Goal: Task Accomplishment & Management: Complete application form

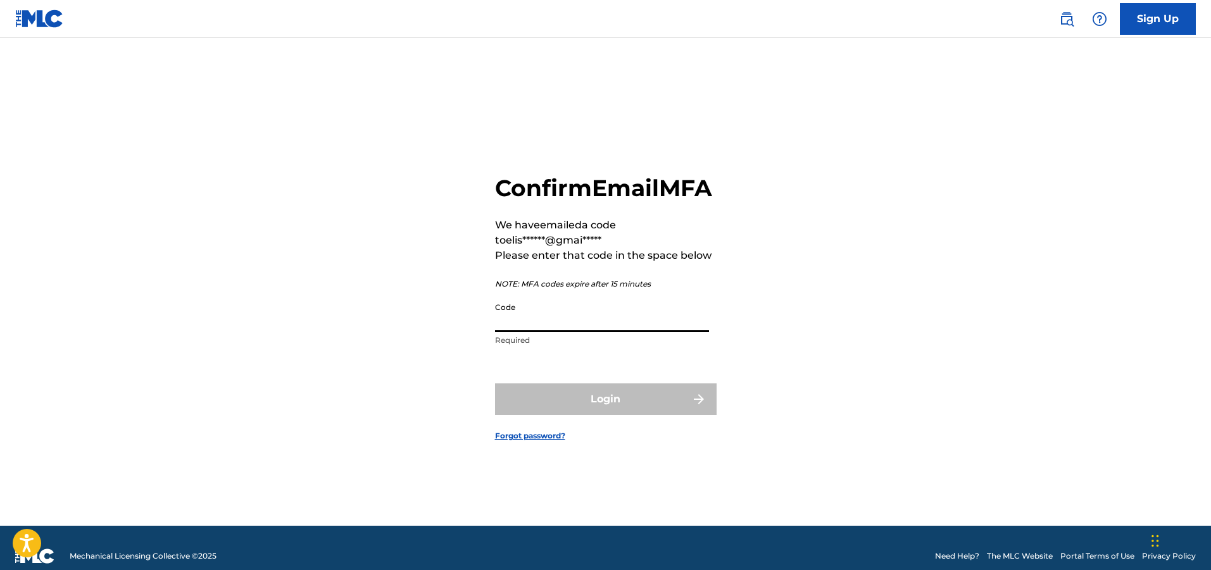
paste input "996421"
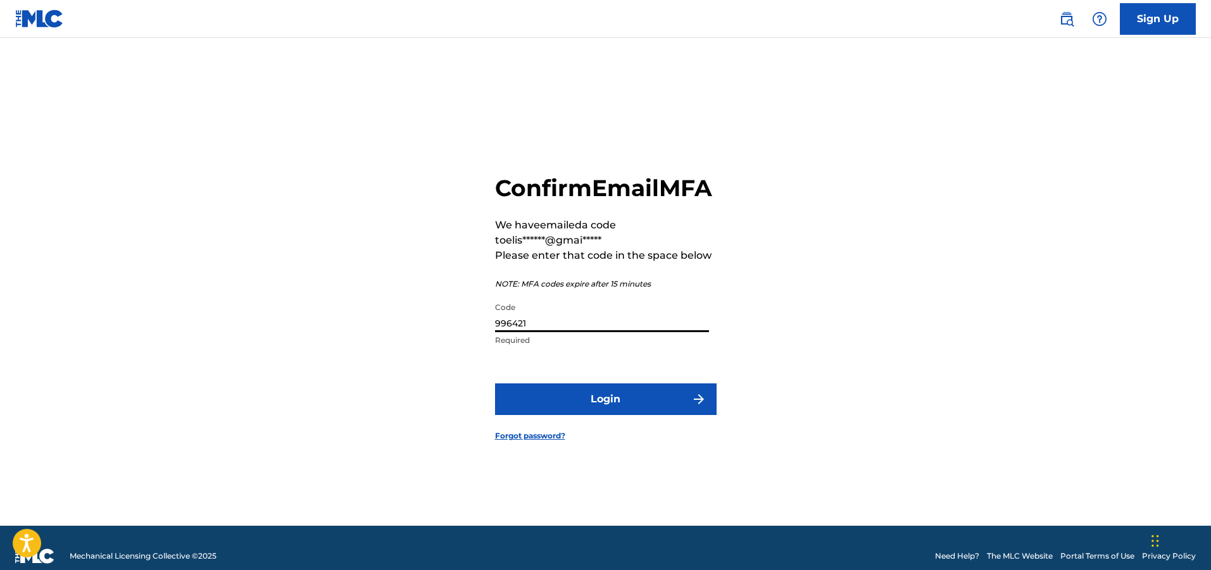
type input "996421"
click at [600, 415] on button "Login" at bounding box center [606, 400] width 222 height 32
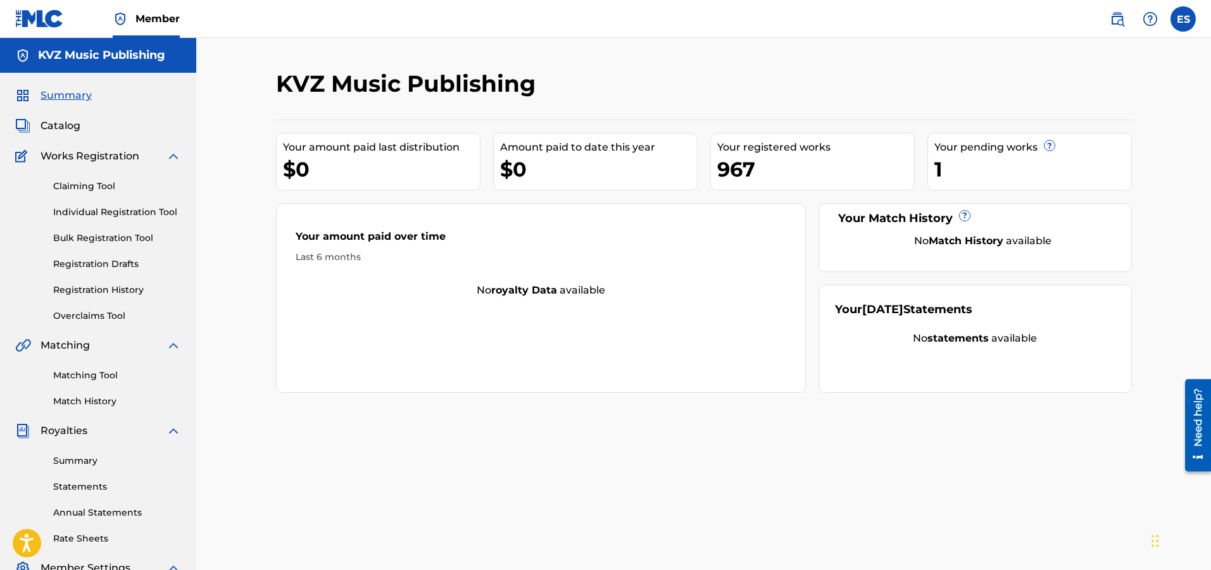
click at [63, 207] on link "Individual Registration Tool" at bounding box center [117, 212] width 128 height 13
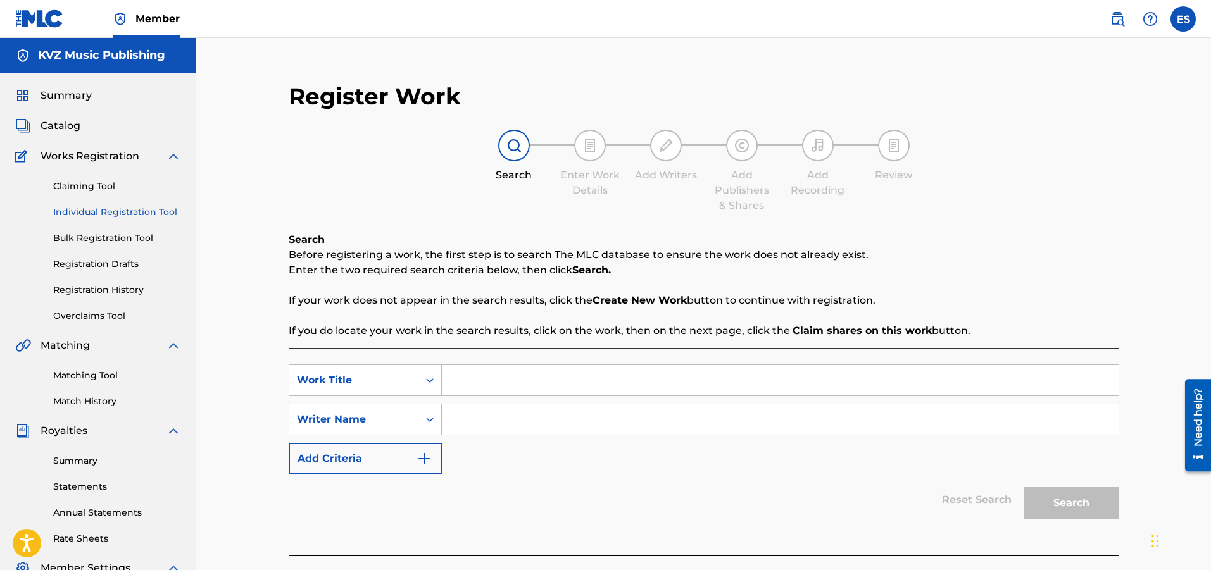
paste input "NE BOLI"
type input "NE BOLI"
click at [472, 437] on div "SearchWithCriteria703d41a2-012f-4140-ab1d-cc16f45c7775 Work Title NE BOLI Searc…" at bounding box center [704, 420] width 830 height 110
click at [473, 426] on input "Search Form" at bounding box center [780, 419] width 677 height 30
type input "[PERSON_NAME]"
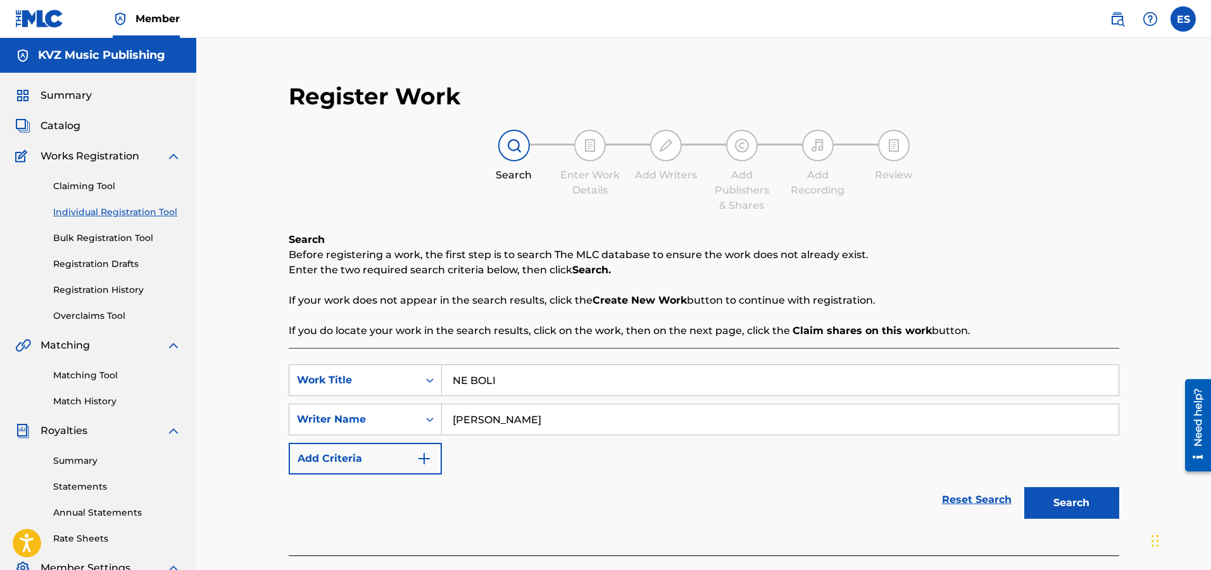
click at [1045, 494] on button "Search" at bounding box center [1071, 503] width 95 height 32
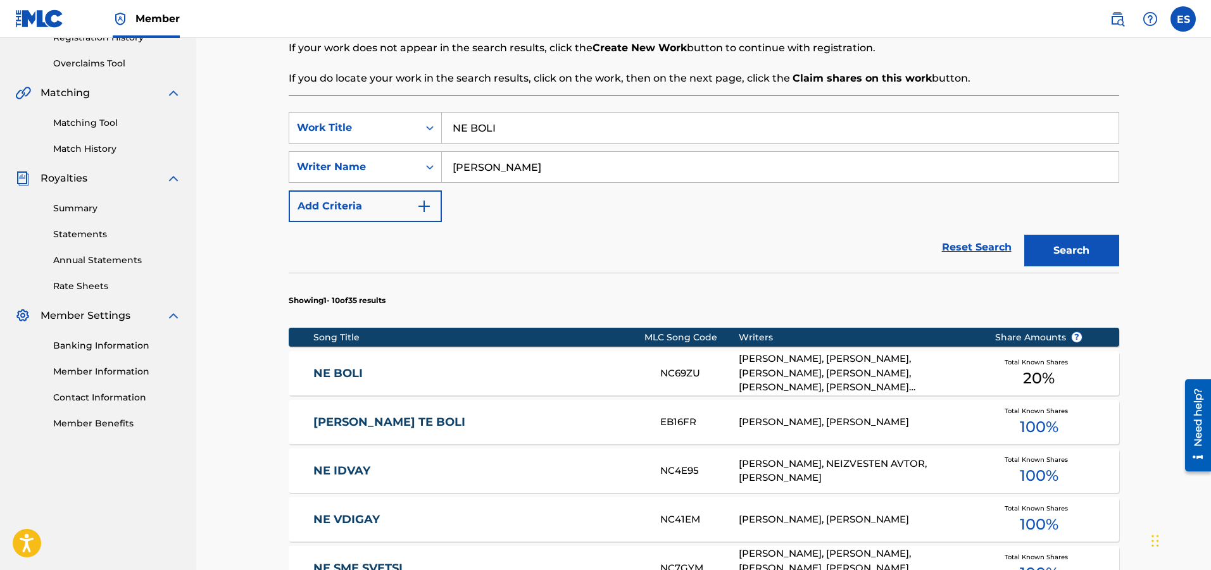
scroll to position [253, 0]
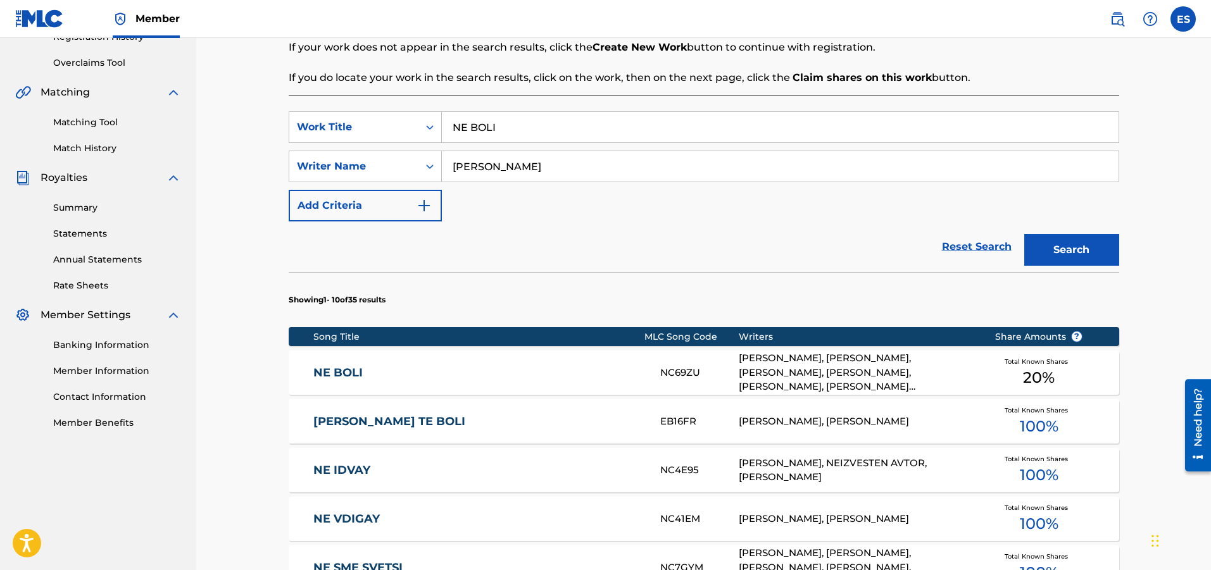
click at [420, 361] on div "NE BOLI NC69ZU [PERSON_NAME], [PERSON_NAME], [PERSON_NAME], [PERSON_NAME], [PER…" at bounding box center [704, 373] width 830 height 44
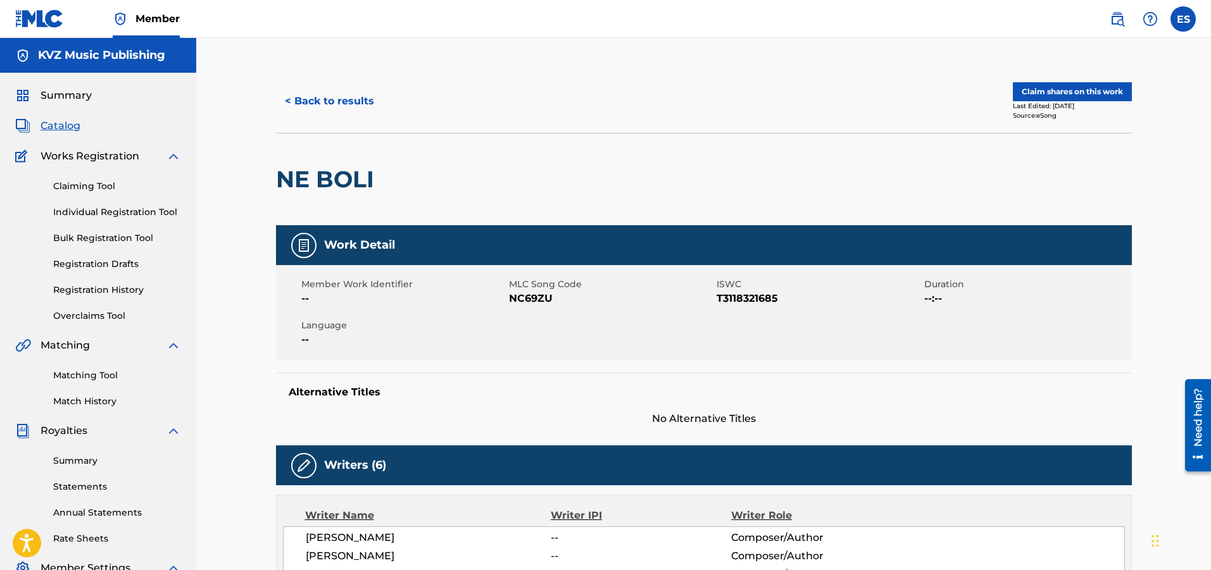
click at [314, 99] on button "< Back to results" at bounding box center [329, 101] width 107 height 32
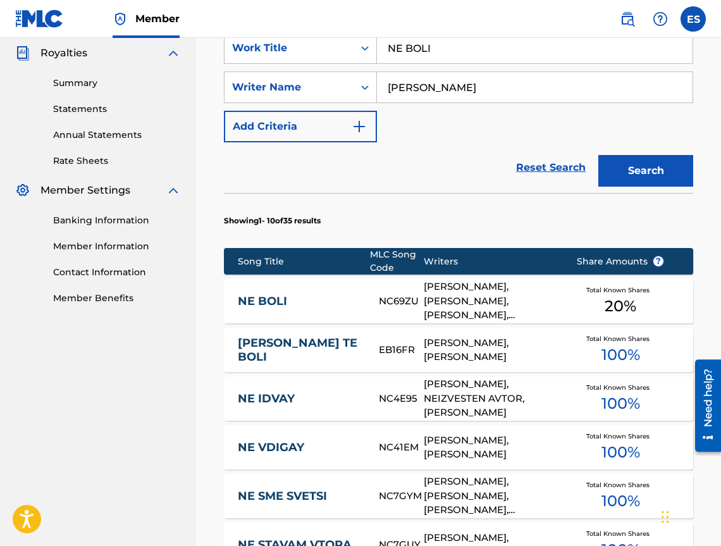
scroll to position [378, 0]
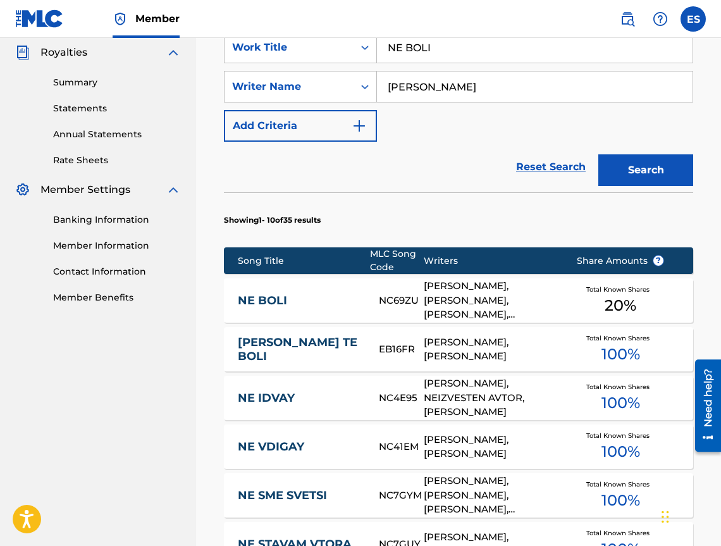
click at [287, 304] on link "NE BOLI" at bounding box center [300, 301] width 124 height 15
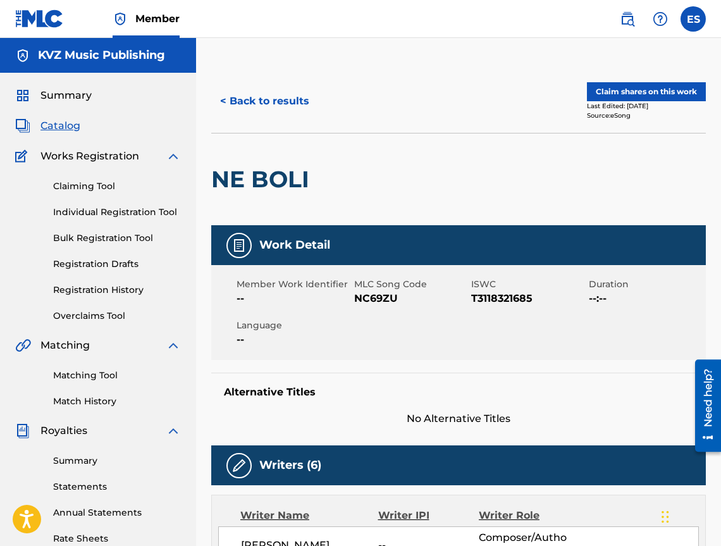
click at [235, 108] on button "< Back to results" at bounding box center [264, 101] width 107 height 32
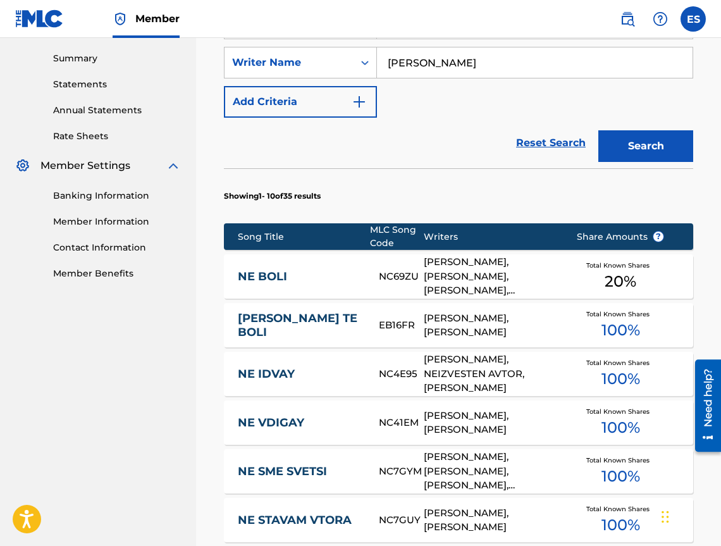
scroll to position [339, 0]
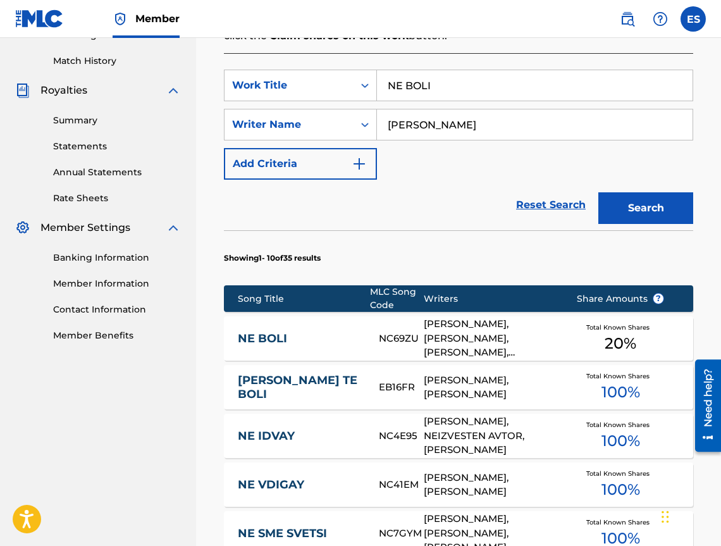
click at [646, 159] on form "SearchWithCriteria703d41a2-012f-4140-ab1d-cc16f45c7775 Work Title NE BOLI Searc…" at bounding box center [459, 150] width 470 height 161
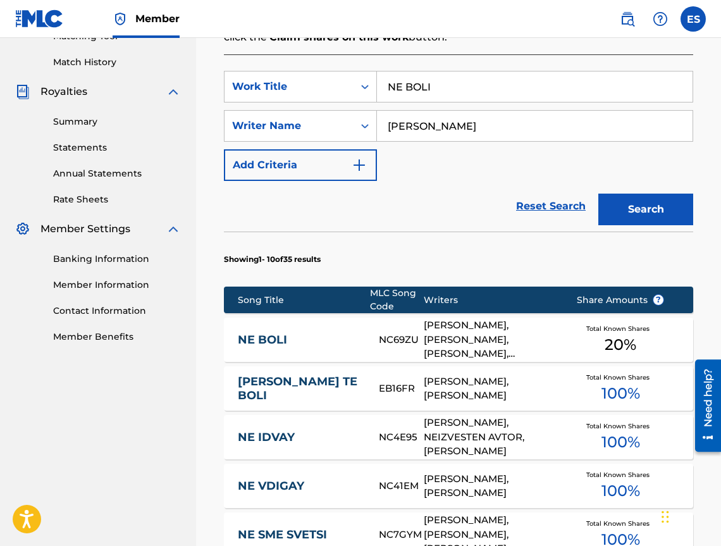
click at [638, 210] on button "Search" at bounding box center [646, 210] width 95 height 32
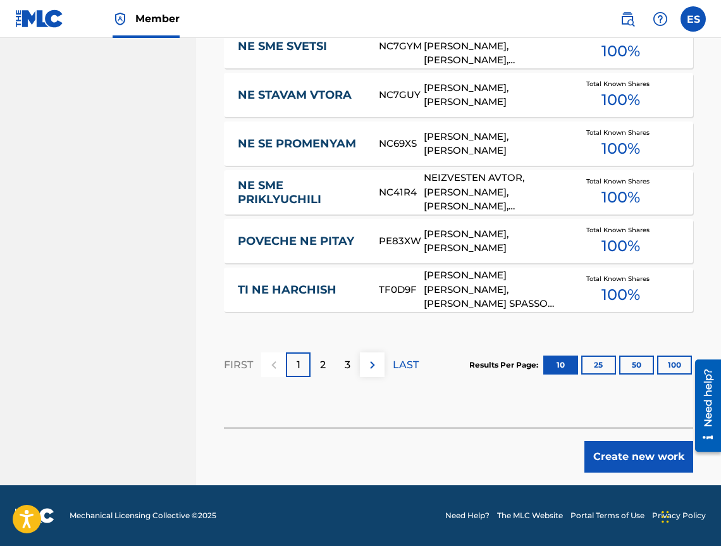
click at [597, 463] on button "Create new work" at bounding box center [639, 457] width 109 height 32
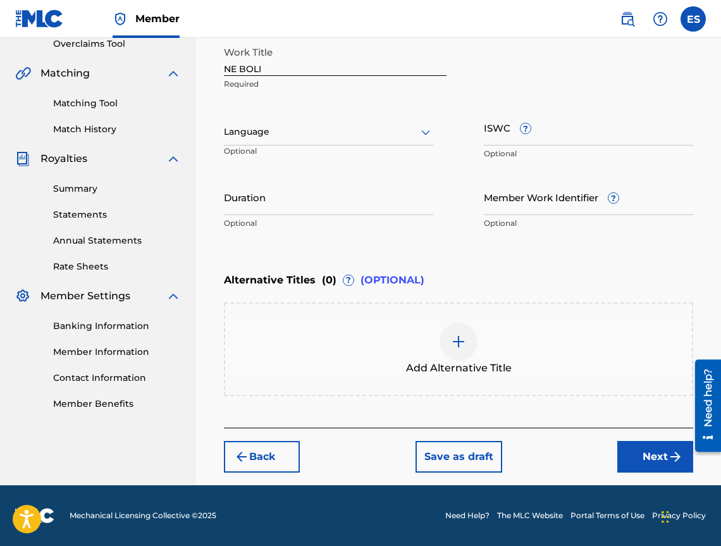
scroll to position [272, 0]
click at [329, 142] on div "Language" at bounding box center [328, 132] width 209 height 27
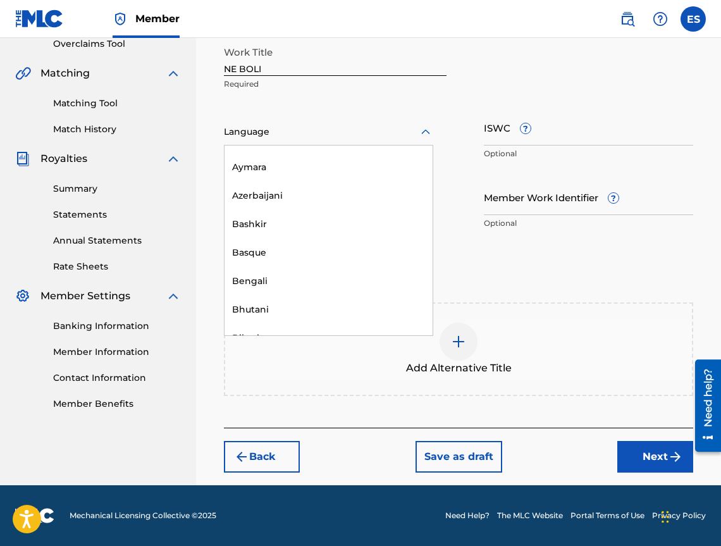
scroll to position [443, 0]
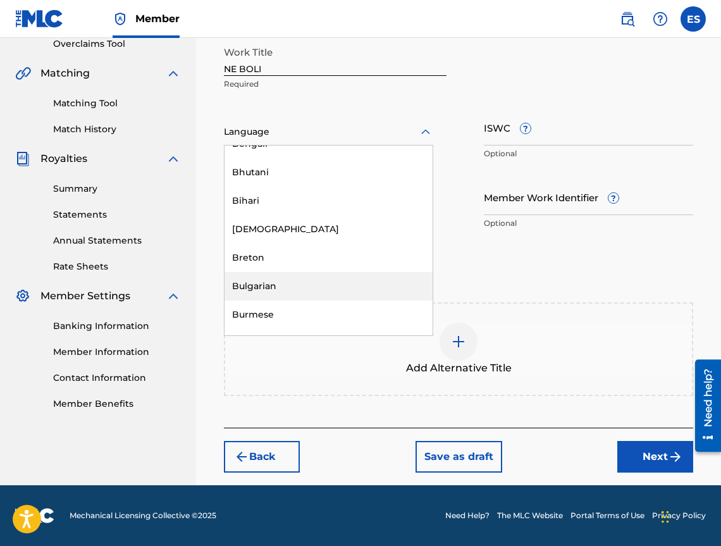
click at [348, 284] on div "Bulgarian" at bounding box center [329, 286] width 208 height 28
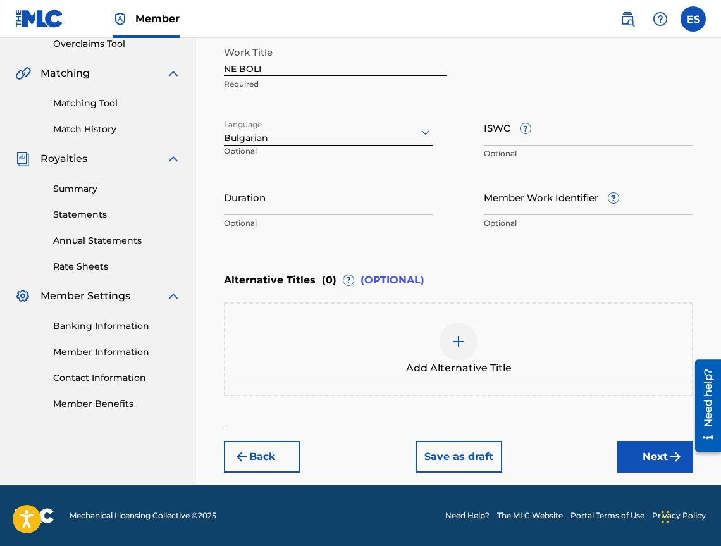
click at [350, 206] on input "Duration" at bounding box center [328, 197] width 209 height 36
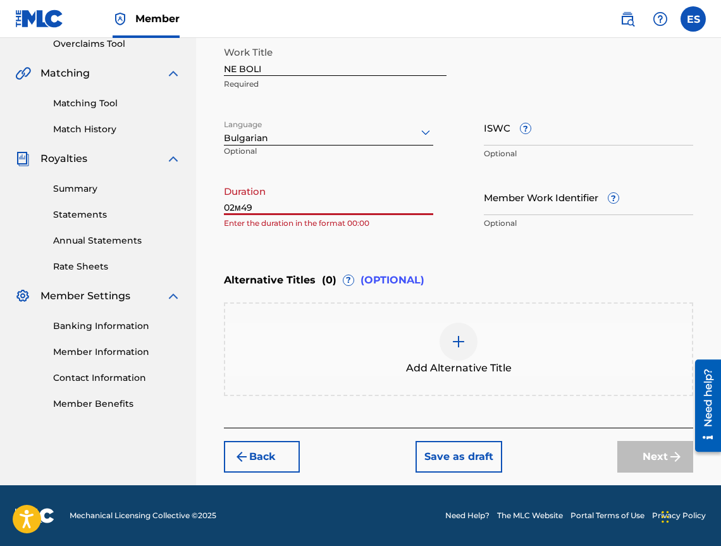
drag, startPoint x: 235, startPoint y: 206, endPoint x: 240, endPoint y: 202, distance: 6.8
click at [240, 202] on input "02м49" at bounding box center [328, 197] width 209 height 36
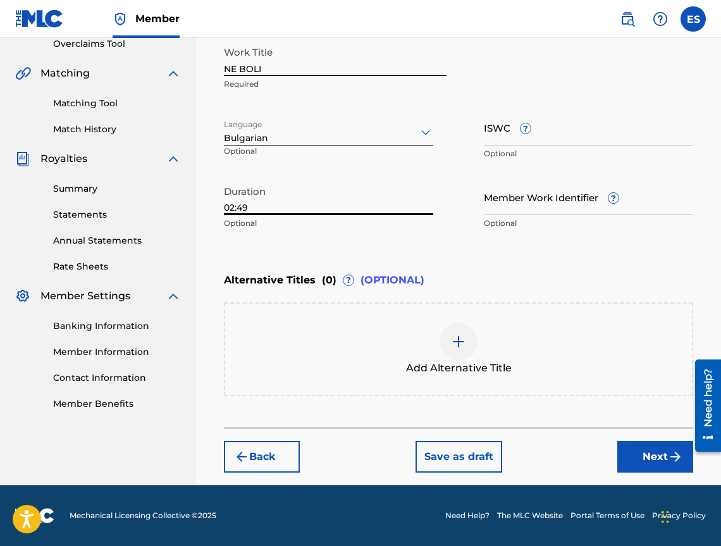
type input "02:49"
click at [474, 345] on div at bounding box center [459, 342] width 38 height 38
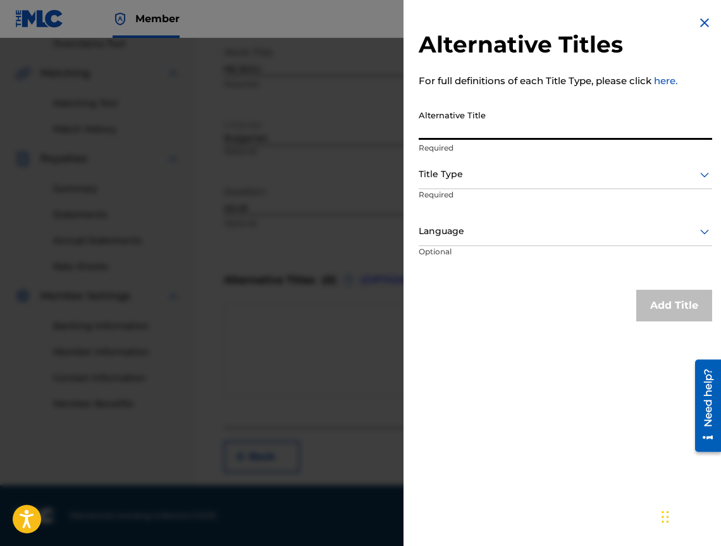
paste input "НЕ БОЛИ"
type input "НЕ БОЛИ"
click at [491, 170] on div at bounding box center [566, 174] width 294 height 16
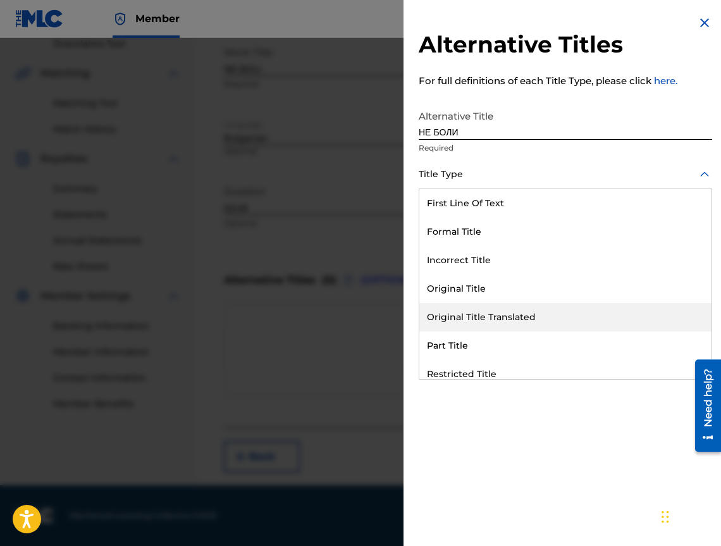
click at [537, 315] on div "Original Title Translated" at bounding box center [566, 317] width 292 height 28
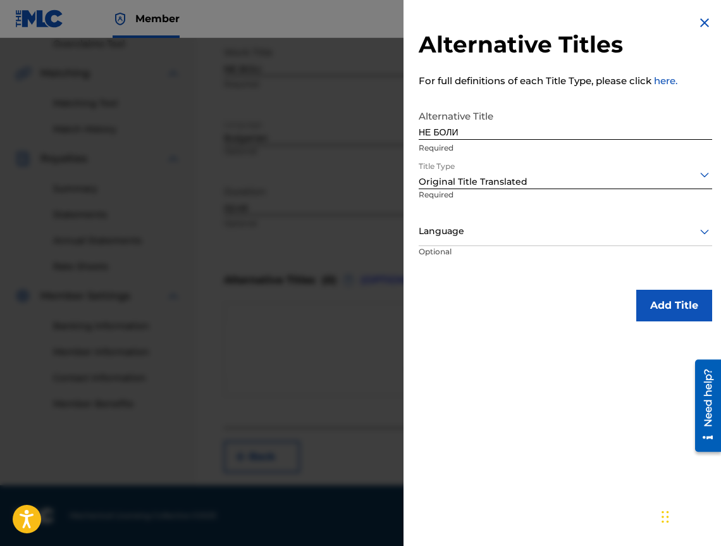
click at [506, 227] on div at bounding box center [566, 231] width 294 height 16
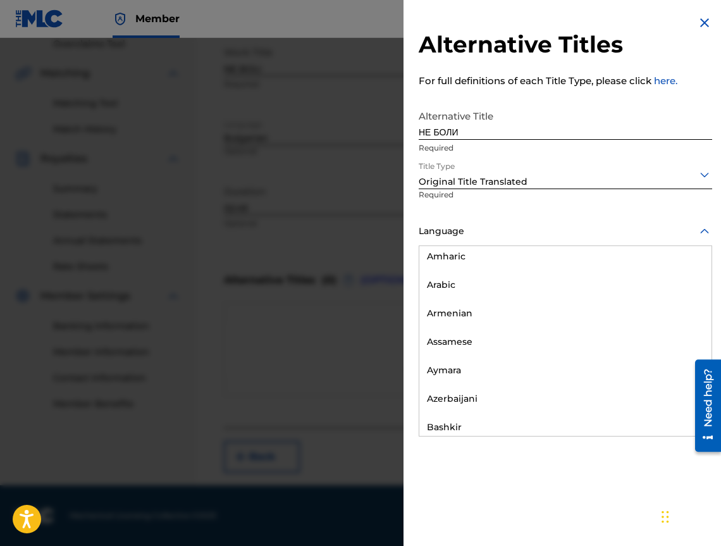
scroll to position [506, 0]
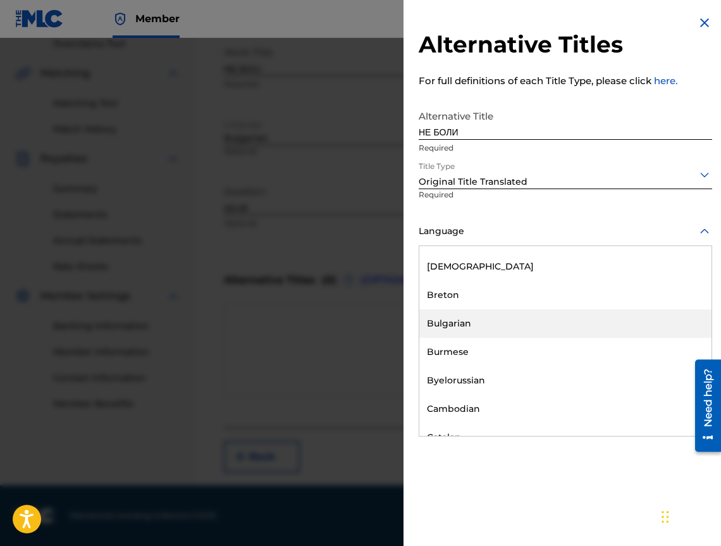
click at [515, 324] on div "Bulgarian" at bounding box center [566, 323] width 292 height 28
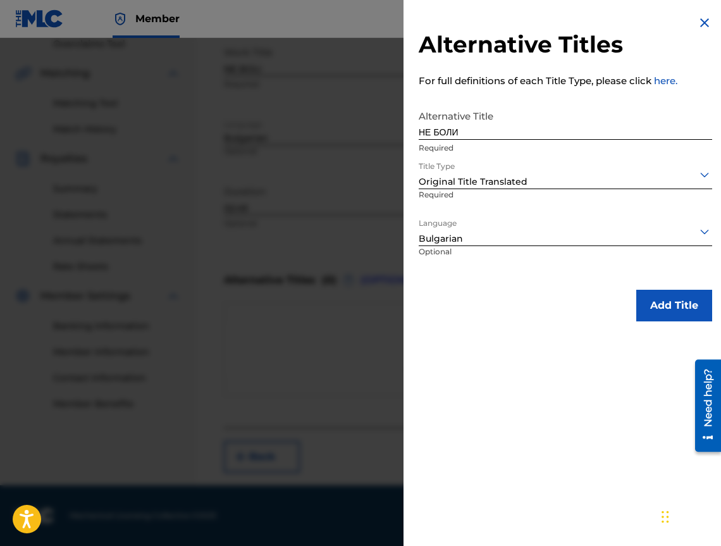
click at [644, 316] on button "Add Title" at bounding box center [675, 306] width 76 height 32
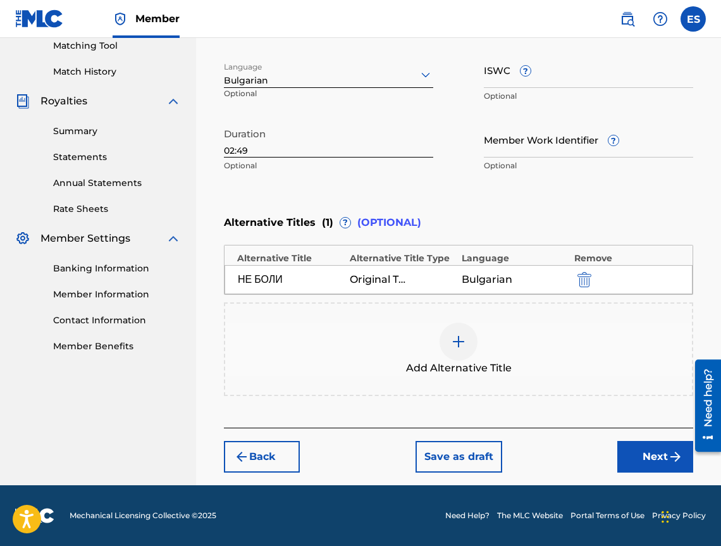
click at [654, 455] on button "Next" at bounding box center [656, 457] width 76 height 32
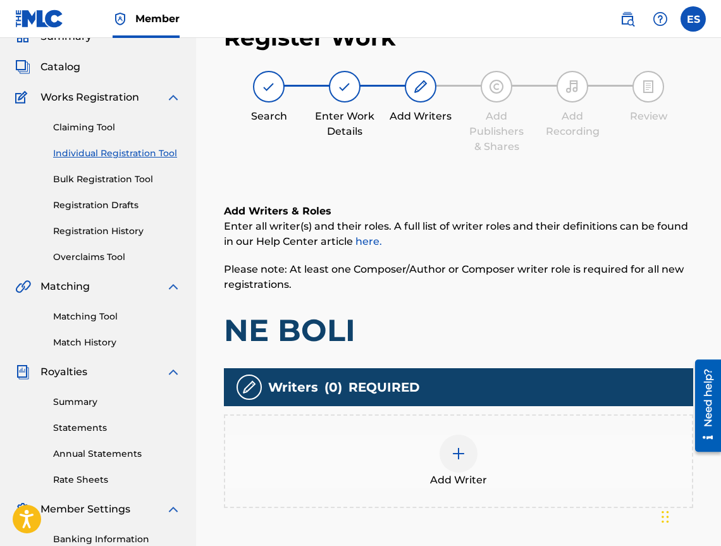
scroll to position [57, 0]
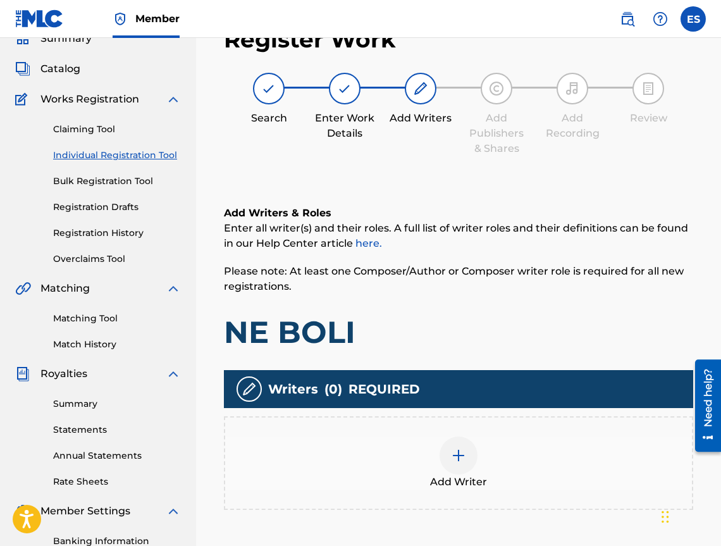
click at [584, 473] on div "Add Writer" at bounding box center [458, 463] width 467 height 53
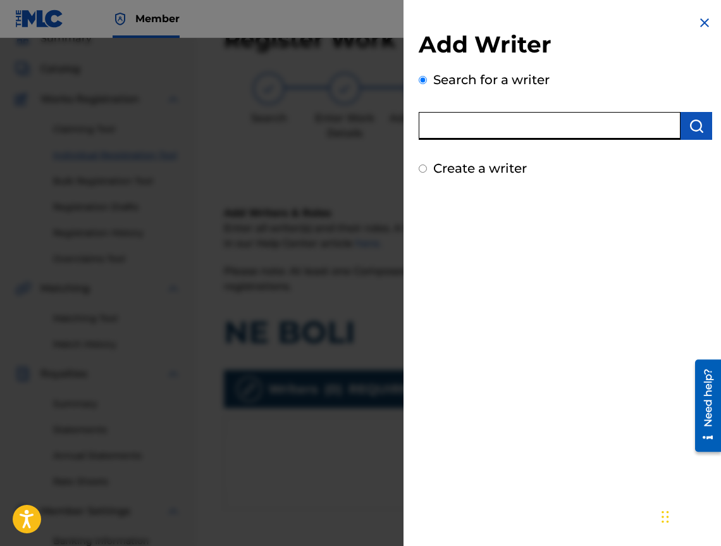
paste input "00473356148"
type input "00473356148"
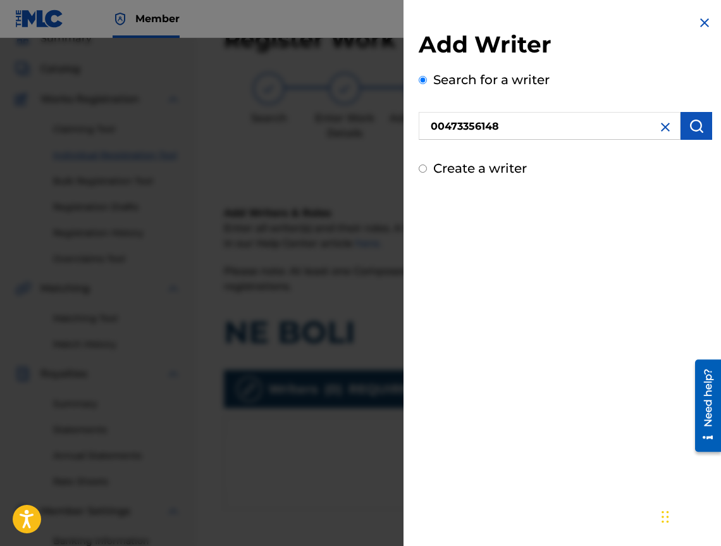
click at [689, 127] on img "submit" at bounding box center [696, 125] width 15 height 15
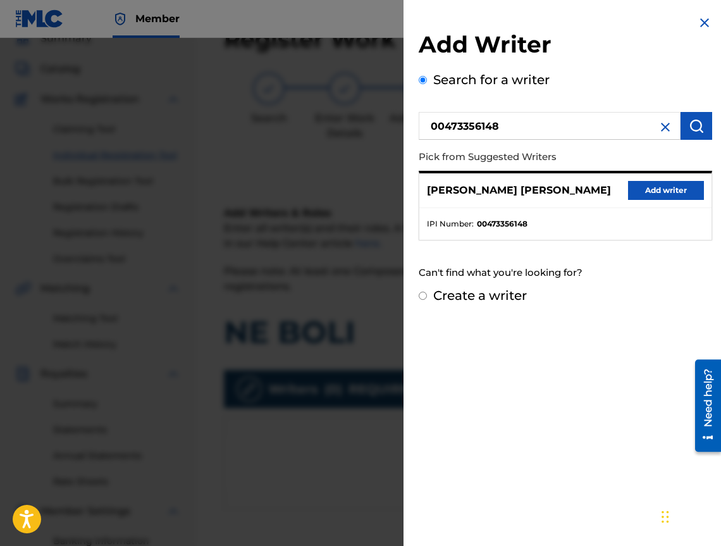
click at [669, 178] on div "[PERSON_NAME] [PERSON_NAME] Add writer" at bounding box center [566, 190] width 292 height 35
click at [664, 192] on button "Add writer" at bounding box center [666, 190] width 76 height 19
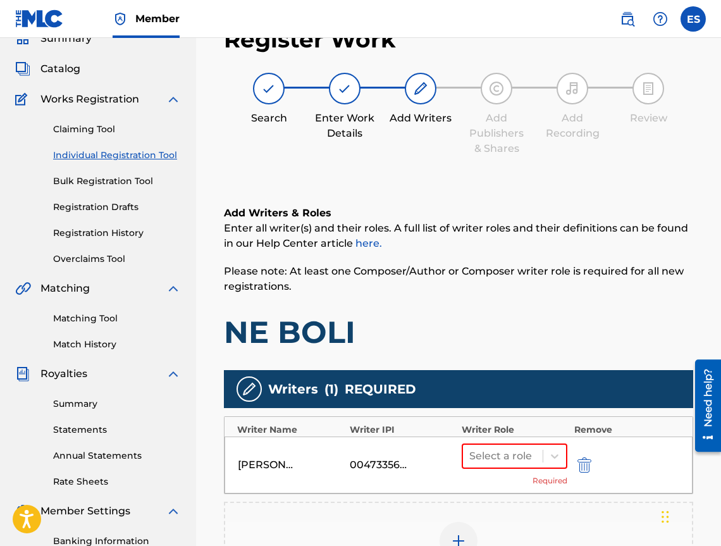
scroll to position [285, 0]
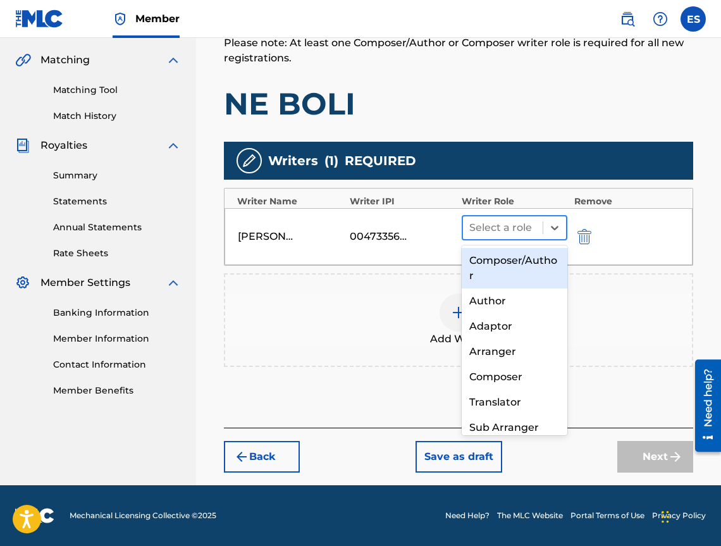
click at [511, 237] on div "Select a role" at bounding box center [503, 227] width 80 height 23
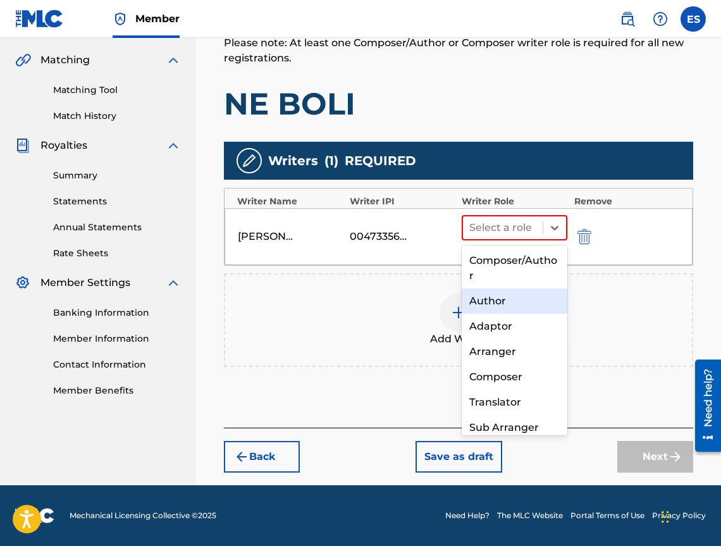
click at [508, 289] on div "Author" at bounding box center [515, 301] width 106 height 25
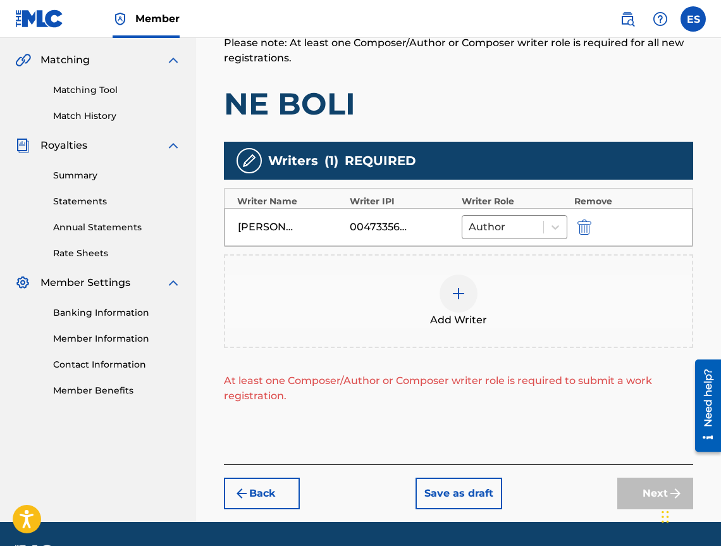
click at [465, 296] on img at bounding box center [458, 293] width 15 height 15
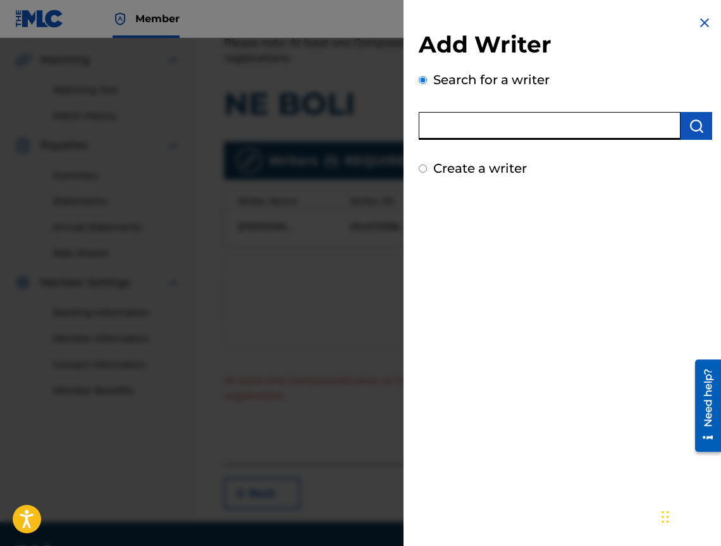
paste input "00473356148"
type input "00473356148"
click at [691, 137] on button "submit" at bounding box center [697, 126] width 32 height 28
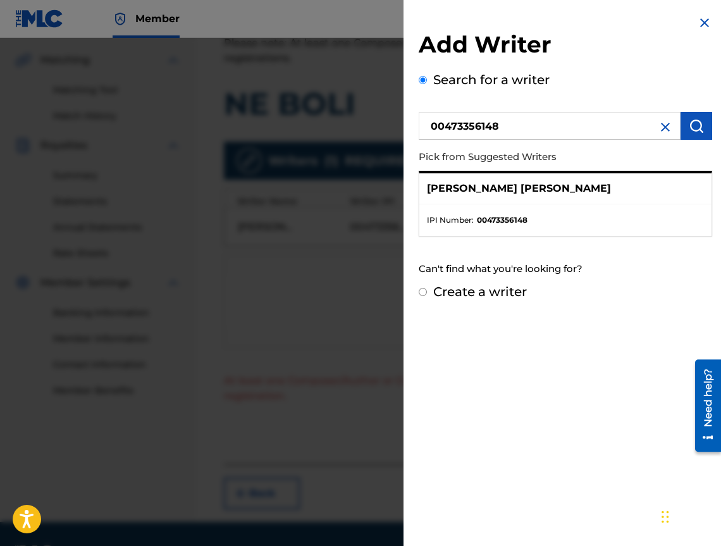
click at [662, 130] on img at bounding box center [665, 127] width 15 height 15
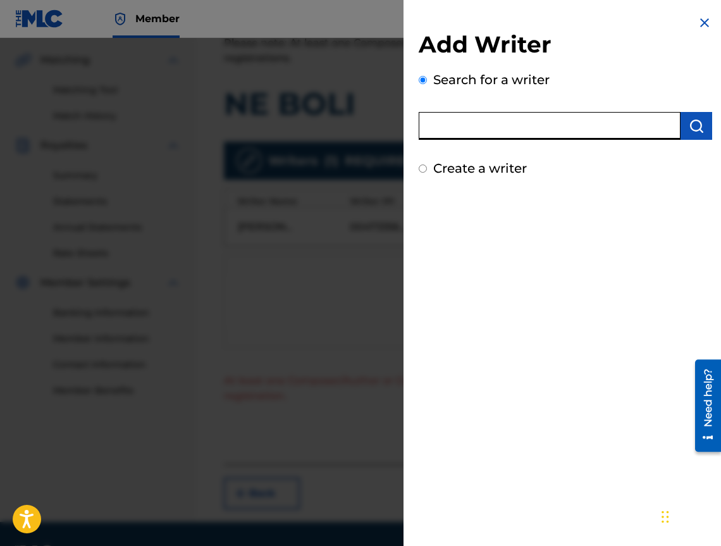
paste input "00491023868"
type input "00491023868"
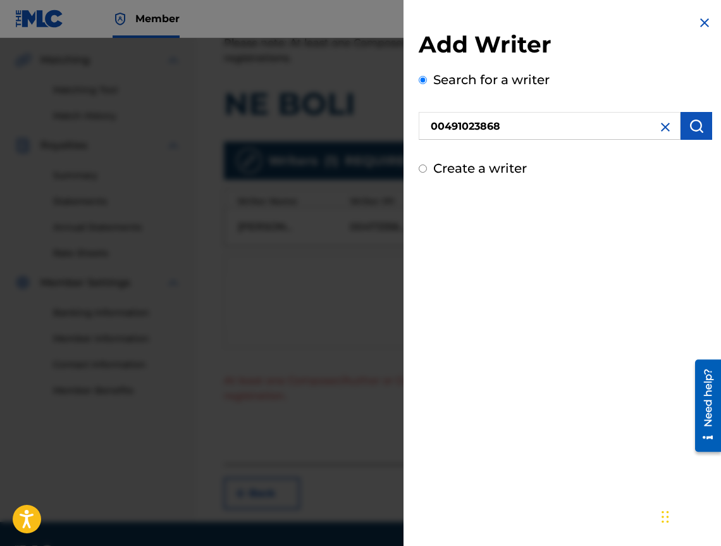
click at [690, 124] on img "submit" at bounding box center [696, 125] width 15 height 15
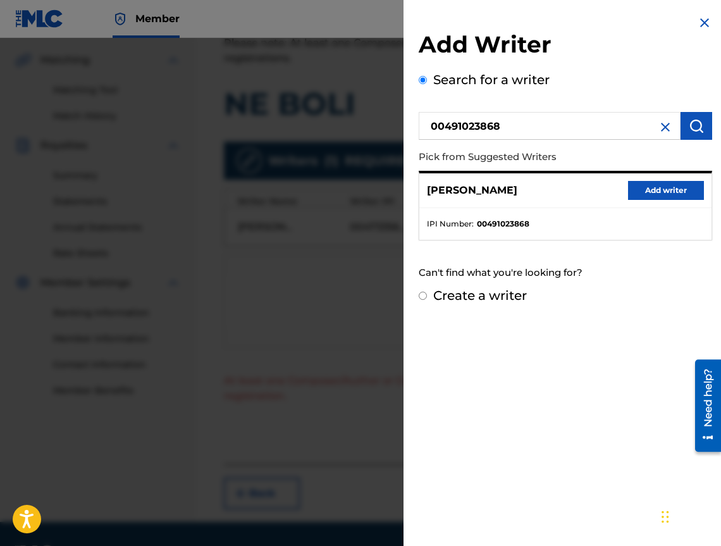
click at [660, 194] on button "Add writer" at bounding box center [666, 190] width 76 height 19
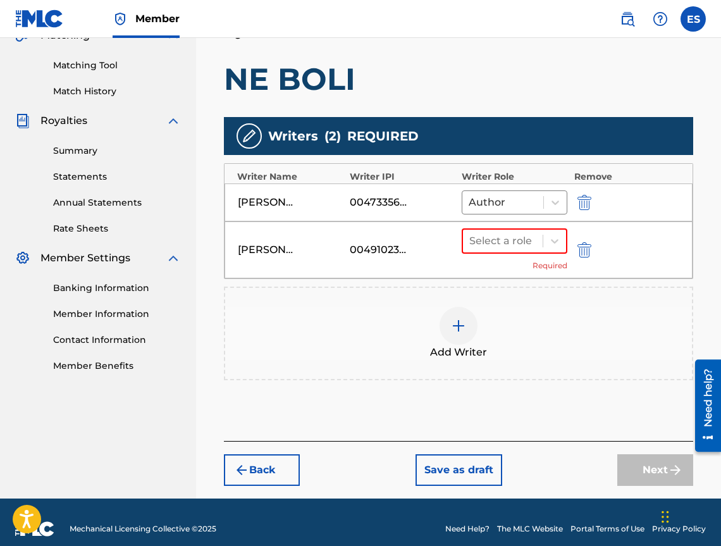
scroll to position [323, 0]
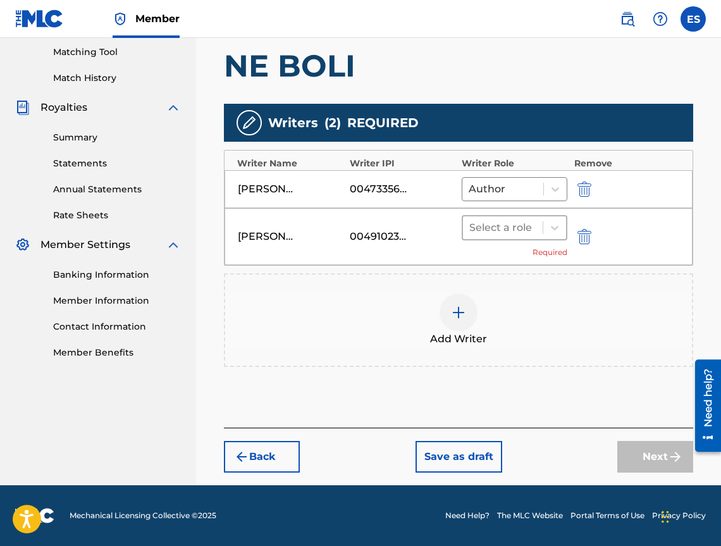
click at [517, 232] on div at bounding box center [503, 228] width 67 height 18
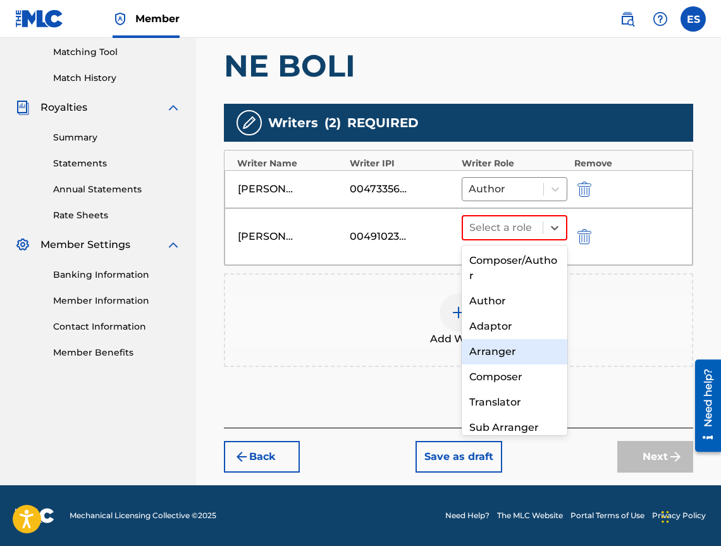
click at [490, 339] on div "Arranger" at bounding box center [515, 351] width 106 height 25
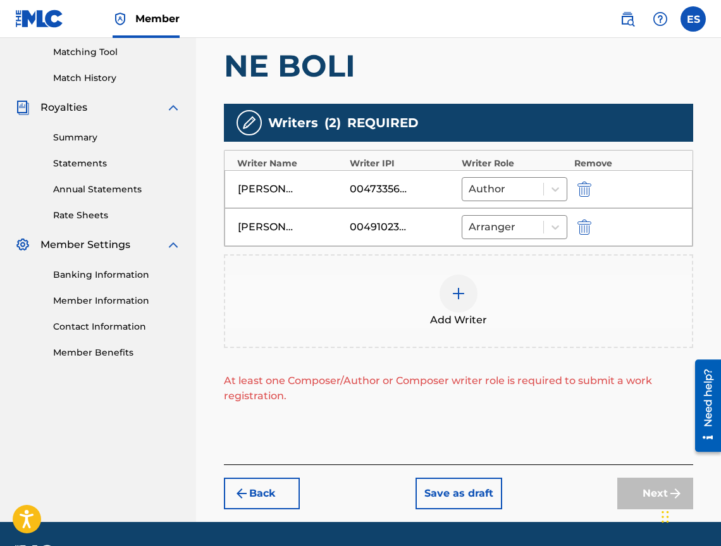
click at [476, 318] on span "Add Writer" at bounding box center [458, 320] width 57 height 15
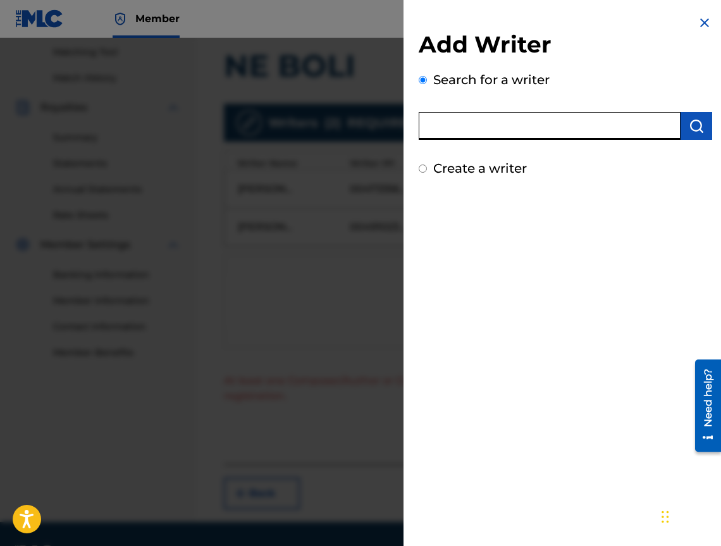
paste input "00287116747"
type input "00287116747"
click at [689, 132] on img "submit" at bounding box center [696, 125] width 15 height 15
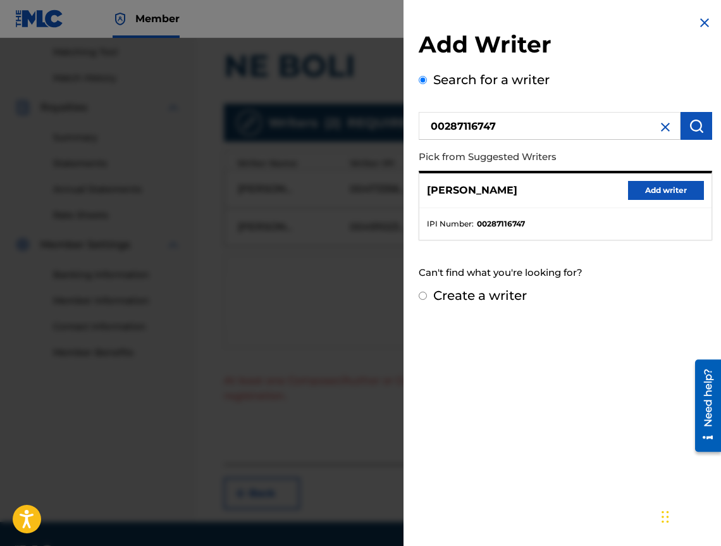
click at [649, 192] on button "Add writer" at bounding box center [666, 190] width 76 height 19
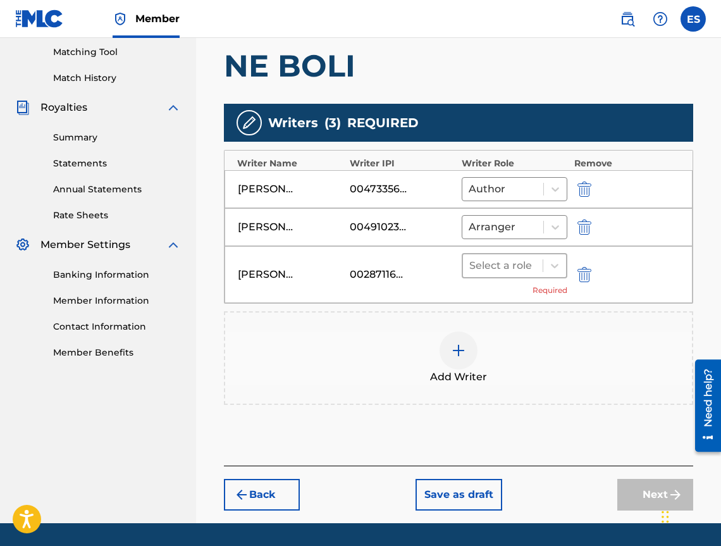
click at [490, 259] on div at bounding box center [503, 266] width 67 height 18
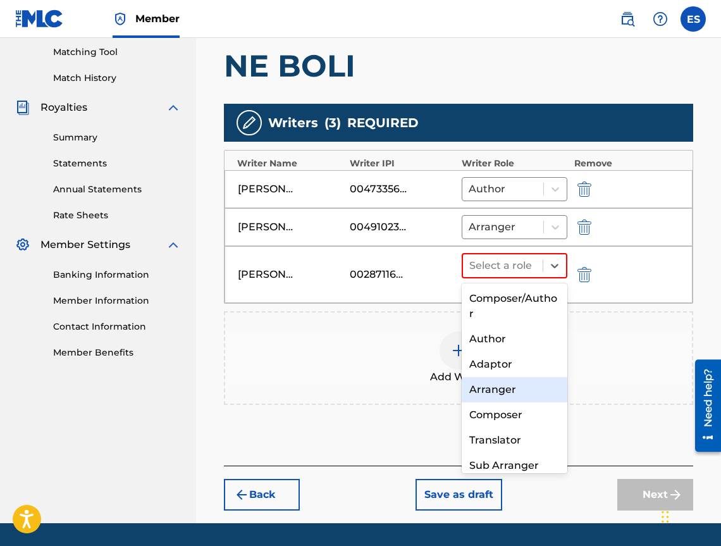
click at [502, 414] on div "Composer" at bounding box center [515, 415] width 106 height 25
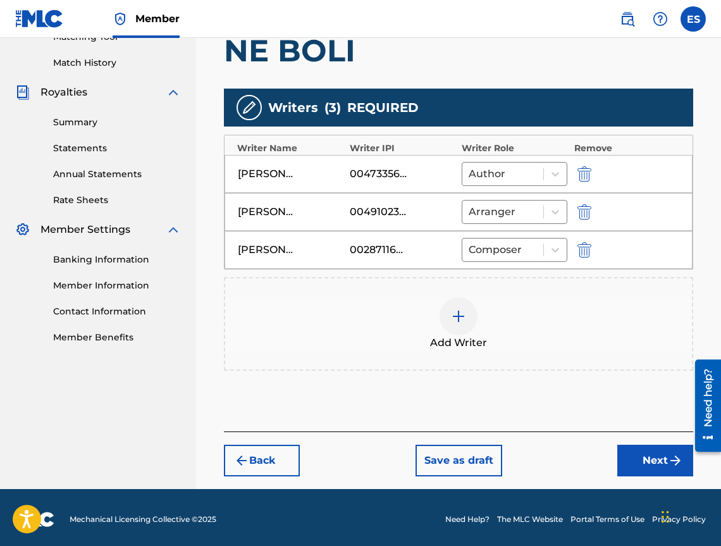
scroll to position [342, 0]
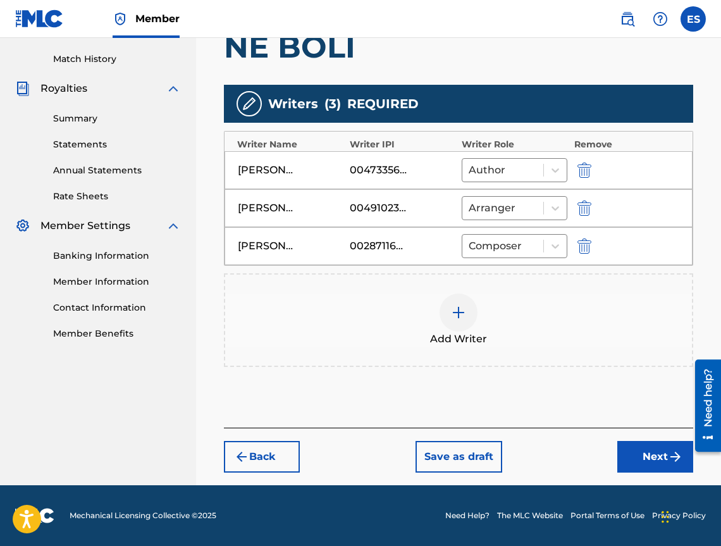
click at [649, 454] on button "Next" at bounding box center [656, 457] width 76 height 32
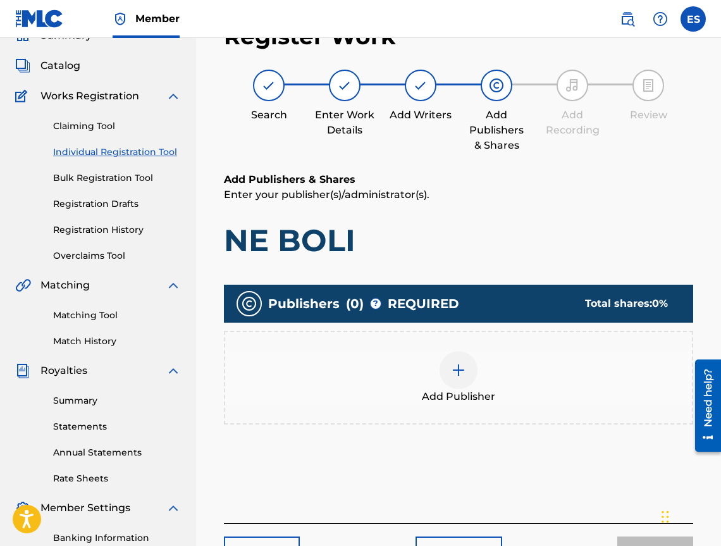
scroll to position [57, 0]
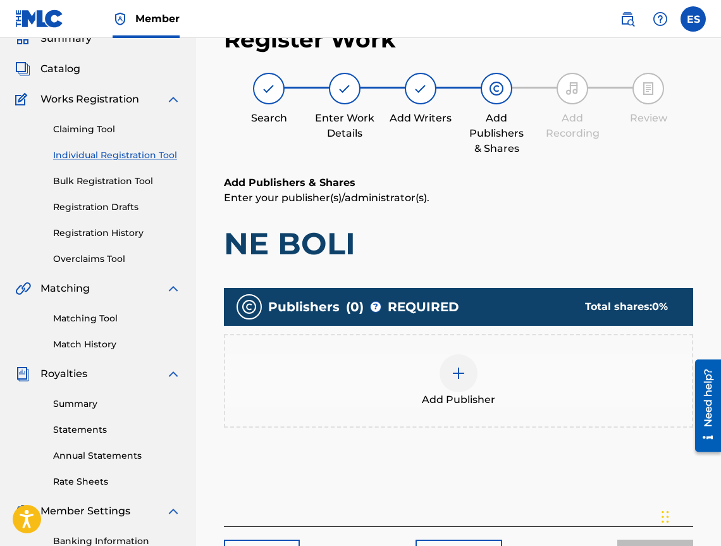
click at [502, 433] on div "Publishers ( 0 ) ? REQUIRED Total shares: 0 % Add Publisher" at bounding box center [459, 364] width 470 height 153
click at [508, 403] on div "Add Publisher" at bounding box center [458, 380] width 467 height 53
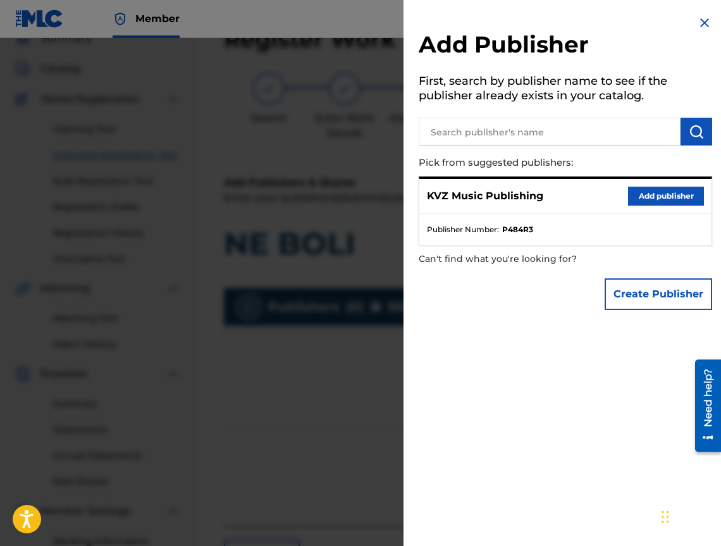
click at [655, 181] on div "KVZ Music Publishing Add publisher" at bounding box center [566, 196] width 292 height 35
drag, startPoint x: 655, startPoint y: 190, endPoint x: 642, endPoint y: 203, distance: 18.8
click at [654, 191] on button "Add publisher" at bounding box center [666, 196] width 76 height 19
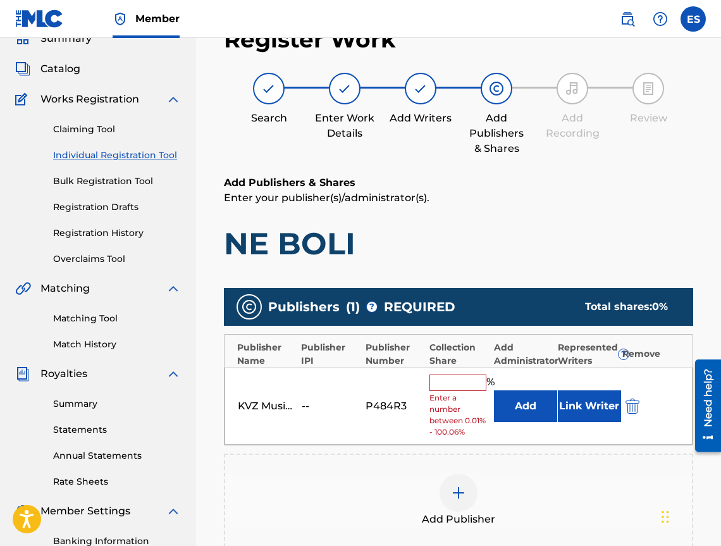
click at [459, 390] on input "text" at bounding box center [458, 383] width 57 height 16
type input "1"
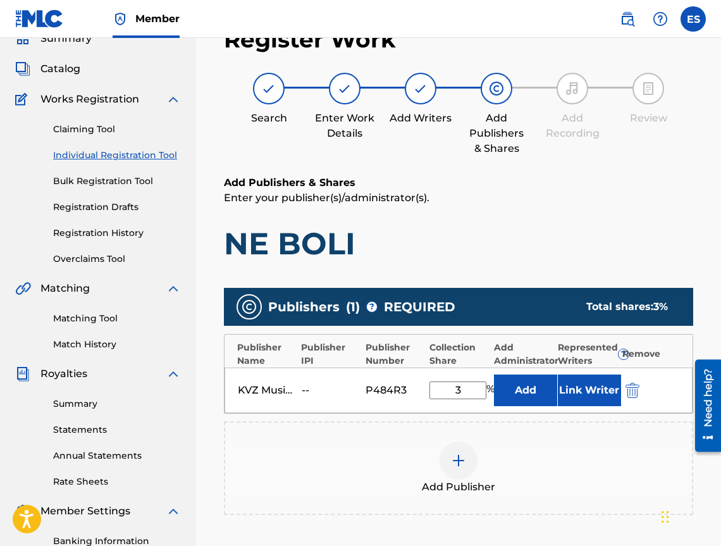
type input "33.33"
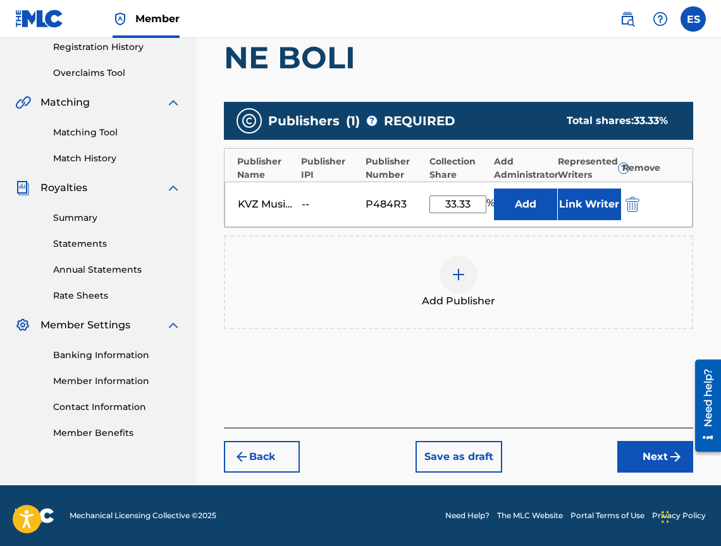
click at [637, 453] on button "Next" at bounding box center [656, 457] width 76 height 32
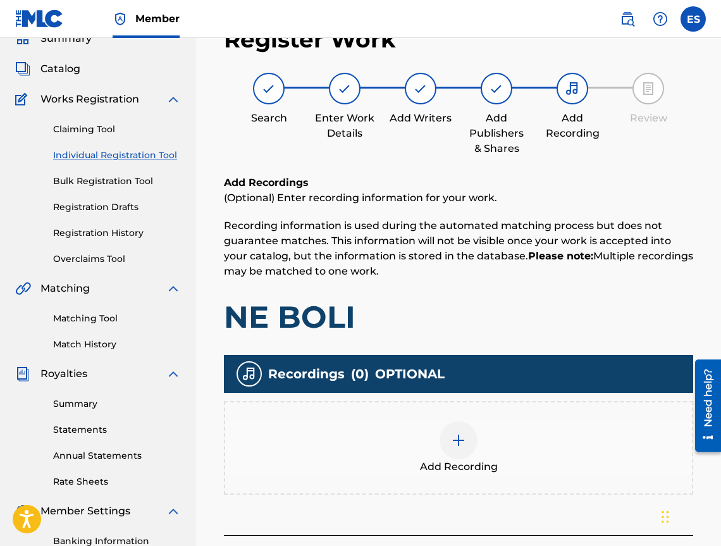
click at [482, 449] on div "Add Recording" at bounding box center [458, 447] width 467 height 53
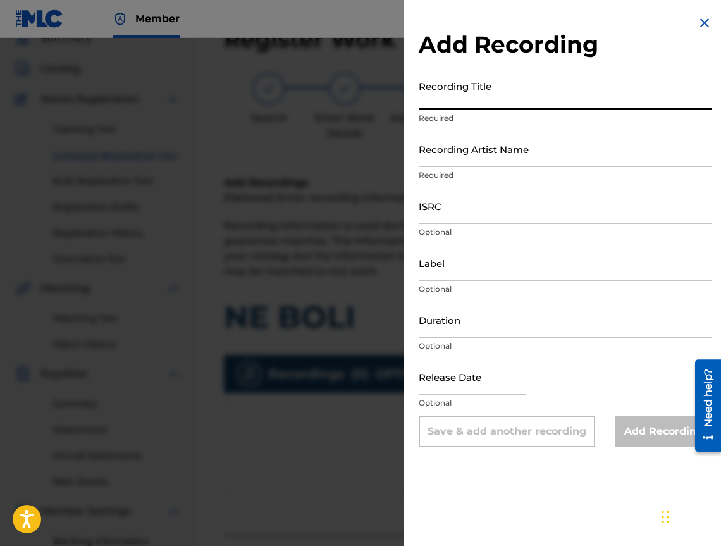
paste input "NE BOLI"
type input "NE BOLI"
click at [544, 314] on input "Duration" at bounding box center [566, 320] width 294 height 36
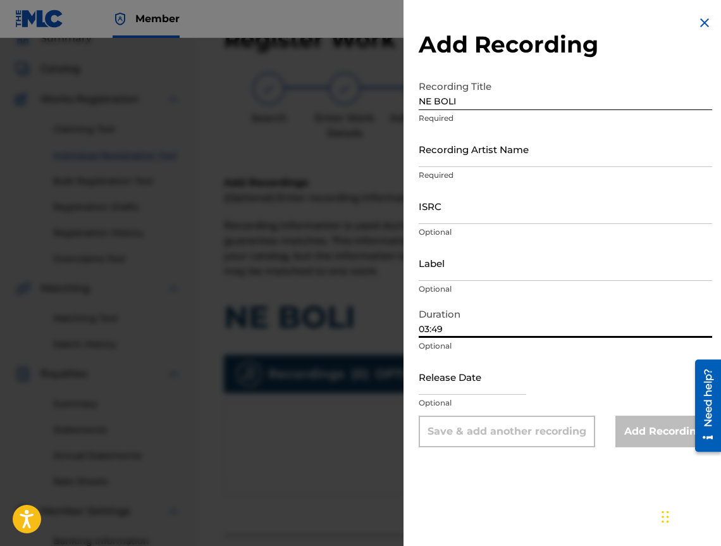
click at [428, 328] on input "03:49" at bounding box center [566, 320] width 294 height 36
type input "02:49"
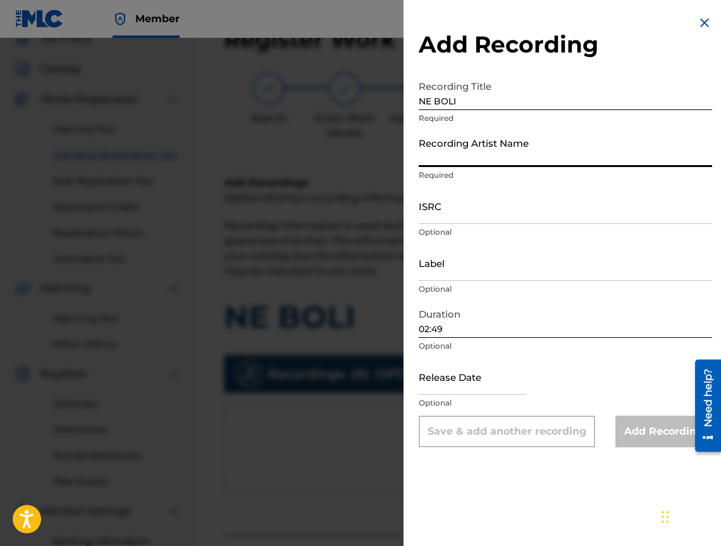
paste input "DJORDAN"
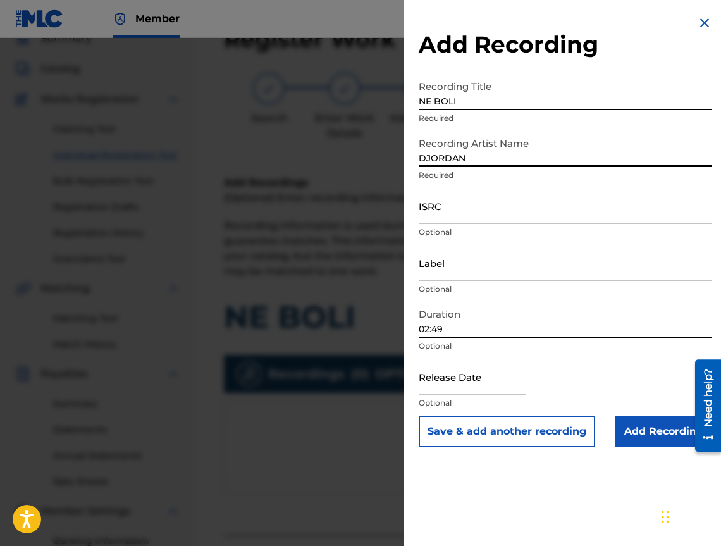
type input "DJORDAN"
click at [659, 408] on p "Optional" at bounding box center [566, 402] width 294 height 11
click at [653, 433] on input "Add Recording" at bounding box center [664, 432] width 97 height 32
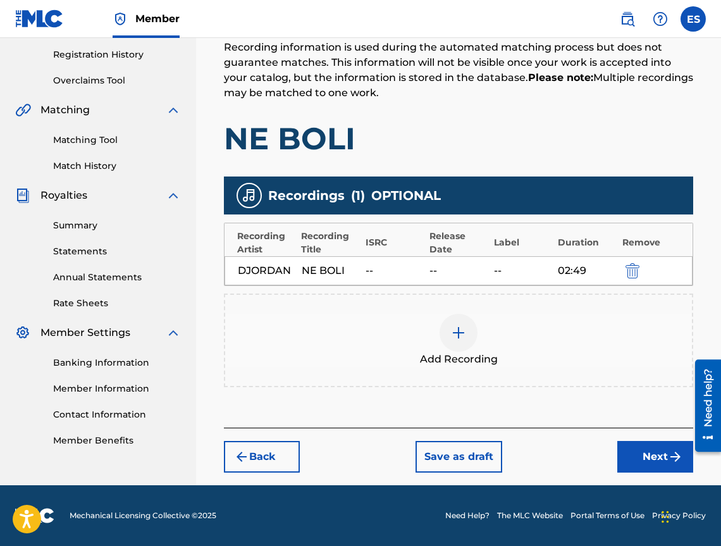
click at [657, 464] on button "Next" at bounding box center [656, 457] width 76 height 32
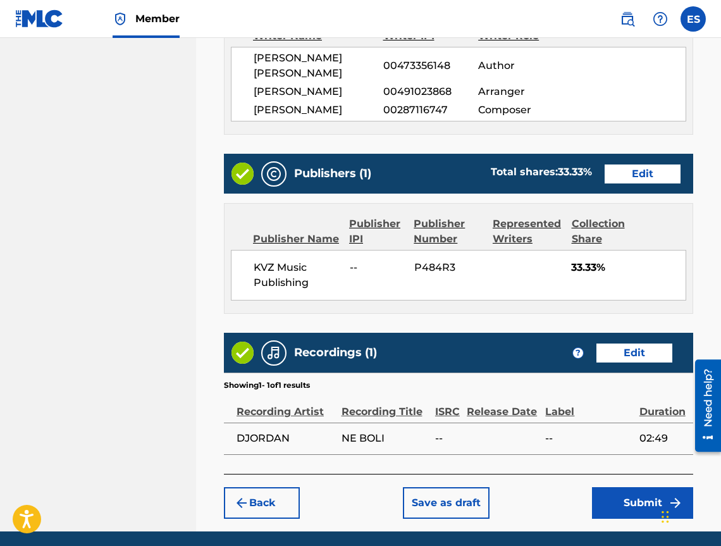
scroll to position [737, 0]
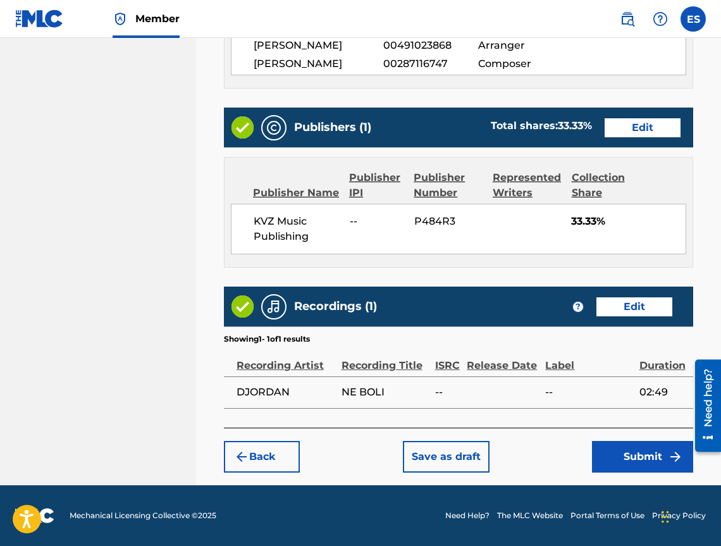
click at [452, 454] on button "Save as draft" at bounding box center [446, 457] width 87 height 32
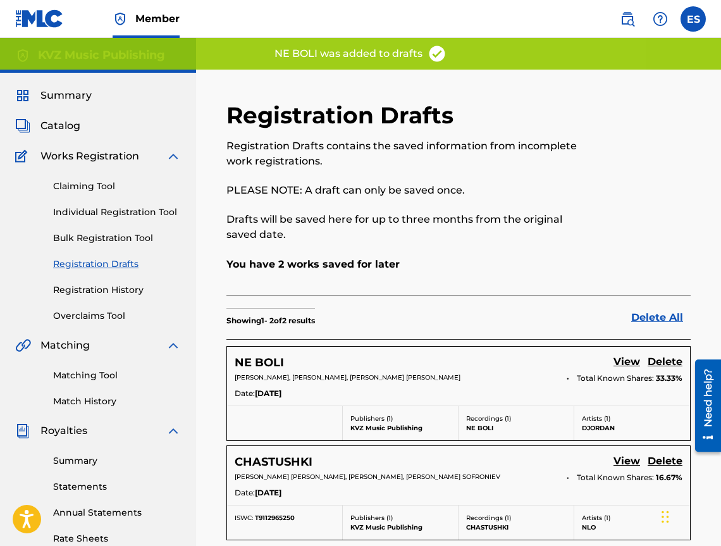
click at [118, 211] on link "Individual Registration Tool" at bounding box center [117, 212] width 128 height 13
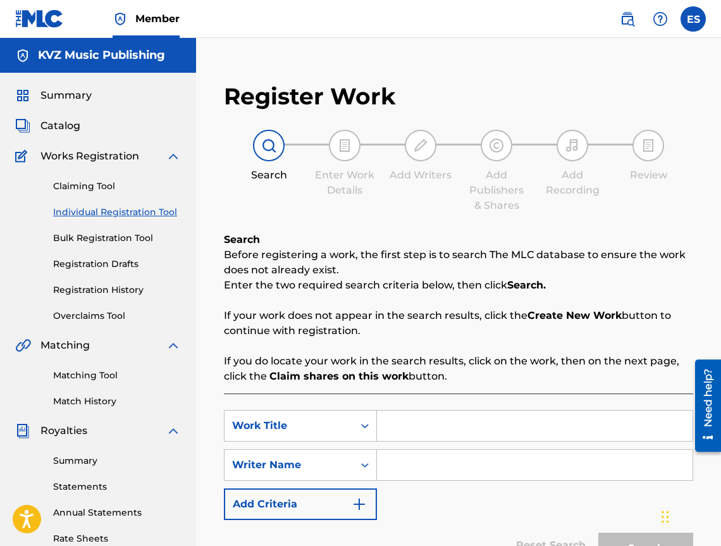
paste input "NE VDIGAY"
type input "NE VDIGAY"
click at [447, 482] on div "SearchWithCriteria703d41a2-012f-4140-ab1d-cc16f45c7775 Work Title NE VDIGAY Sea…" at bounding box center [459, 465] width 470 height 110
click at [449, 464] on input "Search Form" at bounding box center [535, 465] width 316 height 30
type input "[PERSON_NAME]"
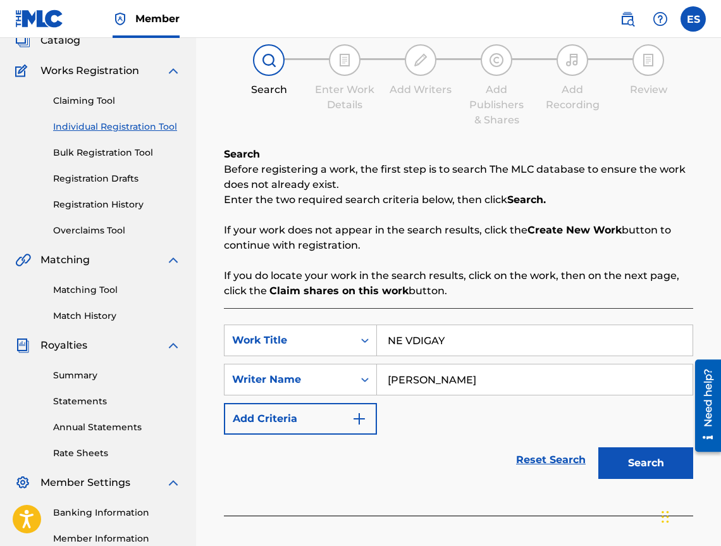
scroll to position [190, 0]
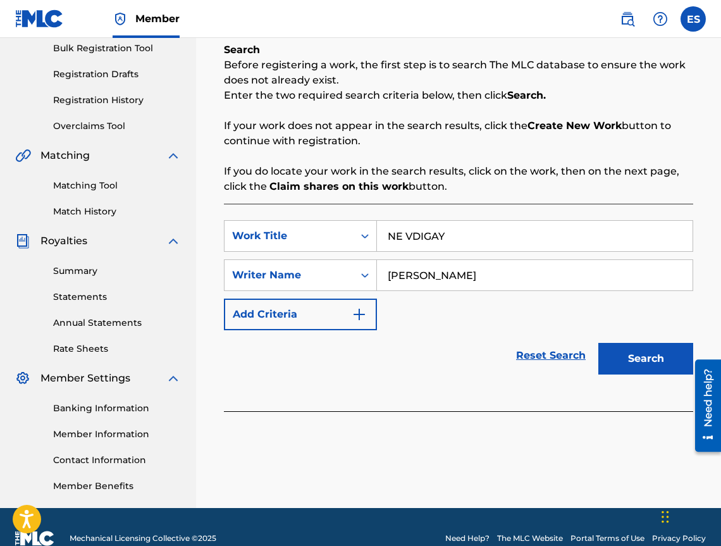
click at [637, 368] on button "Search" at bounding box center [646, 359] width 95 height 32
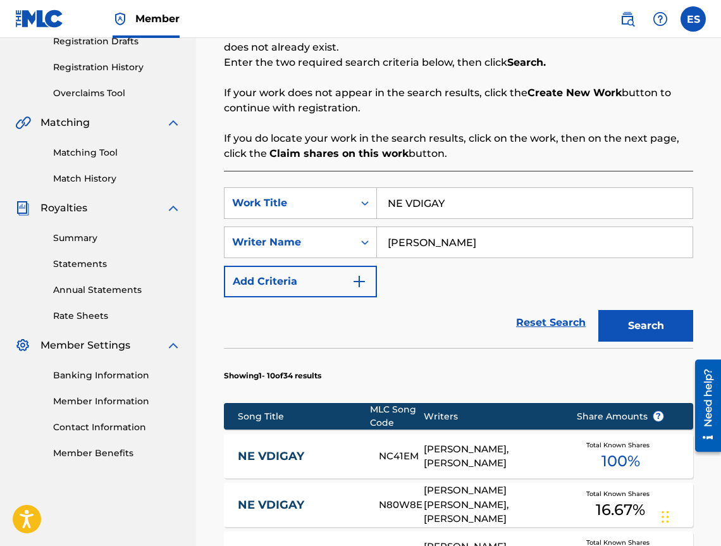
scroll to position [349, 0]
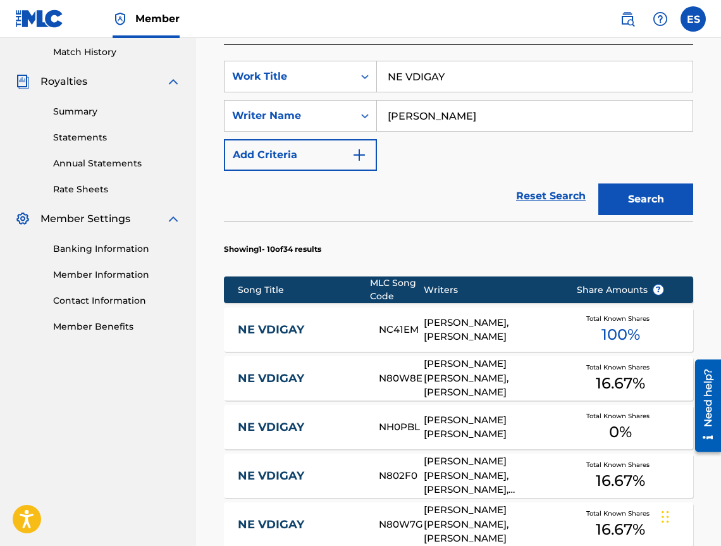
click at [318, 336] on link "NE VDIGAY" at bounding box center [300, 330] width 124 height 15
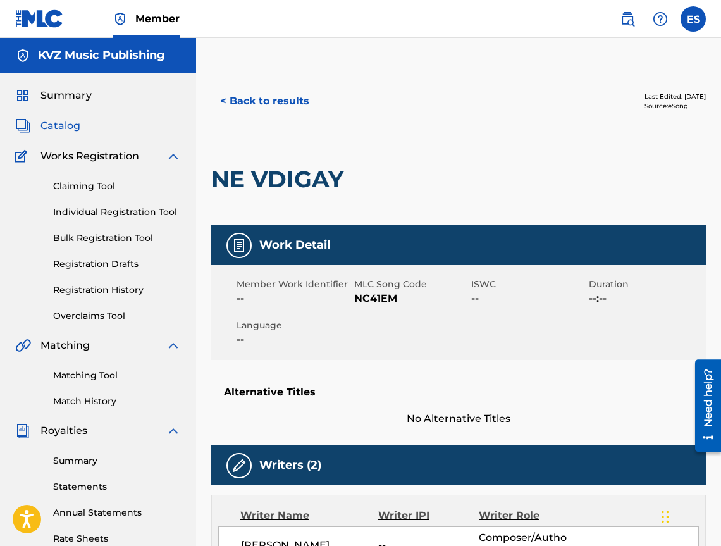
click at [242, 106] on button "< Back to results" at bounding box center [264, 101] width 107 height 32
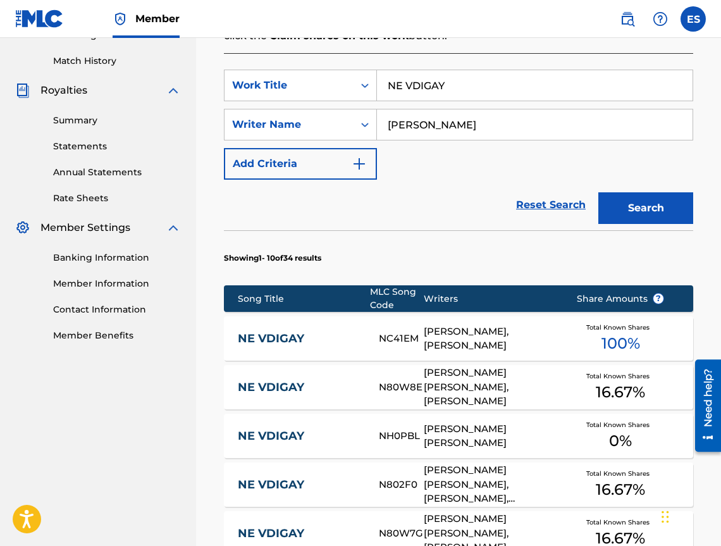
scroll to position [592, 0]
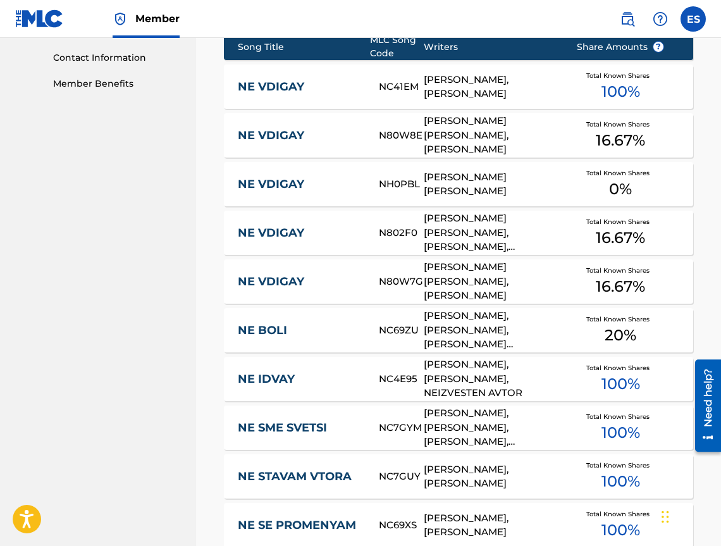
click at [283, 134] on link "NE VDIGAY" at bounding box center [300, 135] width 124 height 15
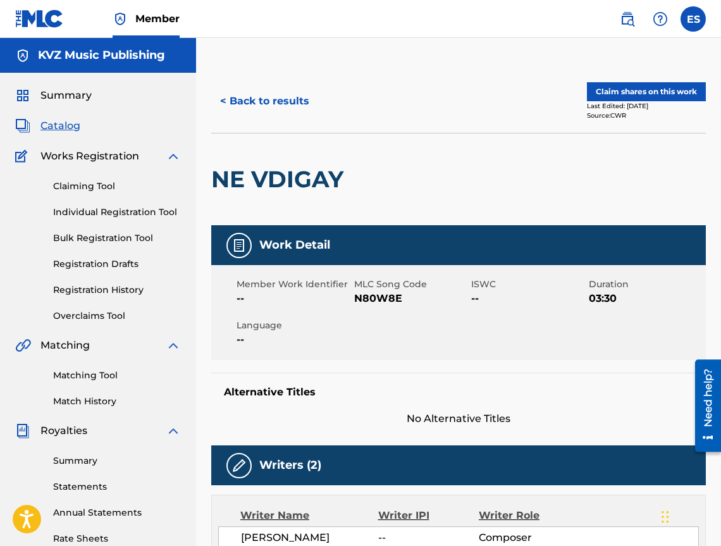
click at [290, 113] on button "< Back to results" at bounding box center [264, 101] width 107 height 32
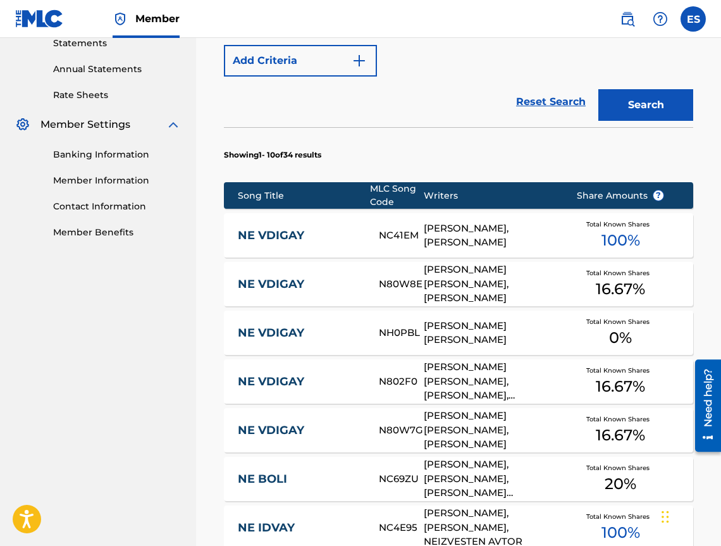
scroll to position [466, 0]
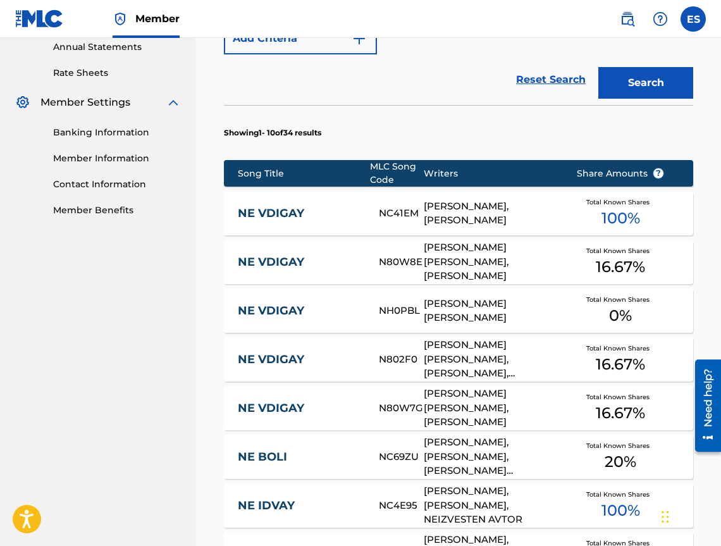
click at [282, 306] on link "NE VDIGAY" at bounding box center [300, 311] width 124 height 15
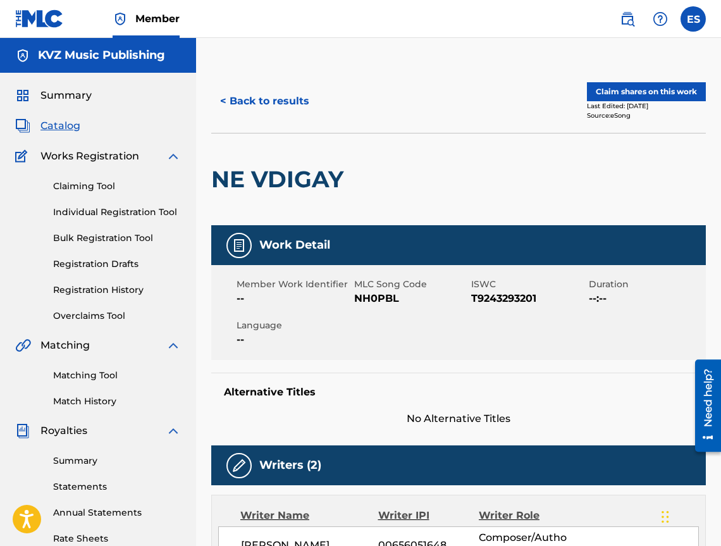
click at [265, 109] on button "< Back to results" at bounding box center [264, 101] width 107 height 32
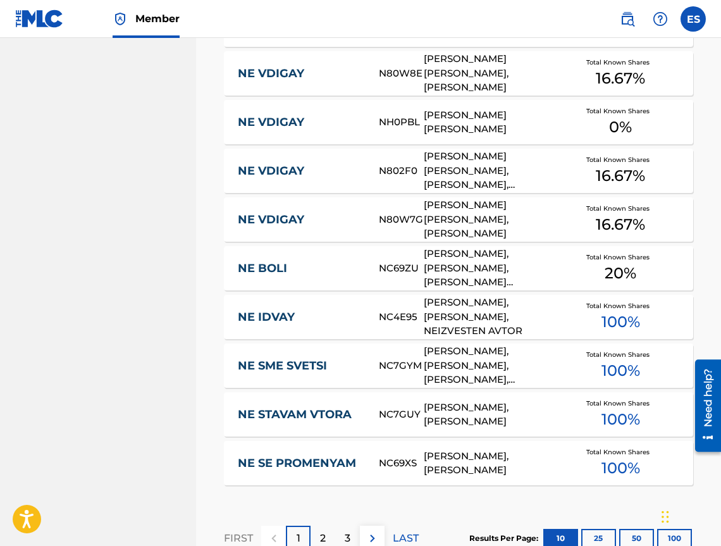
scroll to position [656, 0]
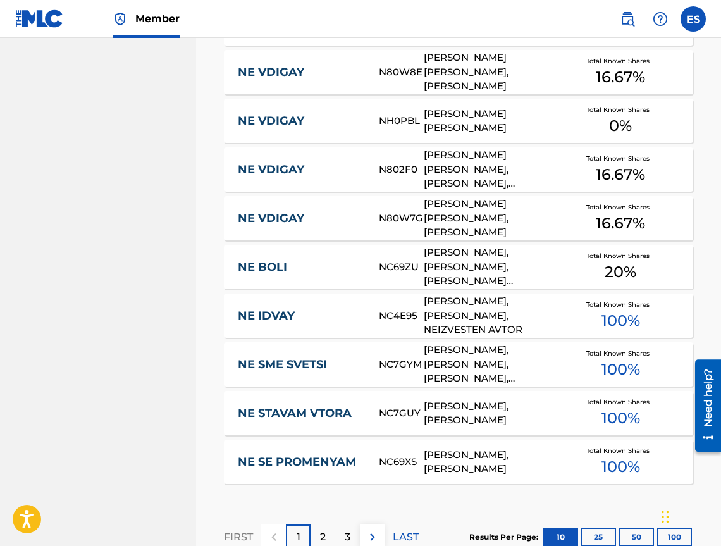
click at [334, 180] on div "NE VDIGAY N802F0 [PERSON_NAME] [PERSON_NAME], [PERSON_NAME], [PERSON_NAME] Tota…" at bounding box center [459, 169] width 470 height 44
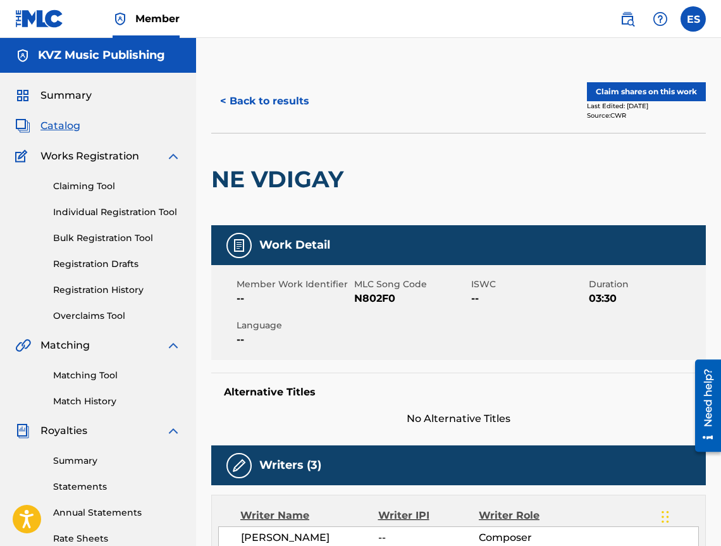
click at [263, 110] on button "< Back to results" at bounding box center [264, 101] width 107 height 32
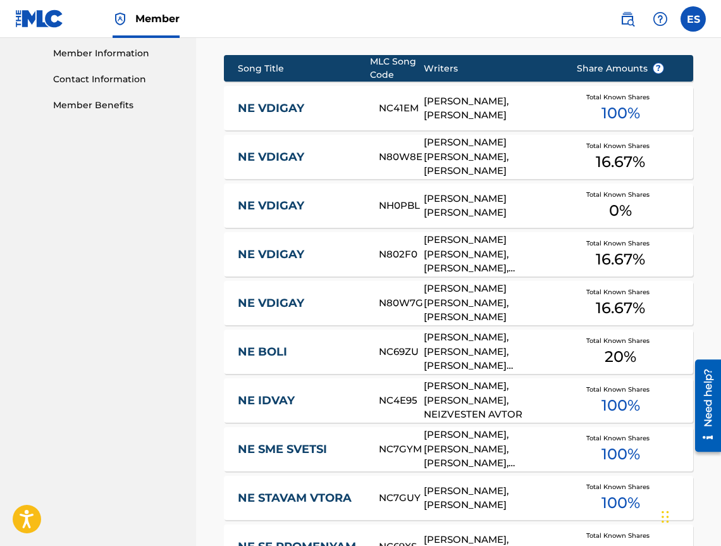
scroll to position [592, 0]
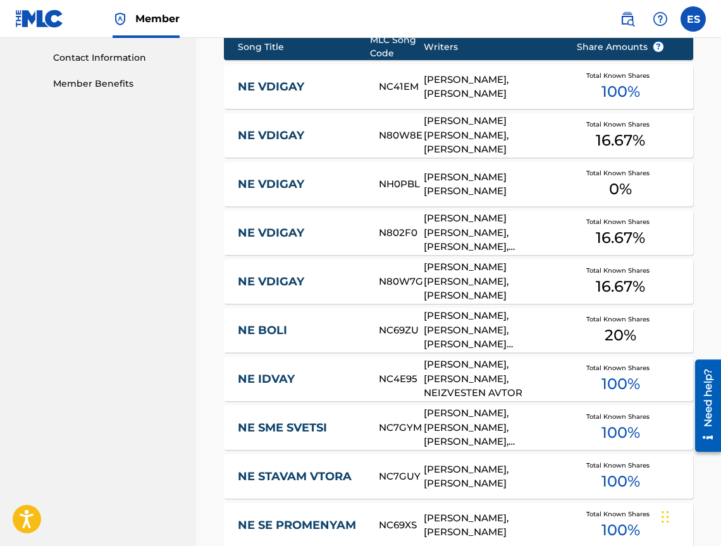
click at [328, 287] on link "NE VDIGAY" at bounding box center [300, 282] width 124 height 15
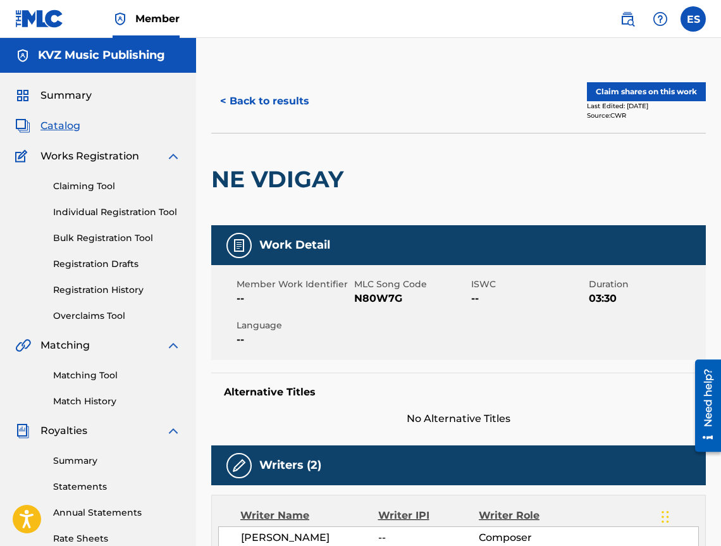
click at [250, 103] on button "< Back to results" at bounding box center [264, 101] width 107 height 32
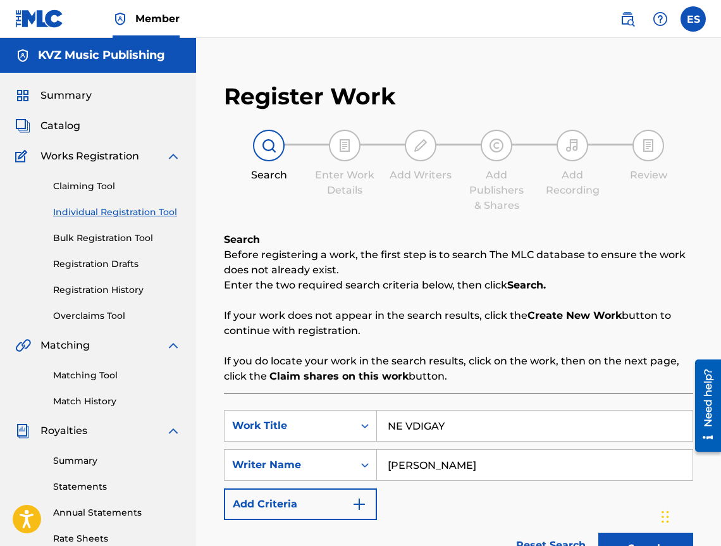
click at [425, 432] on input "NE VDIGAY" at bounding box center [535, 426] width 316 height 30
paste input "LOVETS NA MECHTI"
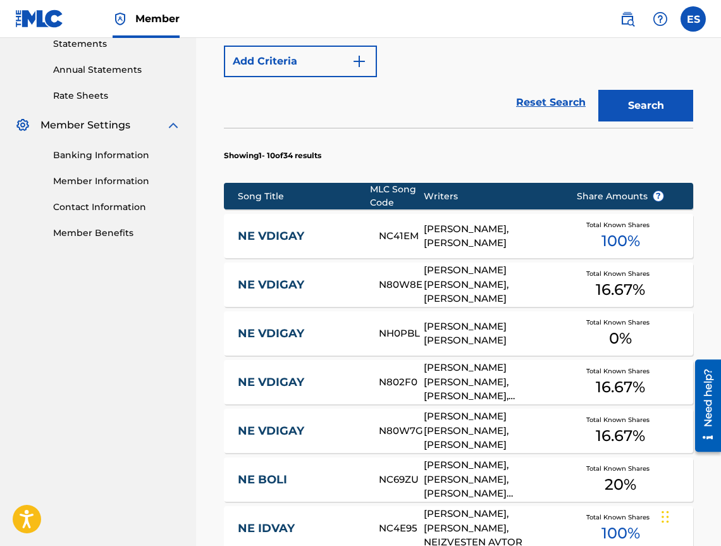
type input "LOVETS NA MECHTI"
click at [667, 115] on button "Search" at bounding box center [646, 106] width 95 height 32
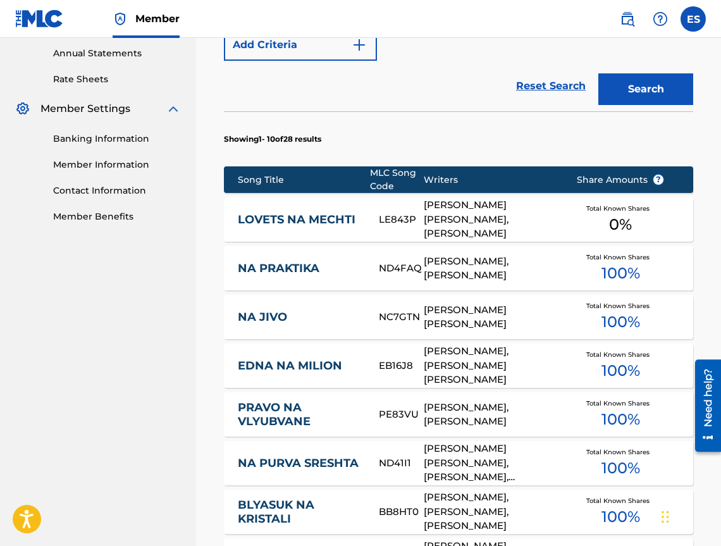
scroll to position [633, 0]
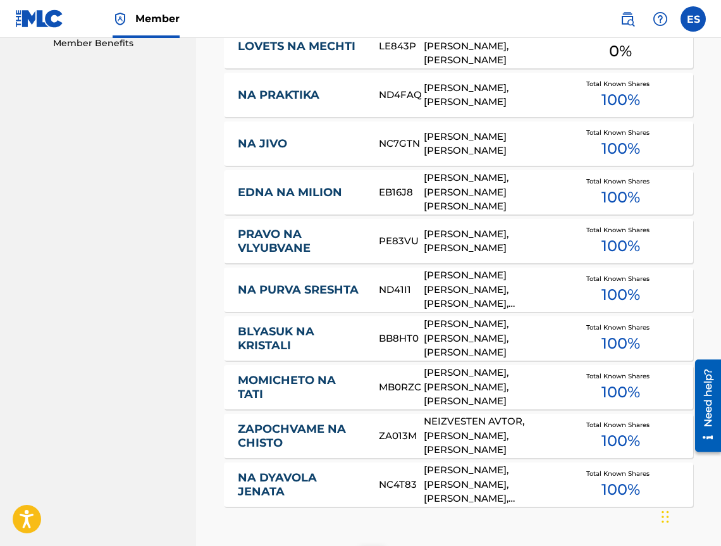
click at [354, 47] on link "LOVETS NA MECHTI" at bounding box center [300, 46] width 124 height 15
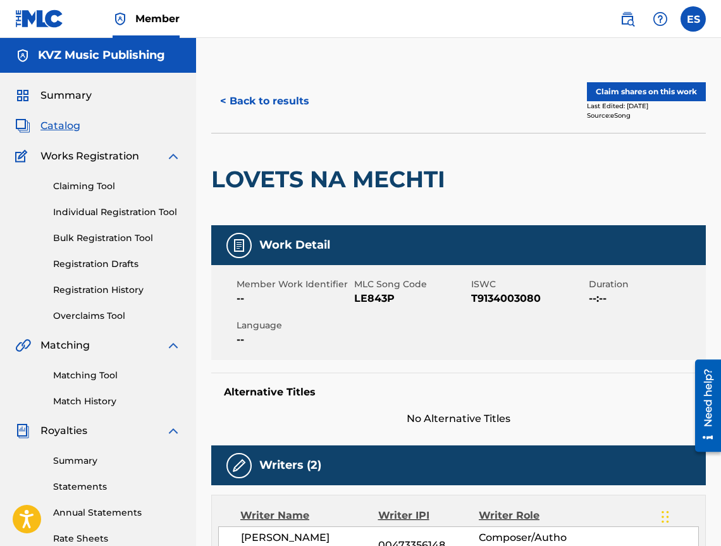
click at [271, 106] on button "< Back to results" at bounding box center [264, 101] width 107 height 32
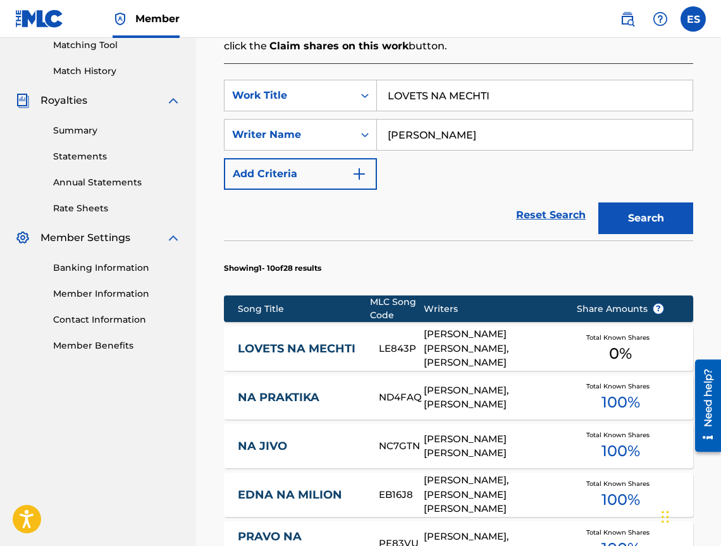
scroll to position [339, 0]
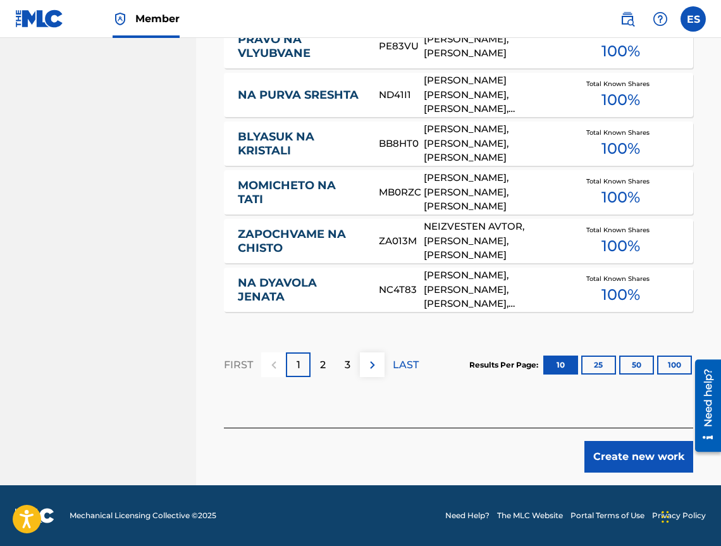
click at [607, 470] on button "Create new work" at bounding box center [639, 457] width 109 height 32
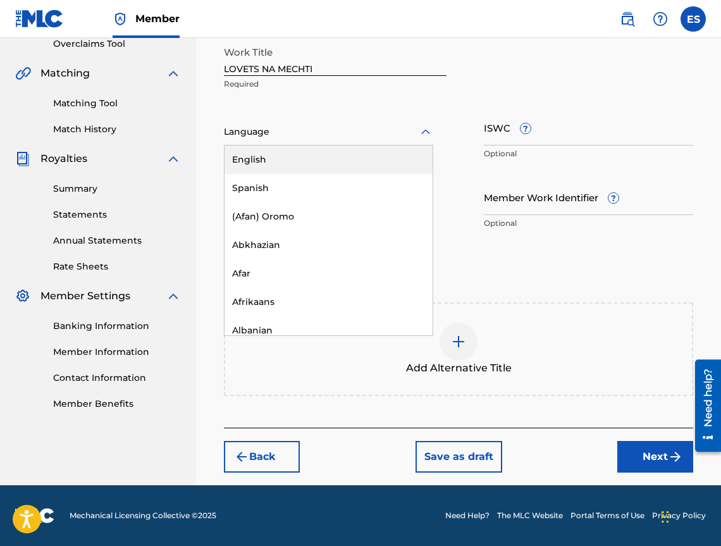
click at [294, 135] on div at bounding box center [328, 132] width 209 height 16
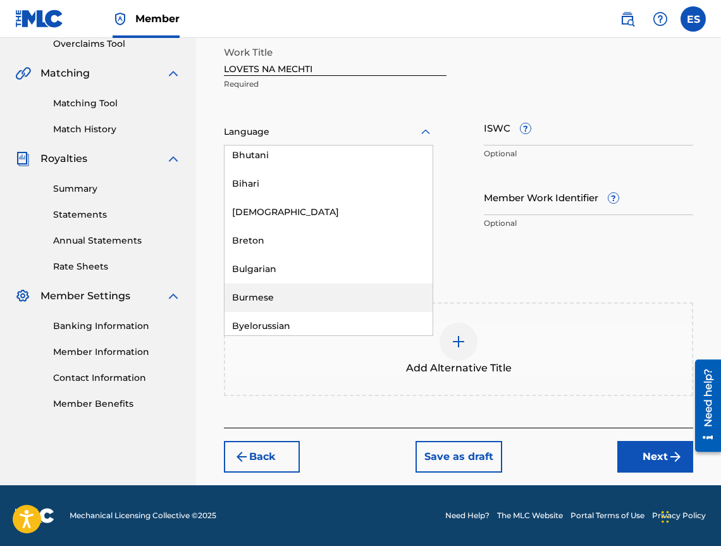
scroll to position [506, 0]
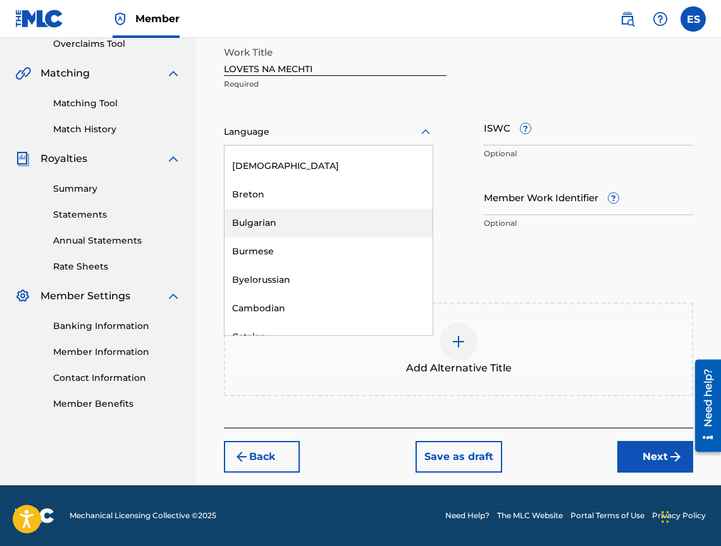
click at [295, 227] on div "Bulgarian" at bounding box center [329, 223] width 208 height 28
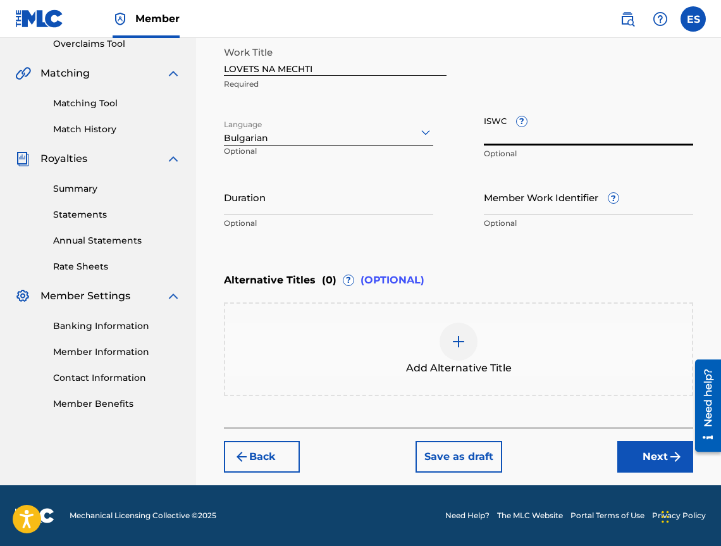
drag, startPoint x: 565, startPoint y: 146, endPoint x: 554, endPoint y: 122, distance: 25.8
paste input "T9134003080"
type input "T9134003080"
click at [341, 205] on input "Duration" at bounding box center [328, 197] width 209 height 36
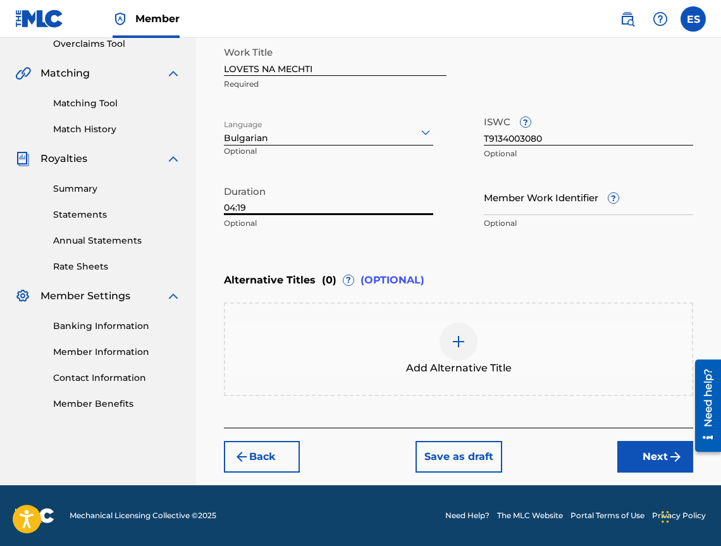
type input "04:19"
click at [458, 326] on div at bounding box center [459, 342] width 38 height 38
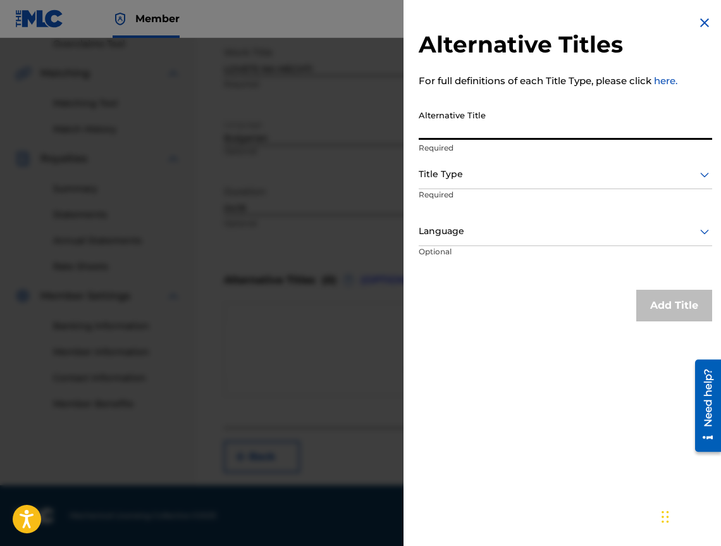
paste input "ЛОВЕЦ НА МЕЧТИ"
type input "ЛОВЕЦ НА МЕЧТИ"
click at [461, 189] on p "Required" at bounding box center [467, 203] width 97 height 28
click at [459, 182] on div "Title Type" at bounding box center [566, 175] width 294 height 28
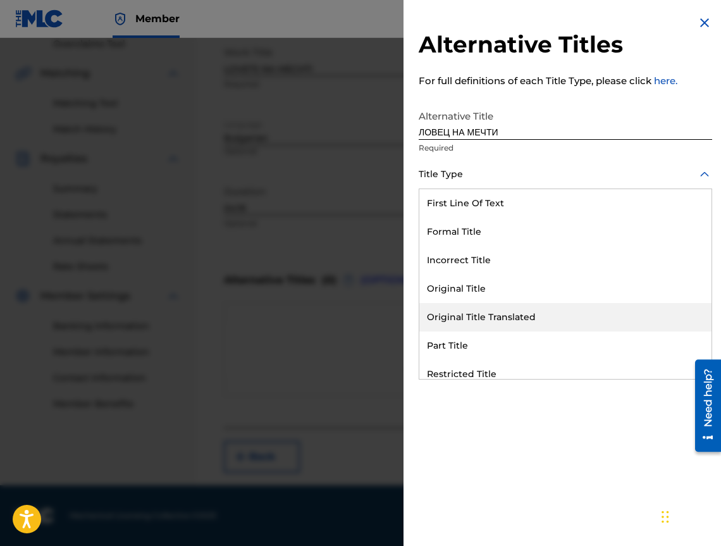
click at [508, 309] on div "Original Title Translated" at bounding box center [566, 317] width 292 height 28
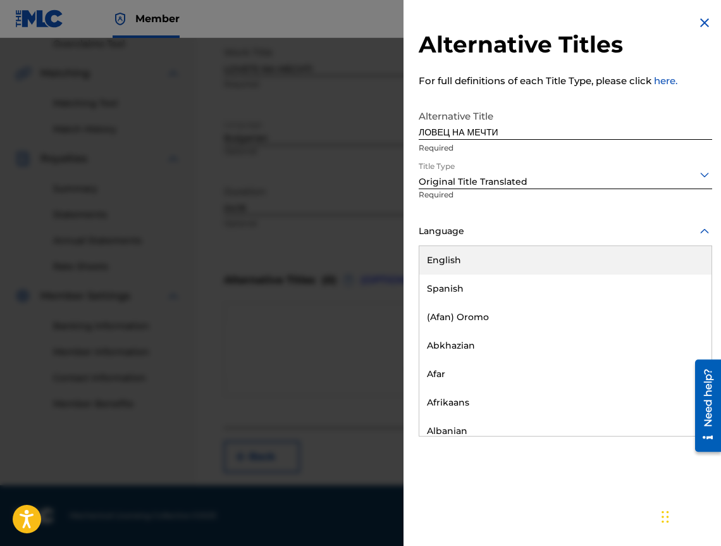
click at [496, 234] on div at bounding box center [566, 231] width 294 height 16
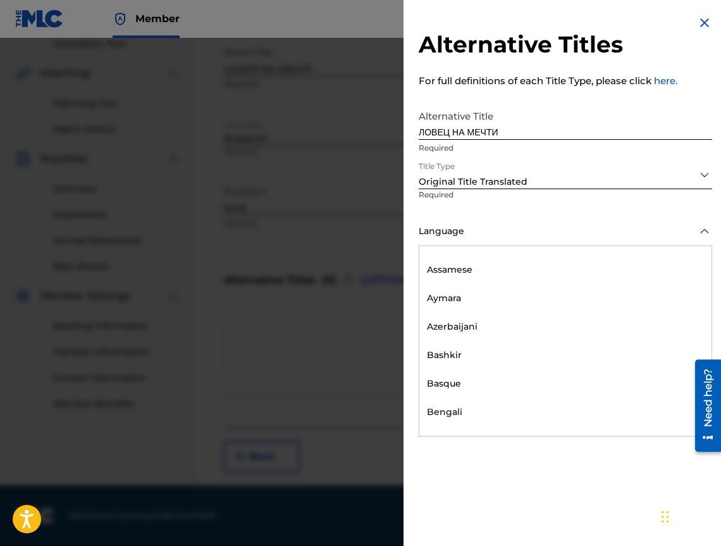
scroll to position [443, 0]
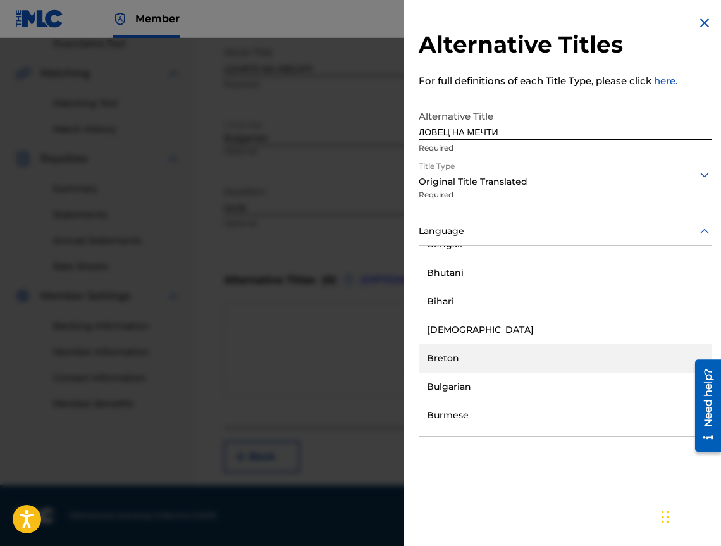
click at [520, 383] on div "Bulgarian" at bounding box center [566, 387] width 292 height 28
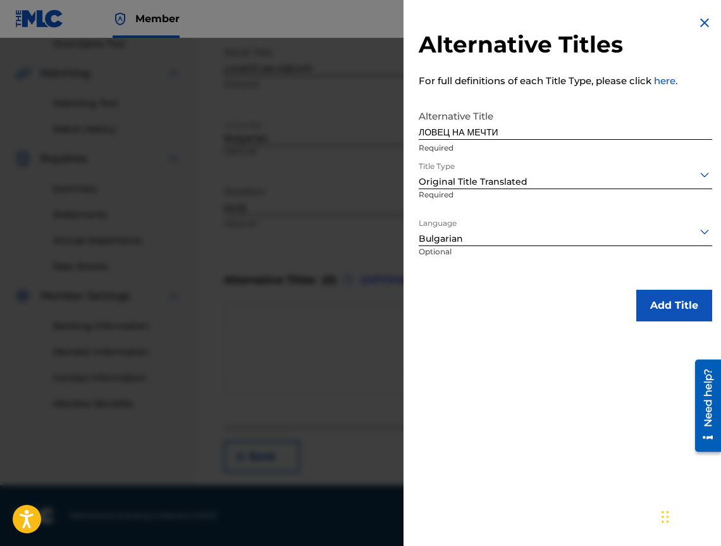
click at [656, 310] on button "Add Title" at bounding box center [675, 306] width 76 height 32
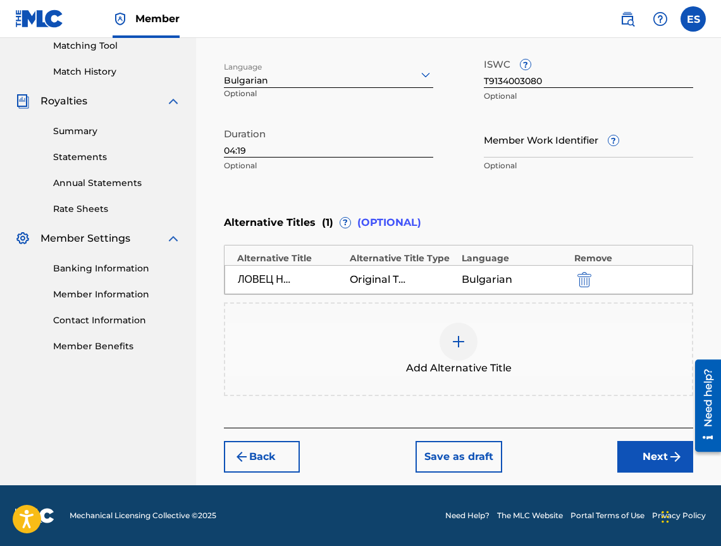
click at [664, 449] on button "Next" at bounding box center [656, 457] width 76 height 32
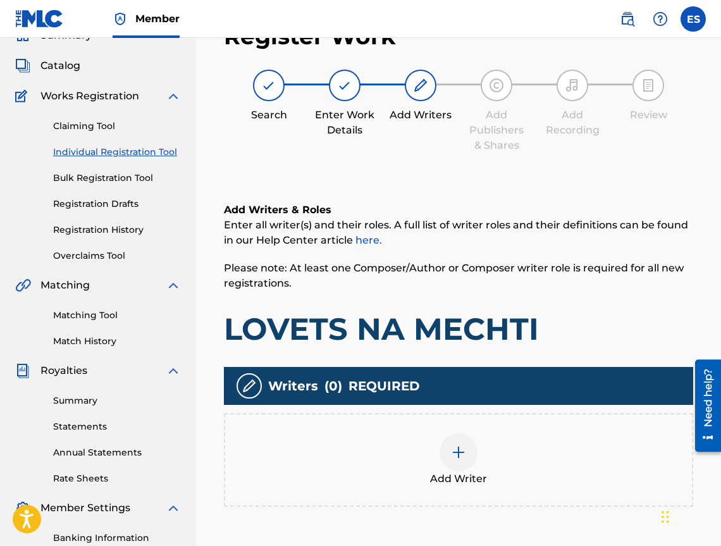
scroll to position [57, 0]
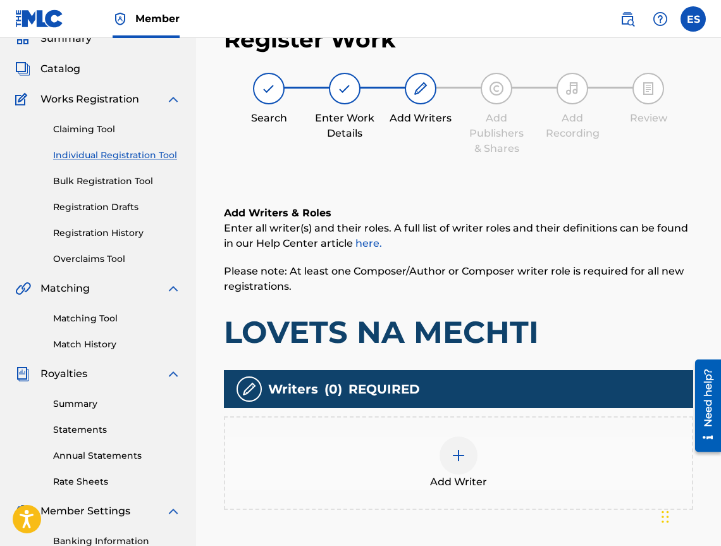
click at [444, 450] on div at bounding box center [459, 456] width 38 height 38
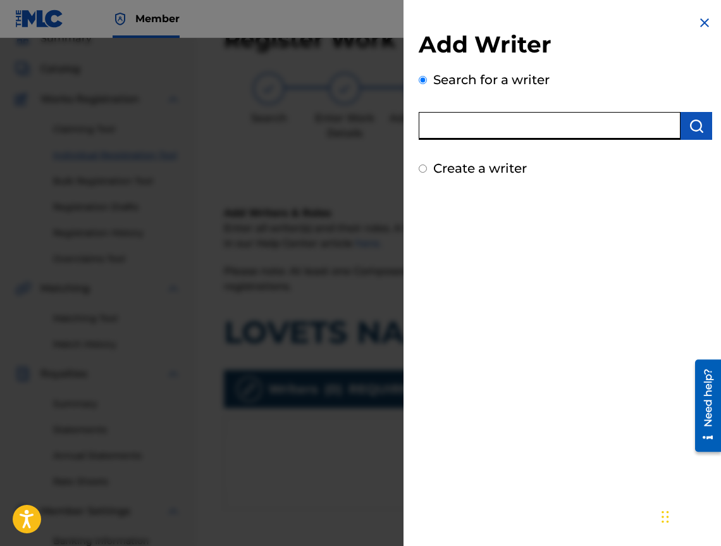
paste input "00473352748"
type input "00473352748"
click at [694, 133] on img "submit" at bounding box center [696, 125] width 15 height 15
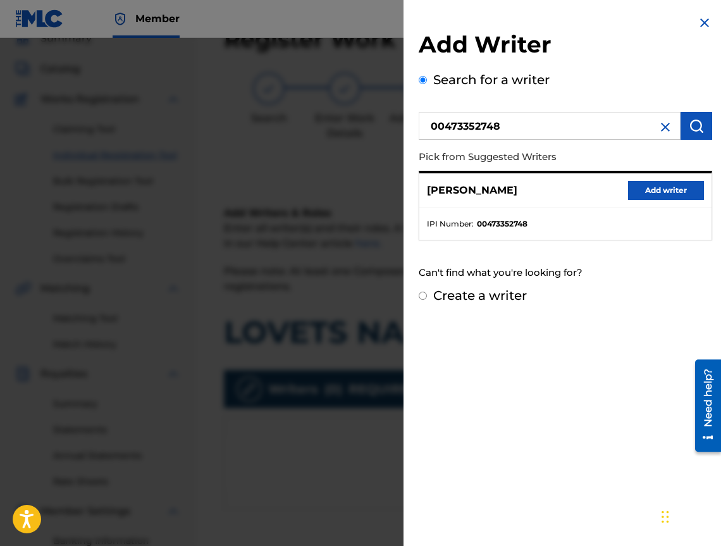
click at [666, 187] on button "Add writer" at bounding box center [666, 190] width 76 height 19
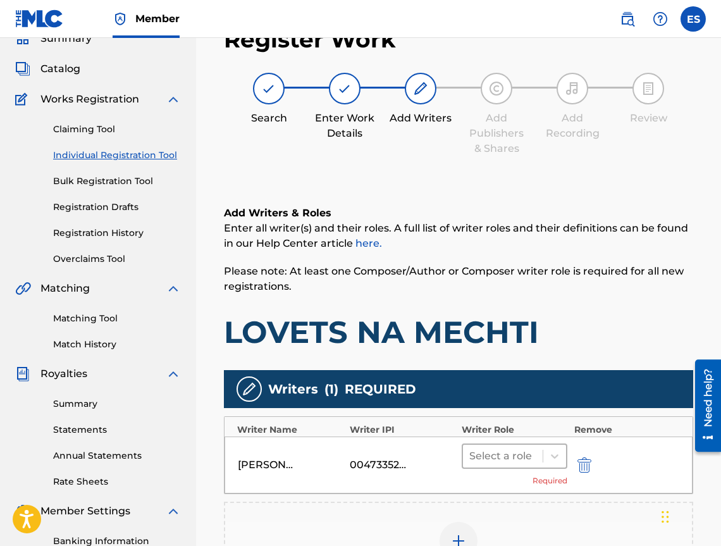
click at [497, 448] on div at bounding box center [503, 456] width 67 height 18
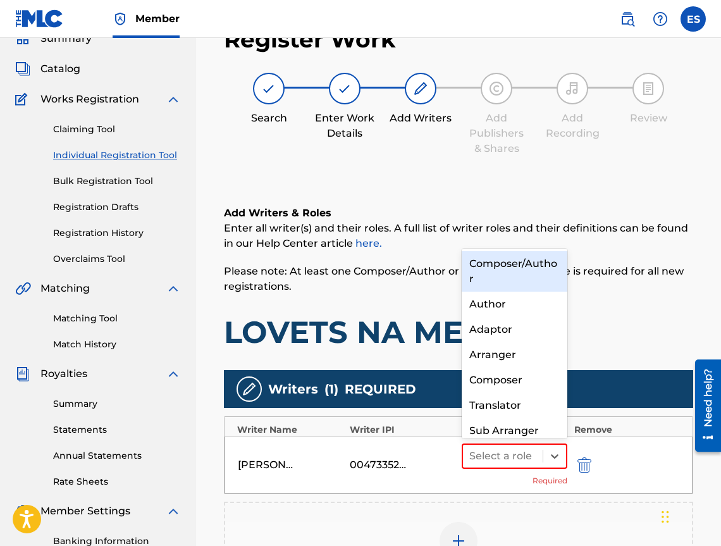
scroll to position [13, 0]
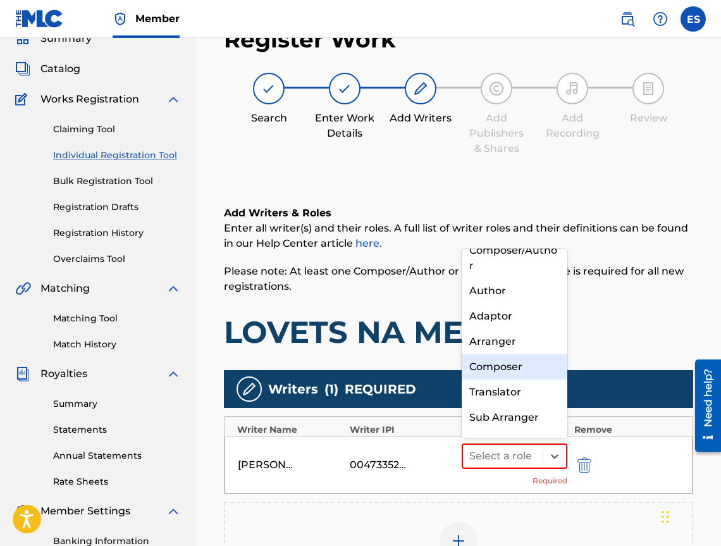
click at [508, 360] on div "Composer" at bounding box center [515, 366] width 106 height 25
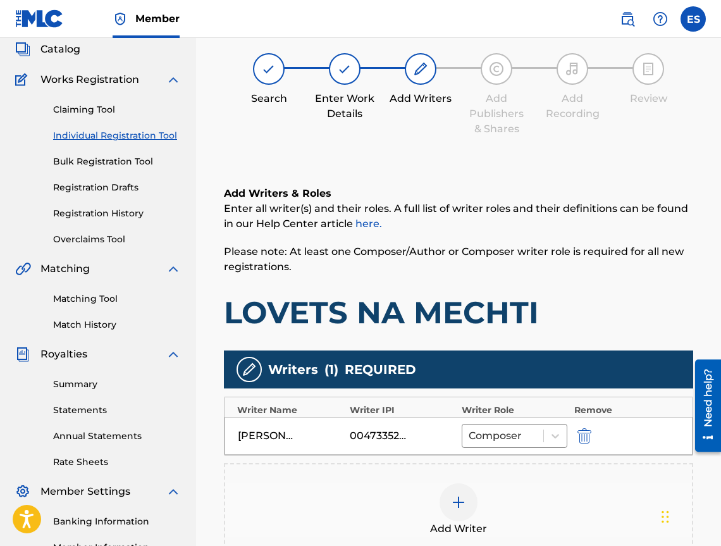
scroll to position [266, 0]
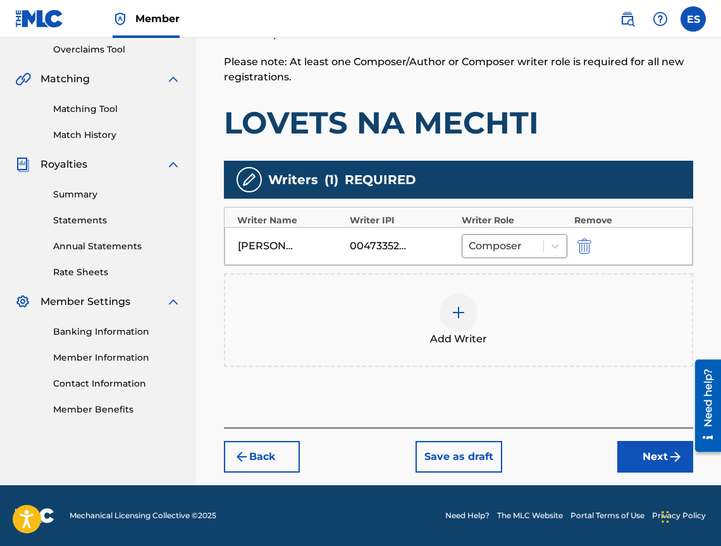
click at [489, 318] on div "Add Writer" at bounding box center [458, 320] width 467 height 53
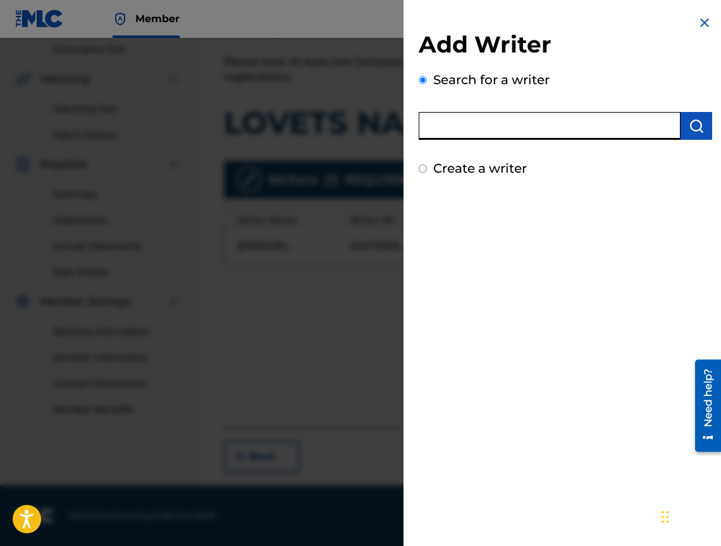
paste input "00473356148"
type input "00473356148"
click at [681, 127] on button "submit" at bounding box center [697, 126] width 32 height 28
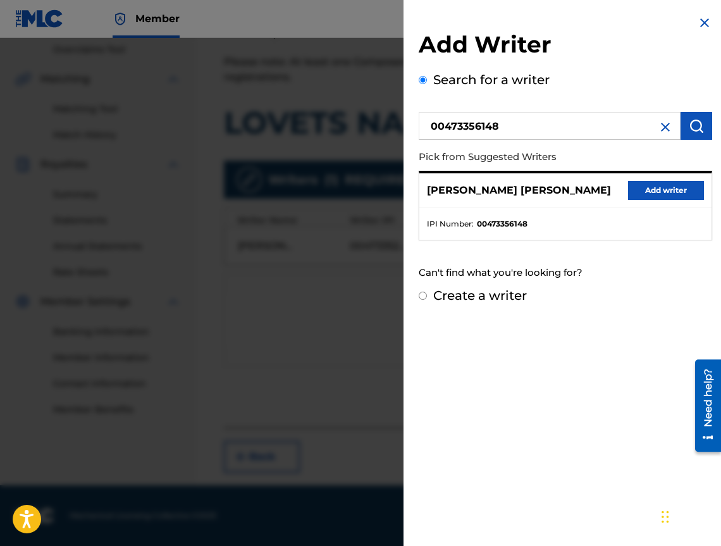
click at [649, 197] on button "Add writer" at bounding box center [666, 190] width 76 height 19
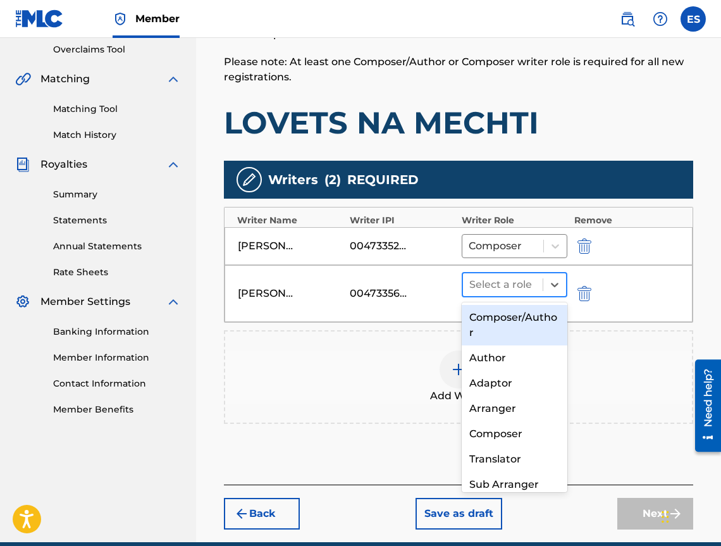
click at [523, 276] on div at bounding box center [503, 285] width 67 height 18
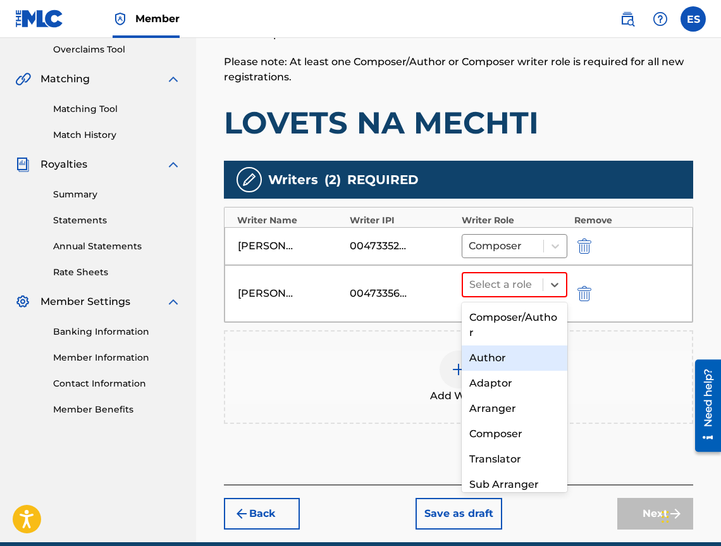
click at [498, 355] on div "Author" at bounding box center [515, 358] width 106 height 25
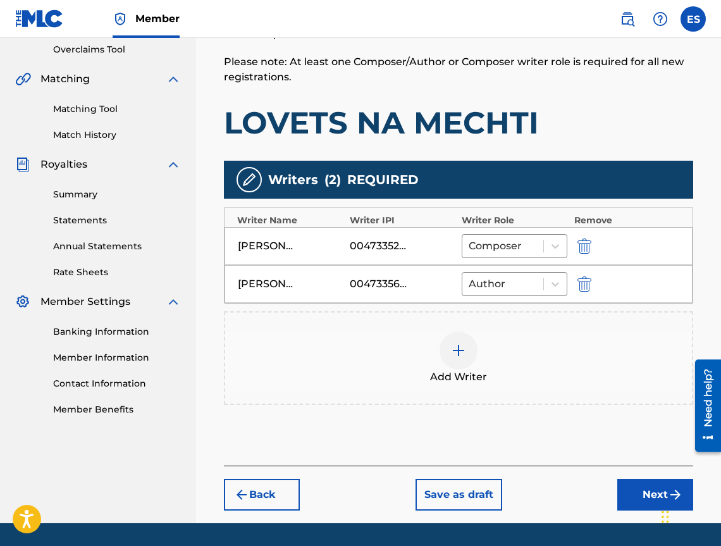
click at [625, 489] on button "Next" at bounding box center [656, 495] width 76 height 32
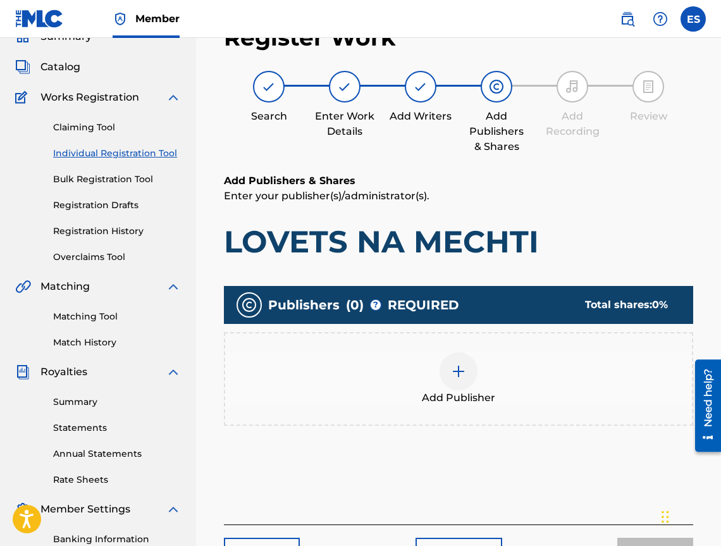
scroll to position [57, 0]
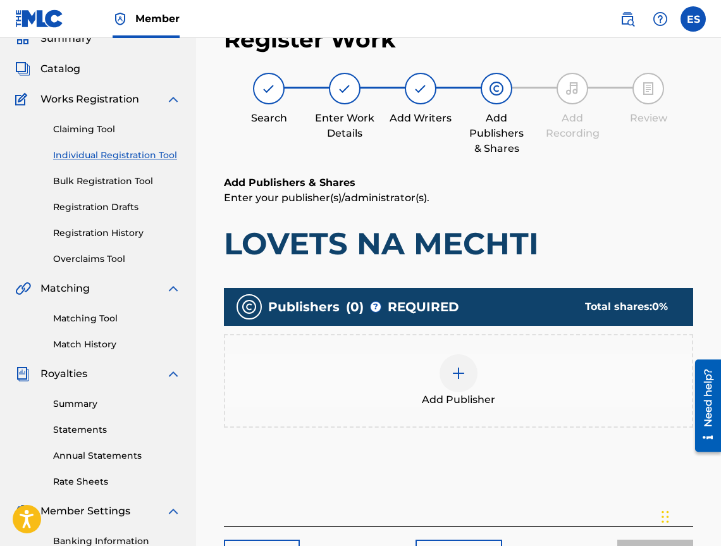
click at [539, 427] on div "Add Publisher" at bounding box center [459, 381] width 470 height 94
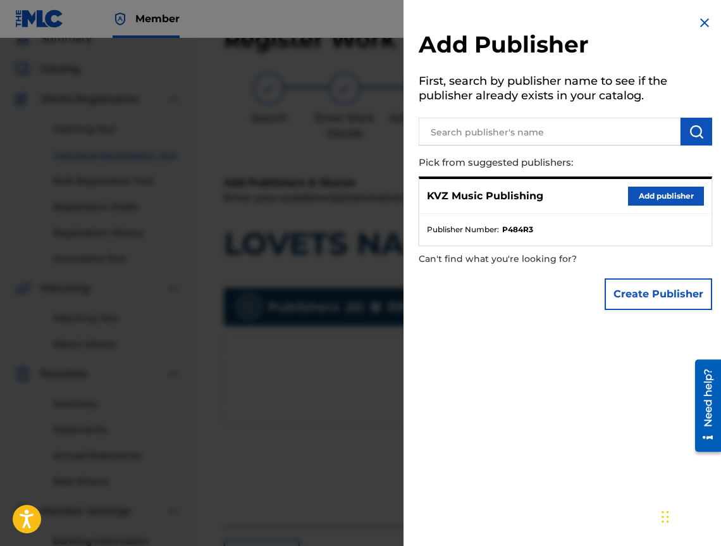
click at [677, 187] on button "Add publisher" at bounding box center [666, 196] width 76 height 19
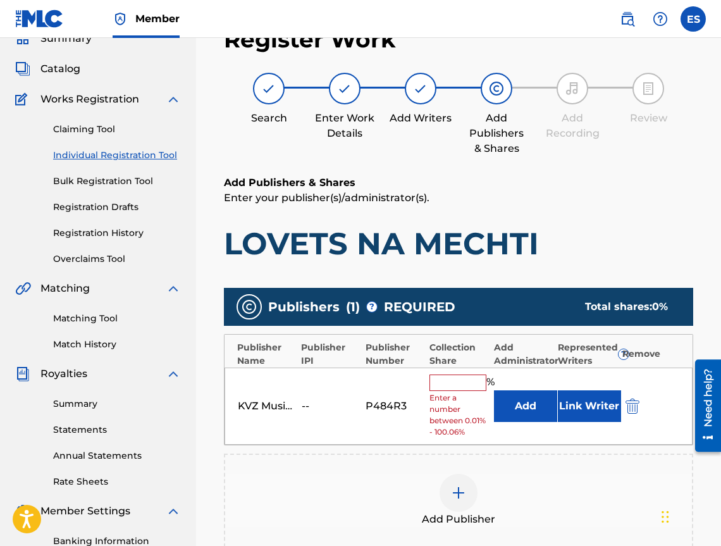
click at [454, 389] on input "text" at bounding box center [458, 383] width 57 height 16
type input "100"
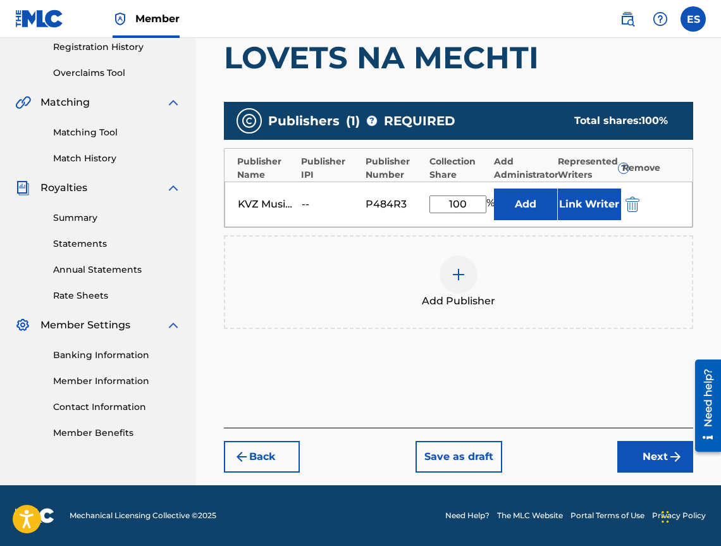
click at [658, 444] on button "Next" at bounding box center [656, 457] width 76 height 32
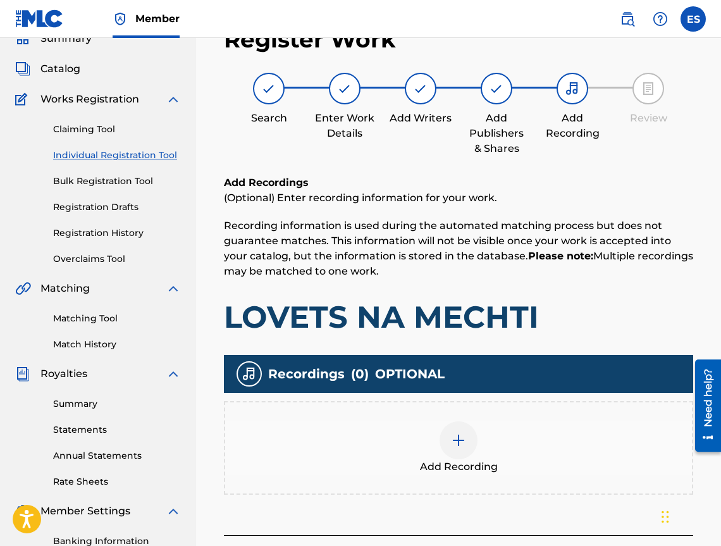
click at [497, 442] on div "Add Recording" at bounding box center [458, 447] width 467 height 53
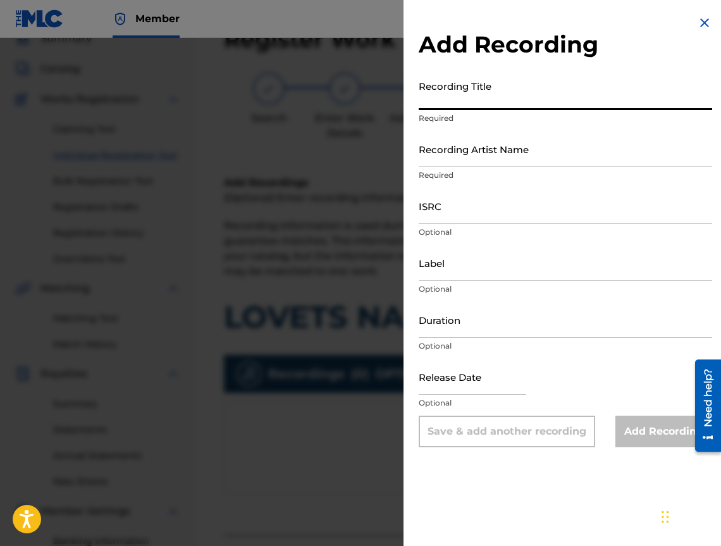
paste input "LOVETS NA MECHTI"
type input "LOVETS NA MECHTI"
click at [580, 318] on input "Duration" at bounding box center [566, 320] width 294 height 36
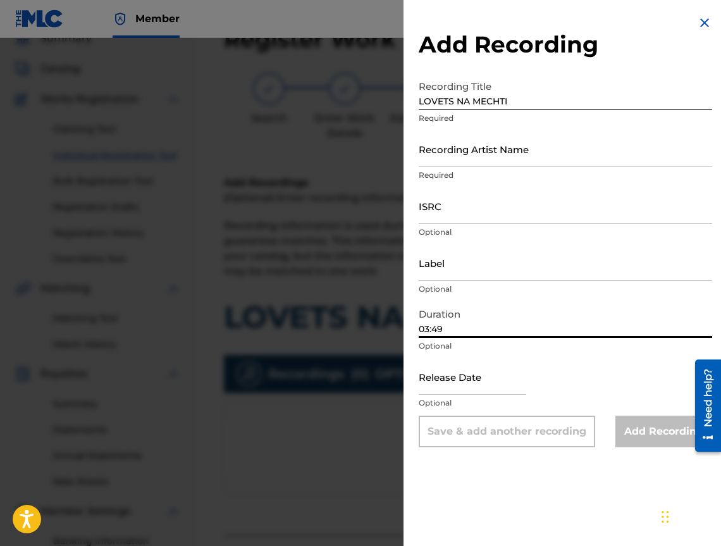
click at [430, 332] on input "03:49" at bounding box center [566, 320] width 294 height 36
click at [435, 334] on input "04:49" at bounding box center [566, 320] width 294 height 36
type input "04:19"
click at [699, 23] on img at bounding box center [704, 22] width 15 height 15
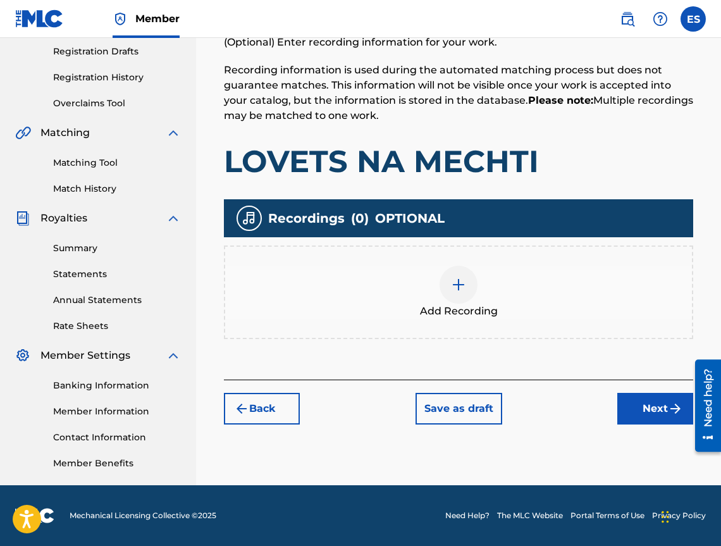
click at [644, 411] on button "Next" at bounding box center [656, 409] width 76 height 32
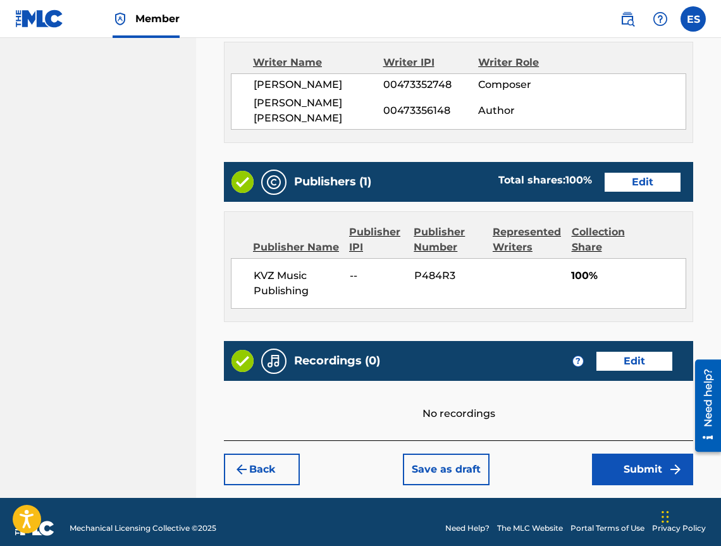
scroll to position [677, 0]
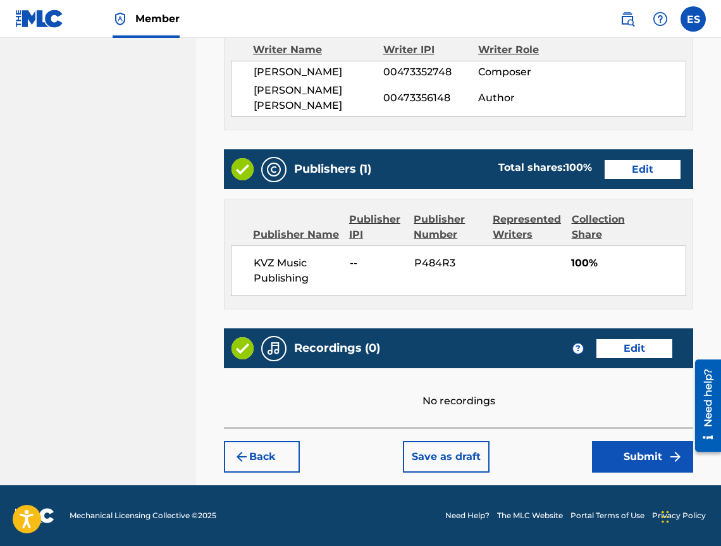
click at [437, 456] on button "Save as draft" at bounding box center [446, 457] width 87 height 32
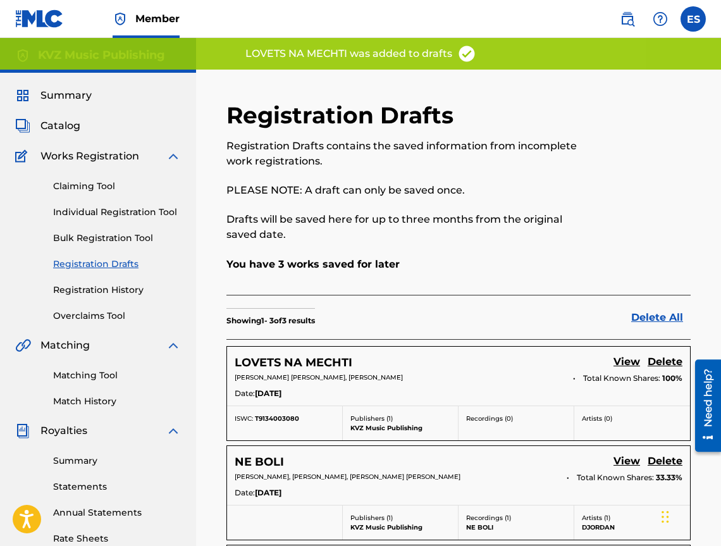
click at [141, 213] on link "Individual Registration Tool" at bounding box center [117, 212] width 128 height 13
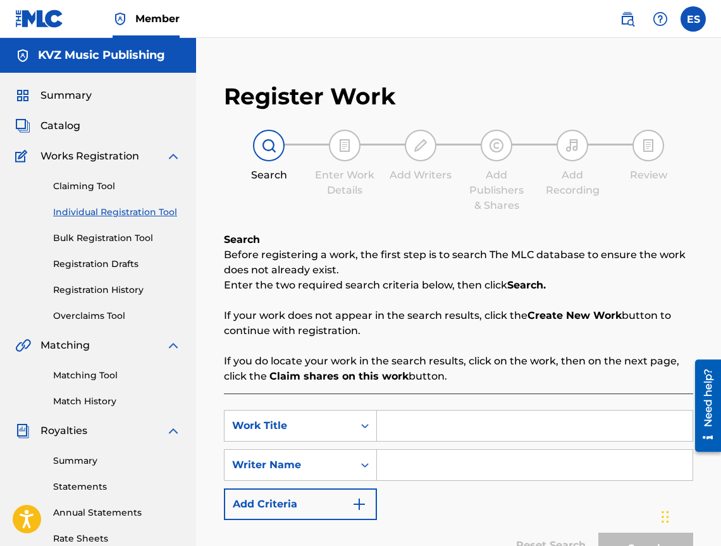
click at [104, 283] on div "Claiming Tool Individual Registration Tool Bulk Registration Tool Registration …" at bounding box center [98, 243] width 166 height 159
click at [104, 289] on link "Registration History" at bounding box center [117, 290] width 128 height 13
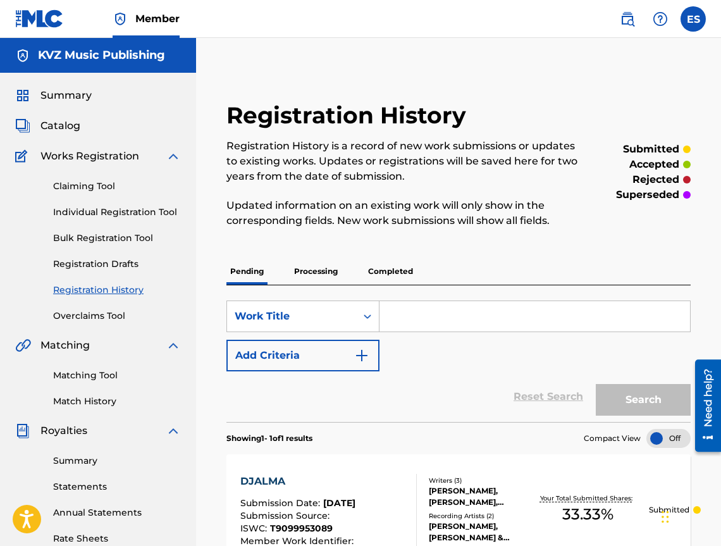
drag, startPoint x: 408, startPoint y: 290, endPoint x: 387, endPoint y: 316, distance: 33.7
paste input "AZ TSELUVAM PRUV"
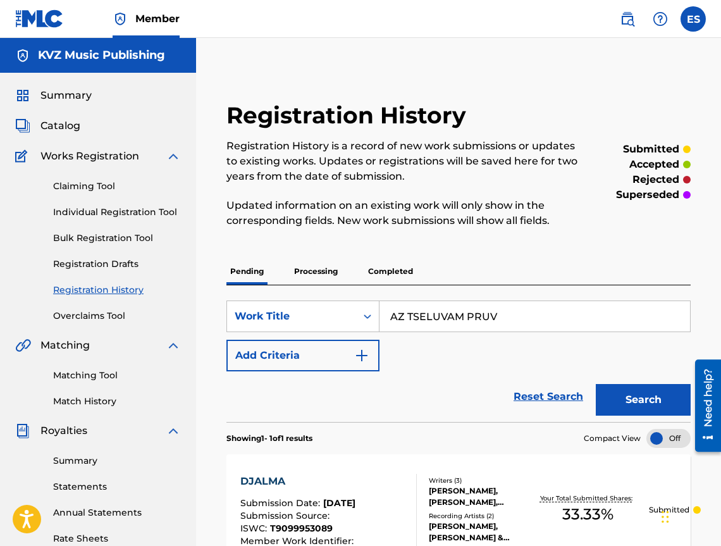
type input "AZ TSELUVAM PRUV"
click at [635, 394] on button "Search" at bounding box center [643, 400] width 95 height 32
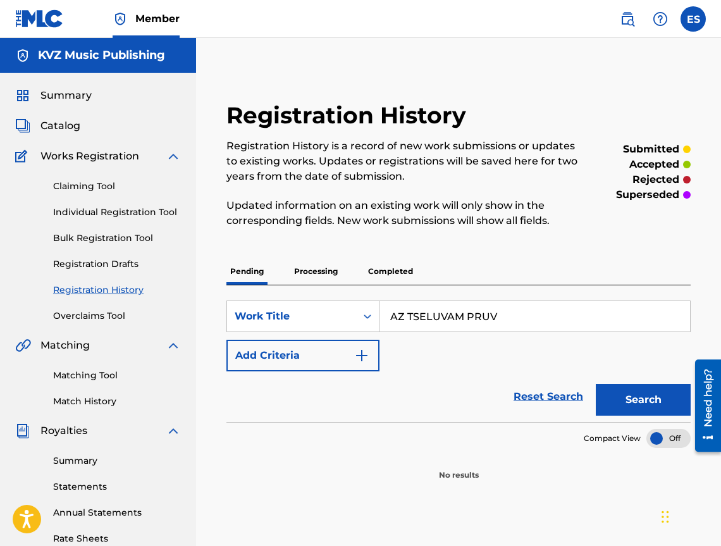
click at [302, 265] on p "Processing" at bounding box center [315, 271] width 51 height 27
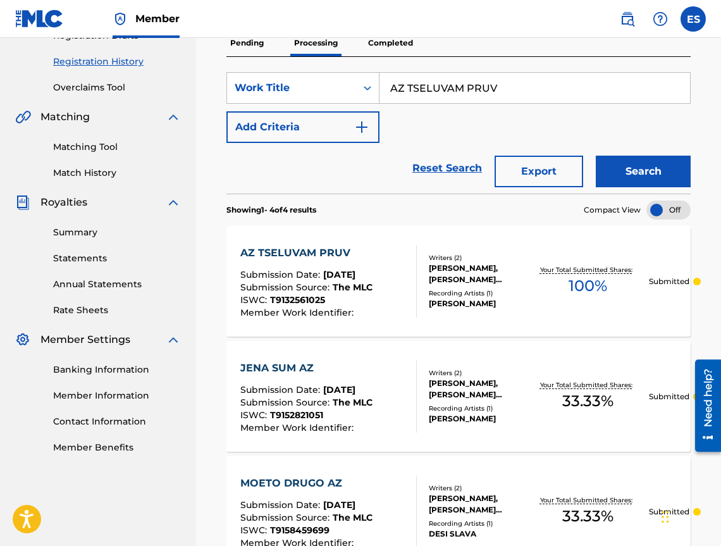
scroll to position [253, 0]
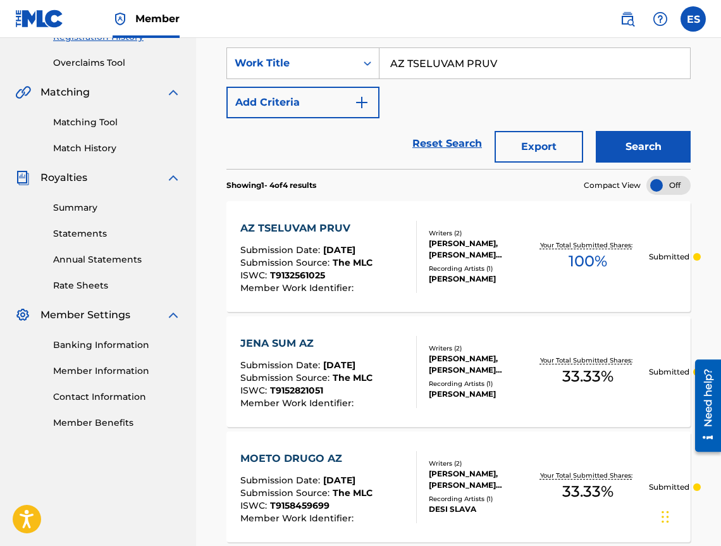
click at [439, 72] on input "AZ TSELUVAM PRUV" at bounding box center [535, 63] width 311 height 30
paste input "BROYKITE"
type input "BROYKITE"
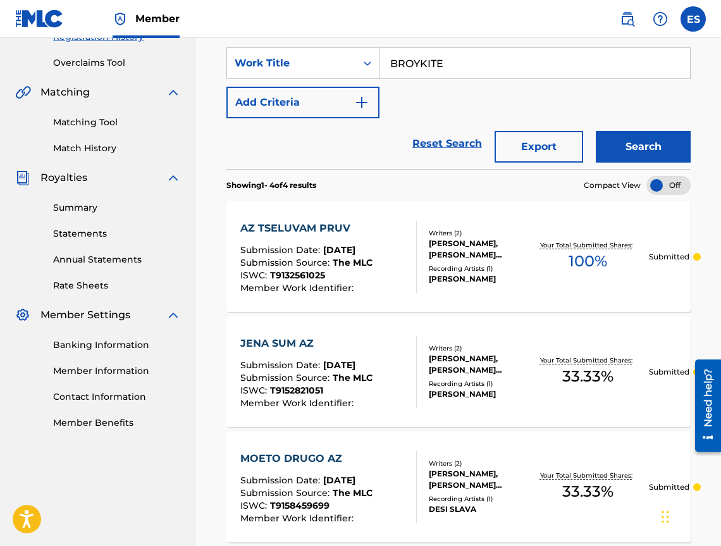
click at [630, 147] on button "Search" at bounding box center [643, 147] width 95 height 32
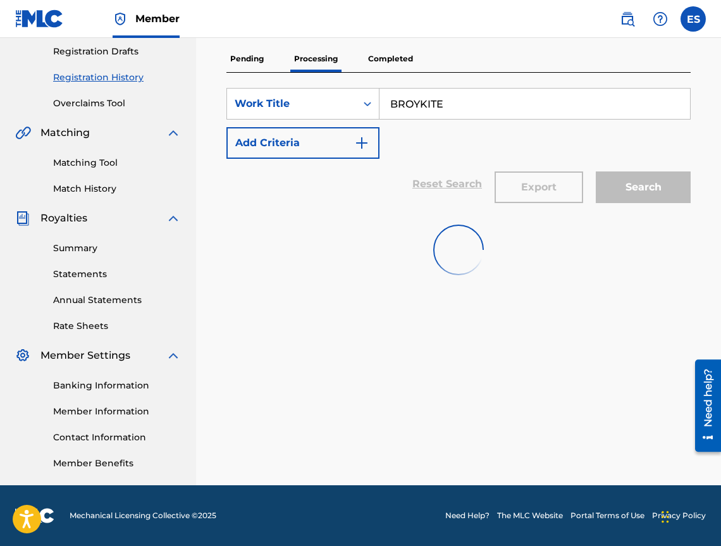
scroll to position [213, 0]
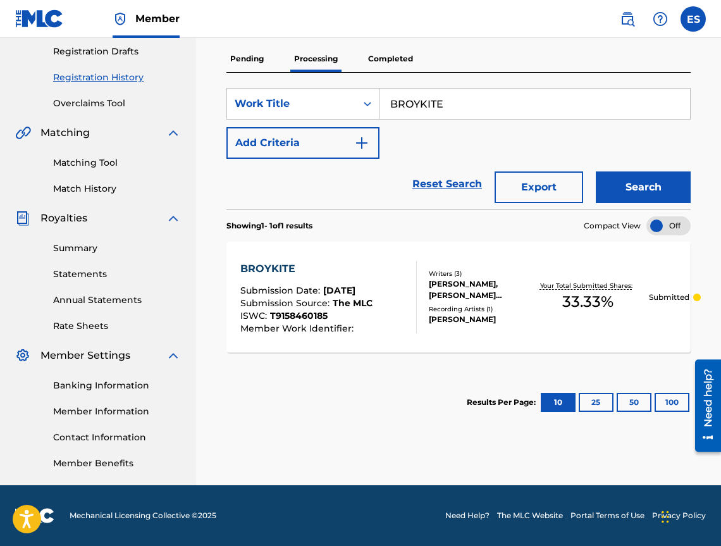
click at [341, 254] on div "BROYKITE Submission Date : [DATE] Submission Source : The MLC ISWC : T915846018…" at bounding box center [459, 297] width 465 height 111
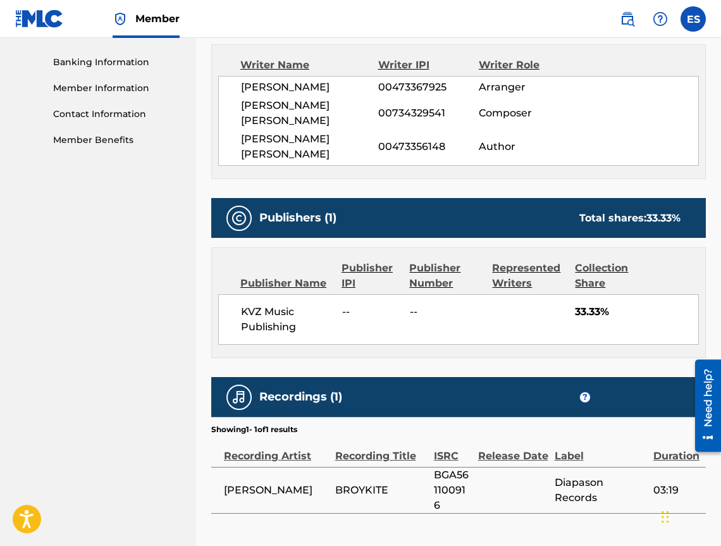
scroll to position [570, 0]
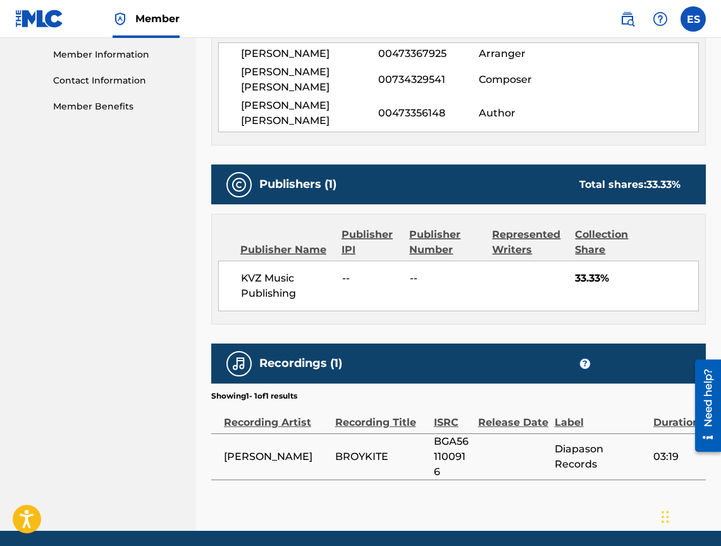
click at [452, 440] on span "BGA561100916" at bounding box center [453, 457] width 38 height 46
copy div "BGA561100916"
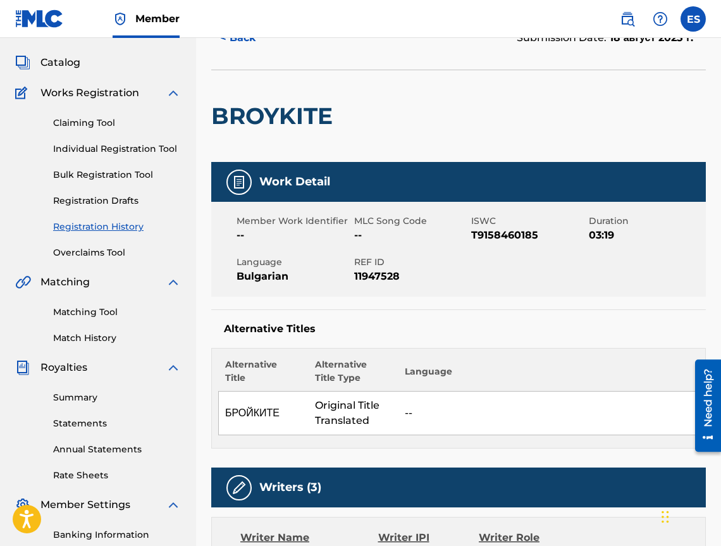
scroll to position [0, 0]
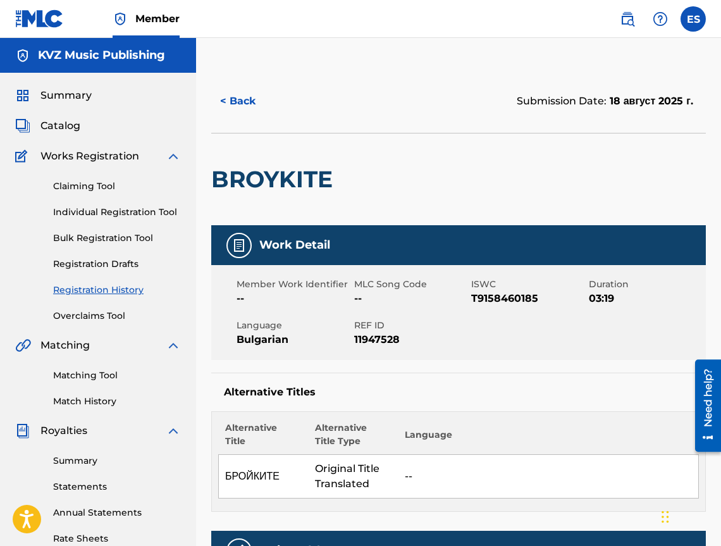
click at [231, 113] on button "< Back" at bounding box center [249, 101] width 76 height 32
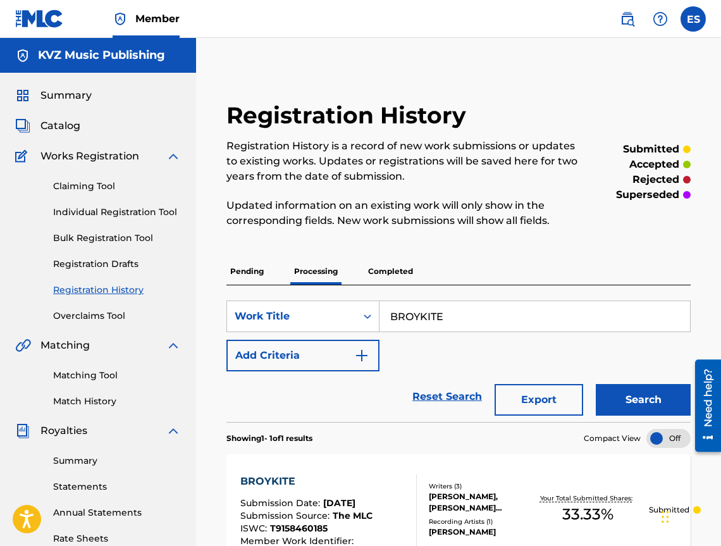
scroll to position [213, 0]
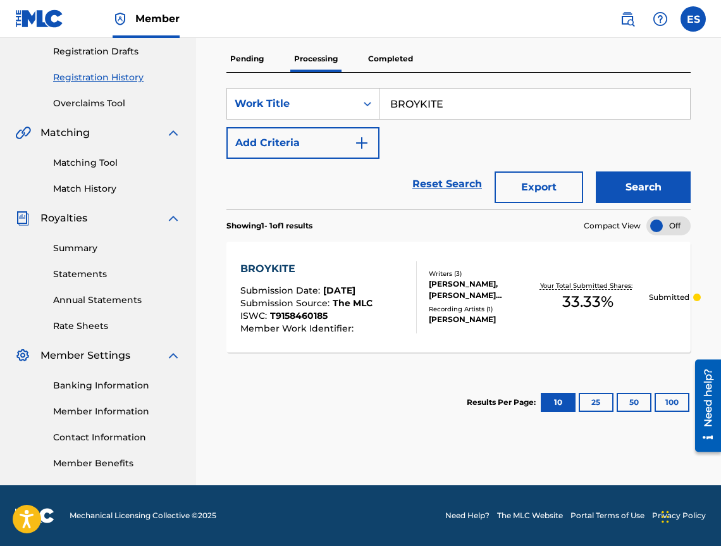
click at [409, 113] on input "BROYKITE" at bounding box center [535, 104] width 311 height 30
click at [408, 113] on input "BROYKITE" at bounding box center [535, 104] width 311 height 30
paste input "DA OBICHASH PAK"
type input "DA OBICHASH PAK"
click at [659, 185] on button "Search" at bounding box center [643, 188] width 95 height 32
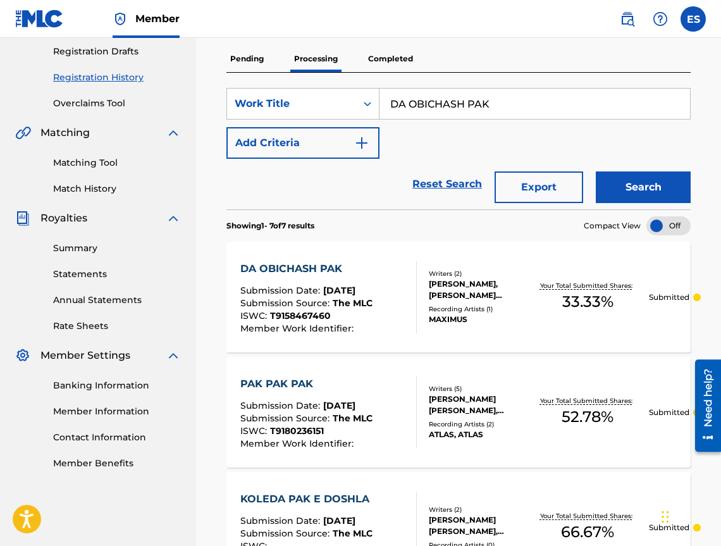
click at [351, 265] on div "DA OBICHASH PAK" at bounding box center [306, 268] width 132 height 15
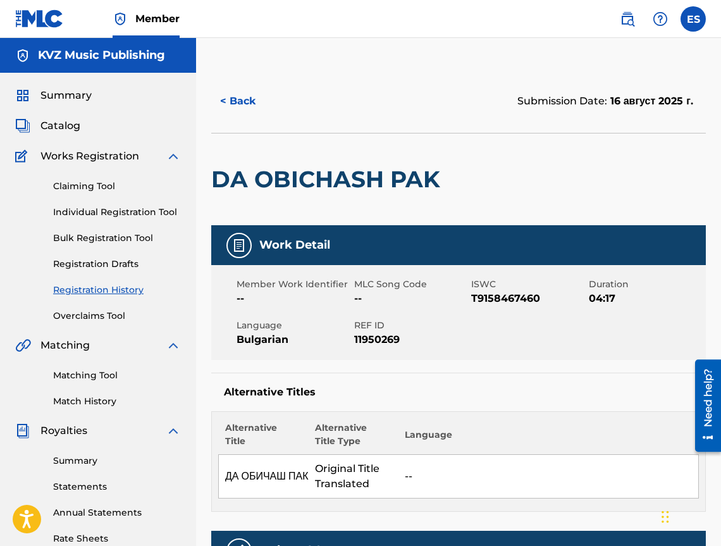
click at [234, 109] on button "< Back" at bounding box center [249, 101] width 76 height 32
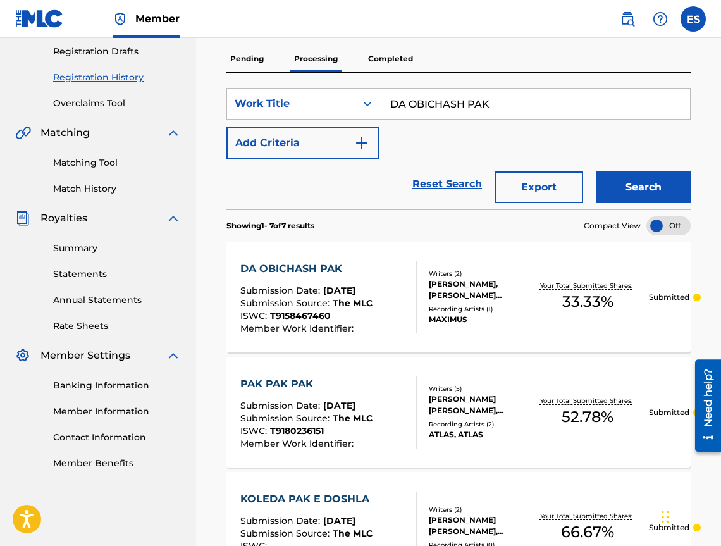
click at [497, 125] on div "SearchWithCriteria534bda55-14ab-4959-b700-2e32c5adce83 Work Title DA OBICHASH P…" at bounding box center [459, 123] width 465 height 71
click at [498, 109] on input "DA OBICHASH PAK" at bounding box center [535, 104] width 311 height 30
paste input "[PERSON_NAME] NA DVE REMIX"
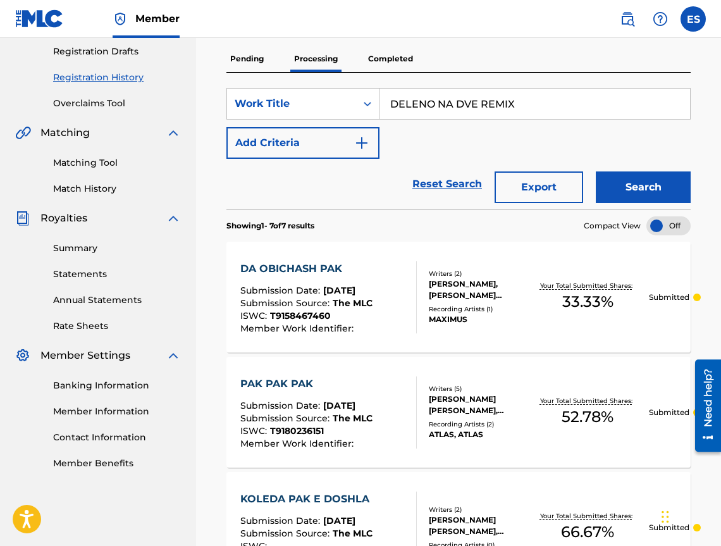
type input "DELENO NA DVE REMIX"
click at [654, 187] on button "Search" at bounding box center [643, 188] width 95 height 32
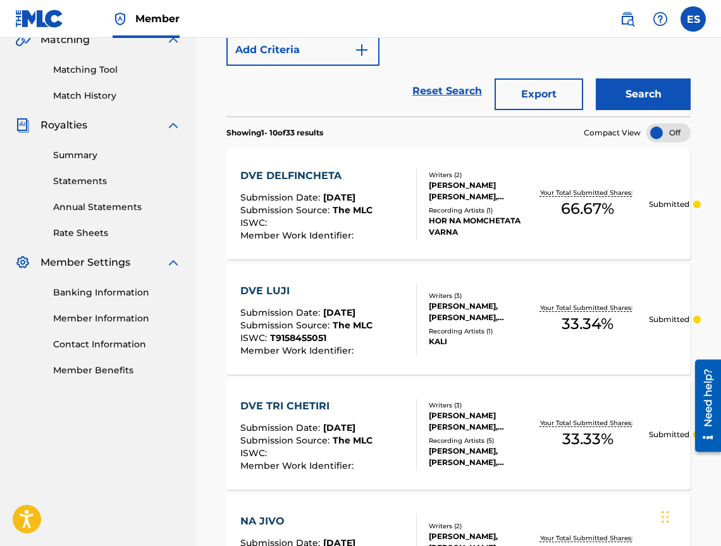
scroll to position [149, 0]
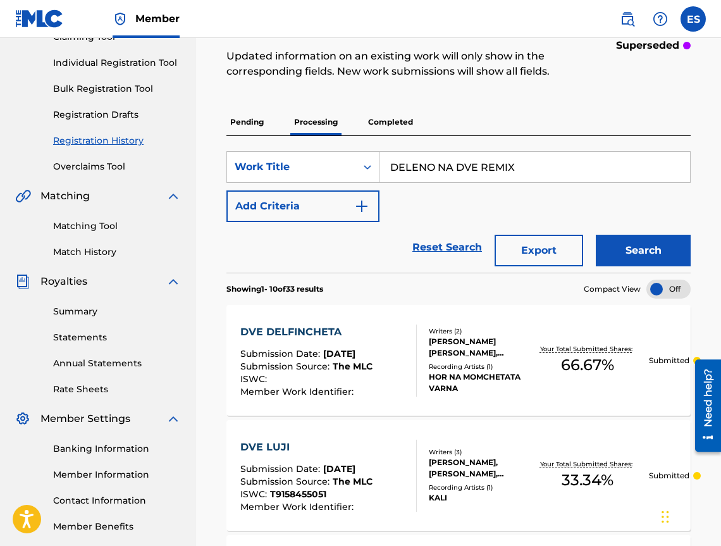
click at [262, 123] on p "Pending" at bounding box center [247, 122] width 41 height 27
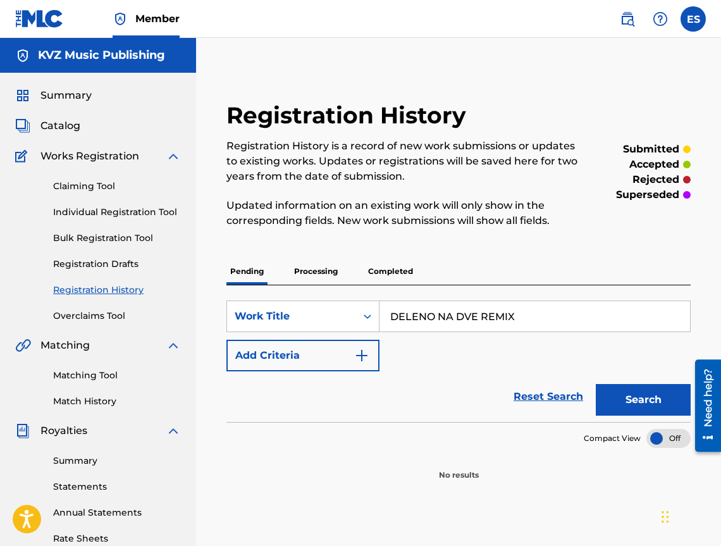
click at [384, 255] on div "Registration History Registration History is a record of new work submissions o…" at bounding box center [458, 291] width 495 height 380
click at [385, 263] on p "Completed" at bounding box center [391, 271] width 53 height 27
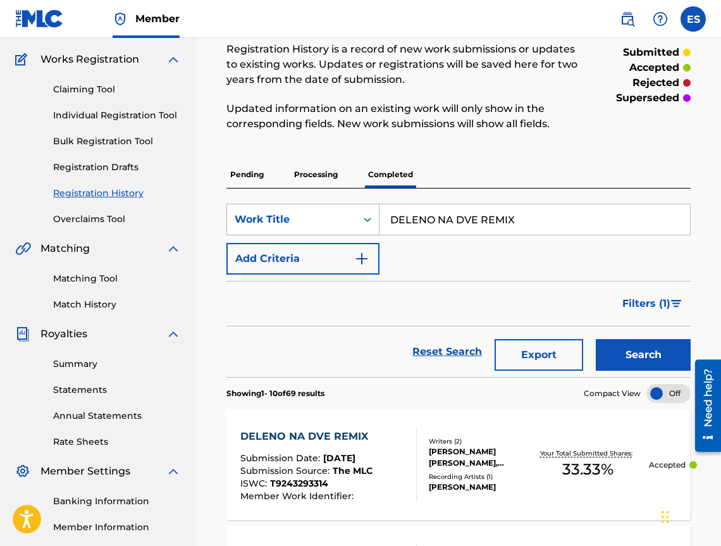
scroll to position [316, 0]
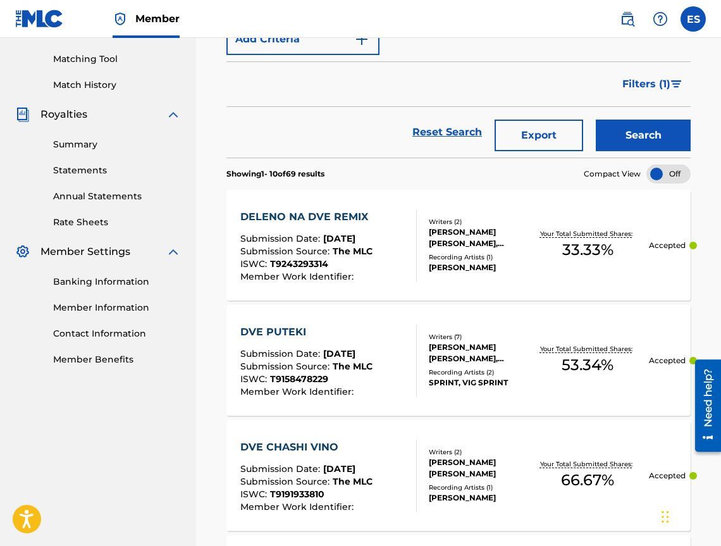
click at [379, 208] on div "DELENO NA DVE REMIX Submission Date : [DATE] Submission Source : The MLC ISWC :…" at bounding box center [459, 245] width 465 height 111
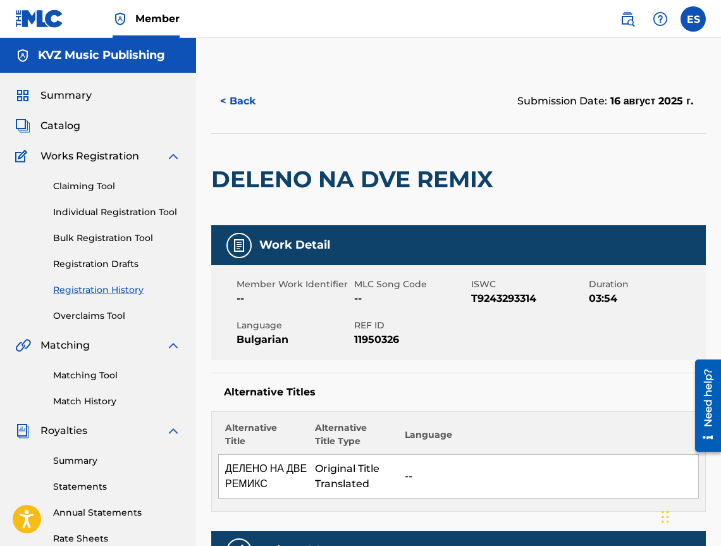
click at [237, 111] on button "< Back" at bounding box center [249, 101] width 76 height 32
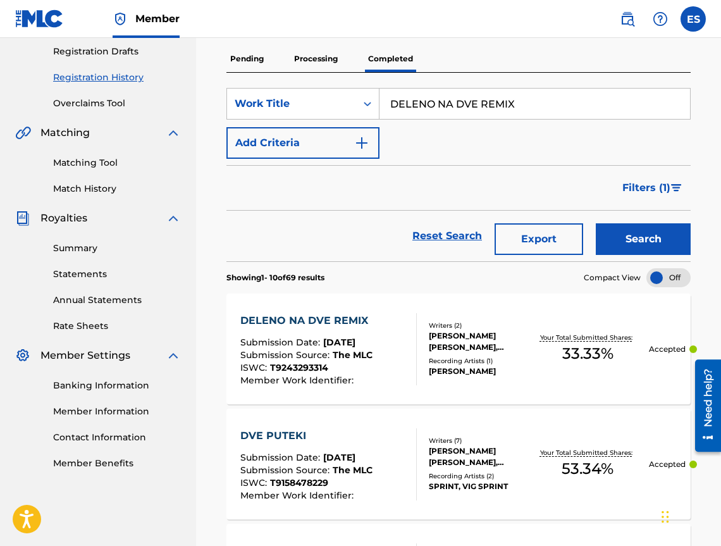
click at [457, 106] on input "DELENO NA DVE REMIX" at bounding box center [535, 104] width 311 height 30
paste input "O KRAY"
click at [641, 237] on button "Search" at bounding box center [643, 239] width 95 height 32
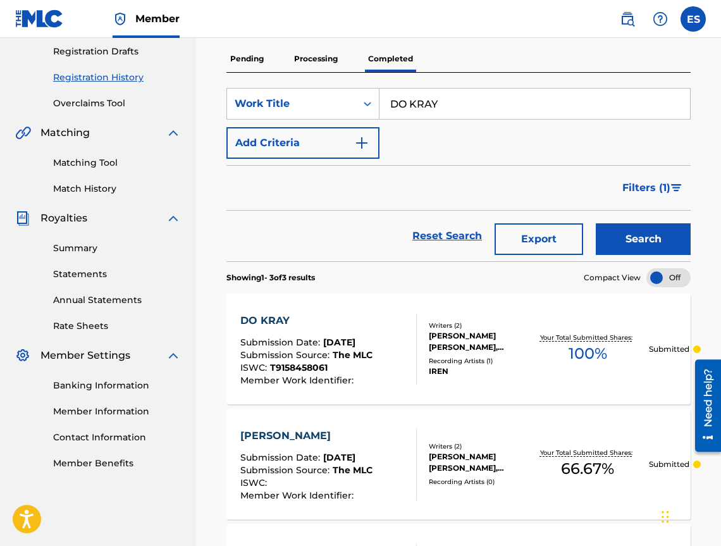
click at [557, 120] on div "SearchWithCriteria534bda55-14ab-4959-b700-2e32c5adce83 Work Title DO KRAY Add C…" at bounding box center [459, 123] width 465 height 71
click at [545, 101] on input "DO KRAY" at bounding box center [535, 104] width 311 height 30
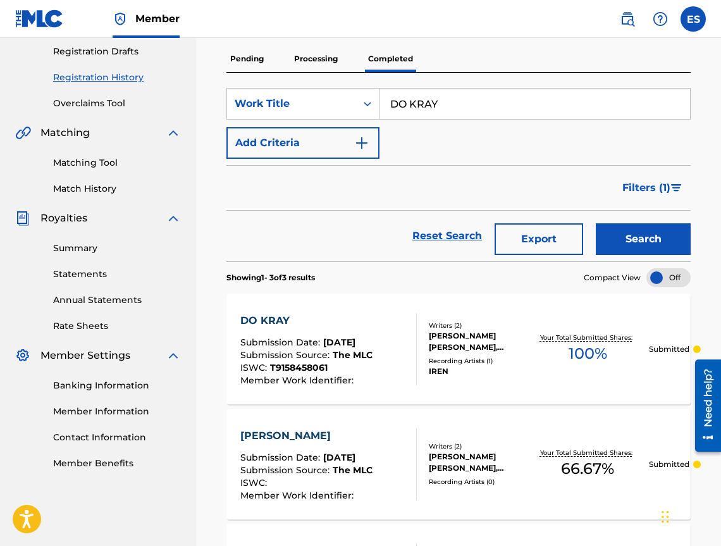
paste input "[MEDICAL_DATA] NO NE SUVSEM"
click at [654, 235] on button "Search" at bounding box center [643, 239] width 95 height 32
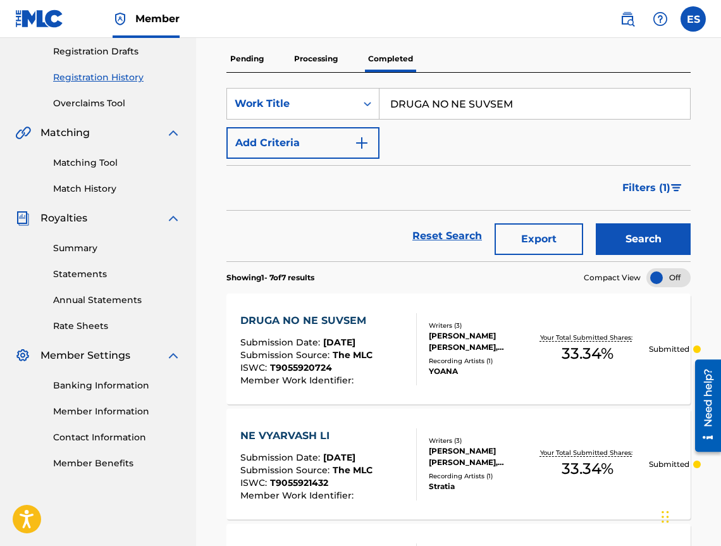
click at [494, 93] on input "DRUGA NO NE SUVSEM" at bounding box center [535, 104] width 311 height 30
paste input "VE LUJI"
click at [616, 251] on button "Search" at bounding box center [643, 239] width 95 height 32
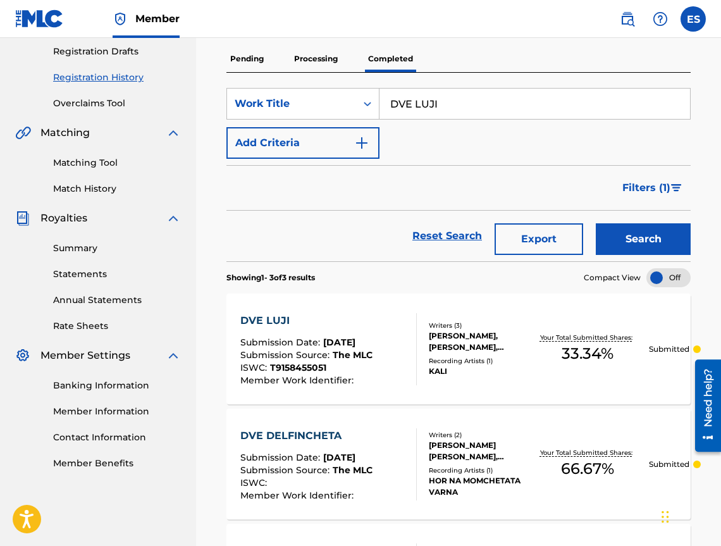
click at [470, 90] on input "DVE LUJI" at bounding box center [535, 104] width 311 height 30
paste input "OYNO I SILNO"
click at [661, 245] on button "Search" at bounding box center [643, 239] width 95 height 32
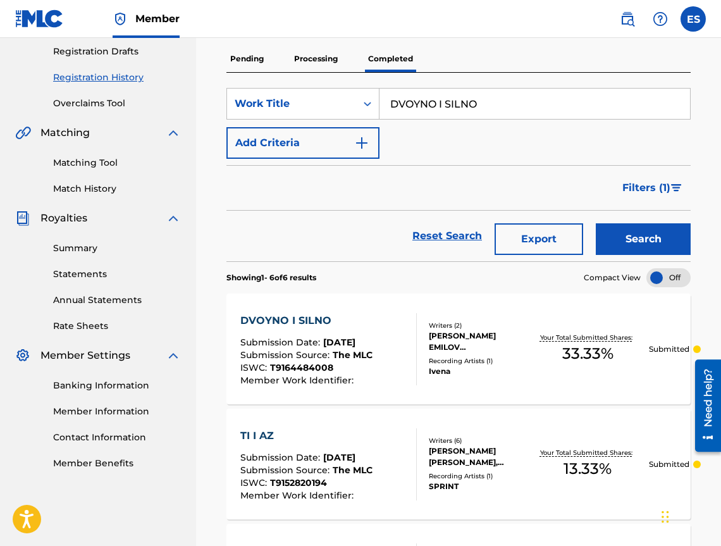
click at [537, 113] on input "DVOYNO I SILNO" at bounding box center [535, 104] width 311 height 30
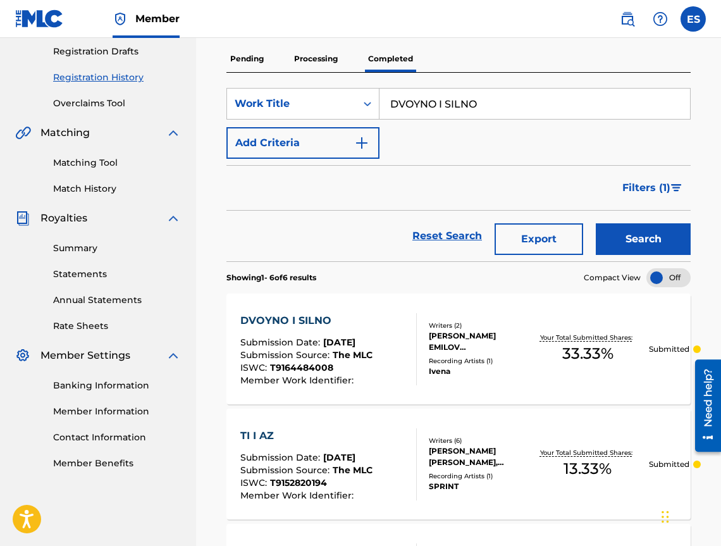
paste input "ED"
type input "EDNO"
click at [642, 241] on button "Search" at bounding box center [643, 239] width 95 height 32
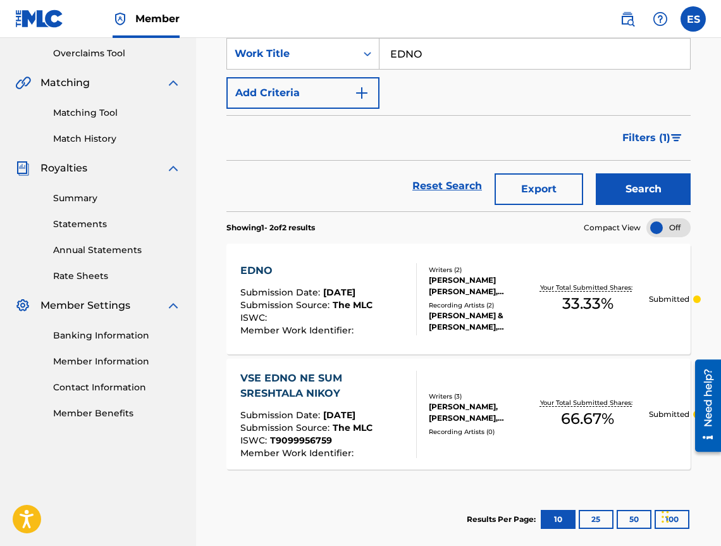
scroll to position [327, 0]
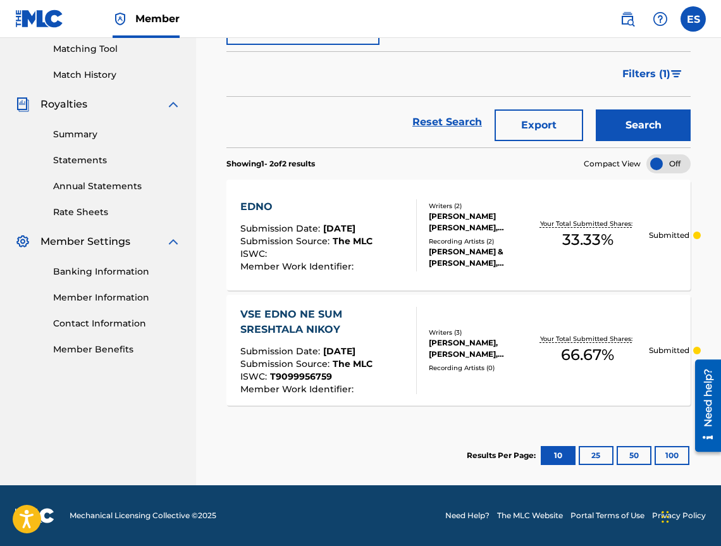
click at [368, 193] on div "EDNO Submission Date : [DATE] Submission Source : The MLC ISWC : Member Work Id…" at bounding box center [459, 235] width 465 height 111
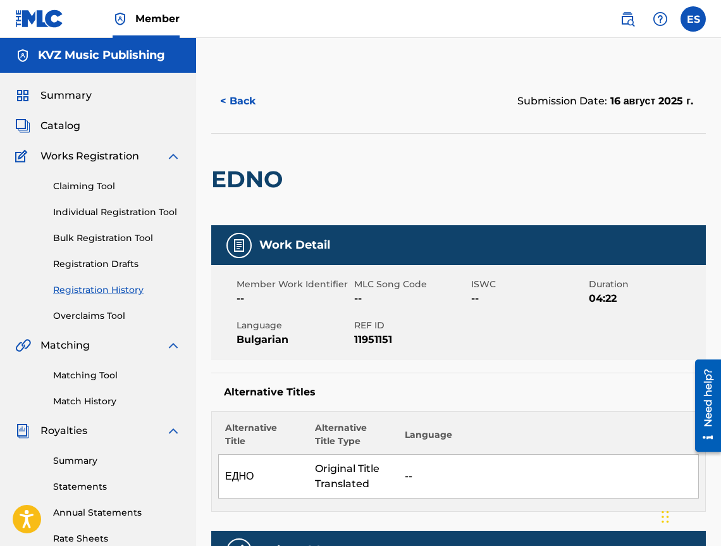
click at [247, 101] on button "< Back" at bounding box center [249, 101] width 76 height 32
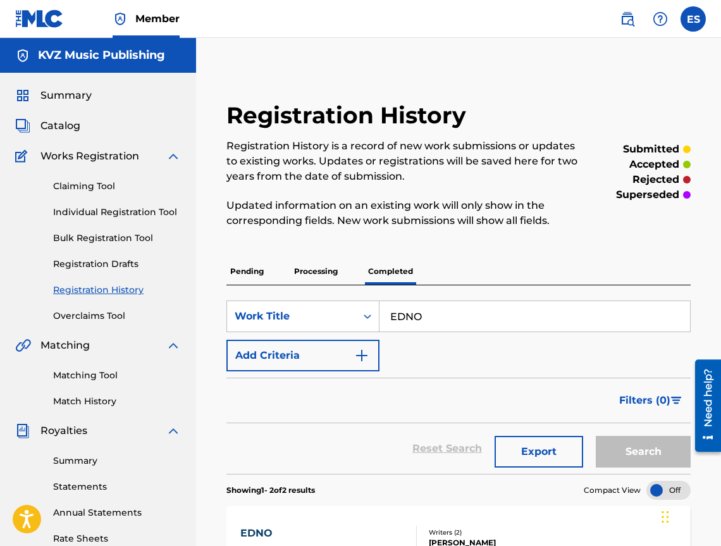
scroll to position [213, 0]
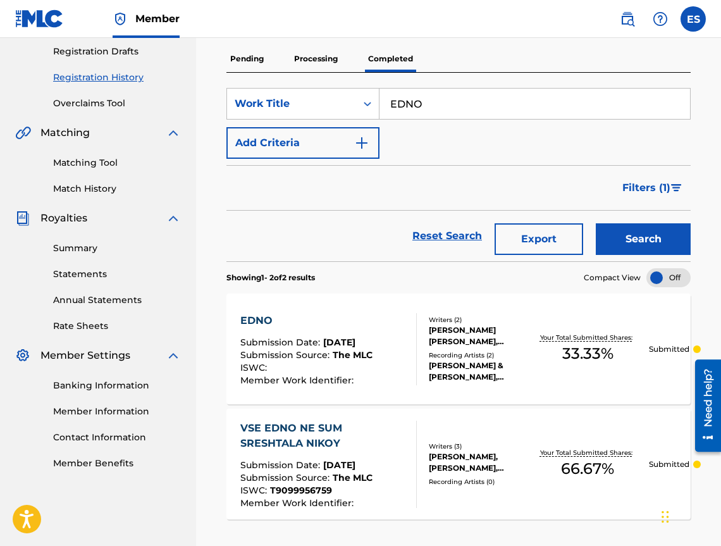
click at [446, 101] on input "EDNO" at bounding box center [535, 104] width 311 height 30
paste input "VA LI TE BOLI"
type input "[PERSON_NAME] TE BOLI"
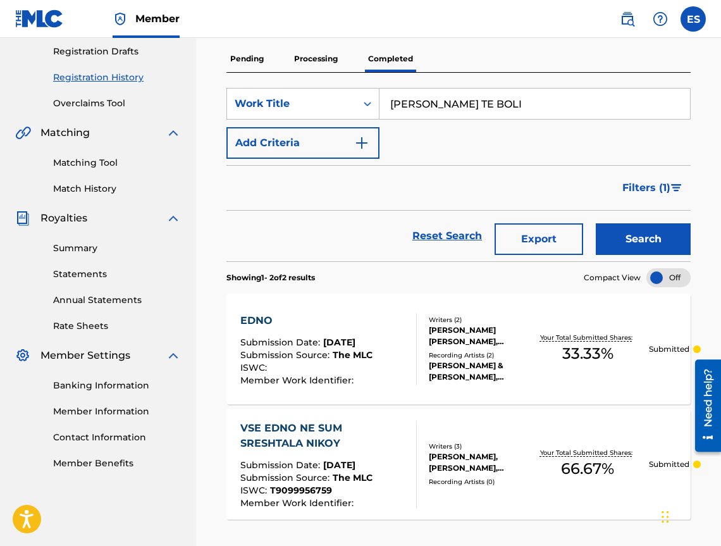
click at [640, 254] on button "Search" at bounding box center [643, 239] width 95 height 32
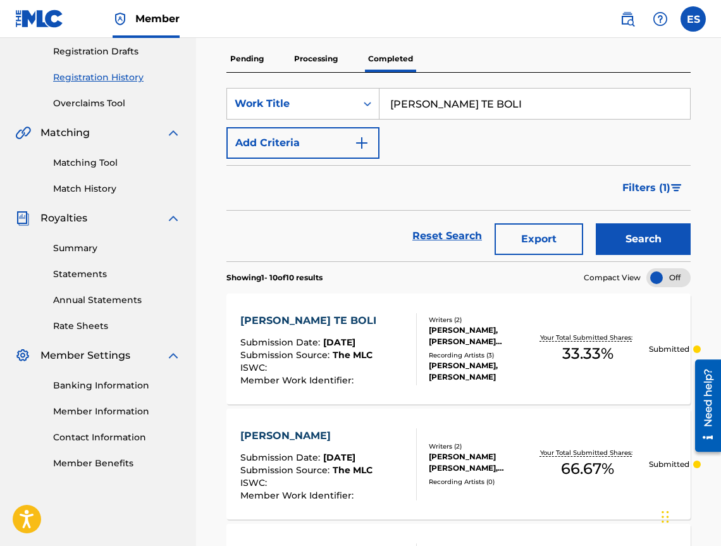
click at [334, 306] on div "[PERSON_NAME] TE BOLI Submission Date : [DATE] Submission Source : The MLC ISWC…" at bounding box center [459, 349] width 465 height 111
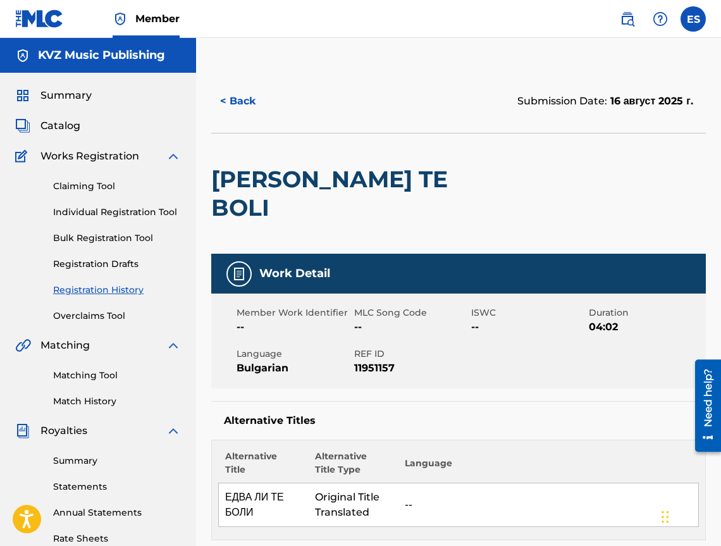
click at [235, 103] on button "< Back" at bounding box center [249, 101] width 76 height 32
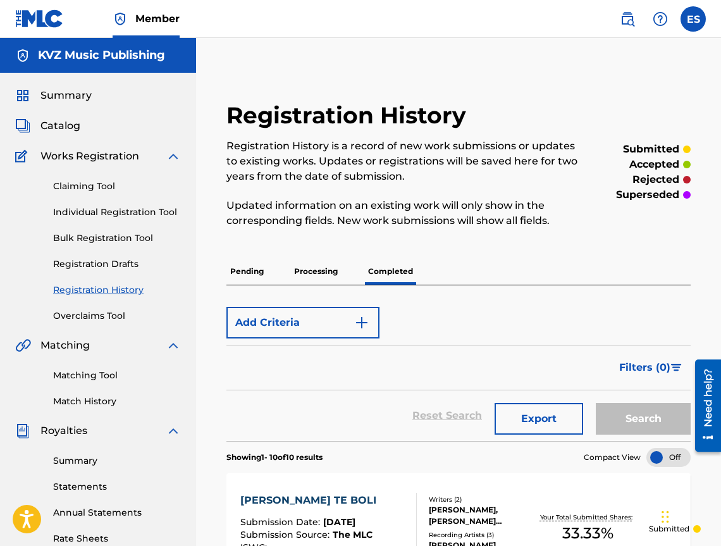
scroll to position [213, 0]
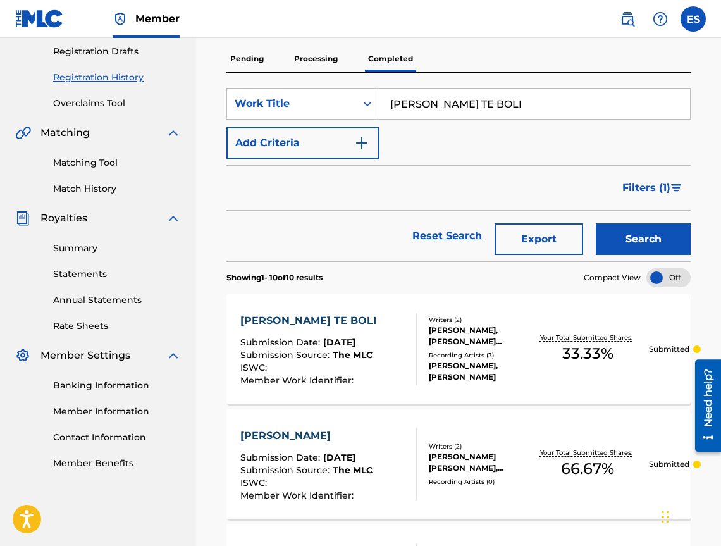
click at [455, 118] on input "[PERSON_NAME] TE BOLI" at bounding box center [535, 104] width 311 height 30
paste input "Y TAKA"
type input "[PERSON_NAME]"
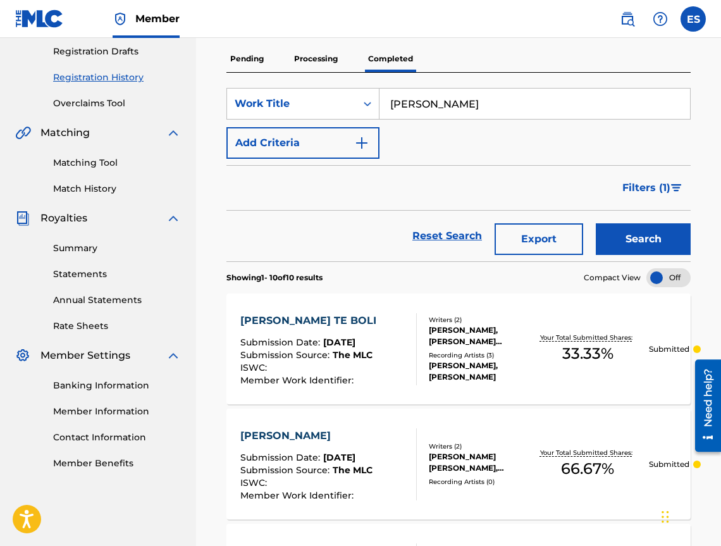
click at [615, 240] on button "Search" at bounding box center [643, 239] width 95 height 32
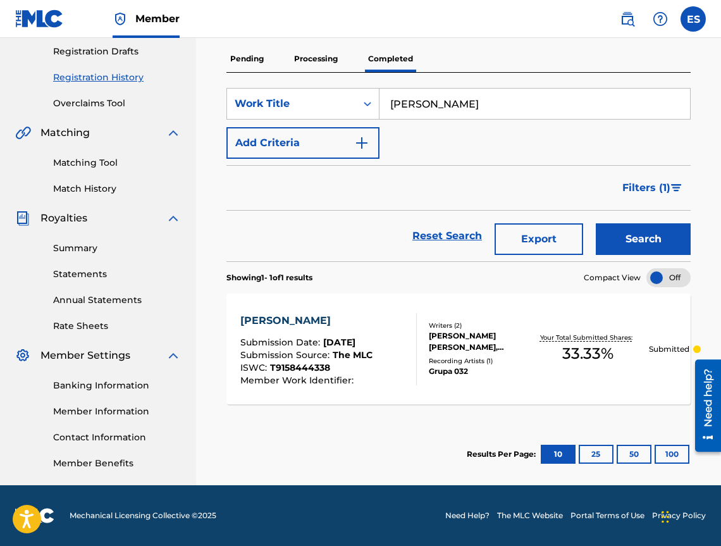
click at [324, 311] on div "EY TAKA Submission Date : [DATE] Submission Source : The MLC ISWC : T9158444338…" at bounding box center [459, 349] width 465 height 111
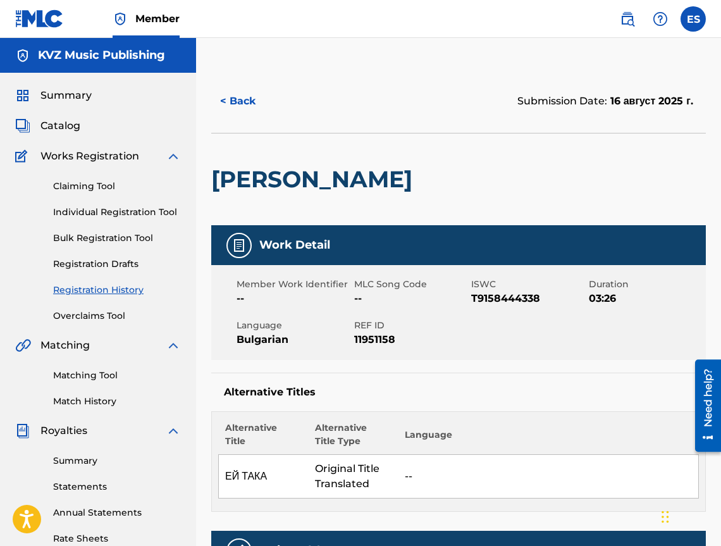
click at [265, 108] on button "< Back" at bounding box center [249, 101] width 76 height 32
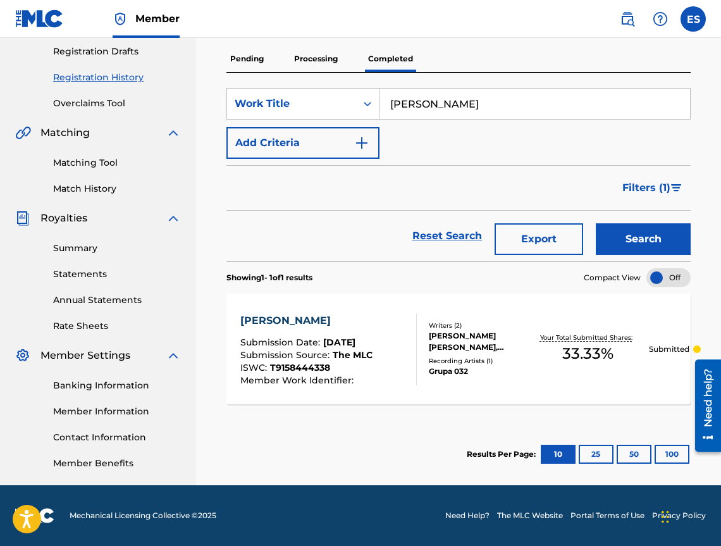
click at [609, 113] on input "[PERSON_NAME]" at bounding box center [535, 104] width 311 height 30
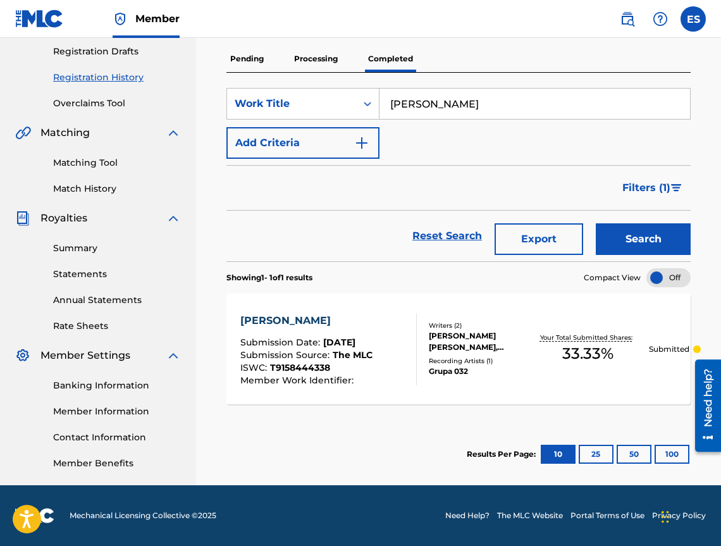
paste input "FILM"
type input "FILM"
click at [668, 234] on button "Search" at bounding box center [643, 239] width 95 height 32
click at [316, 304] on div "FILM Submission Date : [DATE] Submission Source : The MLC ISWC : T9128153377 Me…" at bounding box center [459, 349] width 465 height 111
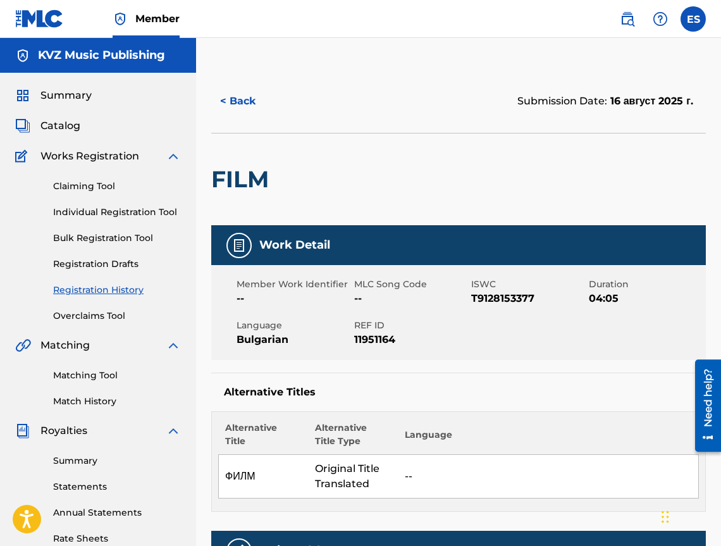
click at [234, 106] on button "< Back" at bounding box center [249, 101] width 76 height 32
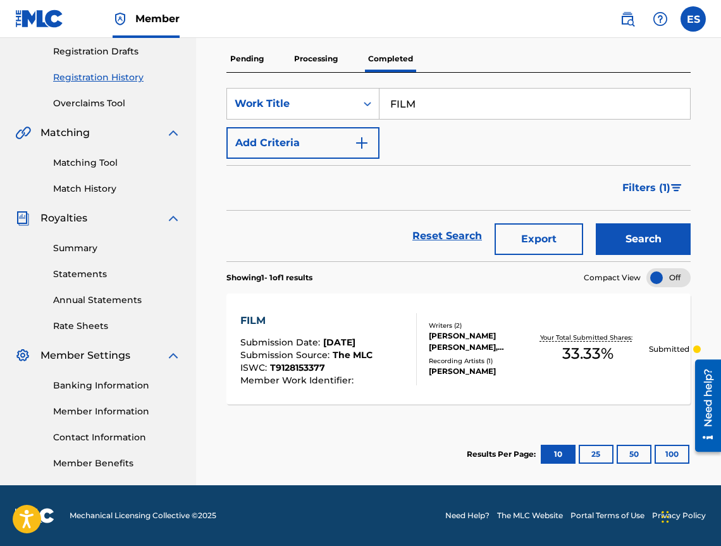
click at [556, 100] on input "FILM" at bounding box center [535, 104] width 311 height 30
paste input "GOVORI MI S LYUBOV"
type input "GOVORI MI S LYUBOV"
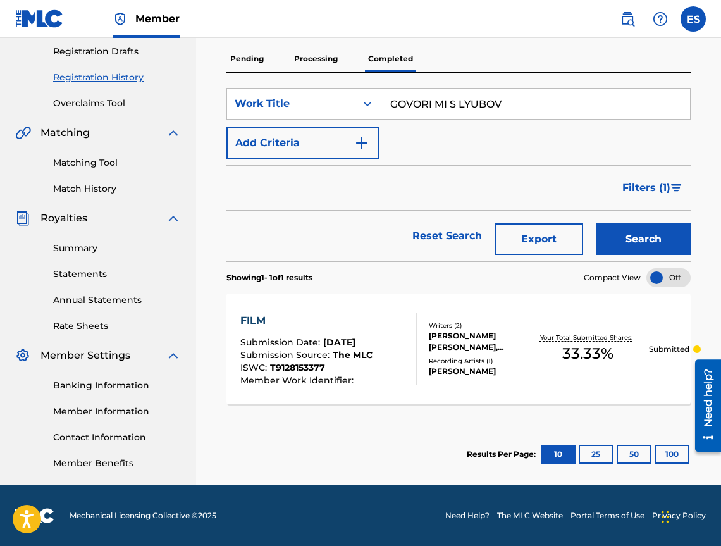
click at [671, 261] on section "Showing 1 - 1 of 1 results Compact View" at bounding box center [459, 274] width 465 height 26
click at [667, 250] on button "Search" at bounding box center [643, 239] width 95 height 32
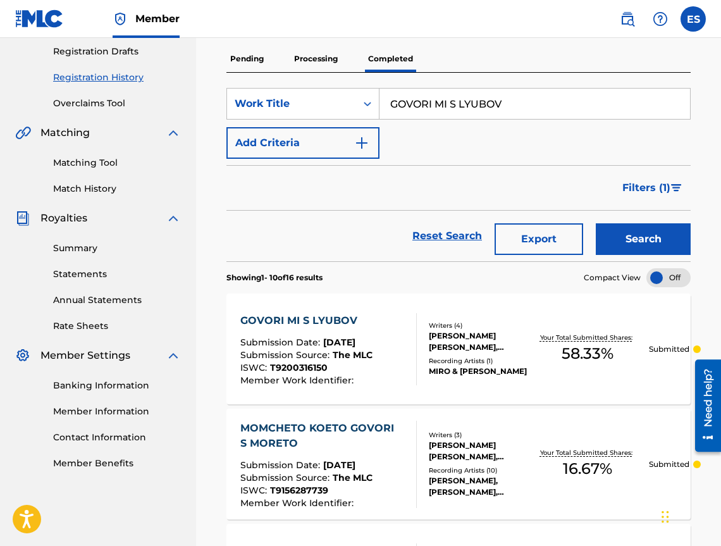
click at [353, 317] on div "GOVORI MI S LYUBOV" at bounding box center [306, 320] width 132 height 15
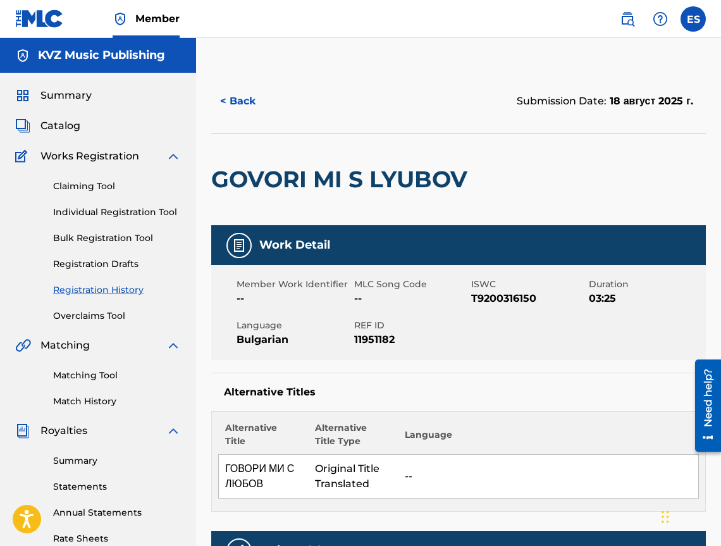
click at [255, 112] on button "< Back" at bounding box center [249, 101] width 76 height 32
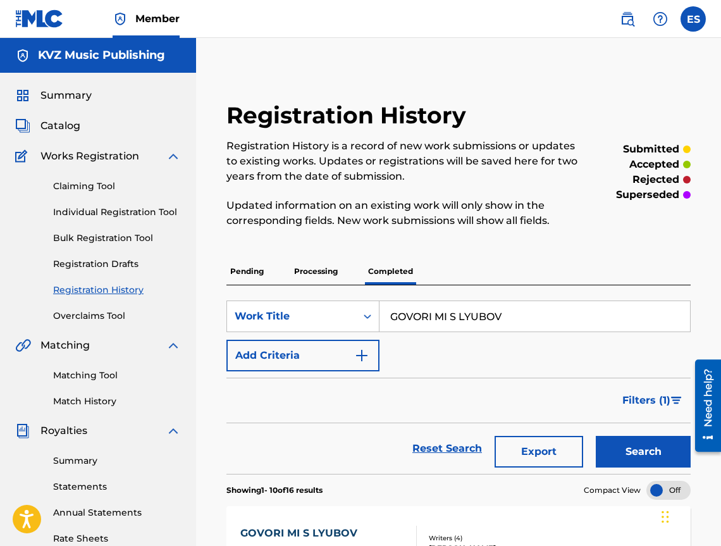
scroll to position [213, 0]
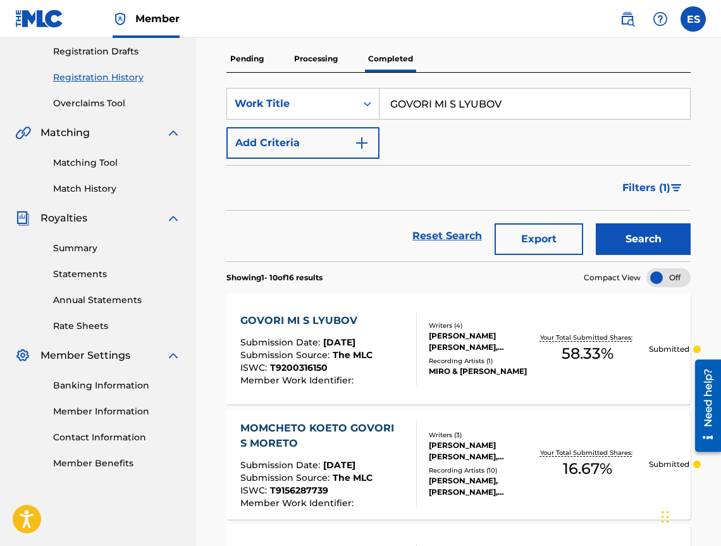
click at [462, 93] on input "GOVORI MI S LYUBOV" at bounding box center [535, 104] width 311 height 30
click at [462, 94] on input "GOVORI MI S LYUBOV" at bounding box center [535, 104] width 311 height 30
paste input "[PERSON_NAME]"
type input "[PERSON_NAME]"
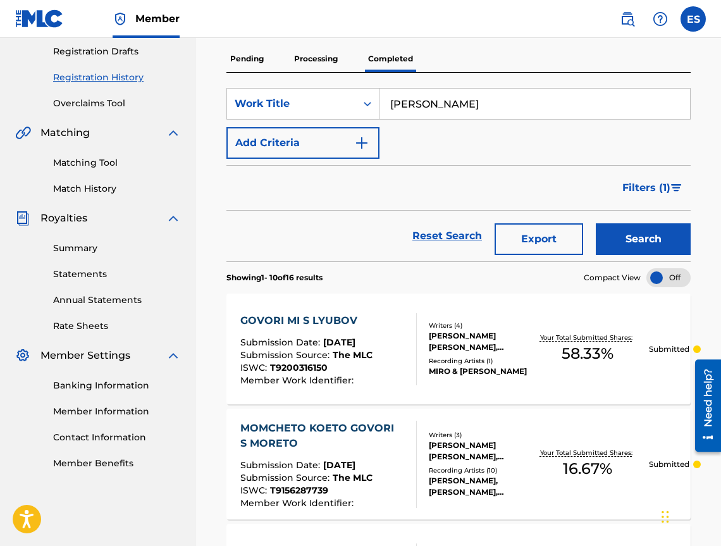
click at [625, 251] on button "Search" at bounding box center [643, 239] width 95 height 32
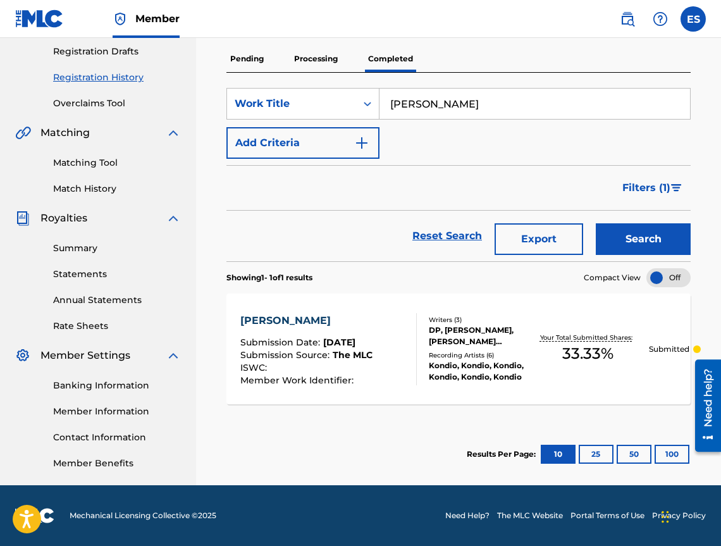
click at [335, 313] on div "[PERSON_NAME]" at bounding box center [306, 320] width 132 height 15
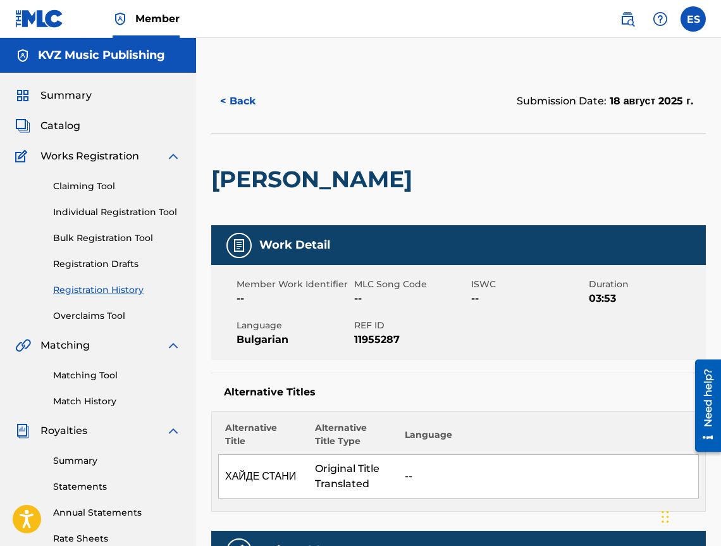
click at [223, 102] on button "< Back" at bounding box center [249, 101] width 76 height 32
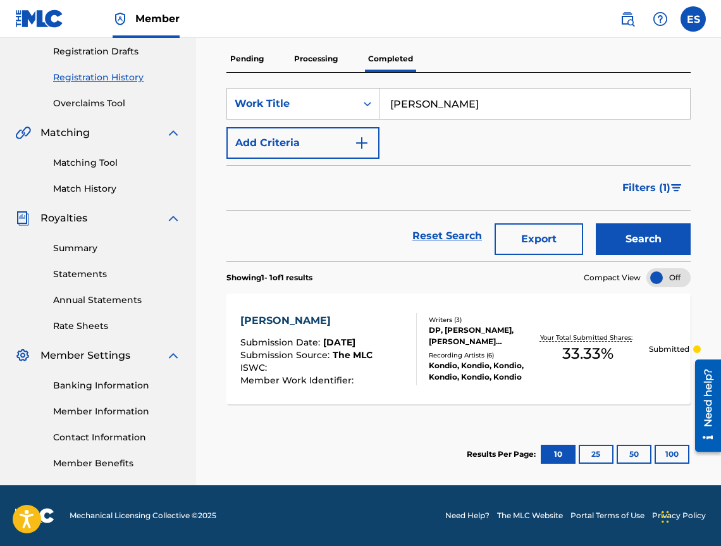
click at [589, 110] on input "[PERSON_NAME]" at bounding box center [535, 104] width 311 height 30
paste input "[PERSON_NAME]"
type input "HOTEL BEZKRAYNOST"
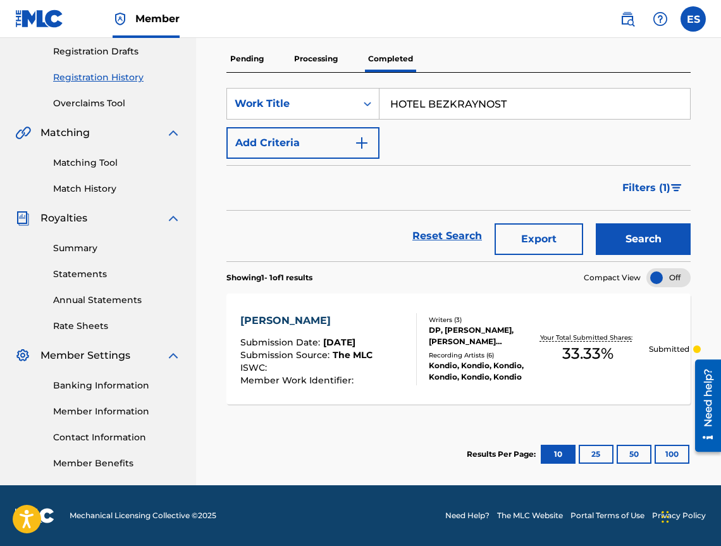
click at [639, 244] on button "Search" at bounding box center [643, 239] width 95 height 32
click at [373, 316] on div "HOTEL BEZKRAYNOST" at bounding box center [306, 320] width 132 height 15
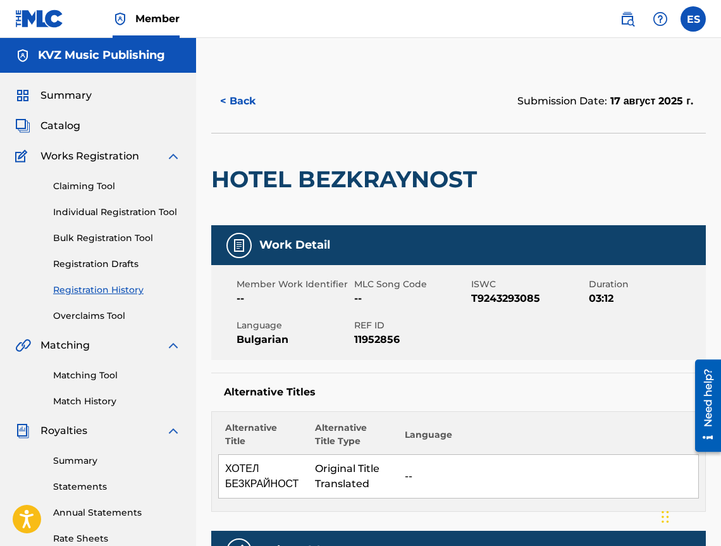
click at [229, 109] on button "< Back" at bounding box center [249, 101] width 76 height 32
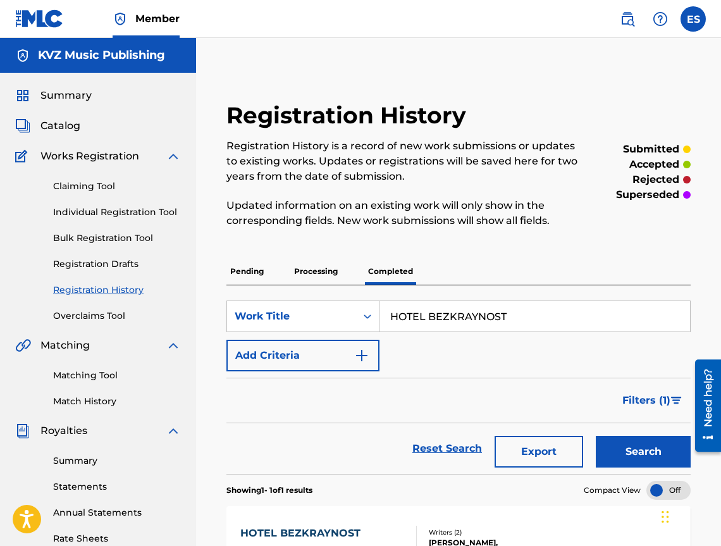
scroll to position [213, 0]
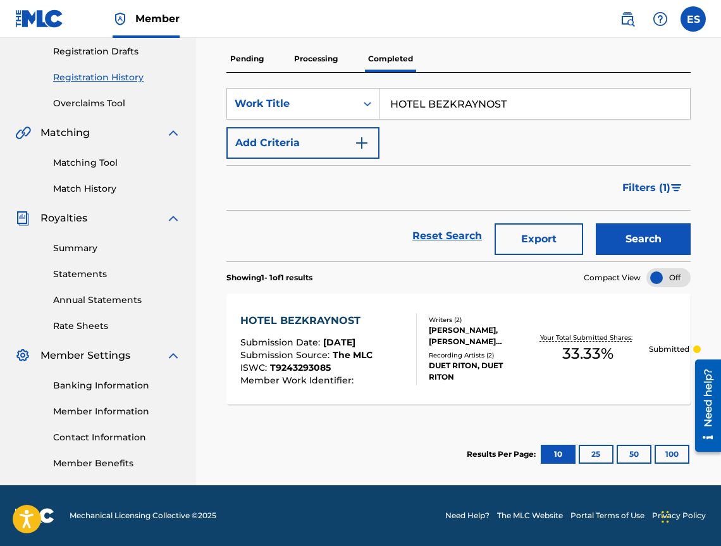
click at [440, 109] on input "HOTEL BEZKRAYNOST" at bounding box center [535, 104] width 311 height 30
paste input "IMASH MOETO SURTSE"
type input "IMASH MOETO SURTSE"
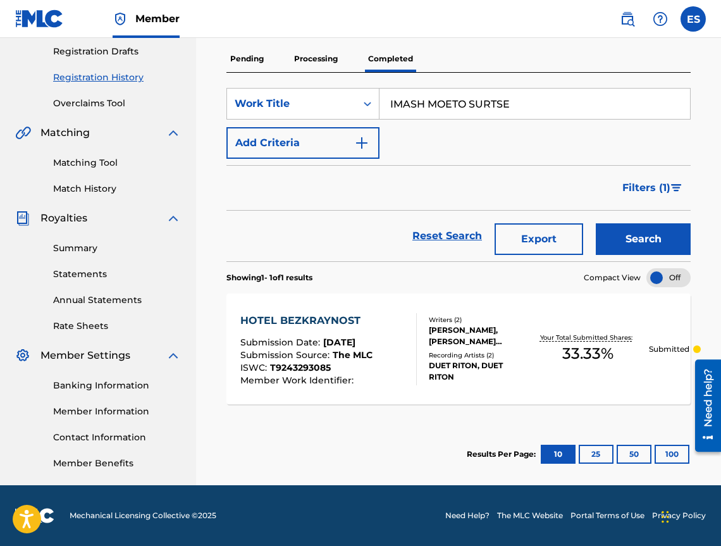
click at [654, 243] on button "Search" at bounding box center [643, 239] width 95 height 32
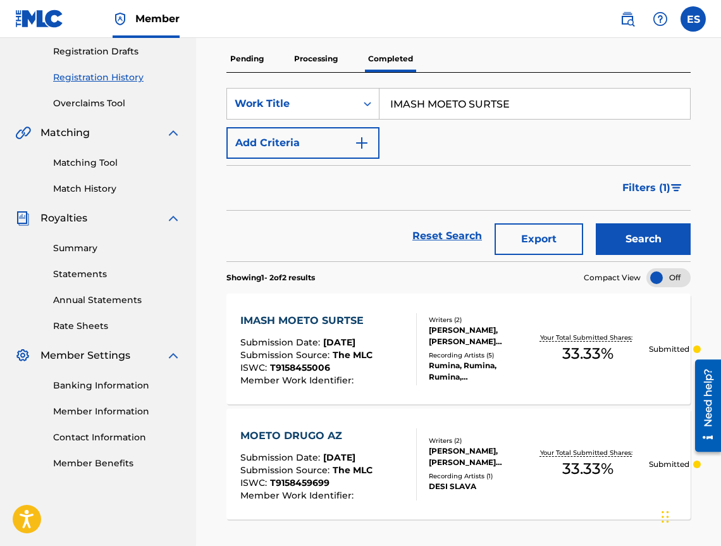
click at [384, 320] on div "IMASH MOETO SURTSE Submission Date : [DATE] Submission Source : The MLC ISWC : …" at bounding box center [328, 349] width 177 height 72
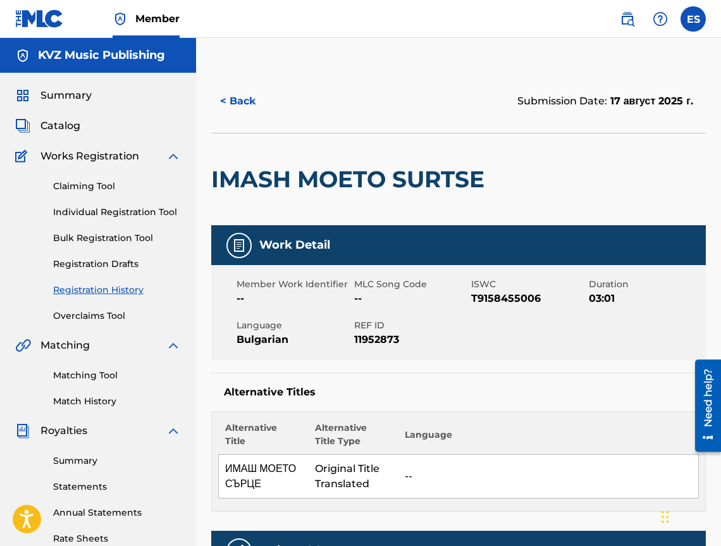
click at [233, 108] on button "< Back" at bounding box center [249, 101] width 76 height 32
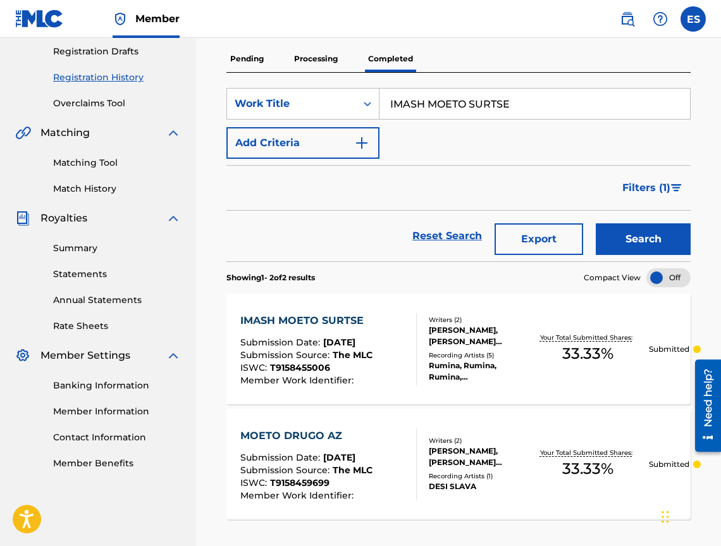
click at [470, 99] on input "IMASH MOETO SURTSE" at bounding box center [535, 104] width 311 height 30
paste input "ZLEZ"
click at [629, 240] on button "Search" at bounding box center [643, 239] width 95 height 32
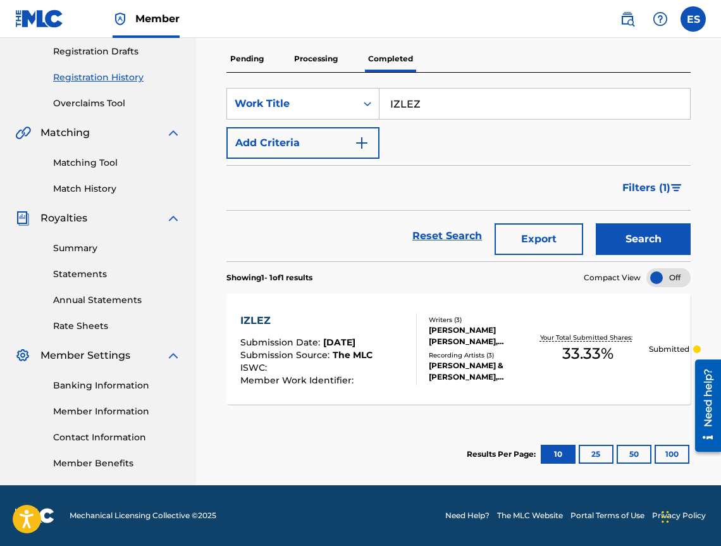
click at [495, 84] on div "SearchWithCriteria534bda55-14ab-4959-b700-2e32c5adce83 Work Title IZLEZ Add Cri…" at bounding box center [459, 167] width 465 height 189
click at [487, 93] on input "IZLEZ" at bounding box center [535, 104] width 311 height 30
paste input "NEVERYAVAM TI"
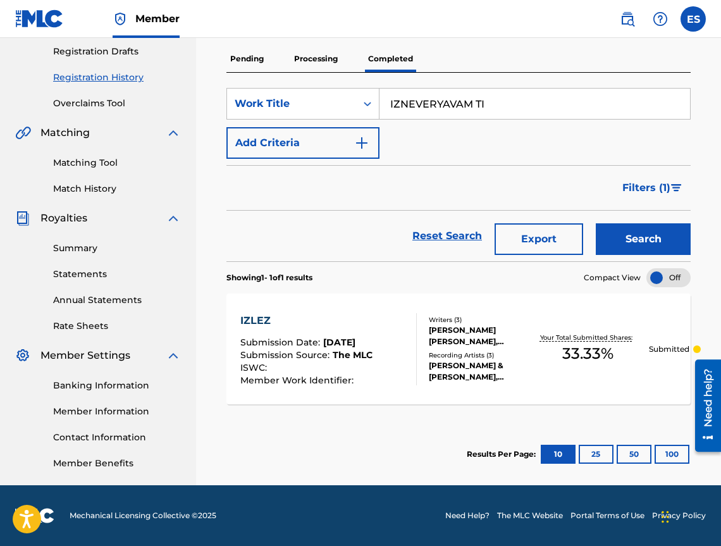
type input "IZNEVERYAVAM TI"
click at [665, 242] on button "Search" at bounding box center [643, 239] width 95 height 32
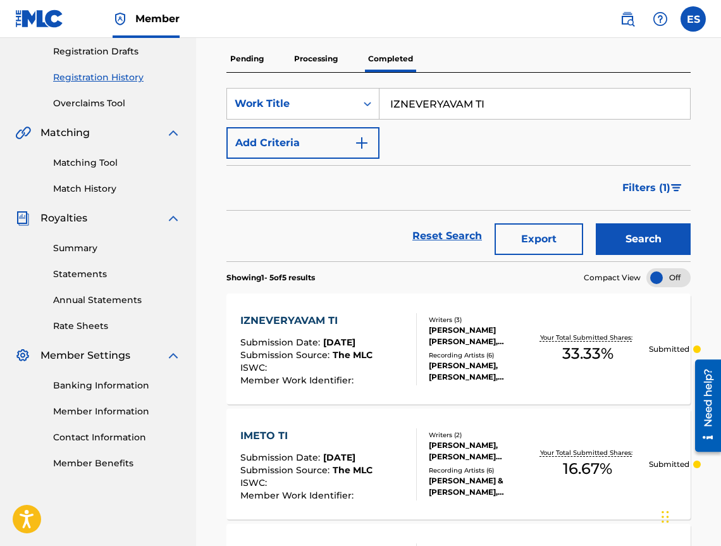
click at [357, 310] on div "IZNEVERYAVAM TI Submission Date : [DATE] Submission Source : The MLC ISWC : Mem…" at bounding box center [459, 349] width 465 height 111
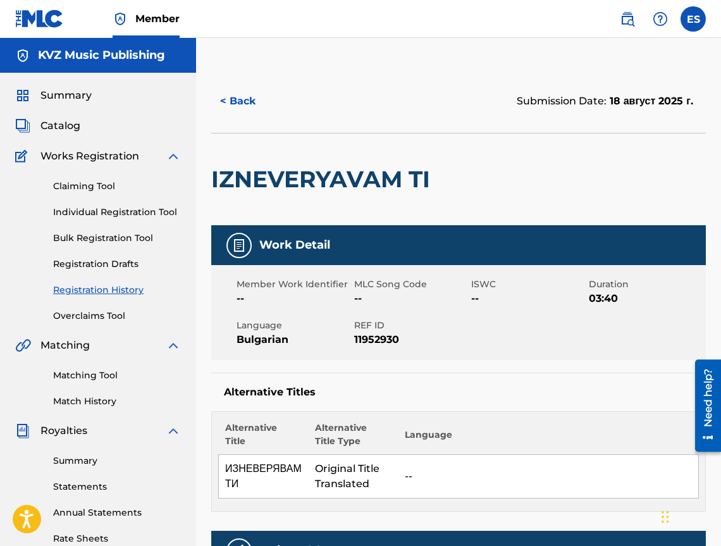
click at [256, 113] on button "< Back" at bounding box center [249, 101] width 76 height 32
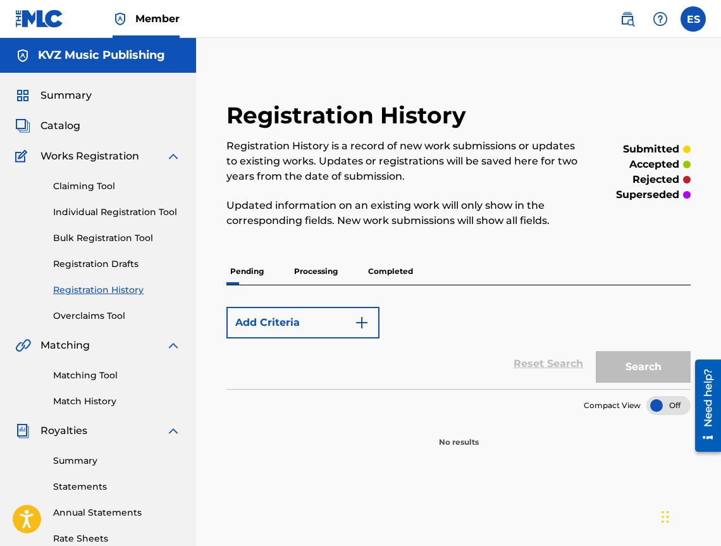
scroll to position [213, 0]
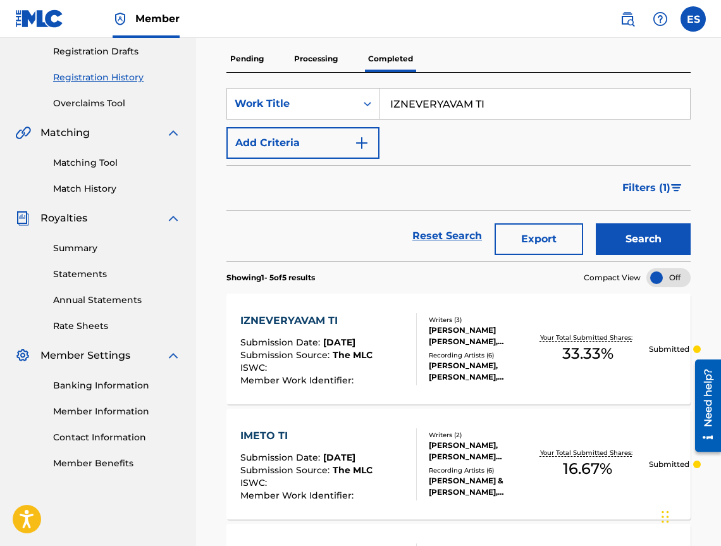
click at [490, 103] on input "IZNEVERYAVAM TI" at bounding box center [535, 104] width 311 height 30
paste input "KAKTO POJELAETE MIS"
type input "KAKTO POJELAETE MIS"
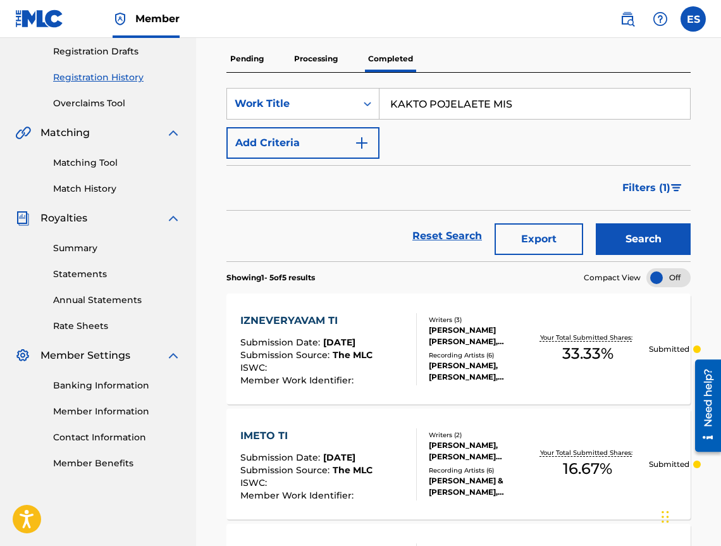
click at [658, 232] on button "Search" at bounding box center [643, 239] width 95 height 32
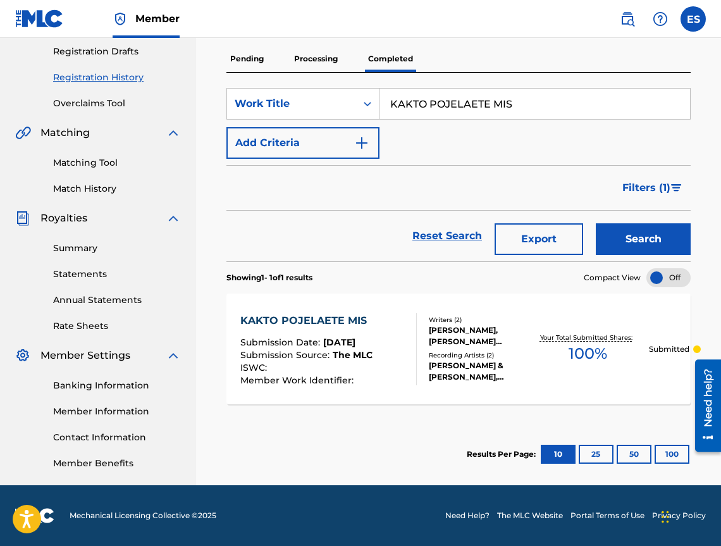
click at [389, 316] on div "KAKTO POJELAETE MIS Submission Date : [DATE] Submission Source : The MLC ISWC :…" at bounding box center [328, 349] width 177 height 72
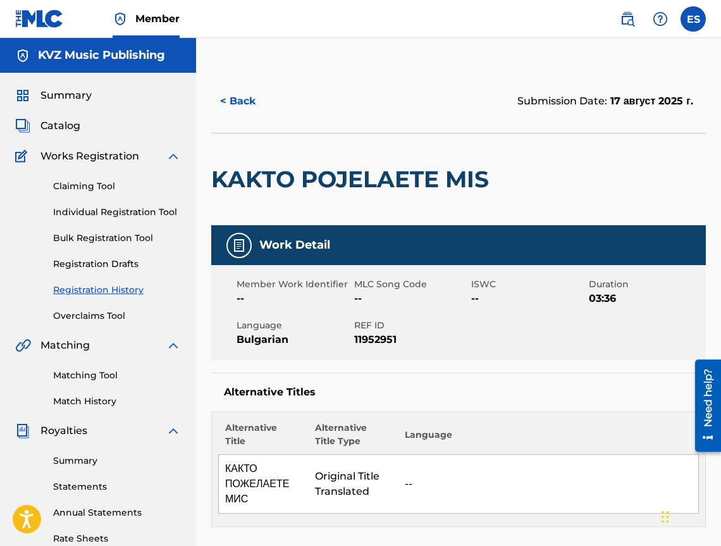
click at [251, 111] on button "< Back" at bounding box center [249, 101] width 76 height 32
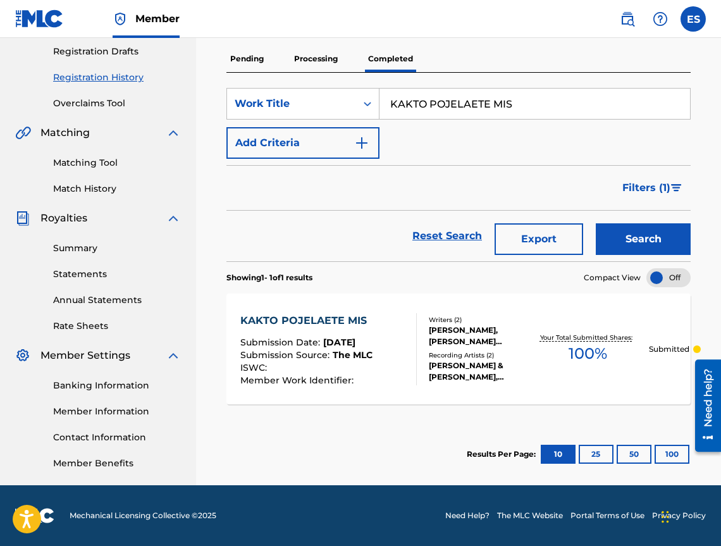
click at [453, 101] on input "KAKTO POJELAETE MIS" at bounding box center [535, 104] width 311 height 30
paste input "TO ZA DVAMA"
type input "KATO ZA DVAMA"
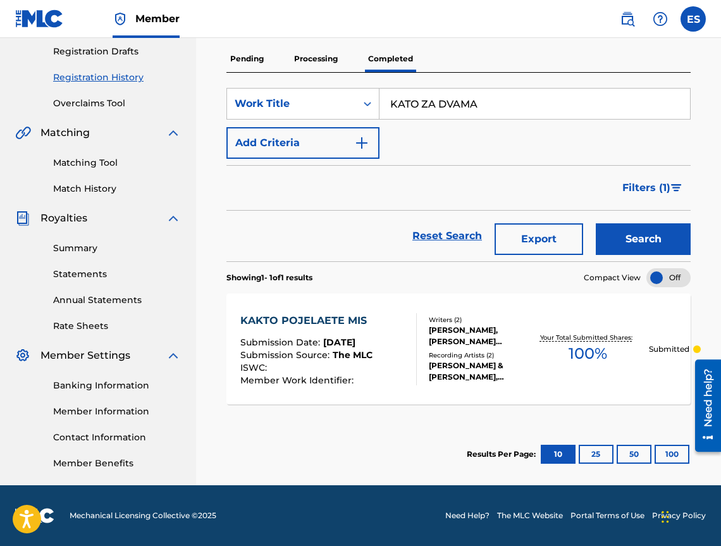
click at [637, 234] on button "Search" at bounding box center [643, 239] width 95 height 32
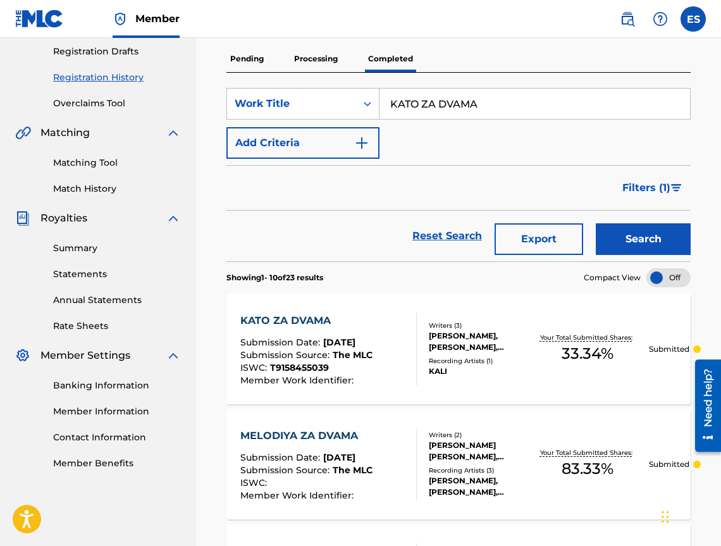
click at [359, 313] on div "KATO ZA DVAMA" at bounding box center [306, 320] width 132 height 15
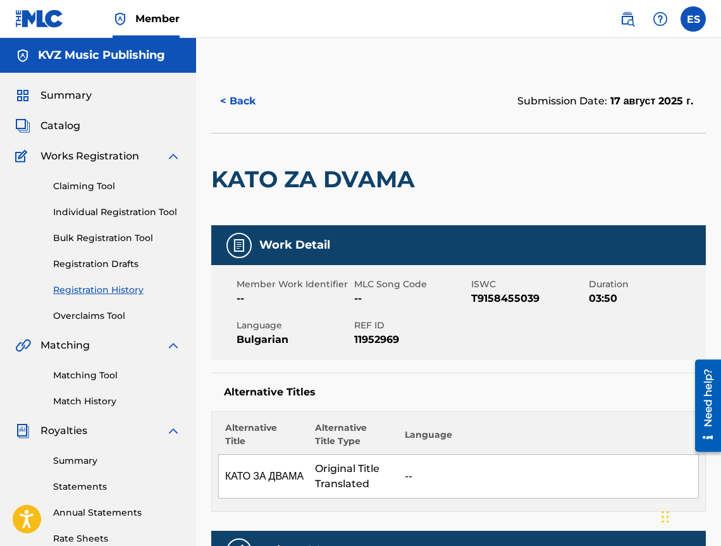
click at [247, 111] on button "< Back" at bounding box center [249, 101] width 76 height 32
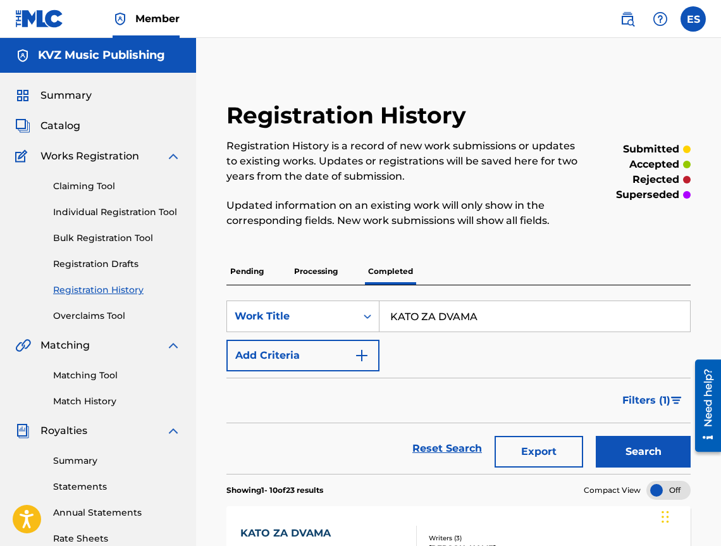
scroll to position [213, 0]
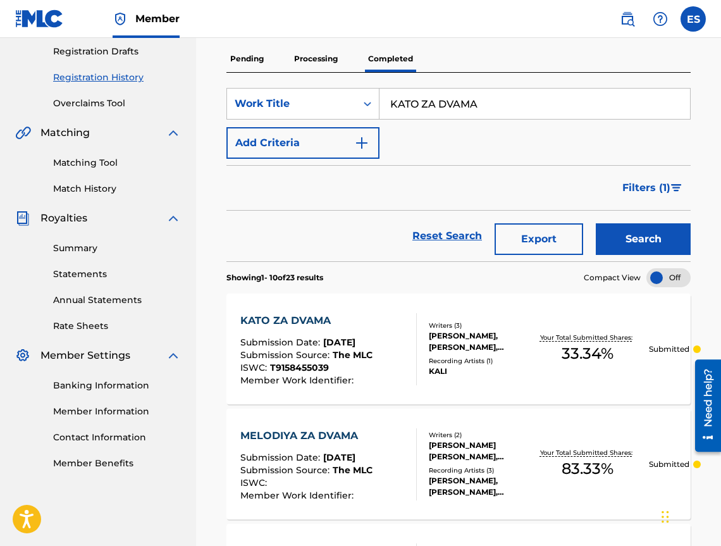
click at [470, 106] on input "KATO ZA DVAMA" at bounding box center [535, 104] width 311 height 30
paste input "POSLEDNO"
click at [656, 239] on button "Search" at bounding box center [643, 239] width 95 height 32
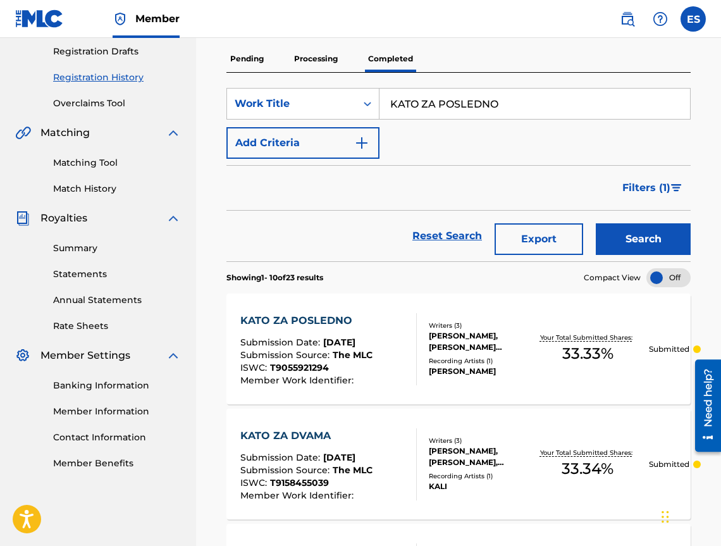
click at [478, 111] on input "KATO ZA POSLEDNO" at bounding box center [535, 104] width 311 height 30
paste input "RADETSUT NA MISLI"
click at [677, 228] on button "Search" at bounding box center [643, 239] width 95 height 32
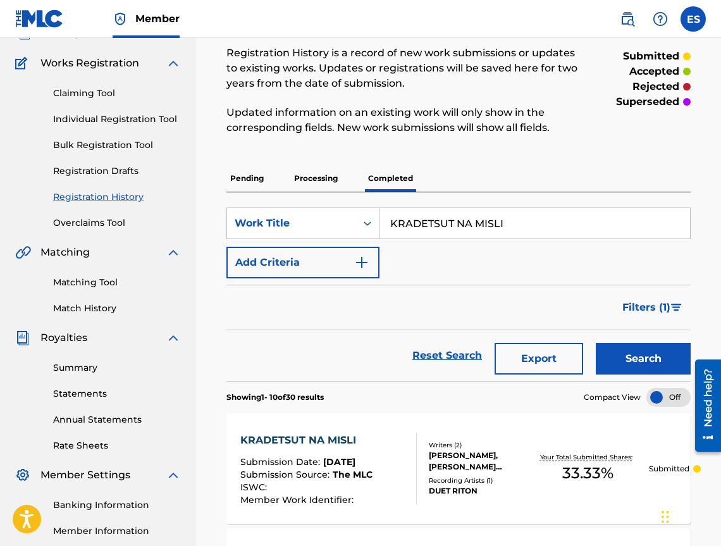
scroll to position [0, 0]
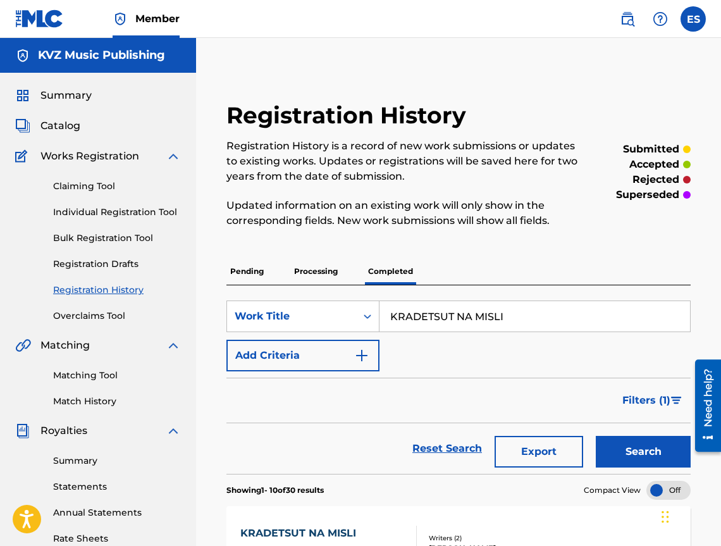
click at [489, 311] on input "KRADETSUT NA MISLI" at bounding box center [535, 316] width 311 height 30
paste input "LYUBOVNA IGRA"
click at [628, 458] on button "Search" at bounding box center [643, 452] width 95 height 32
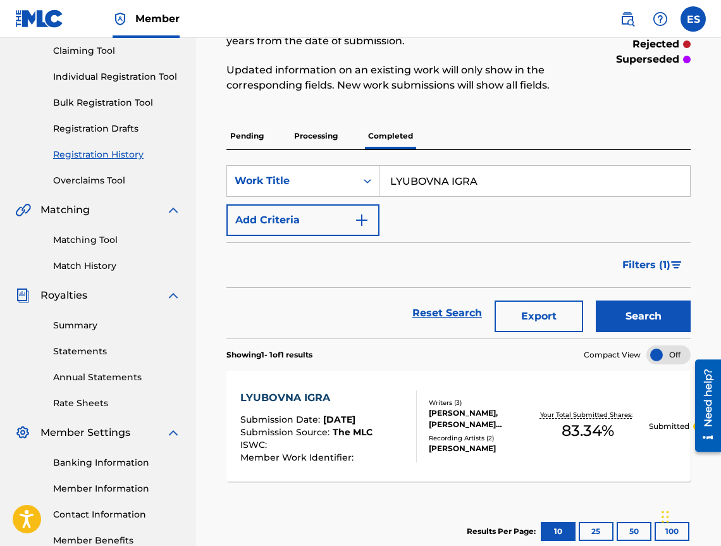
scroll to position [190, 0]
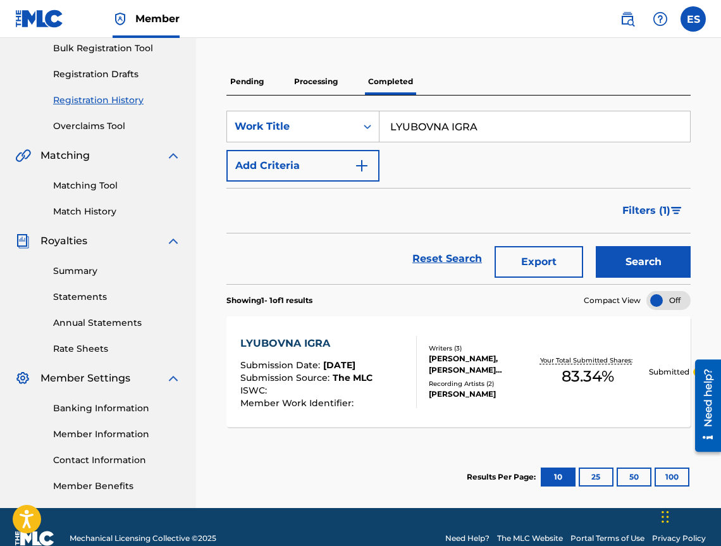
click at [568, 125] on input "LYUBOVNA IGRA" at bounding box center [535, 126] width 311 height 30
click at [569, 125] on input "LYUBOVNA IGRA" at bounding box center [535, 126] width 311 height 30
paste input "MEJDU NAS"
click at [647, 257] on button "Search" at bounding box center [643, 262] width 95 height 32
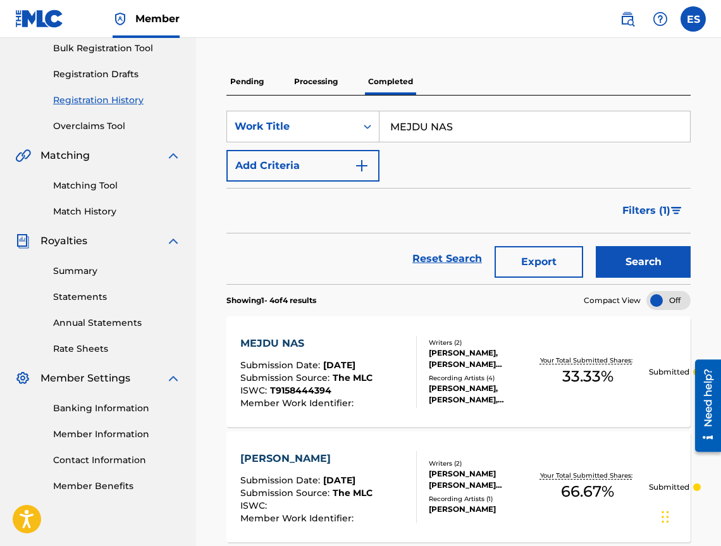
click at [551, 128] on input "MEJDU NAS" at bounding box center [535, 126] width 311 height 30
paste input "INUTA NEVNIMANIE"
click at [649, 257] on button "Search" at bounding box center [643, 262] width 95 height 32
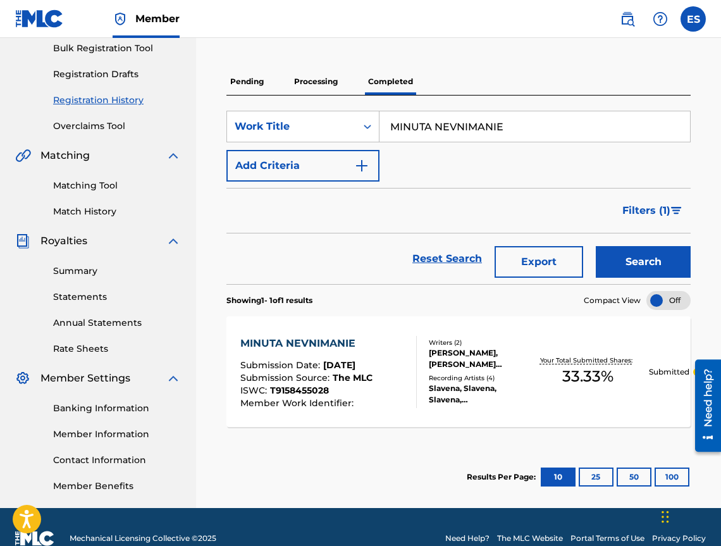
click at [461, 116] on input "MINUTA NEVNIMANIE" at bounding box center [535, 126] width 311 height 30
paste input "OETO DRUGO AZ"
type input "MOETO DRUGO AZ"
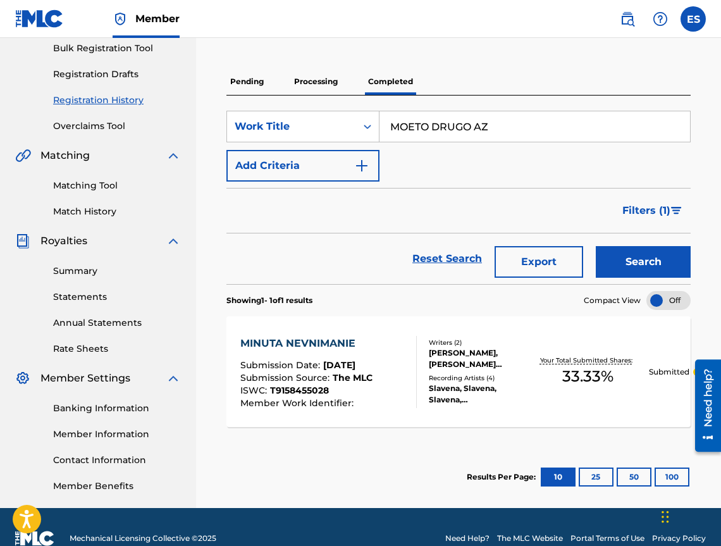
click at [635, 256] on button "Search" at bounding box center [643, 262] width 95 height 32
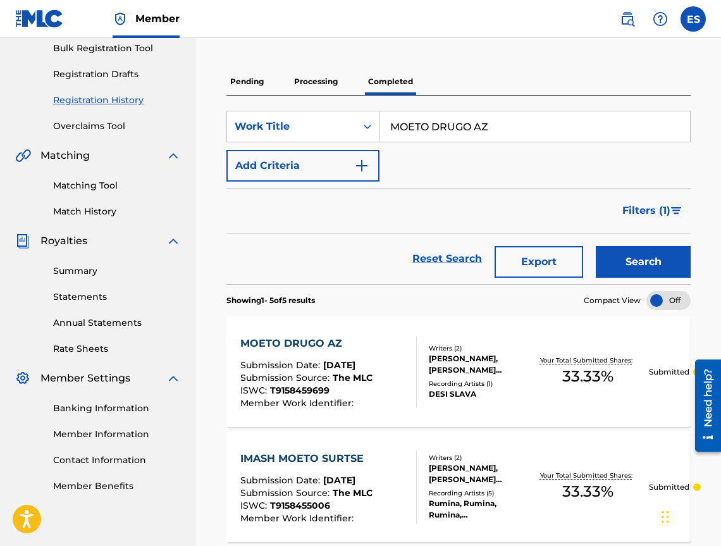
click at [382, 334] on div "MOETO DRUGO AZ Submission Date : [DATE] Submission Source : The MLC ISWC : T915…" at bounding box center [459, 371] width 465 height 111
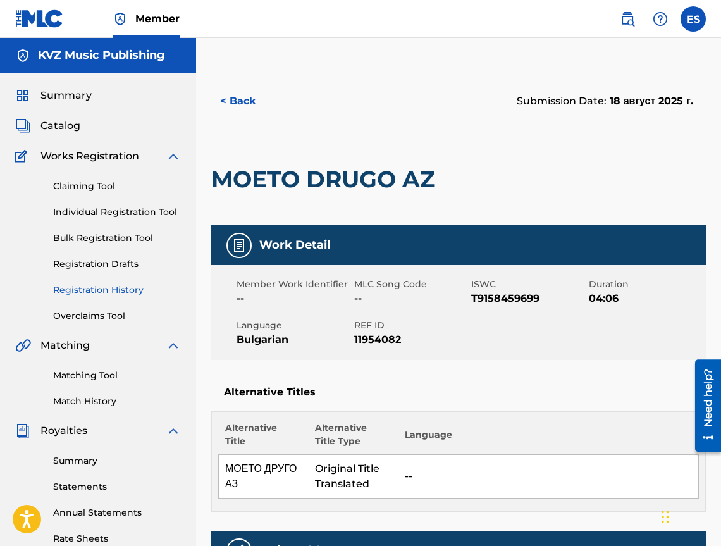
click at [259, 103] on button "< Back" at bounding box center [249, 101] width 76 height 32
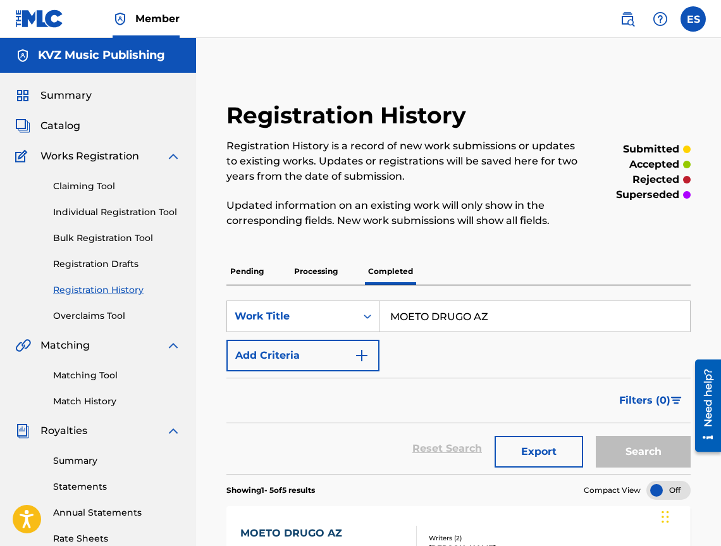
scroll to position [190, 0]
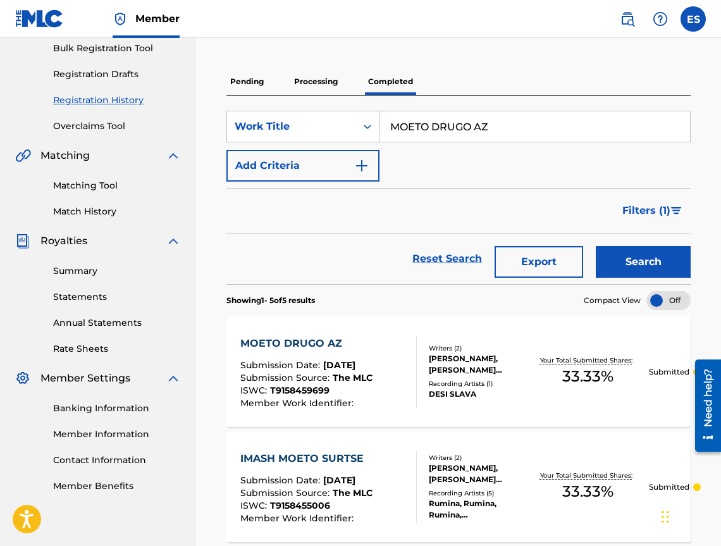
click at [449, 130] on input "MOETO DRUGO AZ" at bounding box center [535, 126] width 311 height 30
paste input "YA"
type input "MOYA"
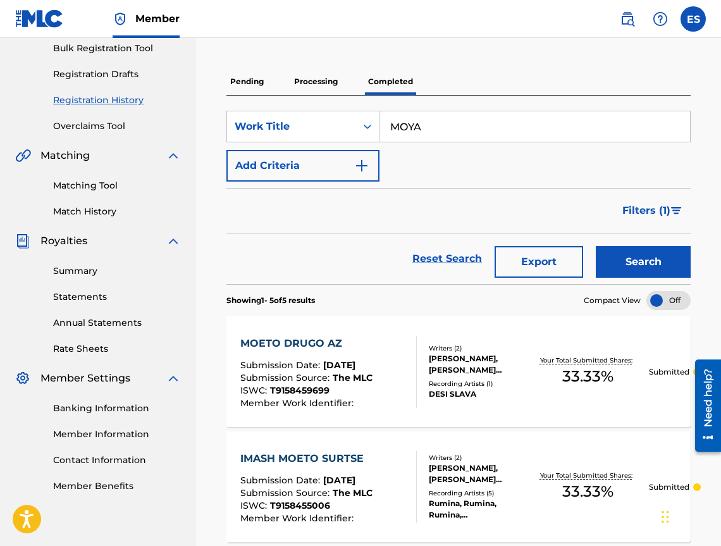
click at [666, 265] on button "Search" at bounding box center [643, 262] width 95 height 32
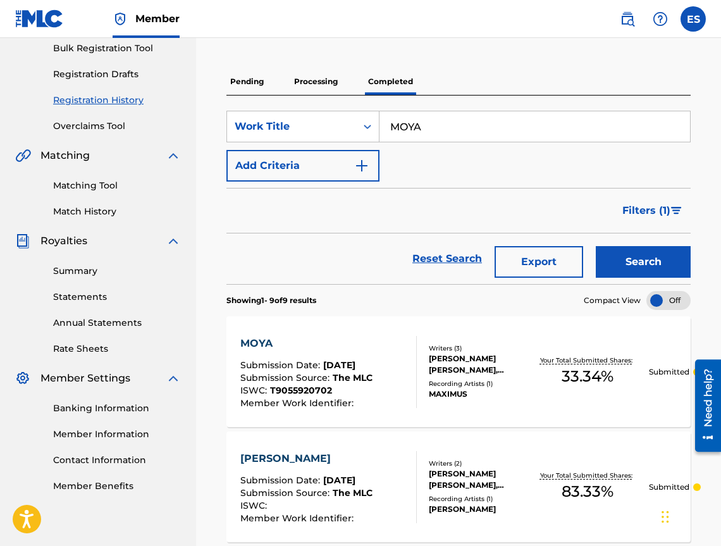
click at [318, 346] on div "MOYA" at bounding box center [306, 343] width 132 height 15
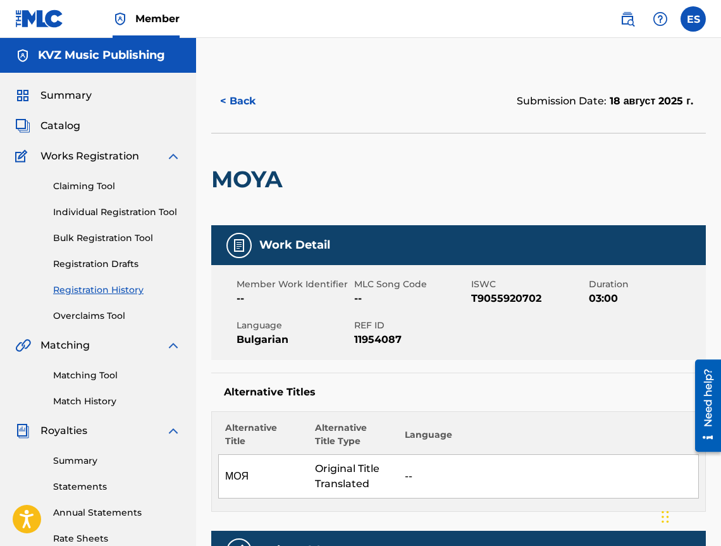
click at [239, 110] on button "< Back" at bounding box center [249, 101] width 76 height 32
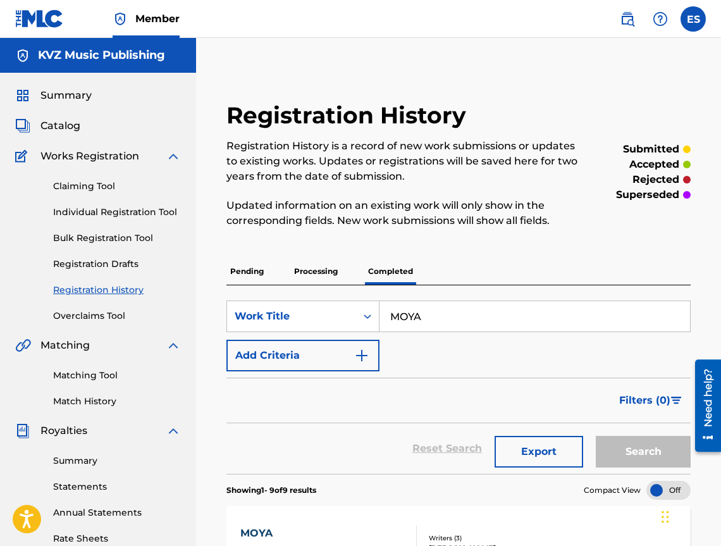
scroll to position [190, 0]
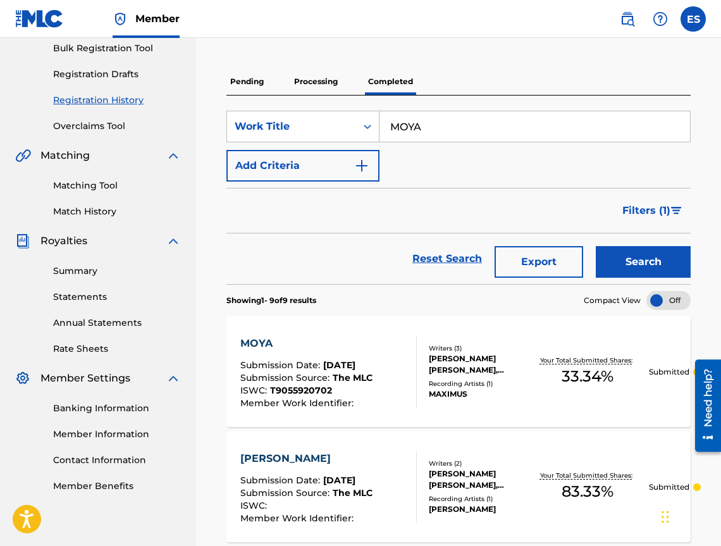
click at [555, 125] on input "MOYA" at bounding box center [535, 126] width 311 height 30
paste input "[PERSON_NAME] BULGARIYA"
type input "[PERSON_NAME] BULGARIYA"
click at [647, 251] on button "Search" at bounding box center [643, 262] width 95 height 32
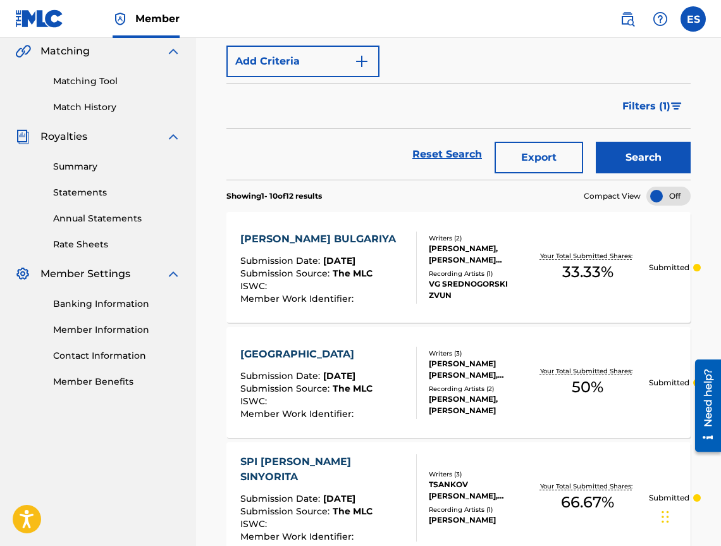
scroll to position [316, 0]
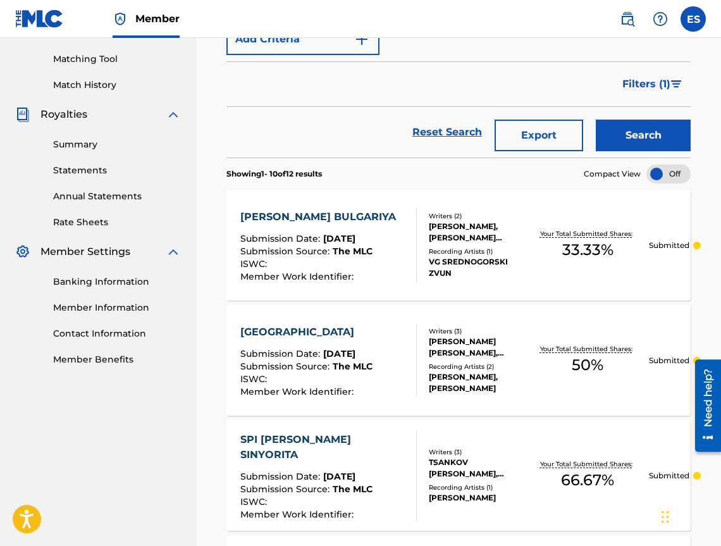
click at [369, 225] on div "[PERSON_NAME] BULGARIYA" at bounding box center [321, 216] width 162 height 15
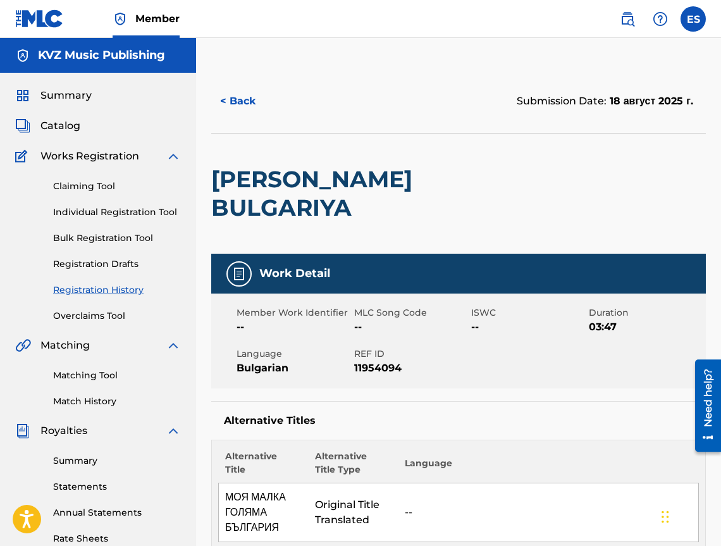
click at [231, 111] on button "< Back" at bounding box center [249, 101] width 76 height 32
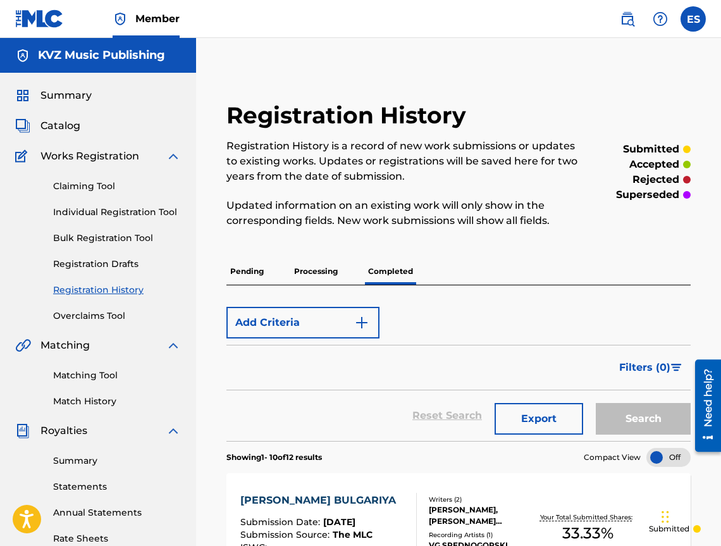
scroll to position [213, 0]
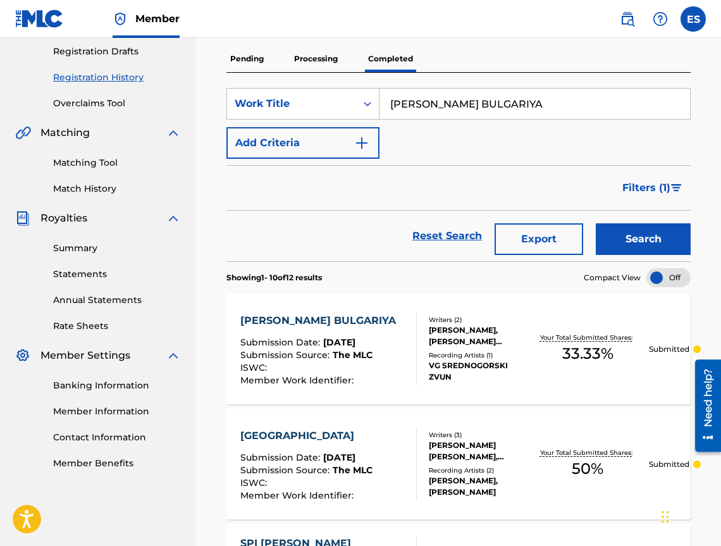
click at [549, 101] on input "[PERSON_NAME] BULGARIYA" at bounding box center [535, 104] width 311 height 30
paste input "T DEN"
click at [632, 232] on button "Search" at bounding box center [643, 239] width 95 height 32
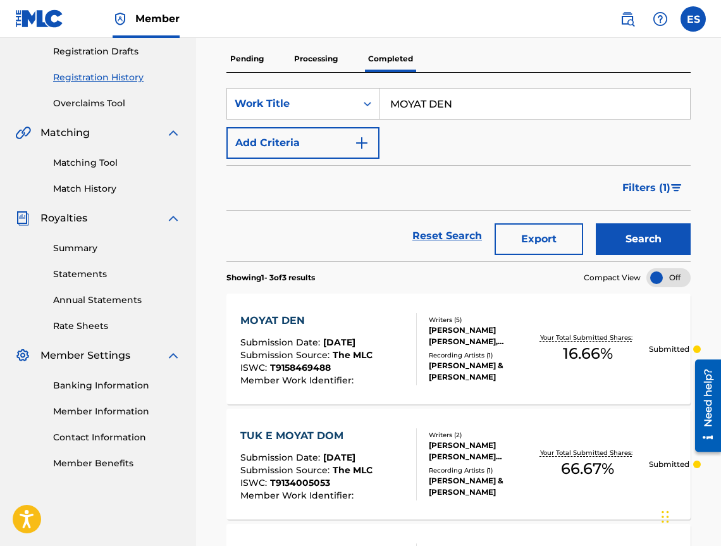
click at [474, 107] on input "MOYAT DEN" at bounding box center [535, 104] width 311 height 30
paste input "RUSNITSA"
click at [636, 232] on button "Search" at bounding box center [643, 239] width 95 height 32
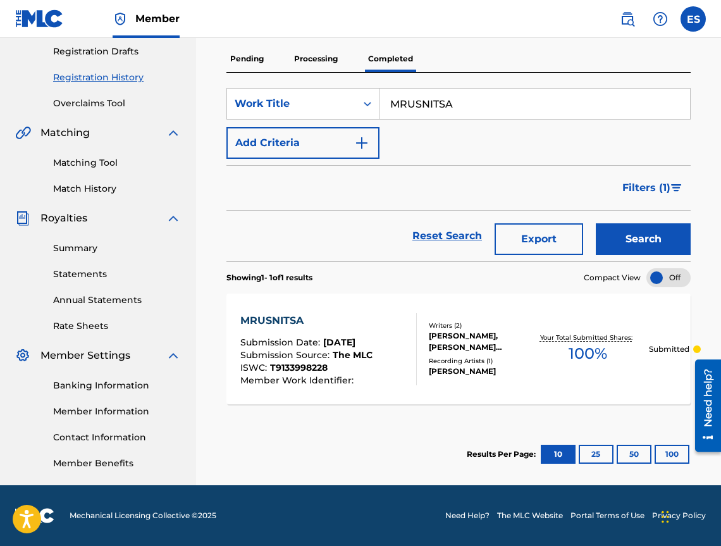
click at [548, 118] on input "MRUSNITSA" at bounding box center [535, 104] width 311 height 30
paste input "[PERSON_NAME] SI DUSHTERY"
click at [650, 234] on button "Search" at bounding box center [643, 239] width 95 height 32
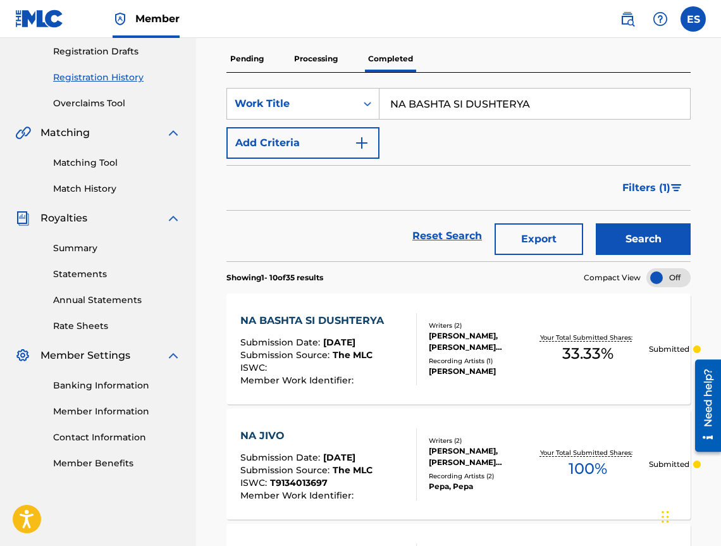
click at [480, 97] on input "NA BASHTA SI DUSHTERYA" at bounding box center [535, 104] width 311 height 30
paste input "JIVO"
click at [643, 234] on button "Search" at bounding box center [643, 239] width 95 height 32
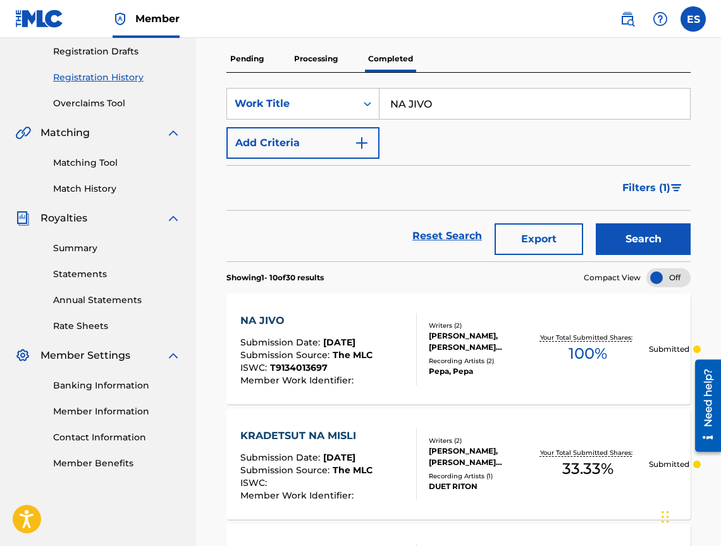
click at [459, 113] on input "NA JIVO" at bounding box center [535, 104] width 311 height 30
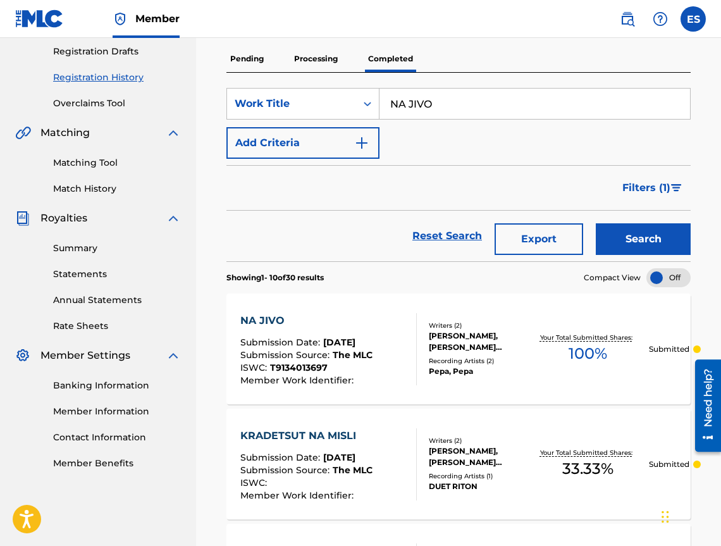
paste input "[PERSON_NAME]"
click at [668, 230] on button "Search" at bounding box center [643, 239] width 95 height 32
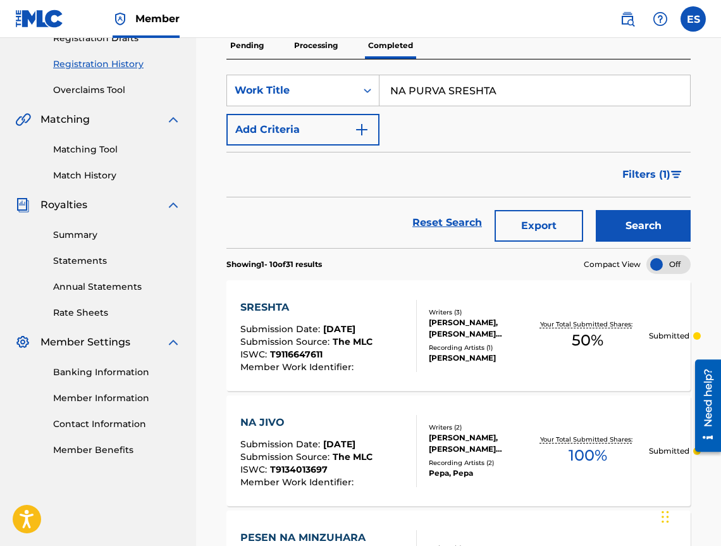
scroll to position [51, 0]
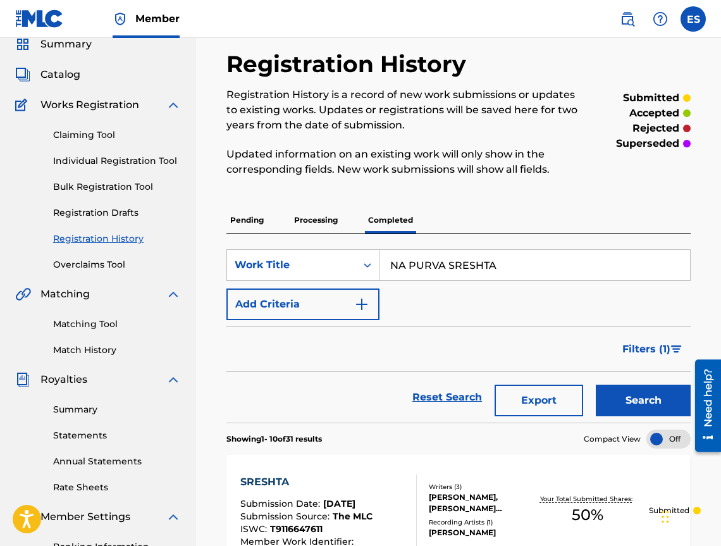
click at [426, 275] on input "NA PURVA SRESHTA" at bounding box center [535, 265] width 311 height 30
paste input "BELYAZVAM TE"
click at [635, 382] on div "Search" at bounding box center [640, 397] width 101 height 51
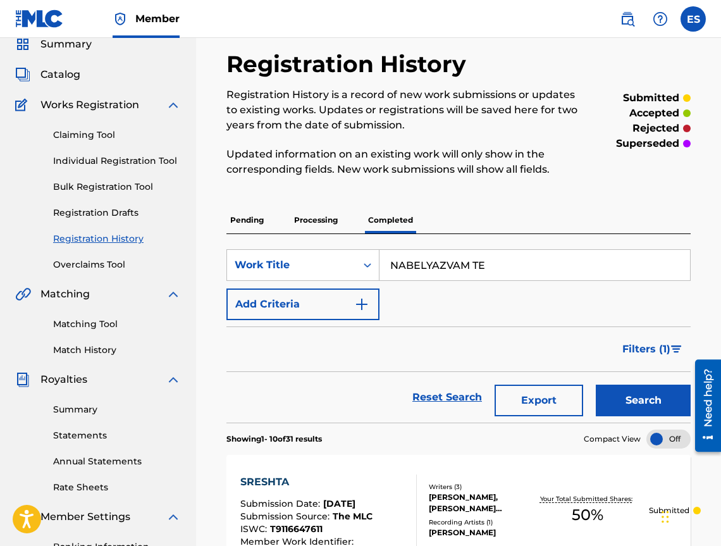
click at [637, 388] on button "Search" at bounding box center [643, 401] width 95 height 32
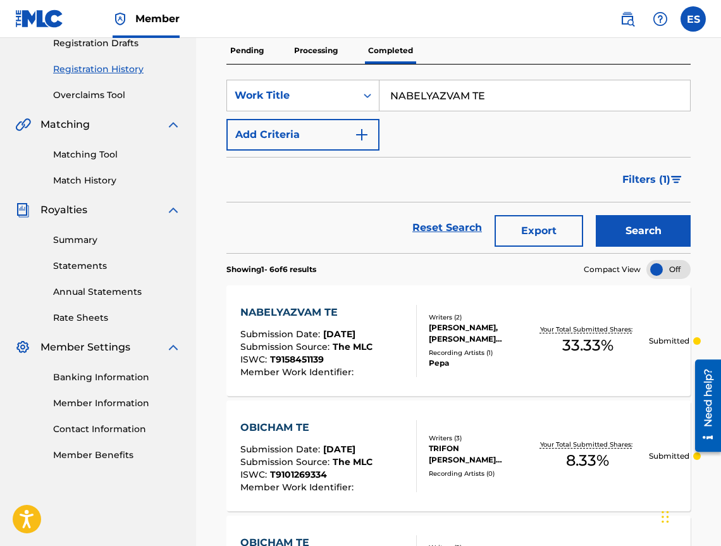
scroll to position [241, 0]
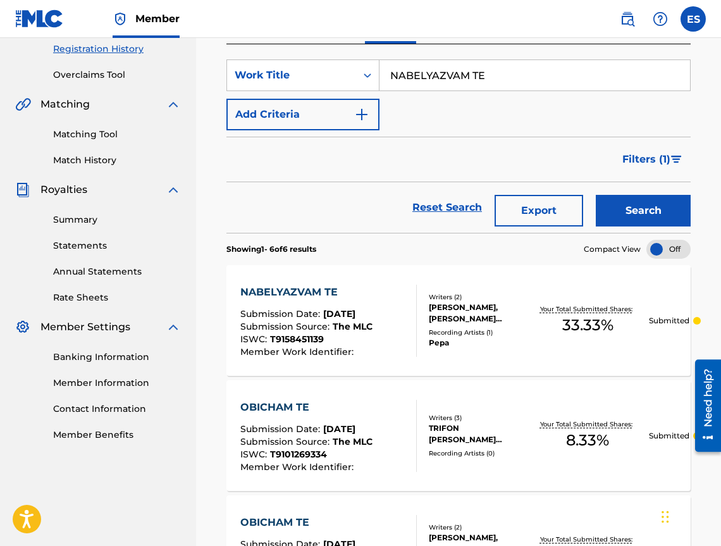
click at [452, 73] on input "NABELYAZVAM TE" at bounding box center [535, 75] width 311 height 30
paste input "E VYARVASH LI"
type input "NE VYARVASH LI"
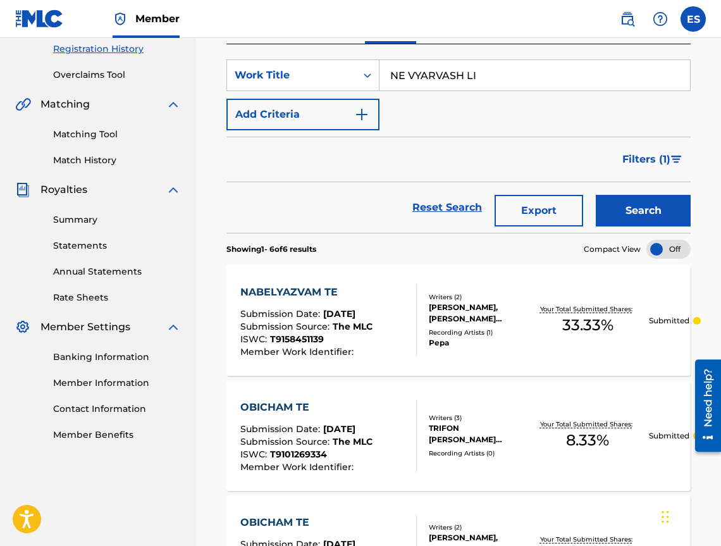
click at [678, 209] on button "Search" at bounding box center [643, 211] width 95 height 32
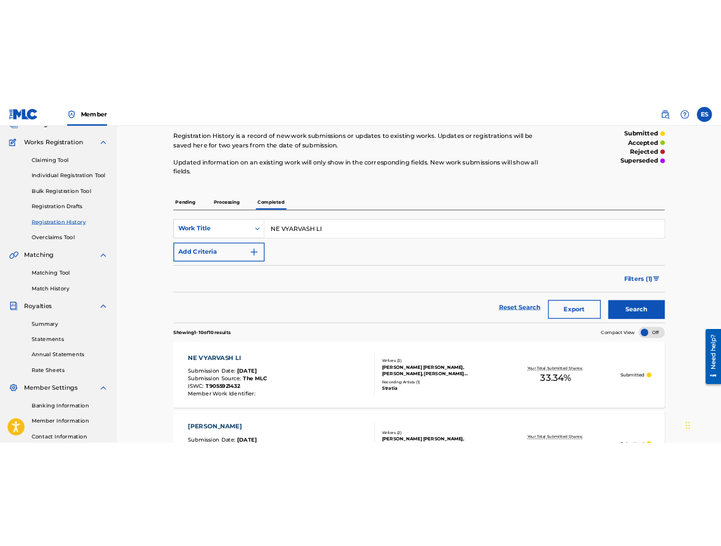
scroll to position [0, 0]
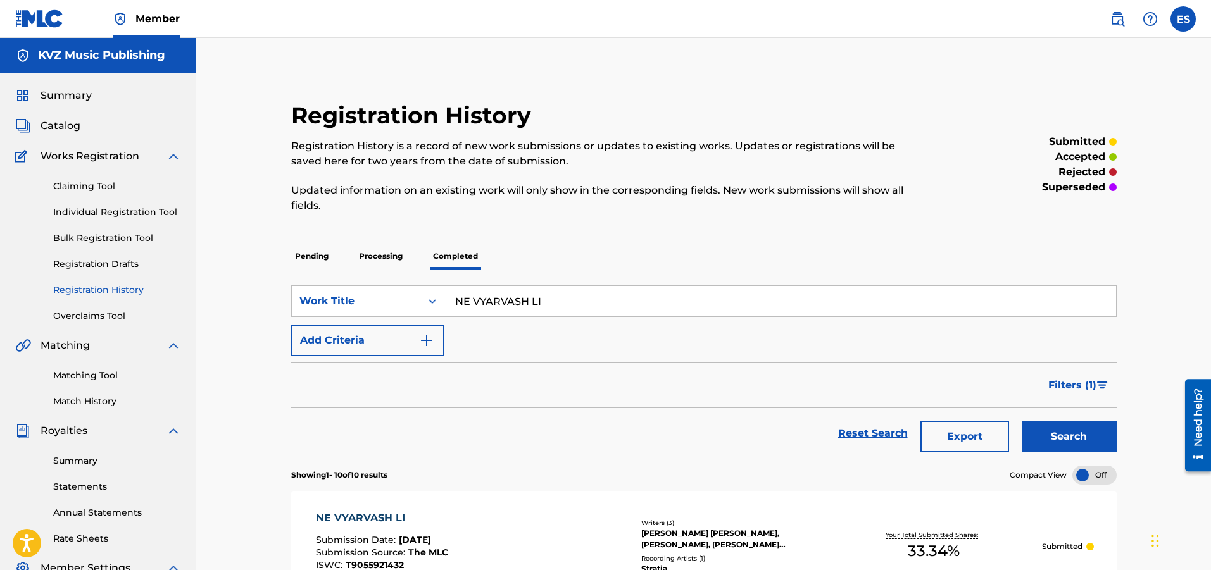
click at [118, 203] on div "Claiming Tool Individual Registration Tool Bulk Registration Tool Registration …" at bounding box center [98, 243] width 166 height 159
click at [119, 214] on link "Individual Registration Tool" at bounding box center [117, 212] width 128 height 13
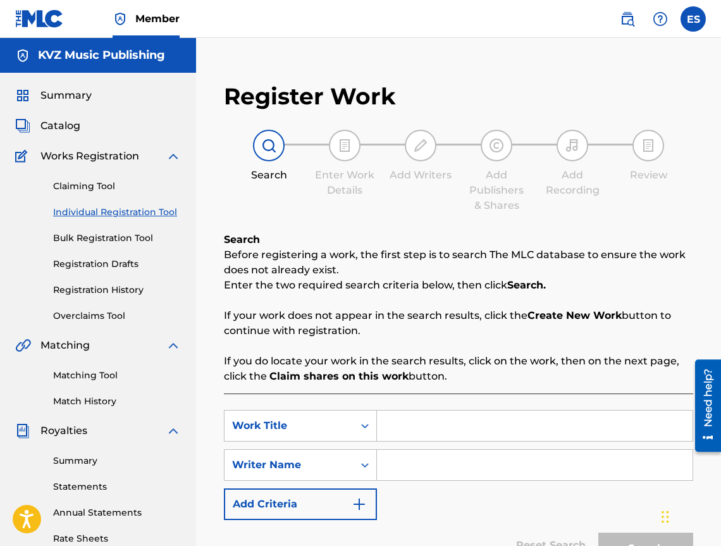
paste input "NEVINNA"
type input "NEVINNA"
drag, startPoint x: 430, startPoint y: 466, endPoint x: 435, endPoint y: 472, distance: 7.7
click at [430, 466] on input "Search Form" at bounding box center [535, 465] width 316 height 30
type input "[PERSON_NAME]"
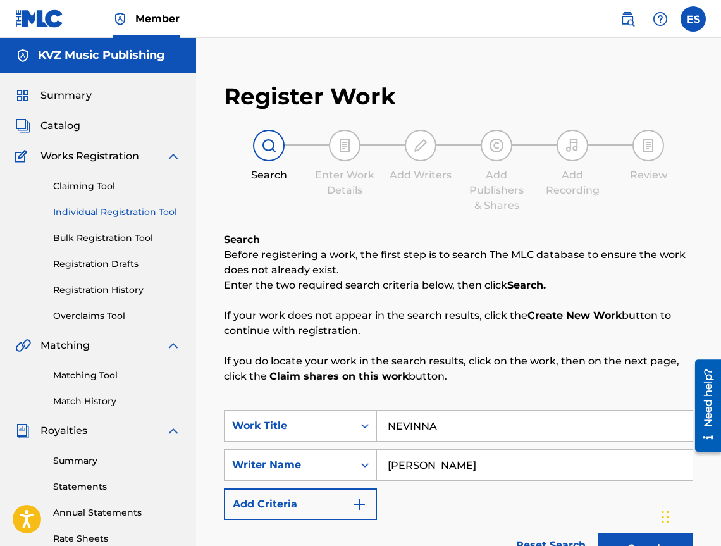
click at [380, 420] on input "NEVINNA" at bounding box center [535, 426] width 316 height 30
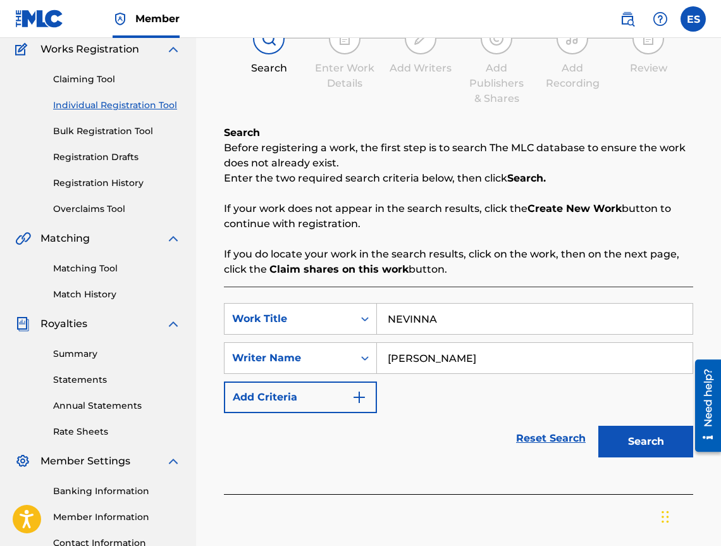
scroll to position [213, 0]
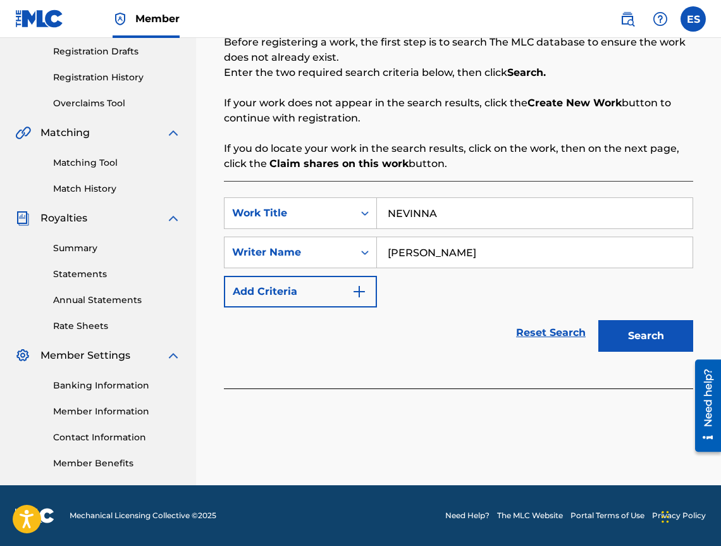
drag, startPoint x: 637, startPoint y: 342, endPoint x: 640, endPoint y: 336, distance: 7.1
click at [639, 342] on button "Search" at bounding box center [646, 336] width 95 height 32
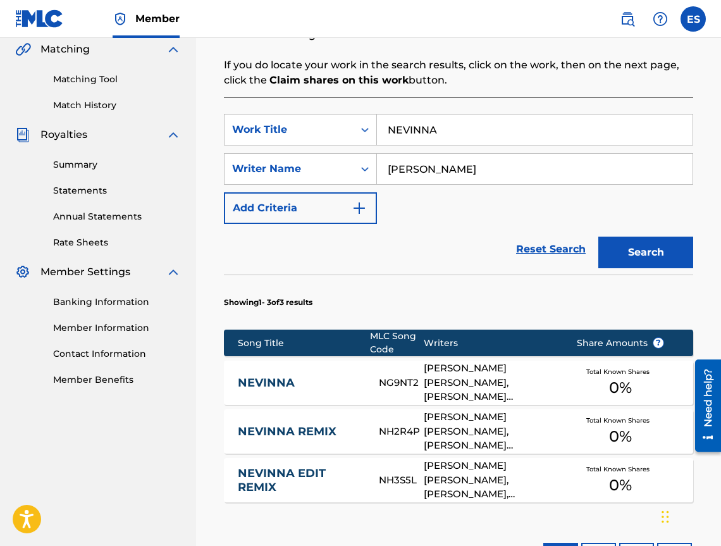
scroll to position [403, 0]
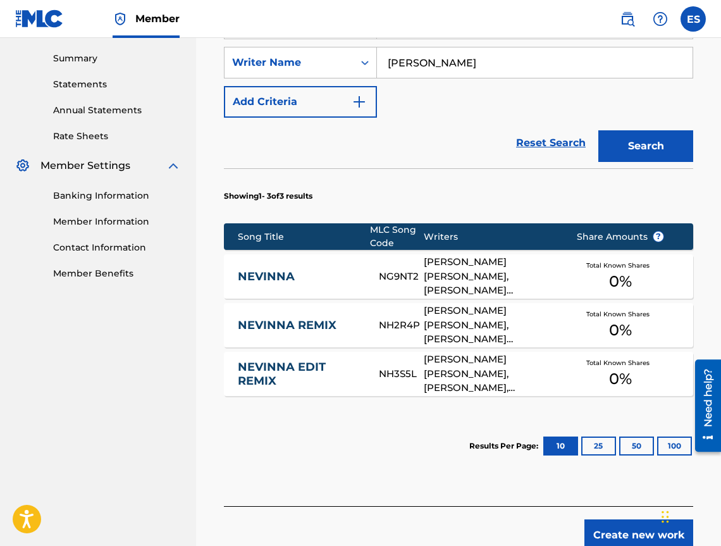
click at [320, 281] on link "NEVINNA" at bounding box center [300, 277] width 124 height 15
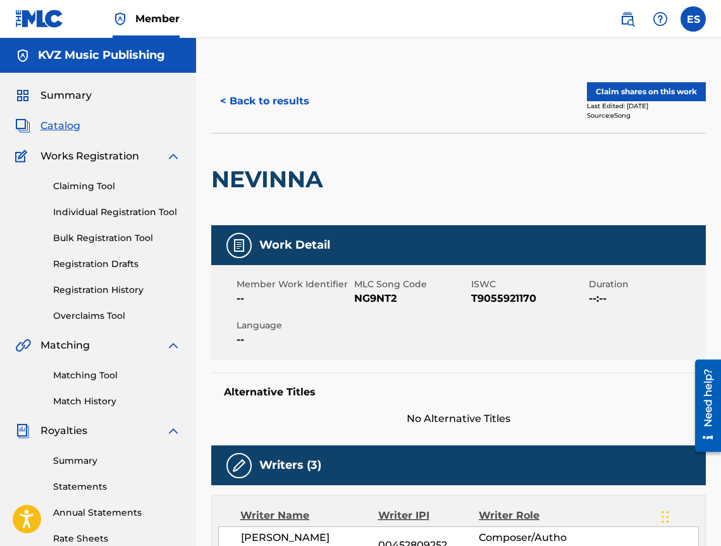
click at [273, 99] on button "< Back to results" at bounding box center [264, 101] width 107 height 32
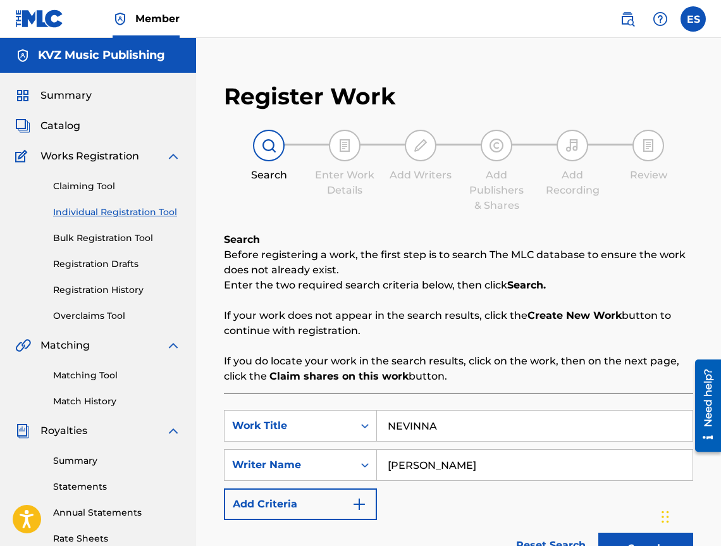
scroll to position [213, 0]
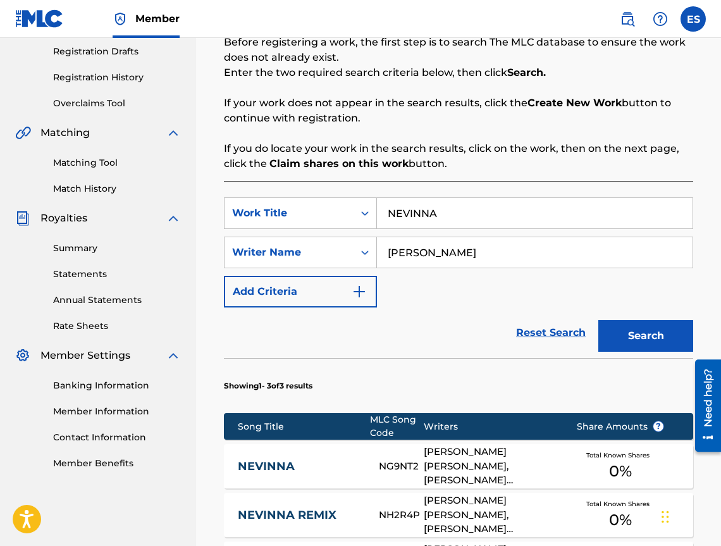
click at [296, 468] on link "NEVINNA" at bounding box center [300, 466] width 124 height 15
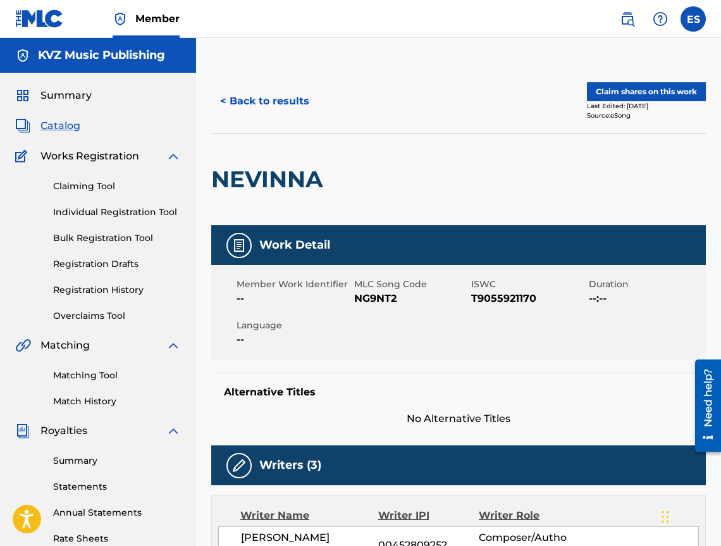
click at [260, 114] on button "< Back to results" at bounding box center [264, 101] width 107 height 32
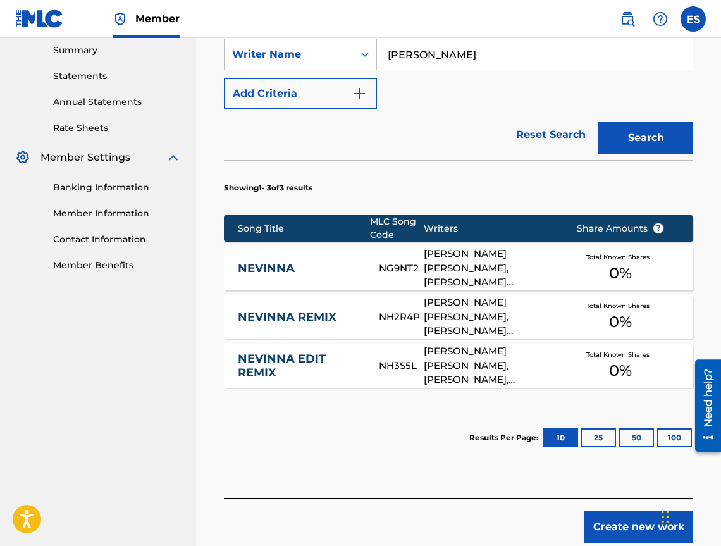
scroll to position [466, 0]
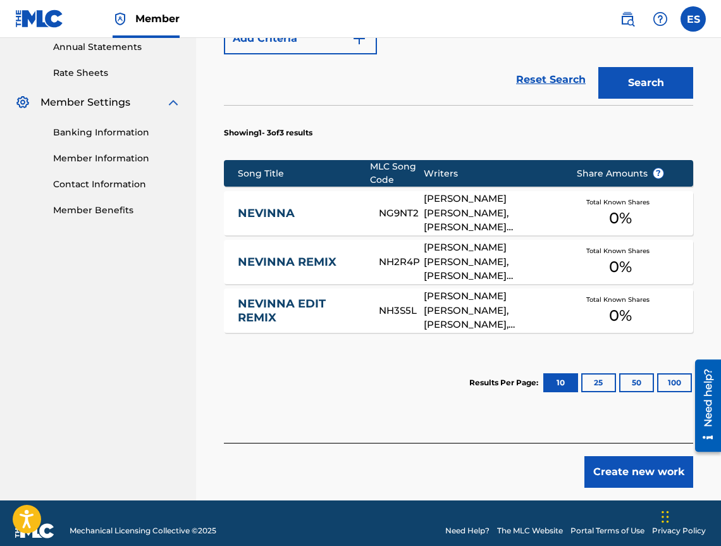
click at [640, 476] on button "Create new work" at bounding box center [639, 472] width 109 height 32
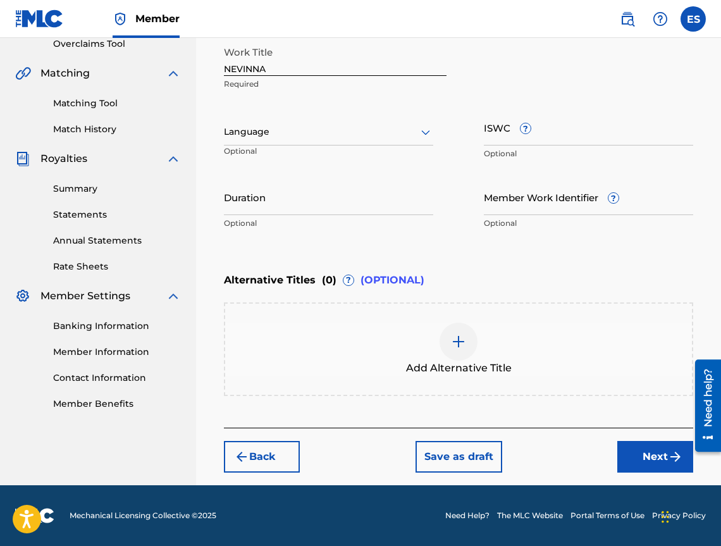
scroll to position [272, 0]
click at [347, 146] on div "Language Optional" at bounding box center [328, 137] width 209 height 57
click at [344, 134] on div at bounding box center [328, 132] width 209 height 16
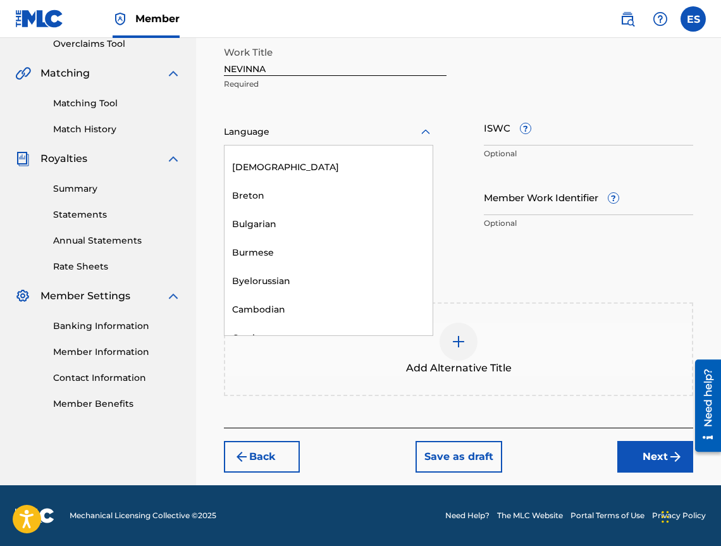
scroll to position [506, 0]
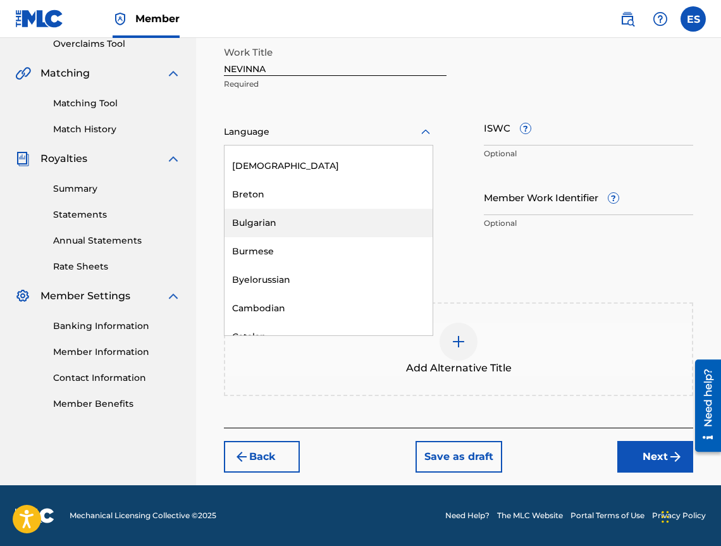
click at [345, 227] on div "Bulgarian" at bounding box center [329, 223] width 208 height 28
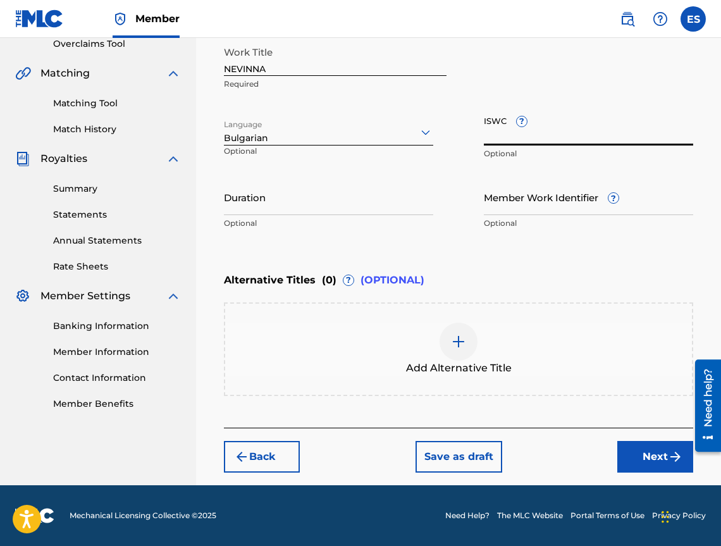
paste input "T9055921170"
type input "T9055921170"
click at [351, 197] on input "Duration" at bounding box center [328, 197] width 209 height 36
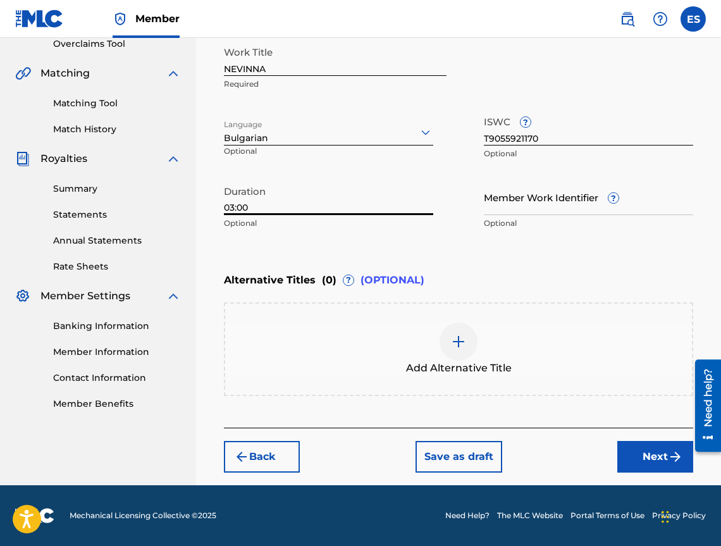
type input "03:00"
click at [463, 353] on div at bounding box center [459, 342] width 38 height 38
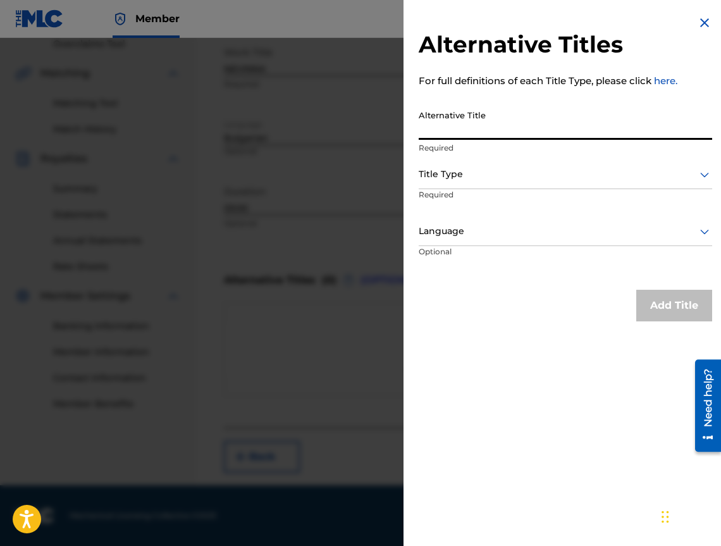
paste input "НЕВИННА"
type input "НЕВИННА"
click at [468, 177] on div at bounding box center [566, 174] width 294 height 16
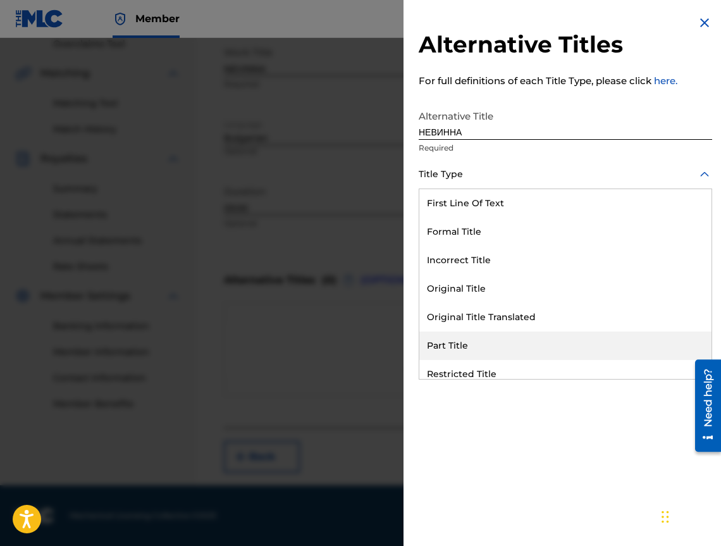
click at [508, 335] on div "Part Title" at bounding box center [566, 346] width 292 height 28
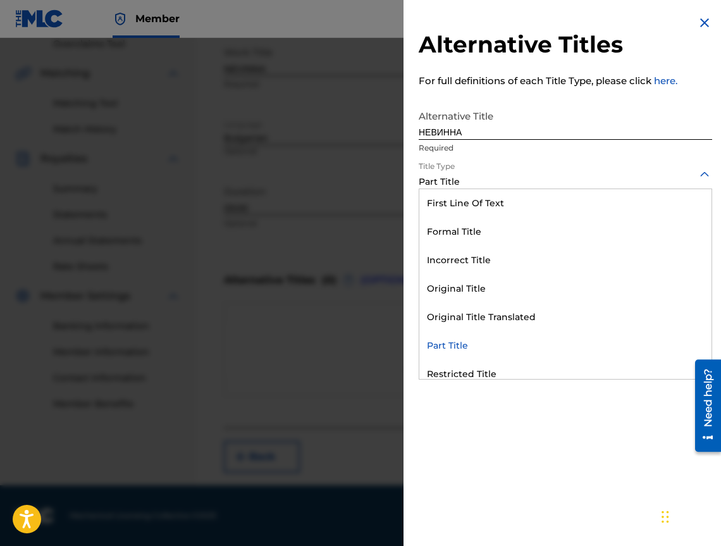
click at [492, 172] on div at bounding box center [566, 174] width 294 height 16
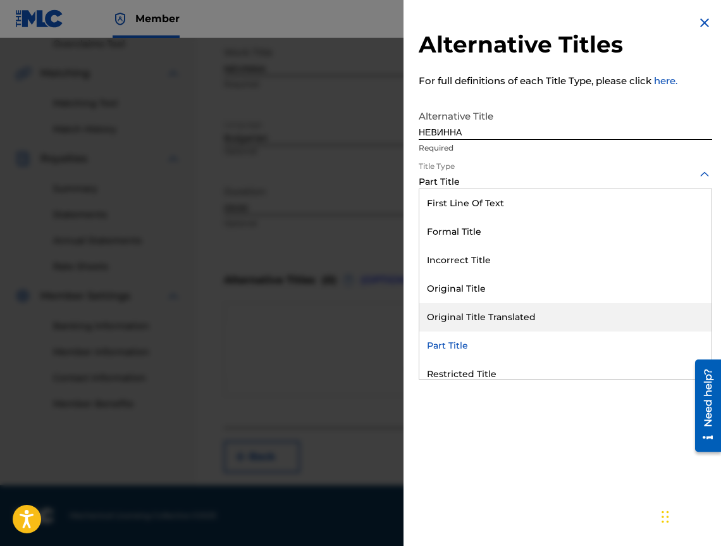
drag, startPoint x: 515, startPoint y: 303, endPoint x: 515, endPoint y: 311, distance: 7.6
click at [515, 311] on div "Original Title Translated" at bounding box center [566, 317] width 292 height 28
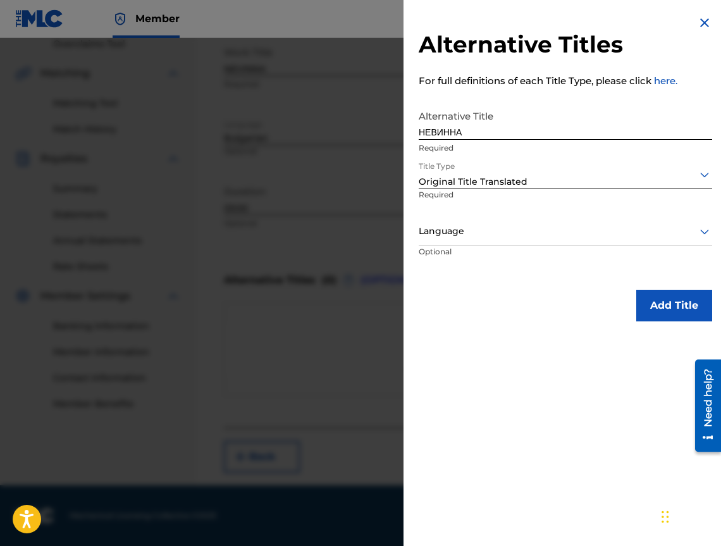
drag, startPoint x: 482, startPoint y: 217, endPoint x: 478, endPoint y: 231, distance: 14.4
click at [482, 218] on div "Language" at bounding box center [566, 232] width 294 height 28
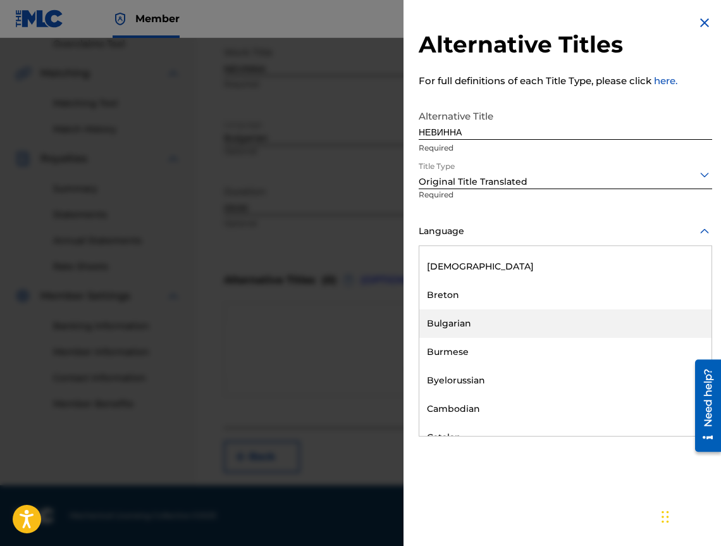
click at [490, 317] on div "Bulgarian" at bounding box center [566, 323] width 292 height 28
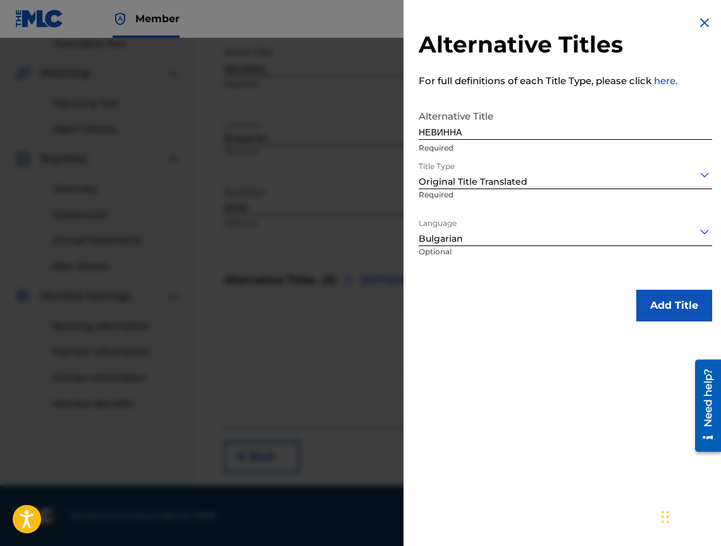
click at [658, 301] on button "Add Title" at bounding box center [675, 306] width 76 height 32
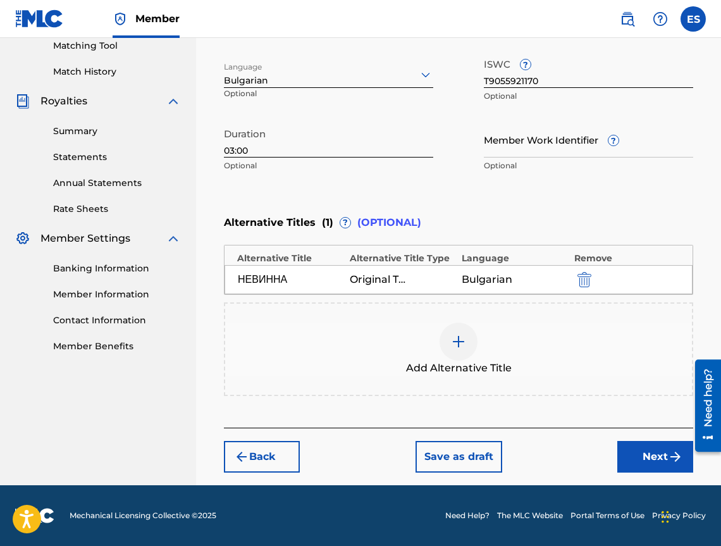
click at [658, 466] on button "Next" at bounding box center [656, 457] width 76 height 32
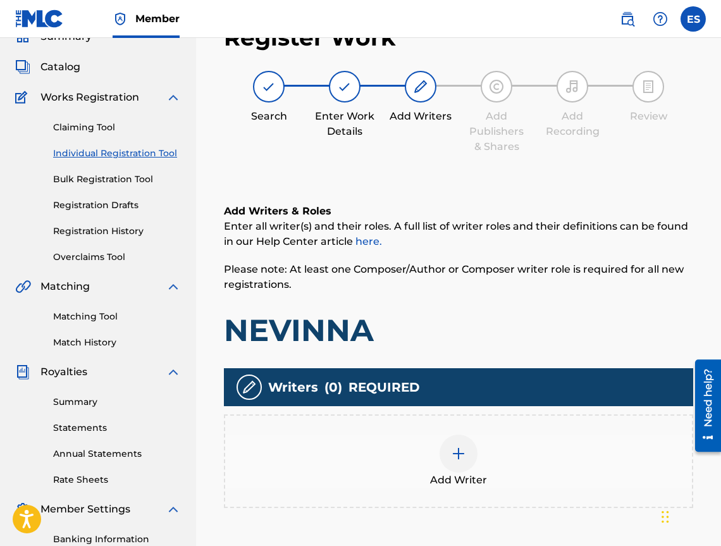
scroll to position [57, 0]
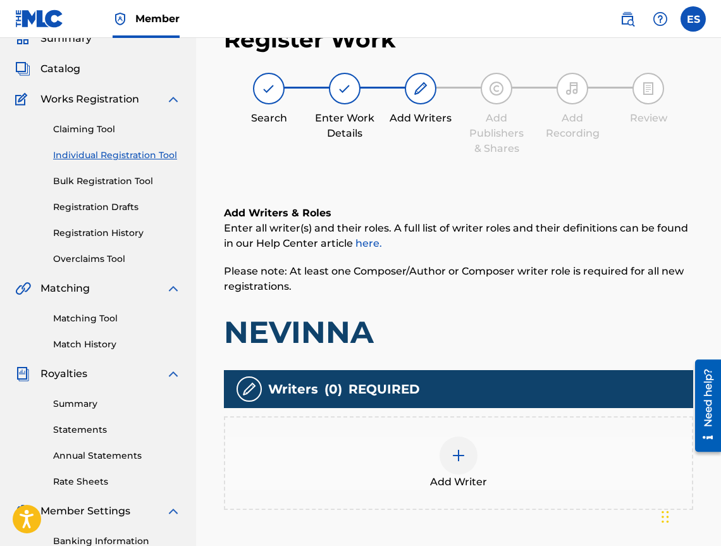
click at [539, 454] on div "Add Writer" at bounding box center [458, 463] width 467 height 53
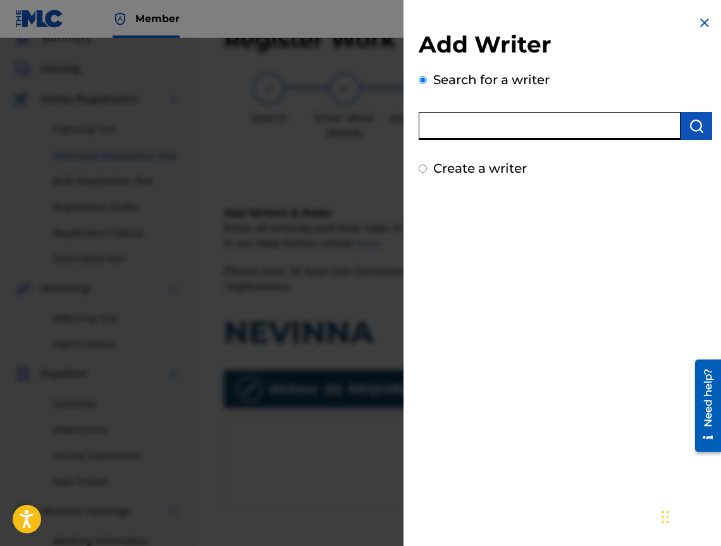
paste input "00473356148"
type input "00473356148"
click at [695, 130] on img "submit" at bounding box center [696, 125] width 15 height 15
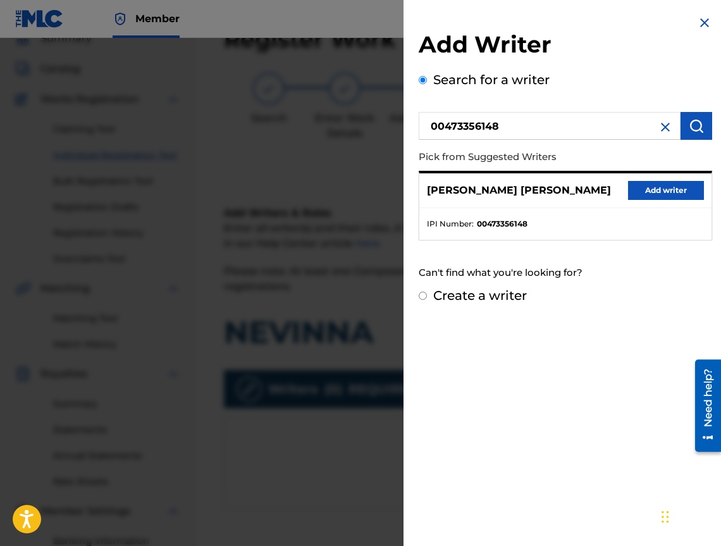
click at [671, 190] on button "Add writer" at bounding box center [666, 190] width 76 height 19
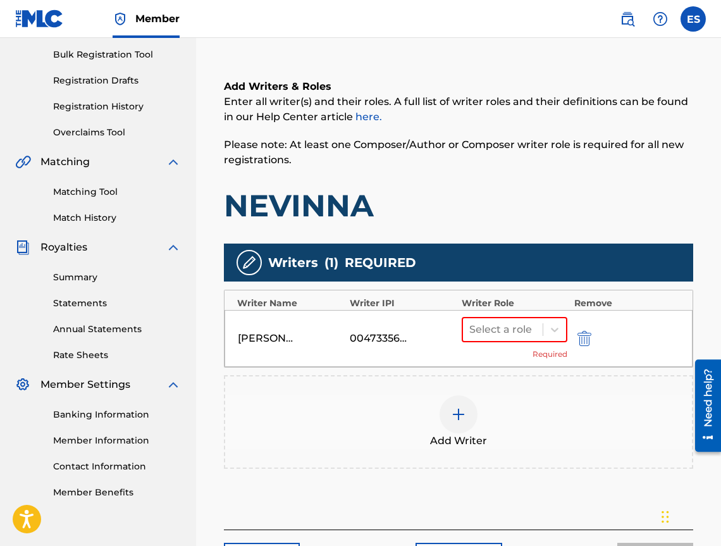
scroll to position [285, 0]
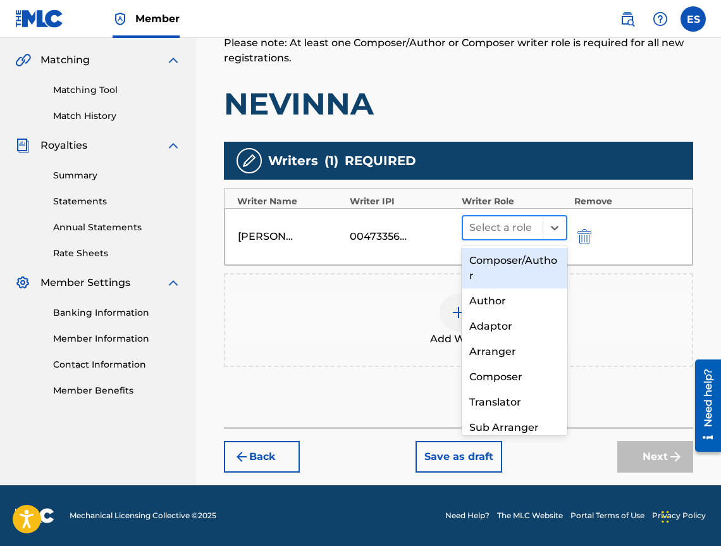
click at [485, 222] on div at bounding box center [503, 228] width 67 height 18
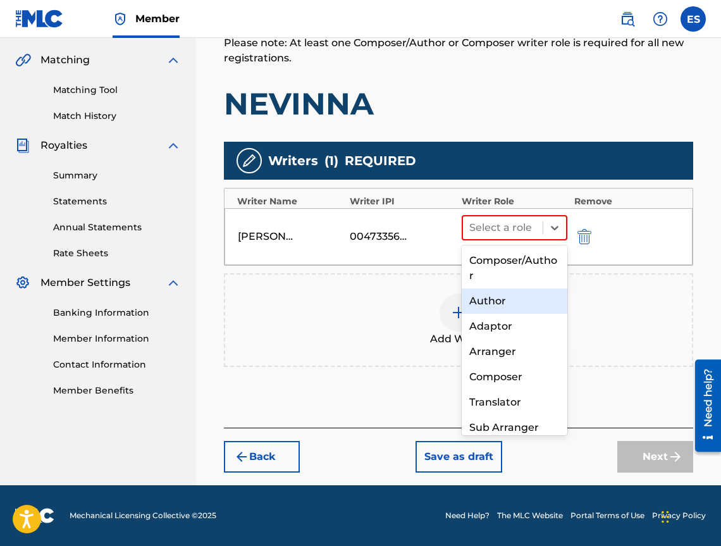
click at [515, 300] on div "Author" at bounding box center [515, 301] width 106 height 25
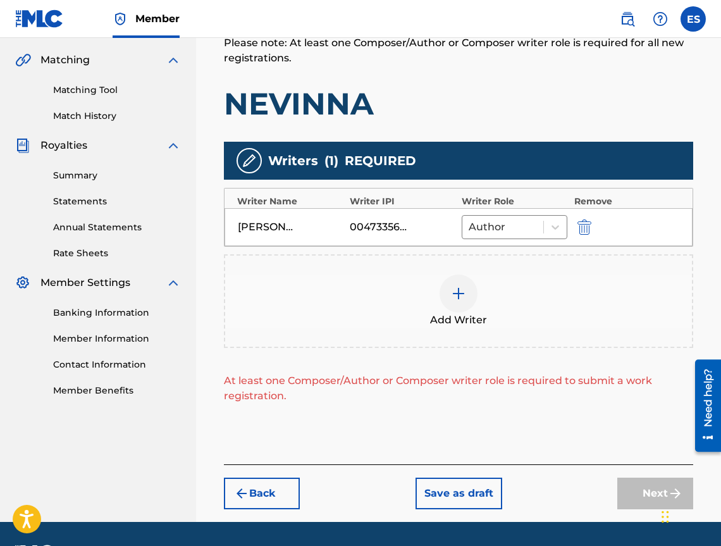
click at [466, 302] on div at bounding box center [459, 294] width 38 height 38
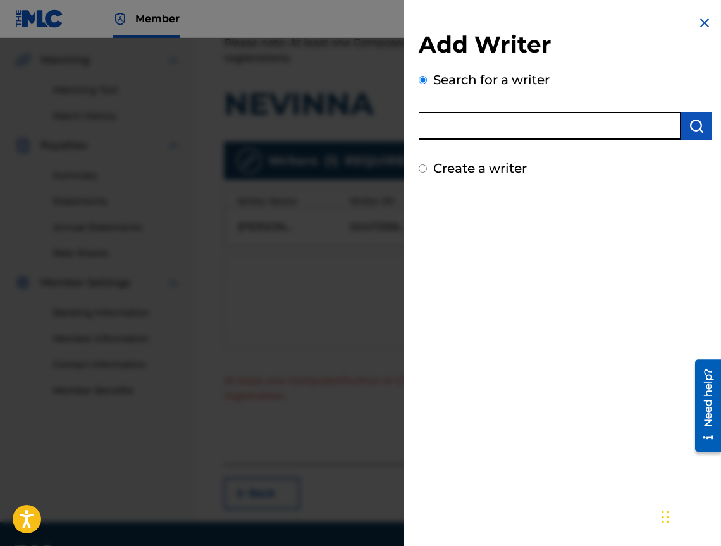
paste input "00452809252"
type input "00452809252"
click at [696, 125] on img "submit" at bounding box center [696, 125] width 15 height 15
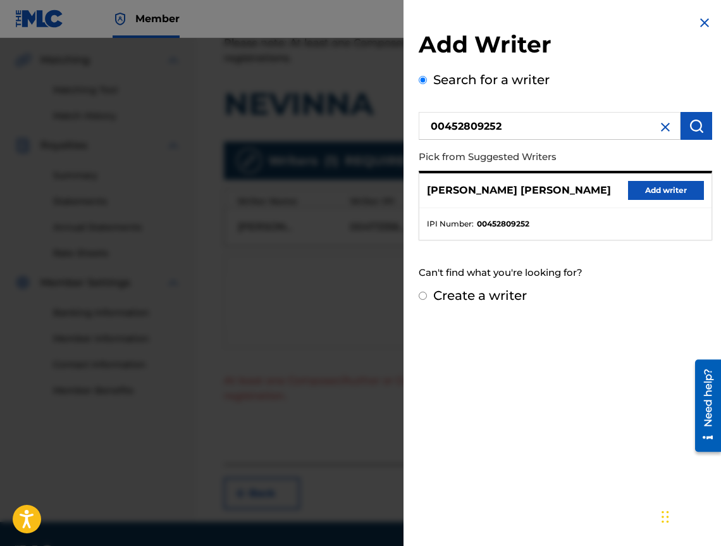
click at [668, 192] on button "Add writer" at bounding box center [666, 190] width 76 height 19
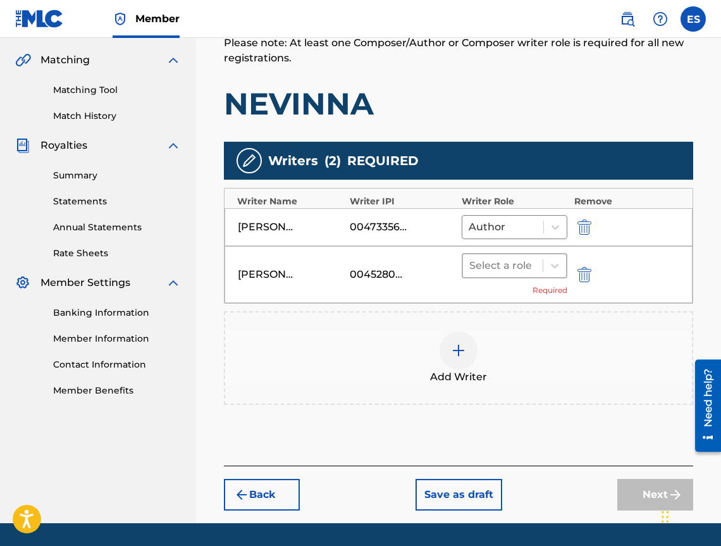
click at [494, 262] on div at bounding box center [503, 266] width 67 height 18
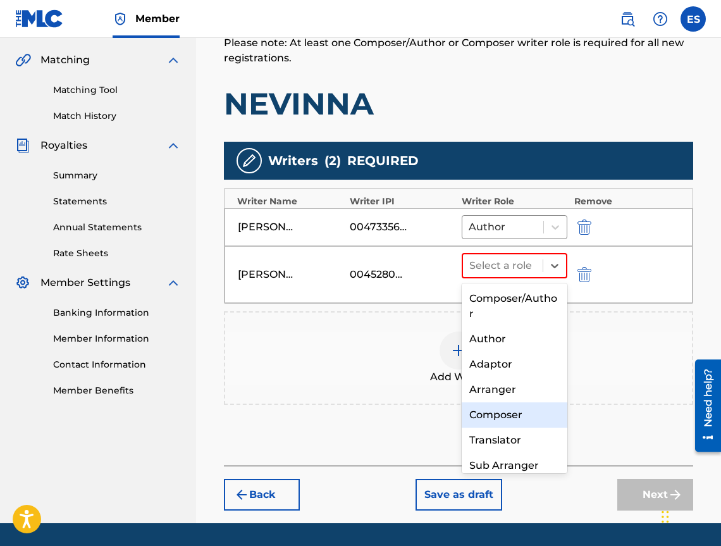
click at [499, 415] on div "Composer" at bounding box center [515, 415] width 106 height 25
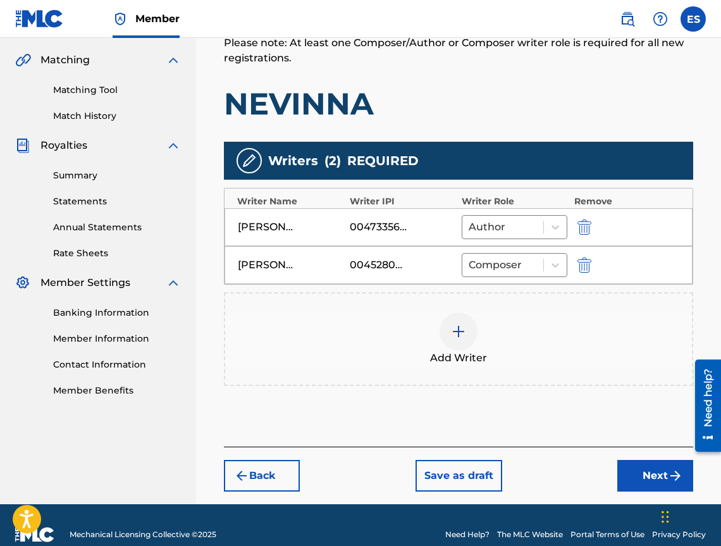
click at [439, 347] on div "Add Writer" at bounding box center [458, 339] width 467 height 53
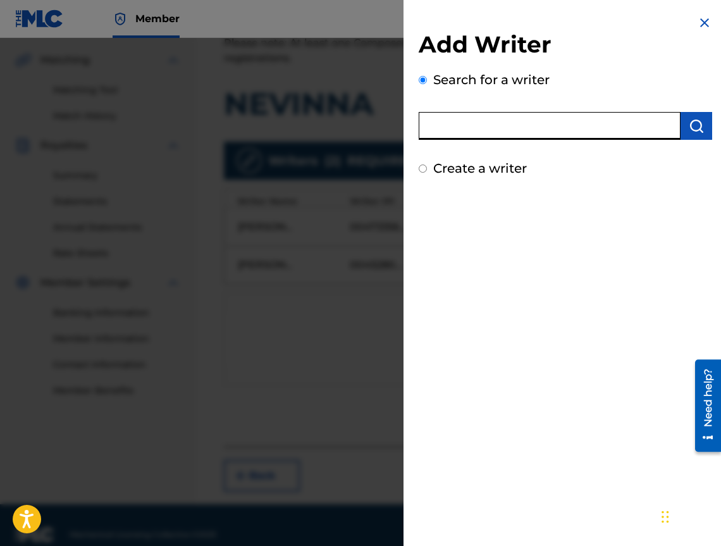
paste input "00473374048"
type input "00473374048"
click at [687, 115] on button "submit" at bounding box center [697, 126] width 32 height 28
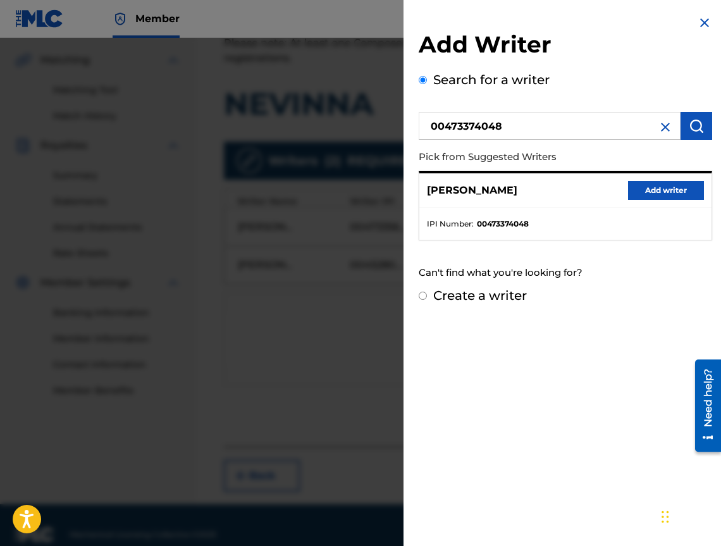
click at [682, 197] on button "Add writer" at bounding box center [666, 190] width 76 height 19
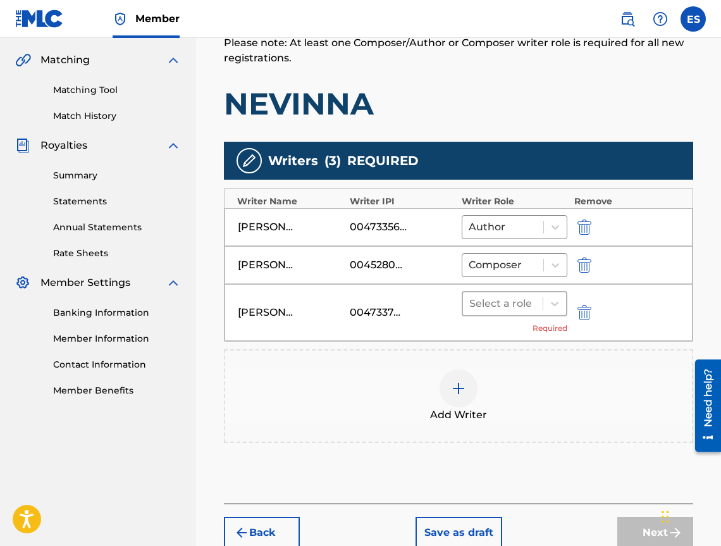
click at [501, 310] on div at bounding box center [503, 304] width 67 height 18
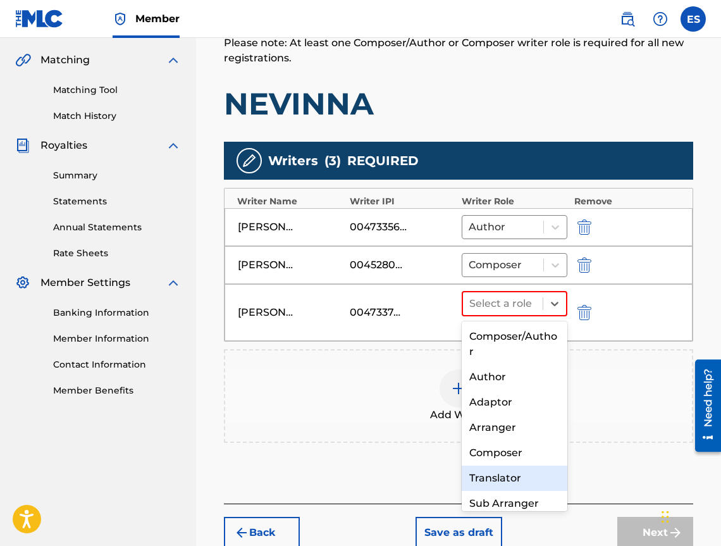
click at [504, 451] on div "Composer" at bounding box center [515, 452] width 106 height 25
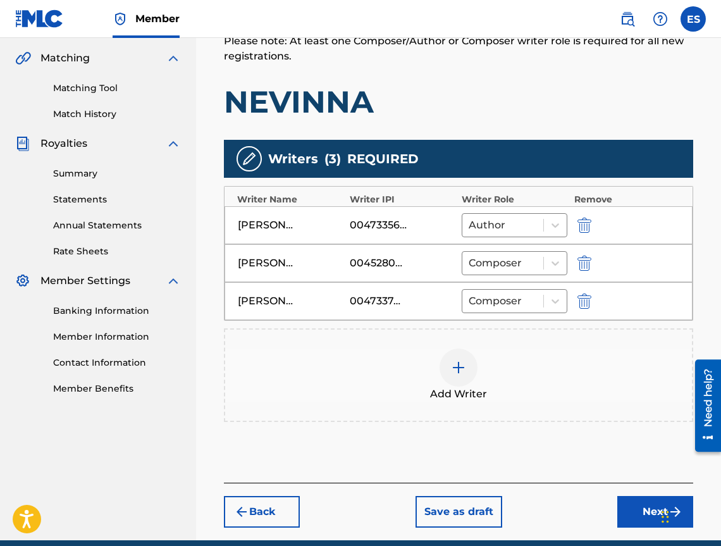
scroll to position [342, 0]
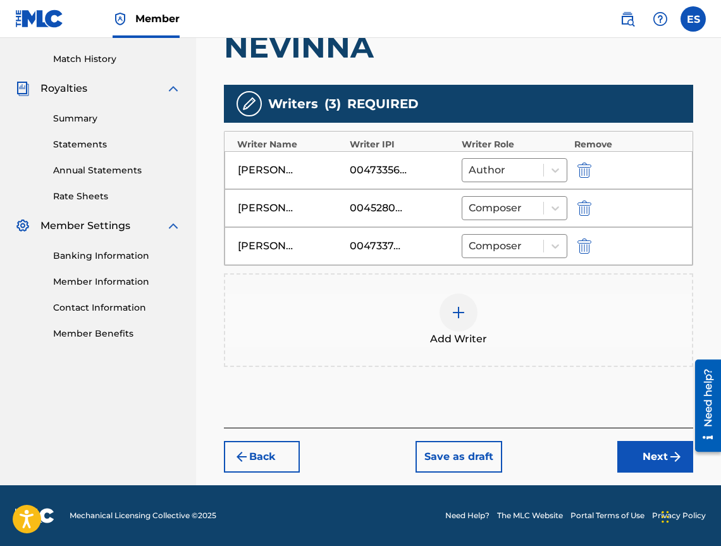
click at [635, 459] on button "Next" at bounding box center [656, 457] width 76 height 32
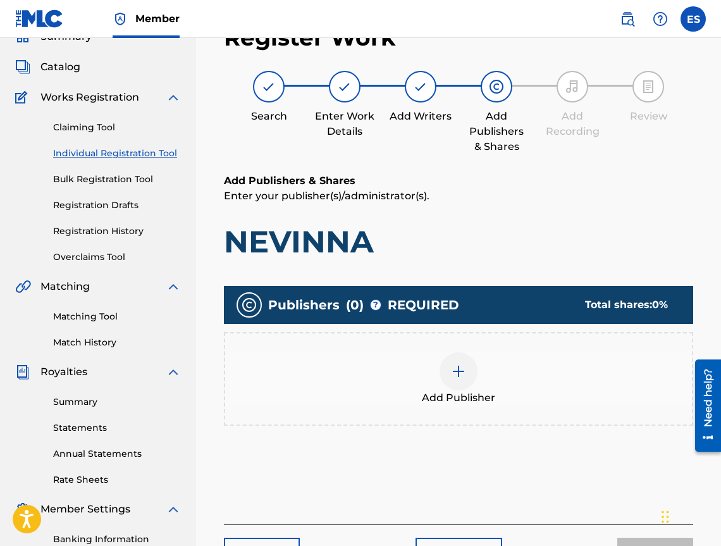
scroll to position [57, 0]
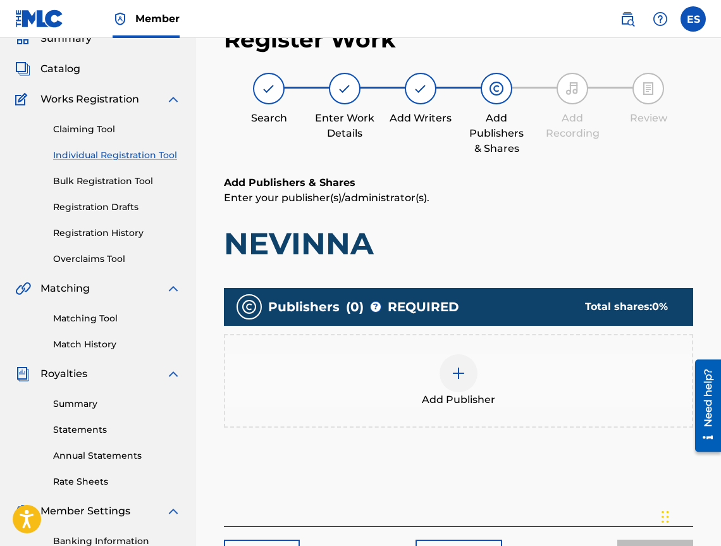
click at [466, 408] on div "Add Publisher" at bounding box center [459, 381] width 470 height 94
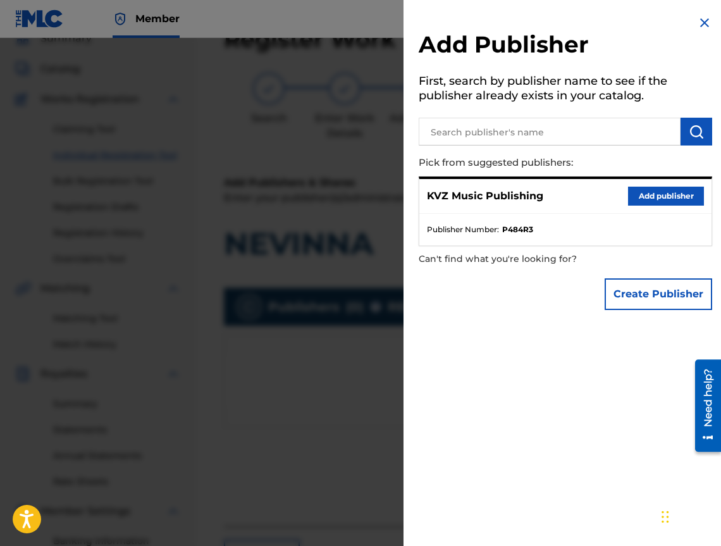
click at [668, 195] on button "Add publisher" at bounding box center [666, 196] width 76 height 19
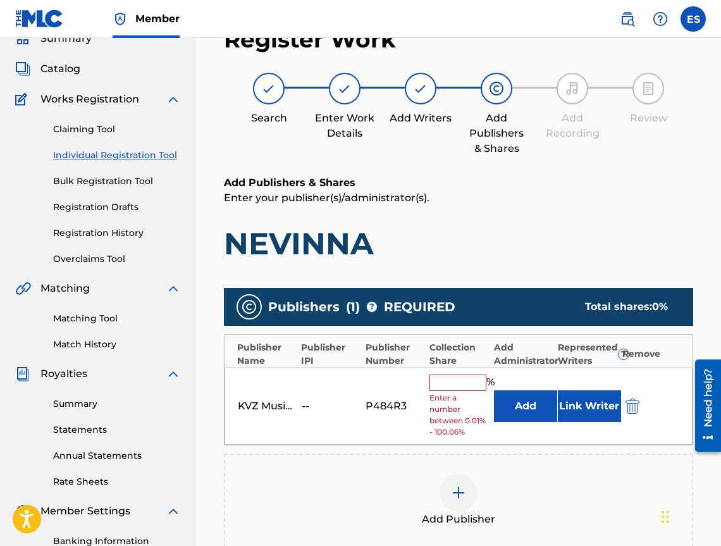
click at [472, 380] on input "text" at bounding box center [458, 383] width 57 height 16
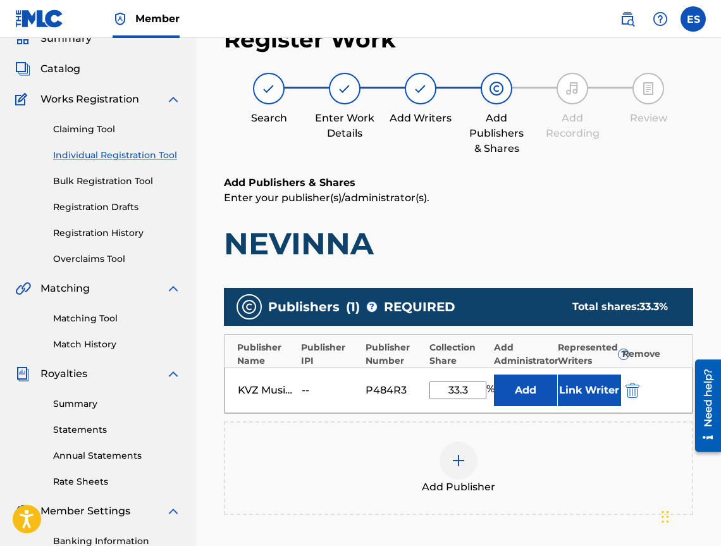
type input "33.34"
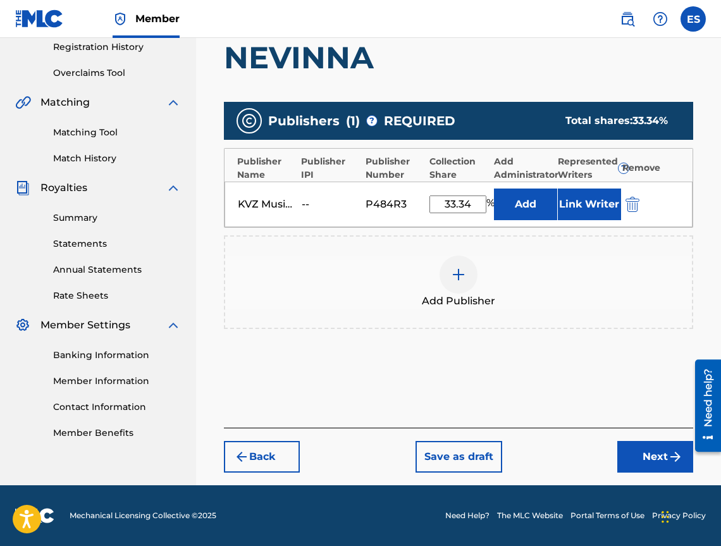
click at [653, 470] on button "Next" at bounding box center [656, 457] width 76 height 32
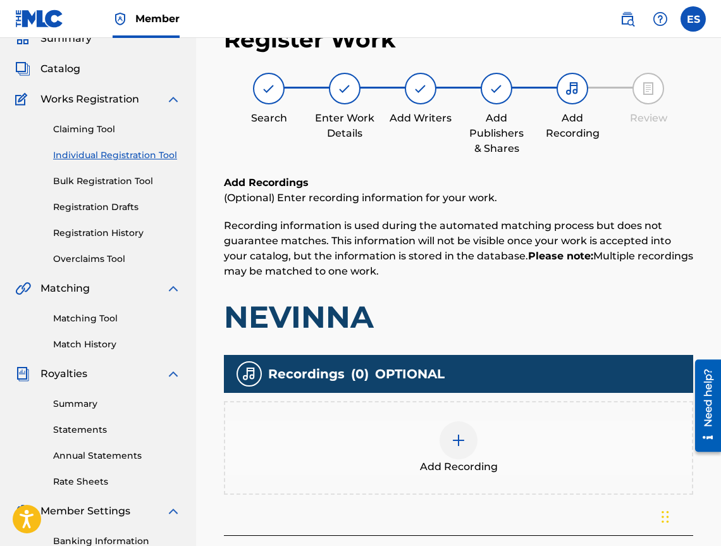
click at [480, 444] on div "Add Recording" at bounding box center [458, 447] width 467 height 53
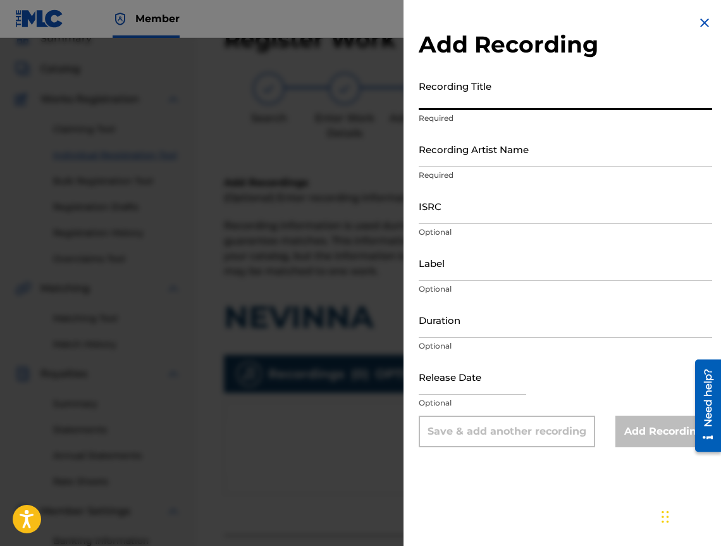
paste input "NEVINNA"
type input "NEVINNA"
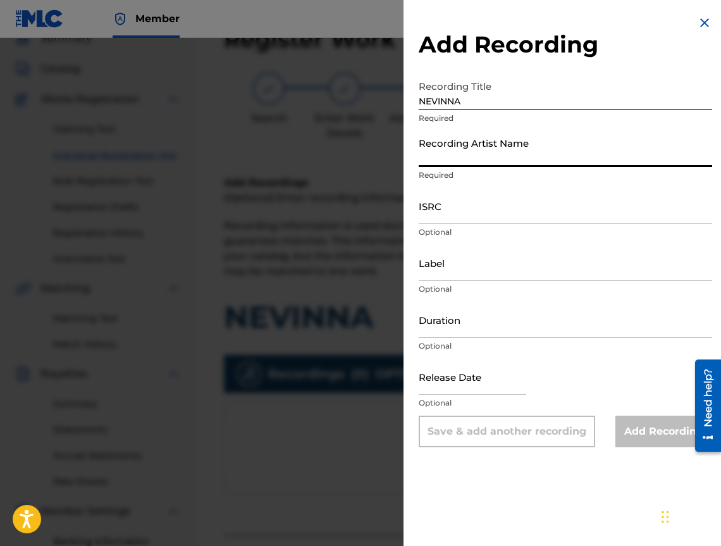
paste input "LILANA"
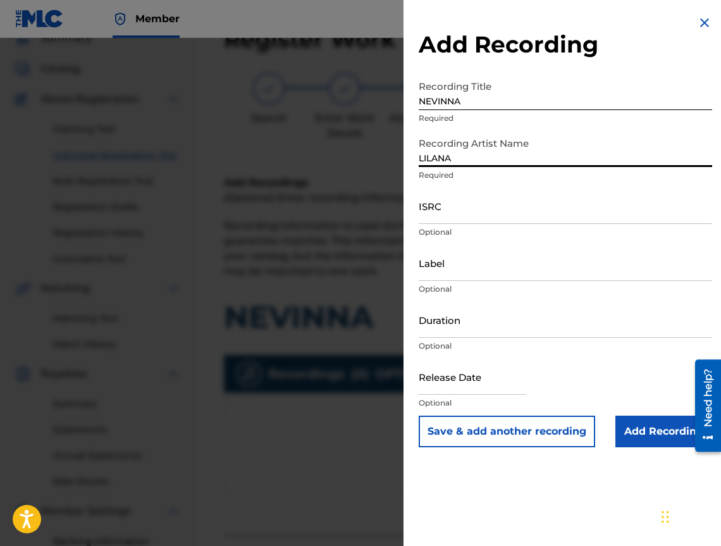
type input "LILANA"
click at [523, 335] on input "Duration" at bounding box center [566, 320] width 294 height 36
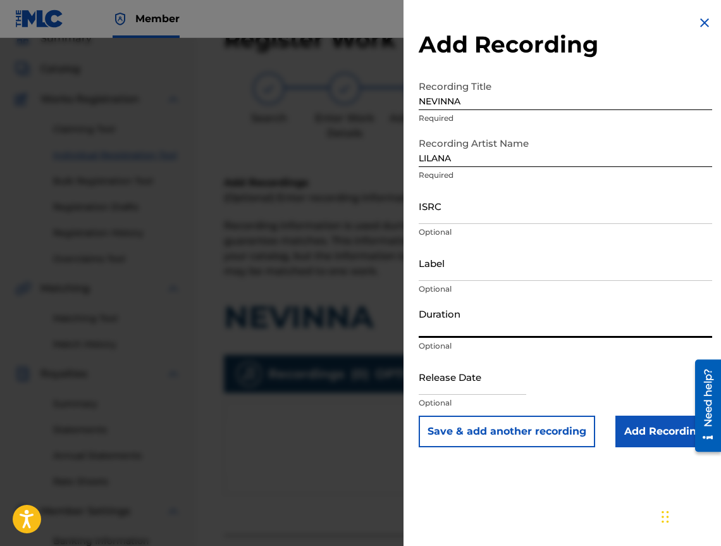
type input "03:00"
click at [630, 442] on input "Add Recording" at bounding box center [664, 432] width 97 height 32
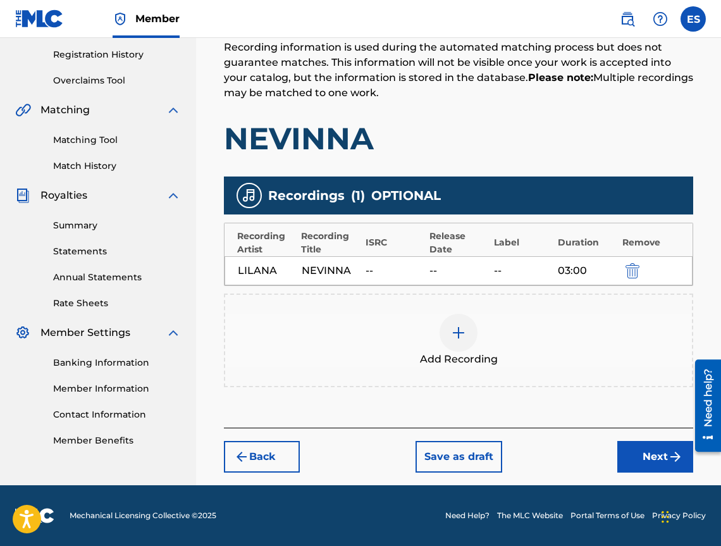
click at [639, 450] on button "Next" at bounding box center [656, 457] width 76 height 32
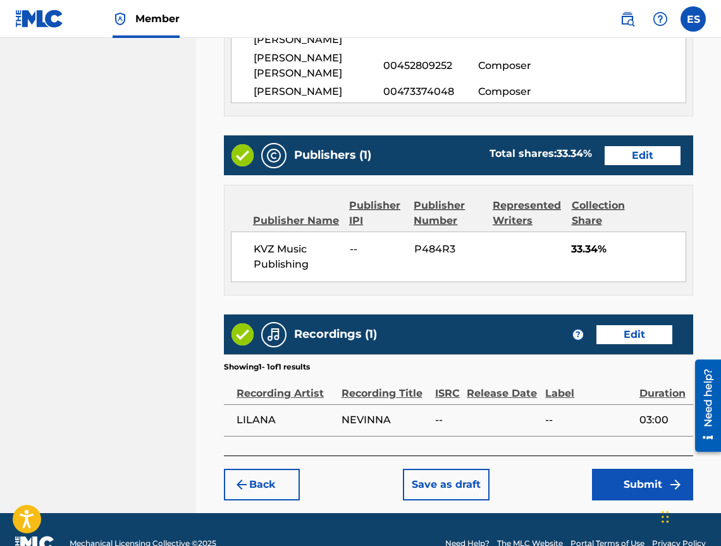
scroll to position [752, 0]
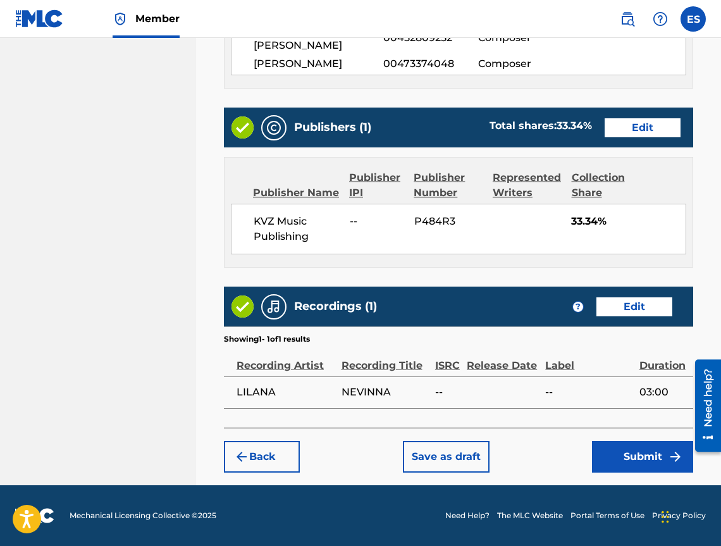
click at [655, 461] on button "Submit" at bounding box center [642, 457] width 101 height 32
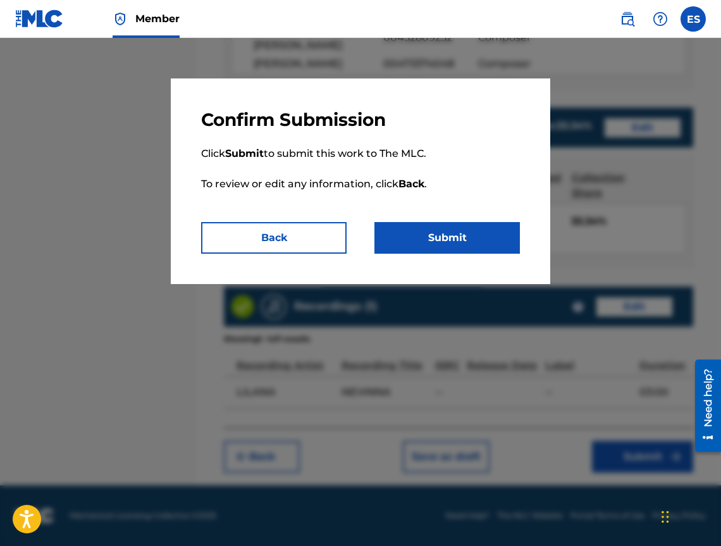
click at [458, 250] on button "Submit" at bounding box center [448, 238] width 146 height 32
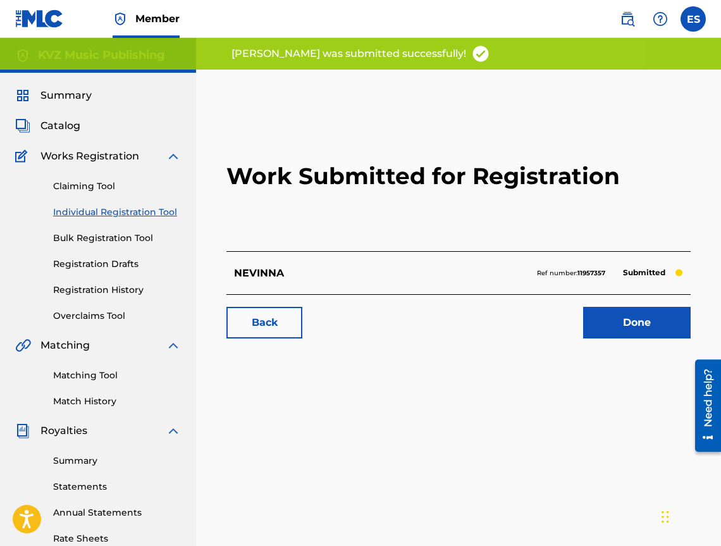
click at [156, 213] on link "Individual Registration Tool" at bounding box center [117, 212] width 128 height 13
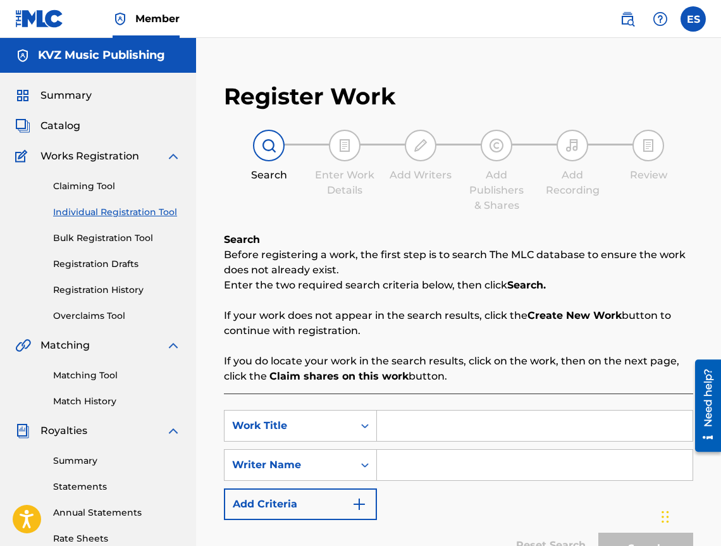
paste input "NEVINNA EDIT REMIX"
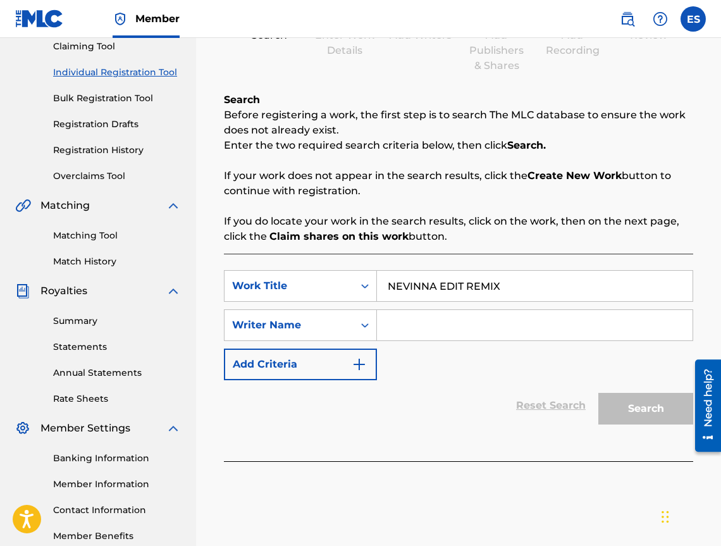
scroll to position [213, 0]
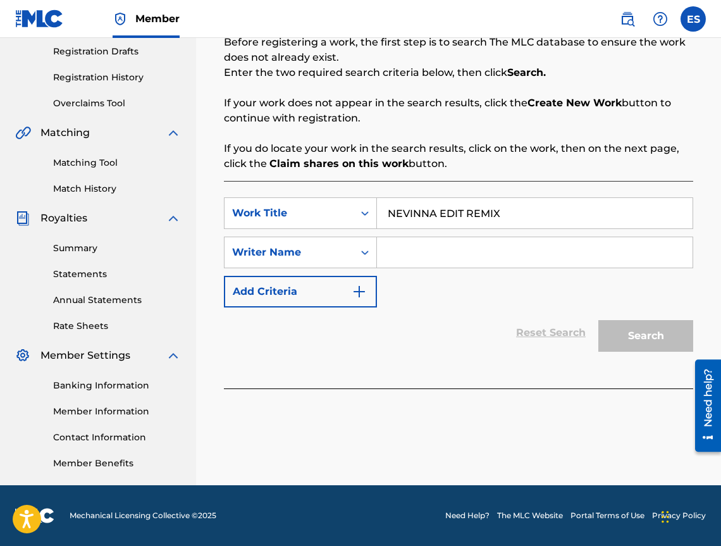
type input "NEVINNA EDIT REMIX"
click at [528, 241] on input "Search Form" at bounding box center [535, 252] width 316 height 30
type input "[PERSON_NAME]"
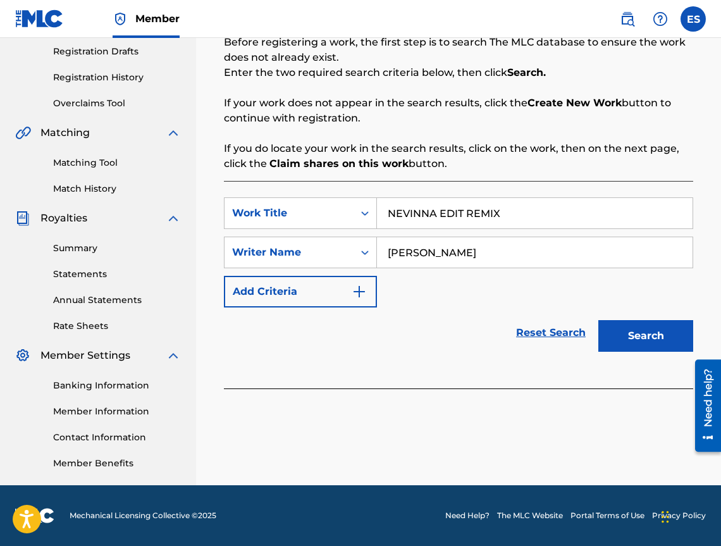
click at [625, 341] on button "Search" at bounding box center [646, 336] width 95 height 32
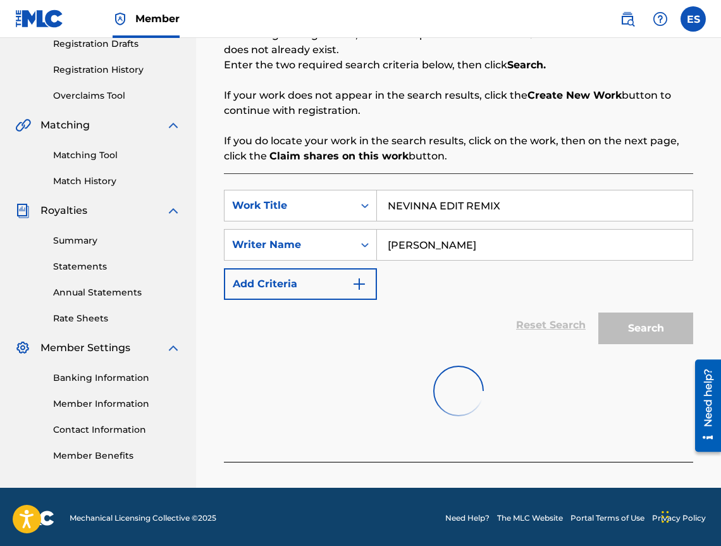
scroll to position [223, 0]
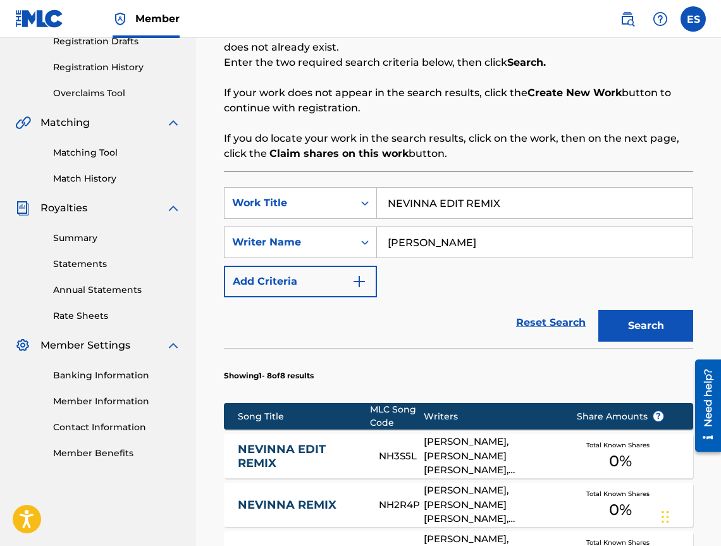
click at [295, 446] on link "NEVINNA EDIT REMIX" at bounding box center [300, 456] width 124 height 28
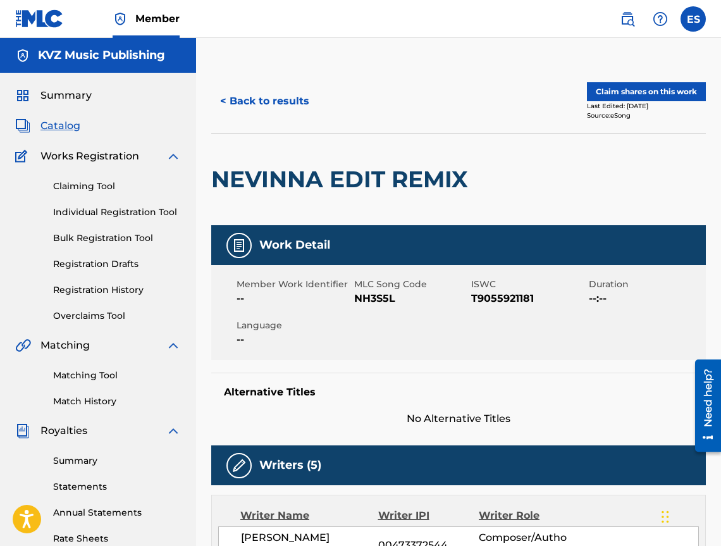
click at [240, 121] on div "< Back to results Claim shares on this work Last Edited: [DATE] Source: eSong" at bounding box center [458, 101] width 495 height 63
click at [261, 97] on button "< Back to results" at bounding box center [264, 101] width 107 height 32
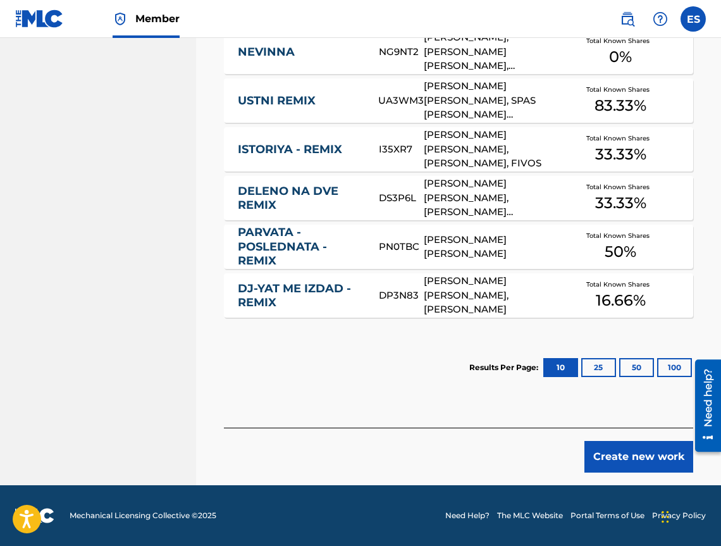
click at [608, 465] on button "Create new work" at bounding box center [639, 457] width 109 height 32
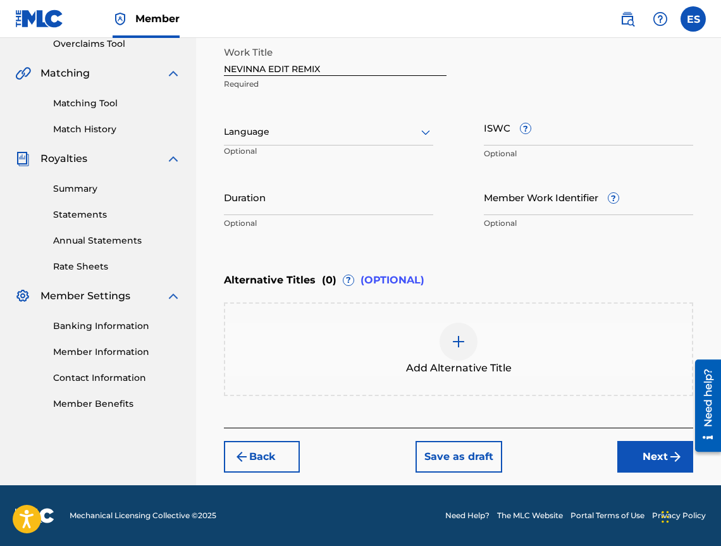
click at [289, 146] on p "Optional" at bounding box center [260, 156] width 73 height 21
click at [281, 138] on div at bounding box center [328, 132] width 209 height 16
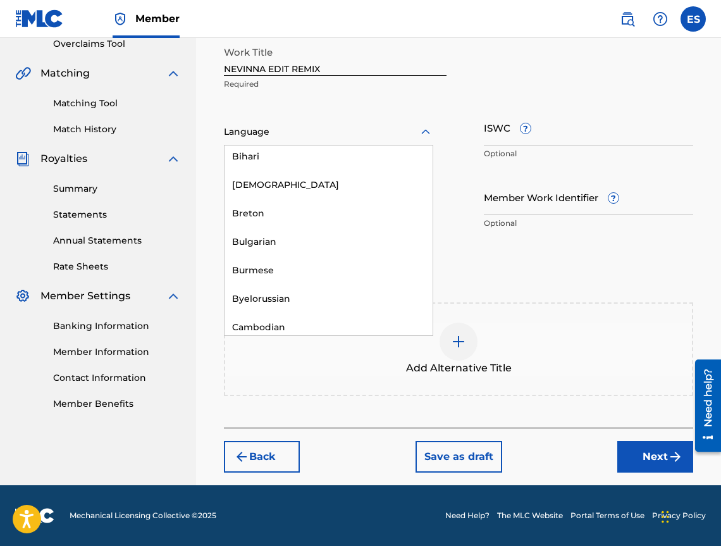
scroll to position [506, 0]
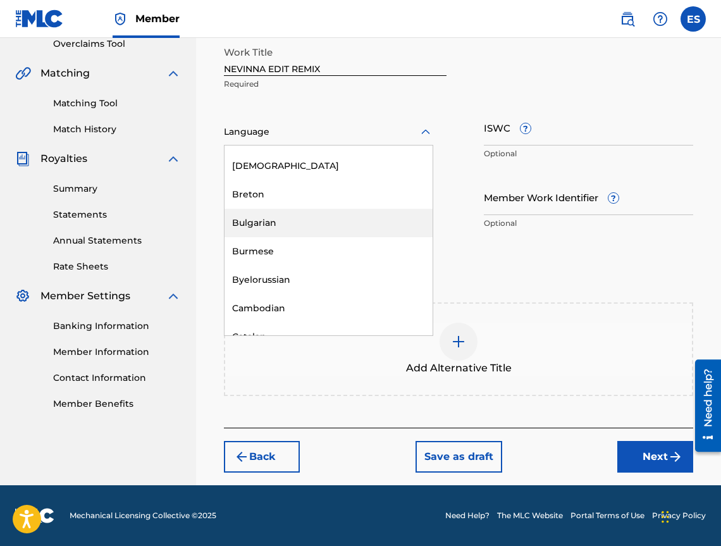
click at [294, 228] on div "Bulgarian" at bounding box center [329, 223] width 208 height 28
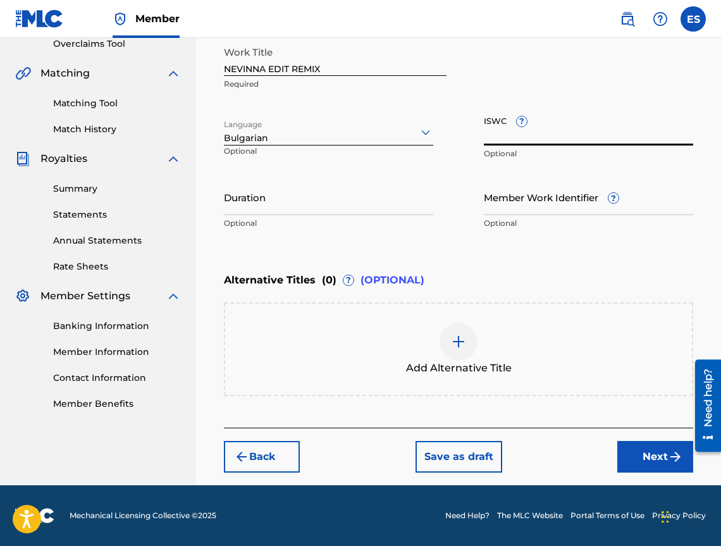
paste input "T9055921181"
type input "T9055921181"
click at [363, 226] on p "Optional" at bounding box center [328, 223] width 209 height 11
click at [363, 218] on p "Optional" at bounding box center [328, 223] width 209 height 11
click at [390, 201] on input "Duration" at bounding box center [328, 197] width 209 height 36
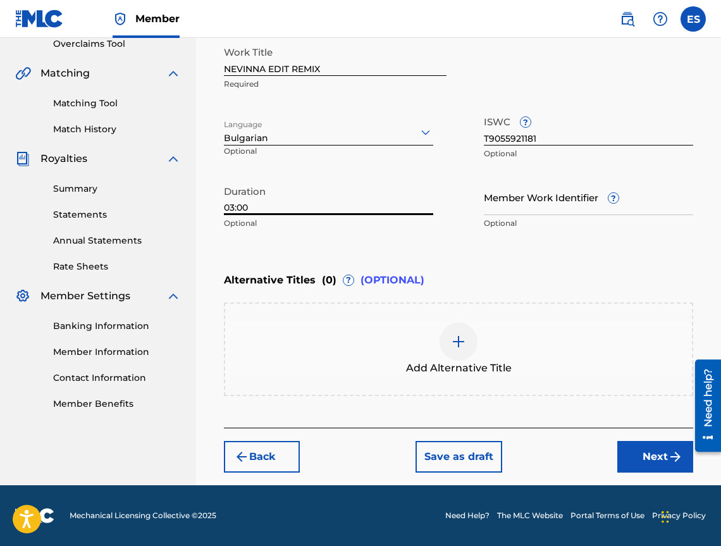
type input "03:00"
click at [392, 333] on div "Add Alternative Title" at bounding box center [458, 349] width 467 height 53
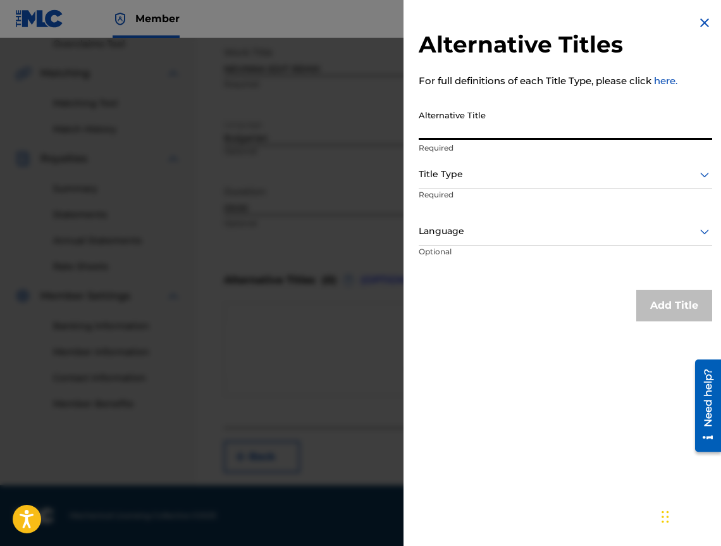
paste input "НЕВИННА EDIT РЕМИКС"
type input "НЕВИННА EDIT РЕМИКС"
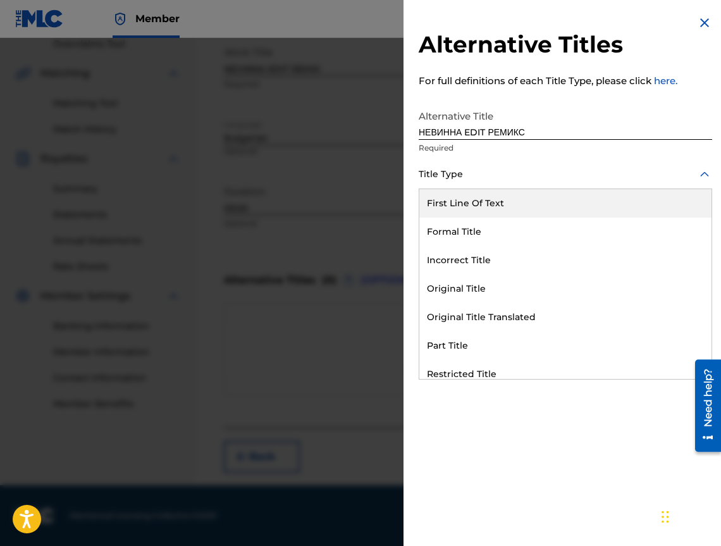
click at [534, 187] on div "Title Type" at bounding box center [566, 175] width 294 height 28
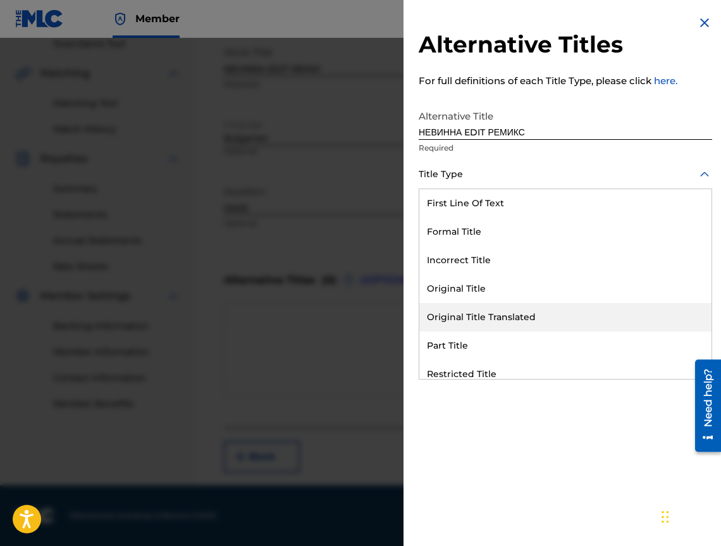
click at [523, 311] on div "Original Title Translated" at bounding box center [566, 317] width 292 height 28
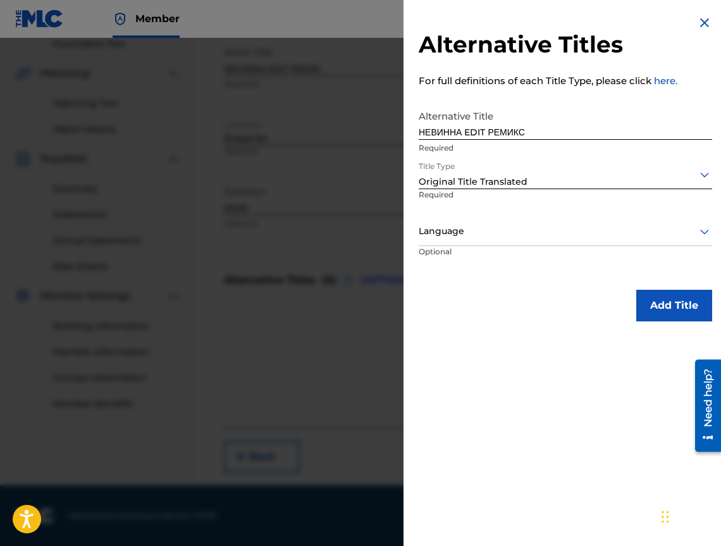
click at [518, 247] on div "Language Optional" at bounding box center [566, 246] width 294 height 57
click at [518, 243] on div "Language" at bounding box center [566, 232] width 294 height 28
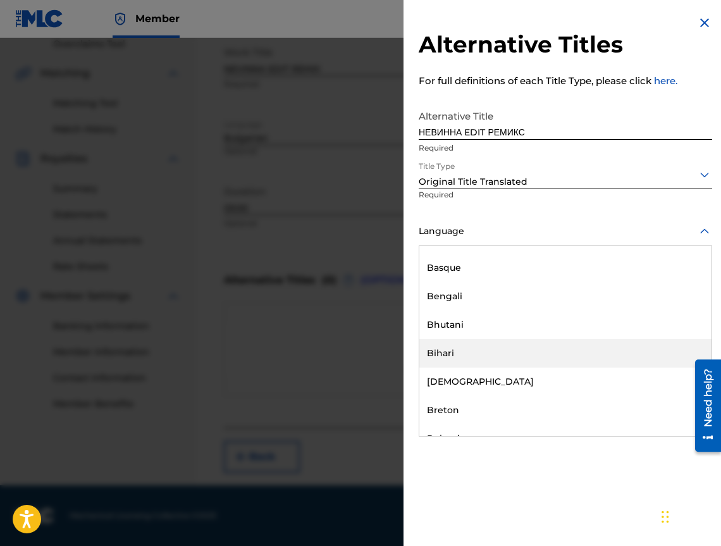
scroll to position [443, 0]
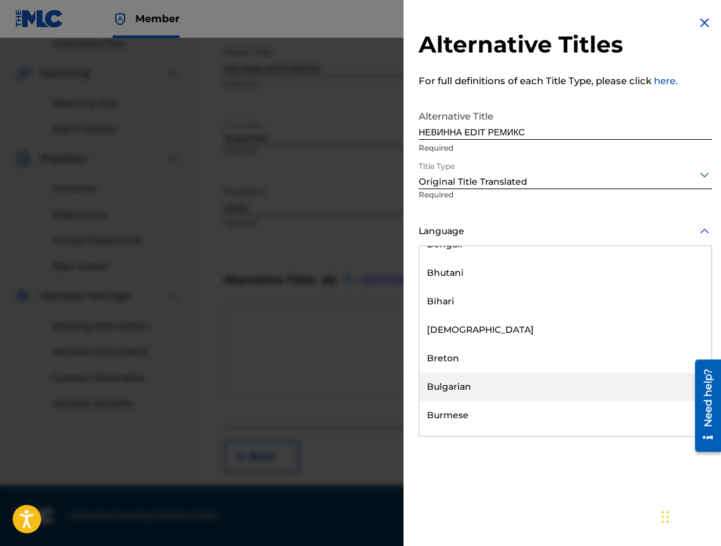
click at [528, 384] on div "Bulgarian" at bounding box center [566, 387] width 292 height 28
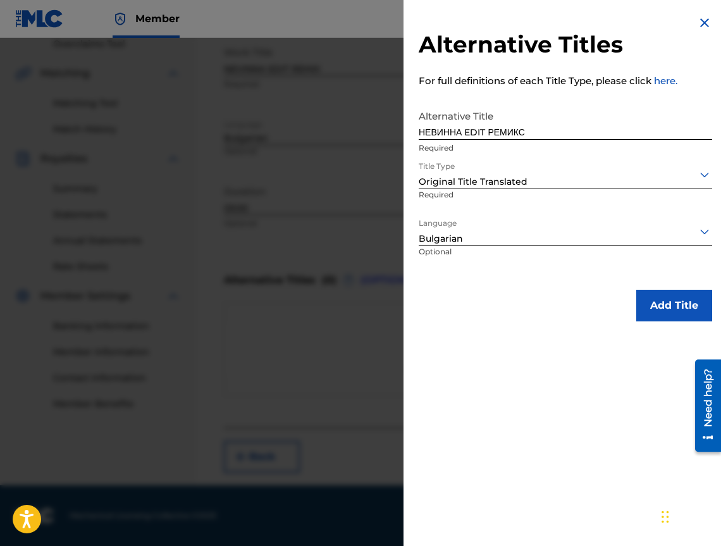
click at [651, 310] on button "Add Title" at bounding box center [675, 306] width 76 height 32
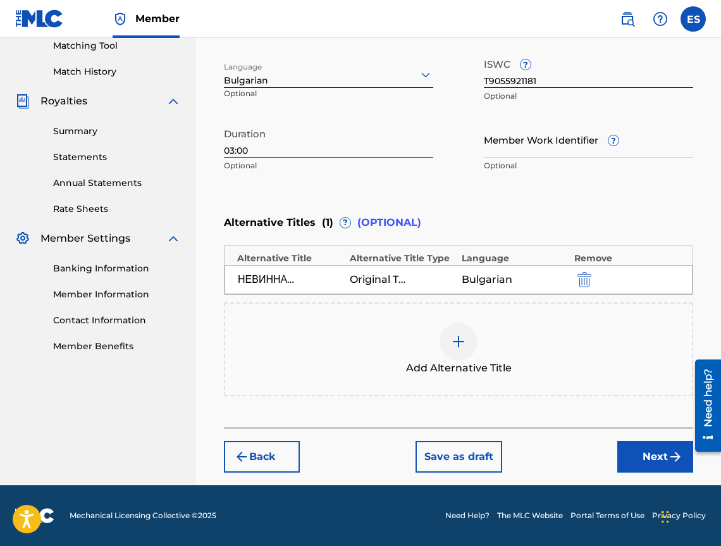
click at [641, 454] on button "Next" at bounding box center [656, 457] width 76 height 32
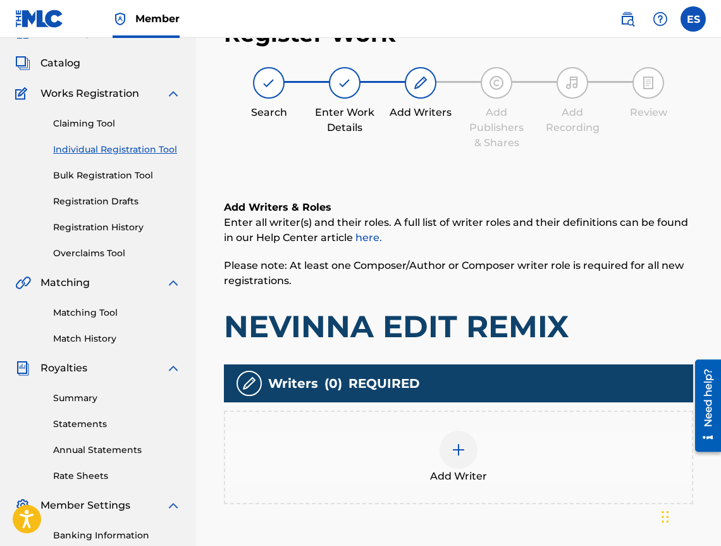
scroll to position [57, 0]
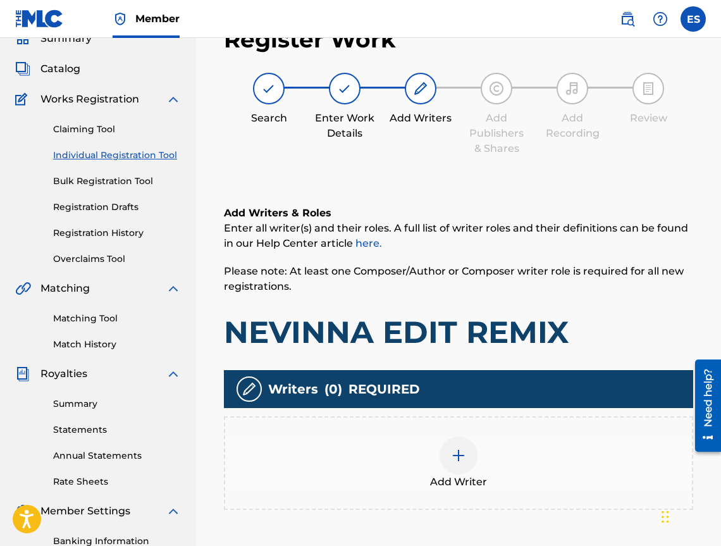
click at [415, 455] on div "Add Writer" at bounding box center [458, 463] width 467 height 53
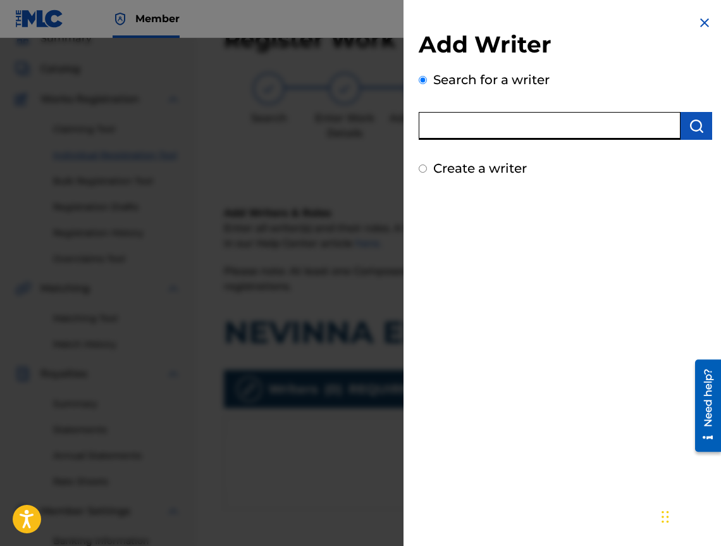
drag, startPoint x: 573, startPoint y: 140, endPoint x: 551, endPoint y: 118, distance: 31.3
drag, startPoint x: 551, startPoint y: 118, endPoint x: 517, endPoint y: 128, distance: 35.8
paste input "00473527343"
type input "00473527343"
click at [683, 125] on button "submit" at bounding box center [697, 126] width 32 height 28
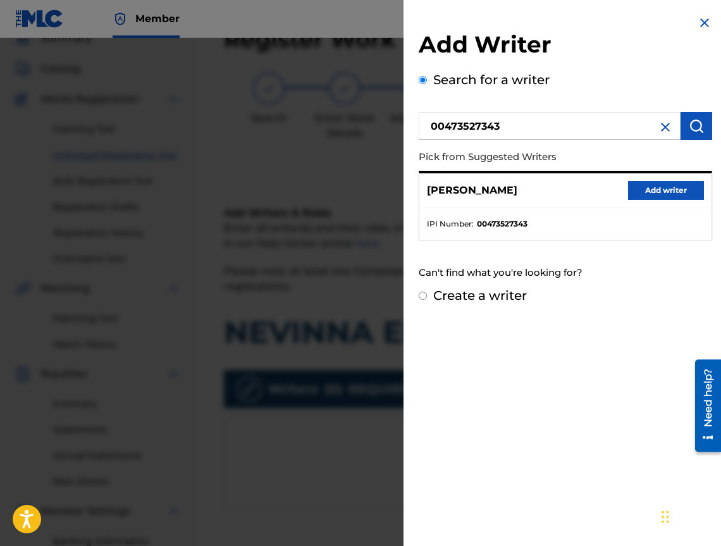
click at [633, 192] on button "Add writer" at bounding box center [666, 190] width 76 height 19
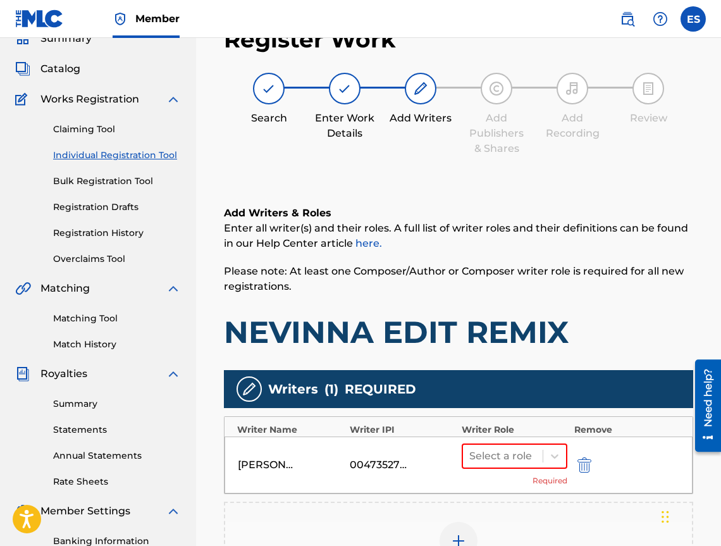
scroll to position [285, 0]
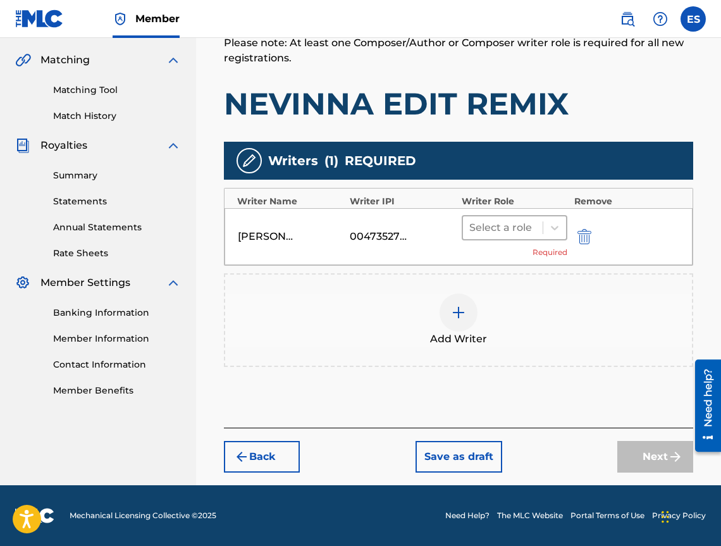
click at [503, 222] on div at bounding box center [503, 228] width 67 height 18
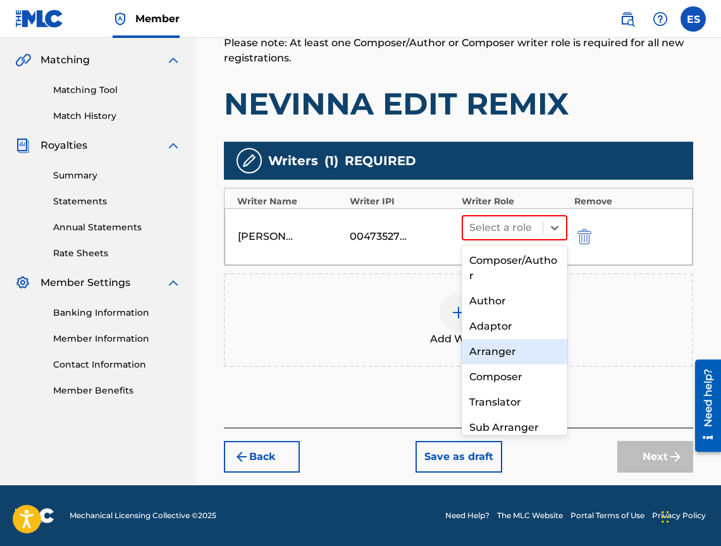
click at [495, 346] on div "Arranger" at bounding box center [515, 351] width 106 height 25
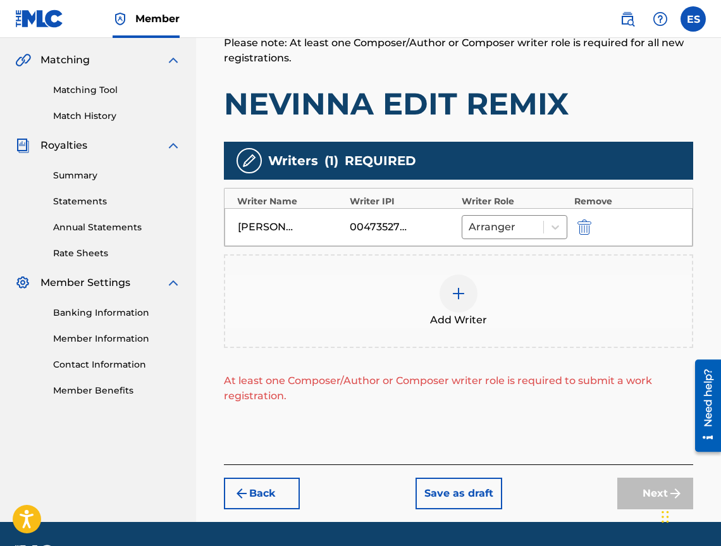
click at [438, 306] on div "Add Writer" at bounding box center [458, 301] width 467 height 53
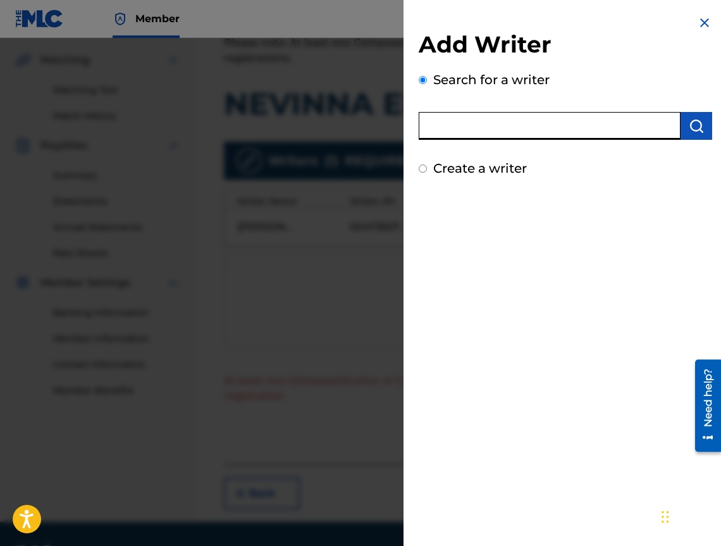
paste input "00473372544"
type input "00473372544"
click at [704, 134] on button "submit" at bounding box center [697, 126] width 32 height 28
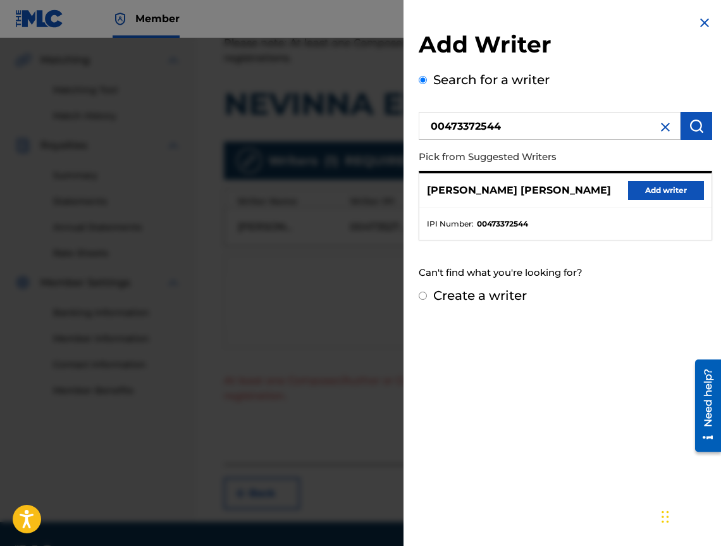
click at [663, 190] on button "Add writer" at bounding box center [666, 190] width 76 height 19
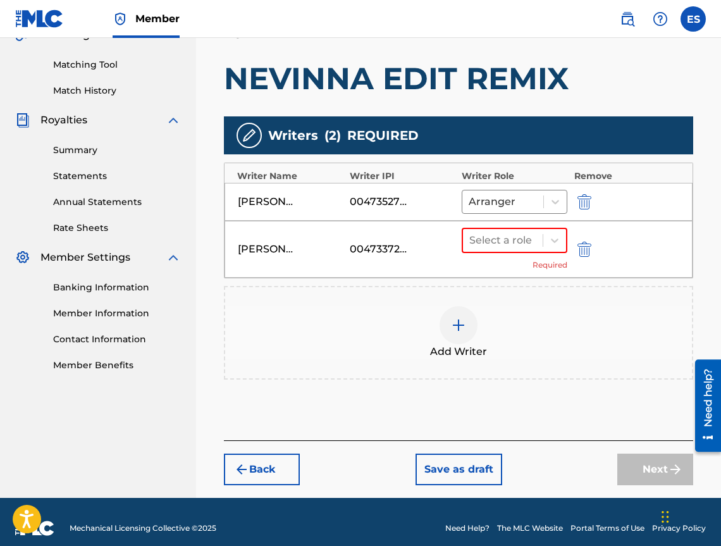
scroll to position [323, 0]
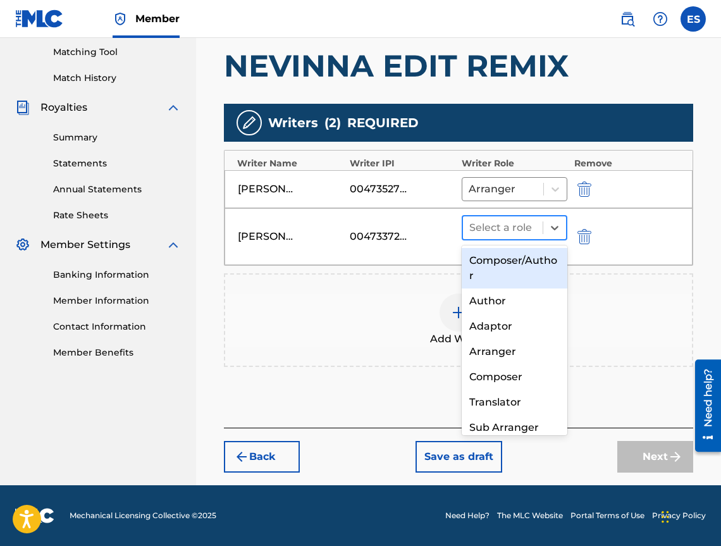
click at [496, 228] on div at bounding box center [503, 228] width 67 height 18
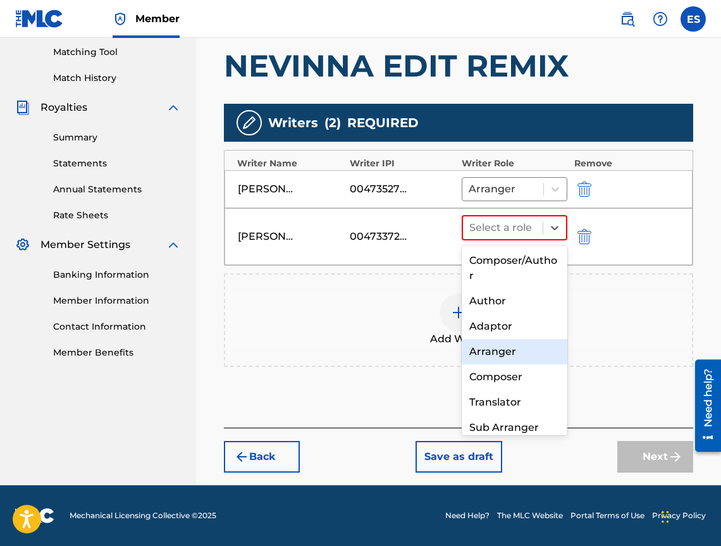
click at [530, 348] on div "Arranger" at bounding box center [515, 351] width 106 height 25
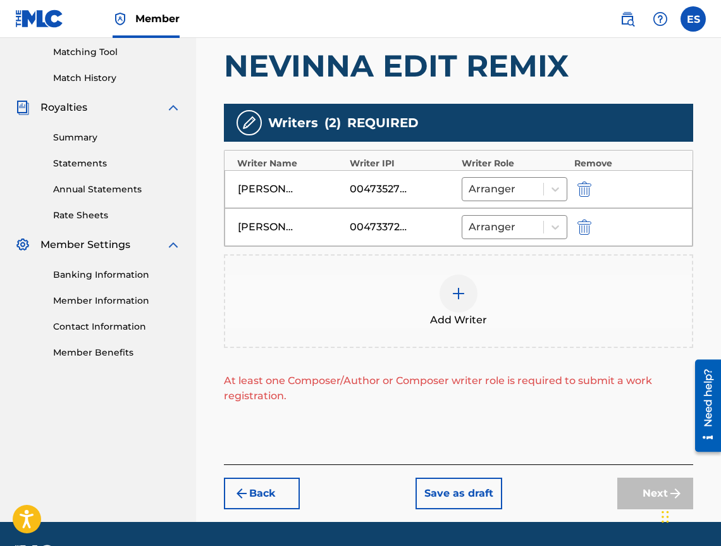
click at [421, 278] on div "Add Writer" at bounding box center [458, 301] width 467 height 53
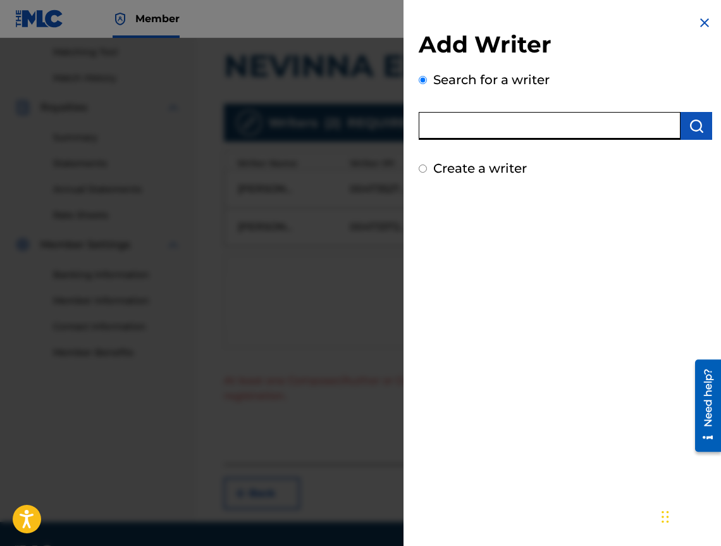
paste input "00473374048"
type input "00473374048"
click at [692, 128] on img "submit" at bounding box center [696, 125] width 15 height 15
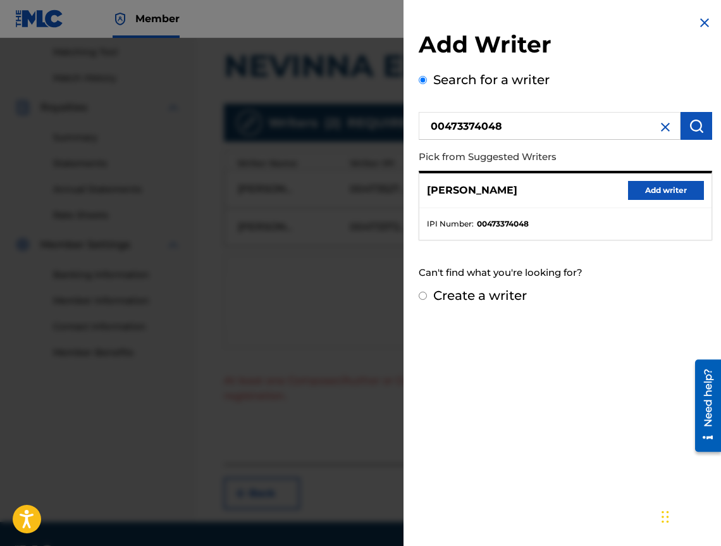
click at [661, 194] on button "Add writer" at bounding box center [666, 190] width 76 height 19
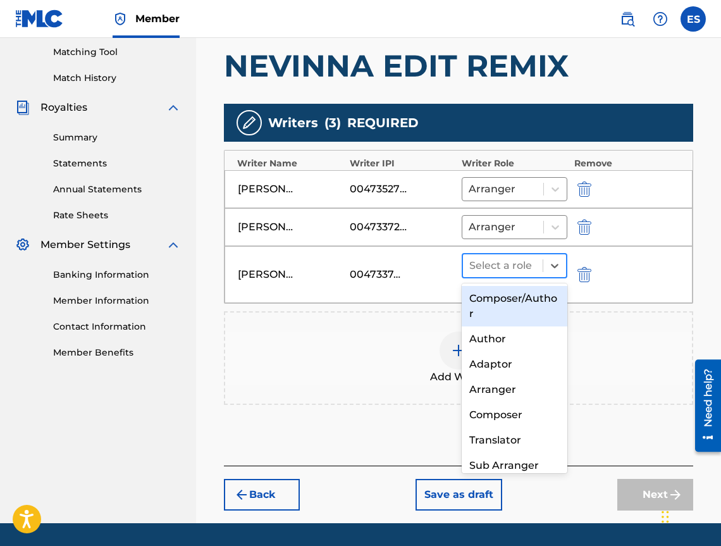
click at [529, 261] on div at bounding box center [503, 266] width 67 height 18
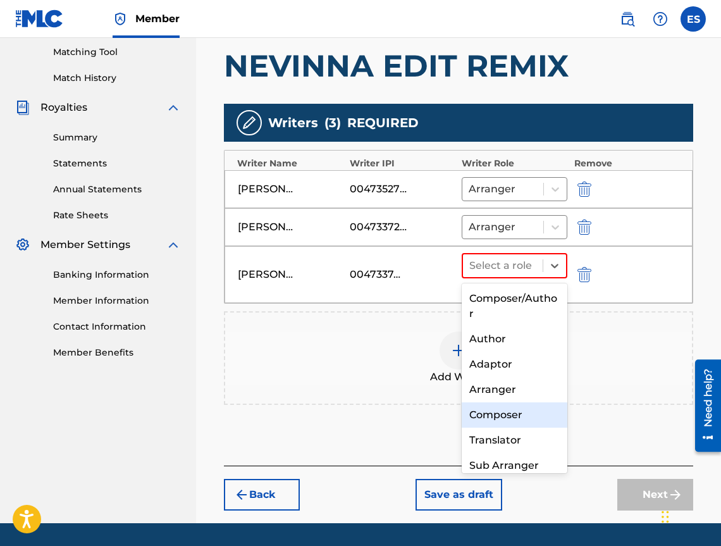
click at [519, 403] on div "Composer" at bounding box center [515, 415] width 106 height 25
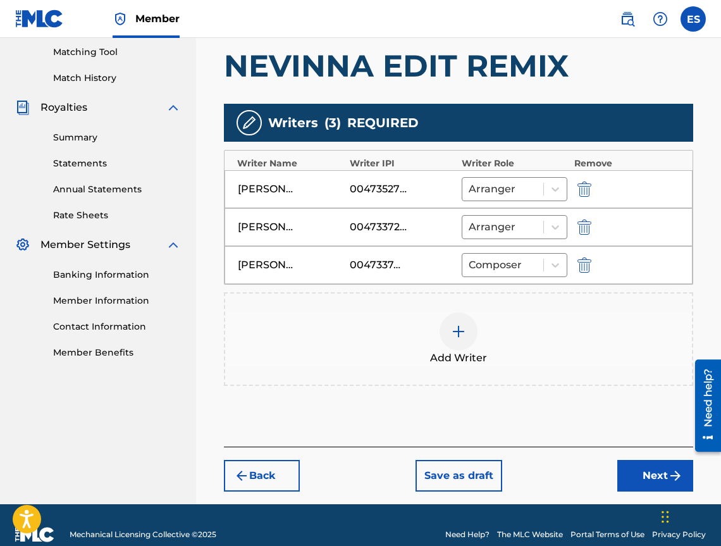
click at [413, 295] on div "Add Writer" at bounding box center [459, 339] width 470 height 94
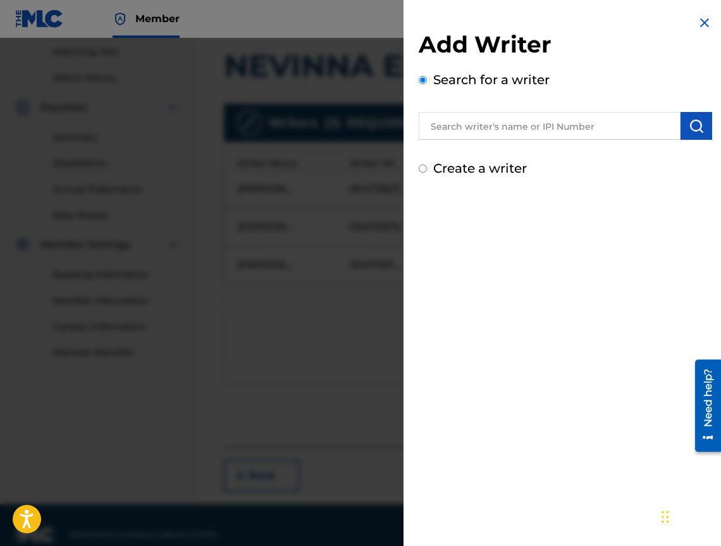
drag, startPoint x: 496, startPoint y: 110, endPoint x: 482, endPoint y: 136, distance: 29.2
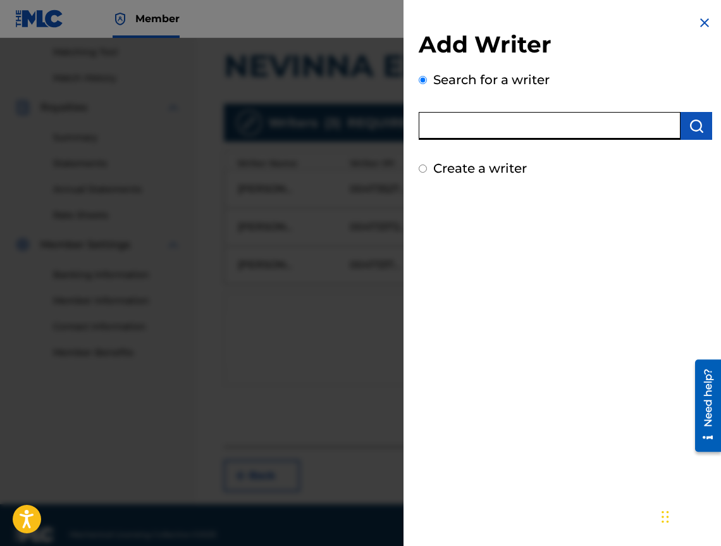
paste input "00452809252"
type input "00452809252"
click at [689, 123] on img "submit" at bounding box center [696, 125] width 15 height 15
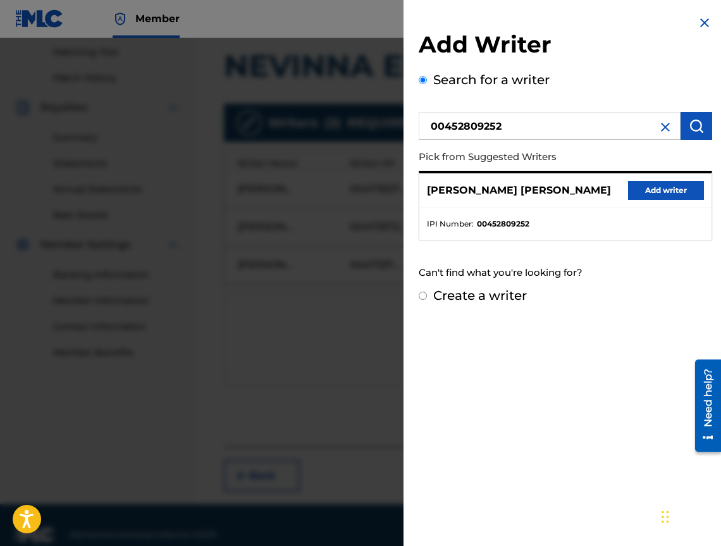
click at [661, 190] on button "Add writer" at bounding box center [666, 190] width 76 height 19
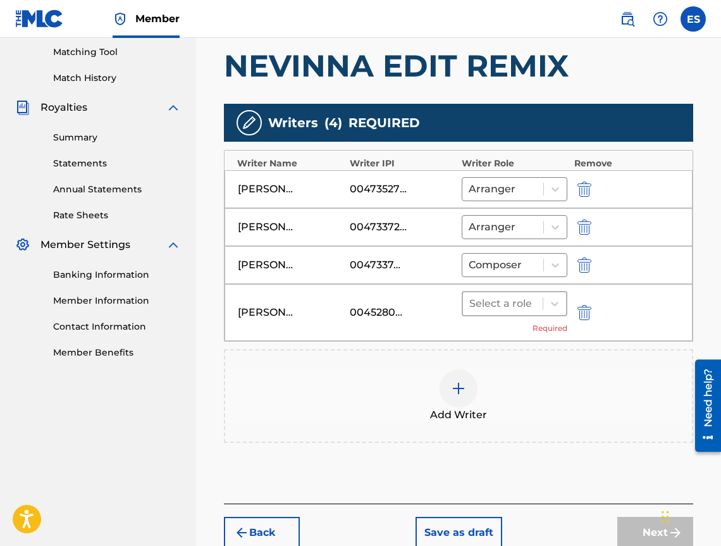
click at [475, 308] on div at bounding box center [503, 304] width 67 height 18
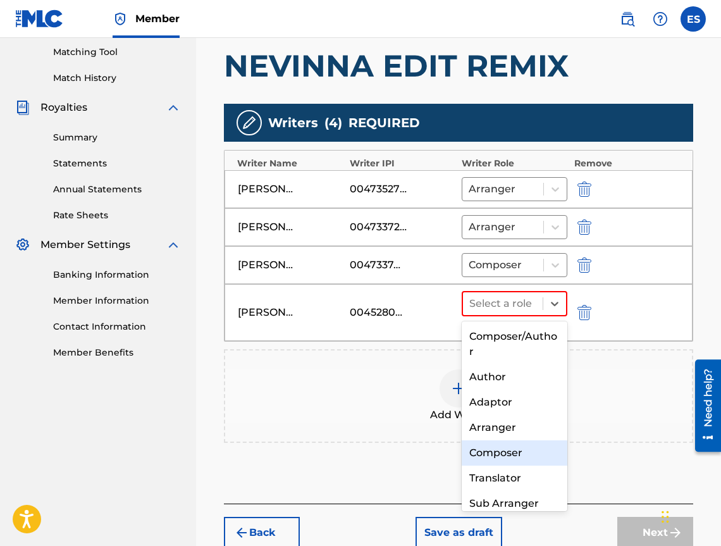
click at [532, 447] on div "Composer" at bounding box center [515, 452] width 106 height 25
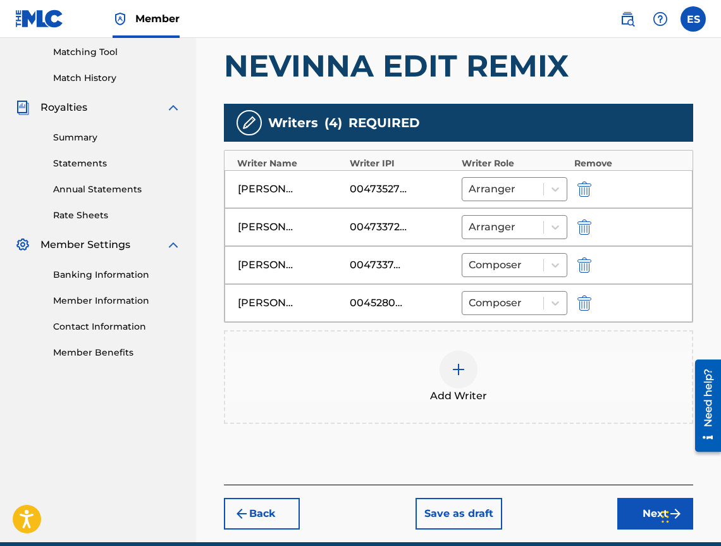
click at [470, 373] on div at bounding box center [459, 370] width 38 height 38
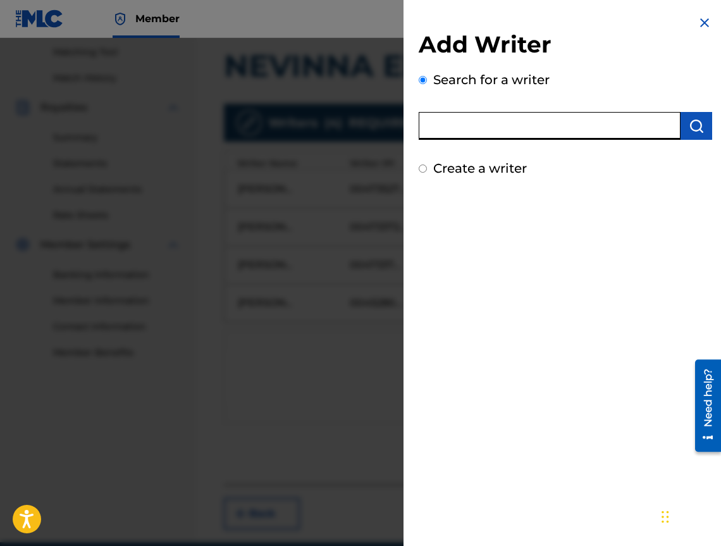
paste input "00473356148"
type input "00473356148"
click at [702, 130] on button "submit" at bounding box center [697, 126] width 32 height 28
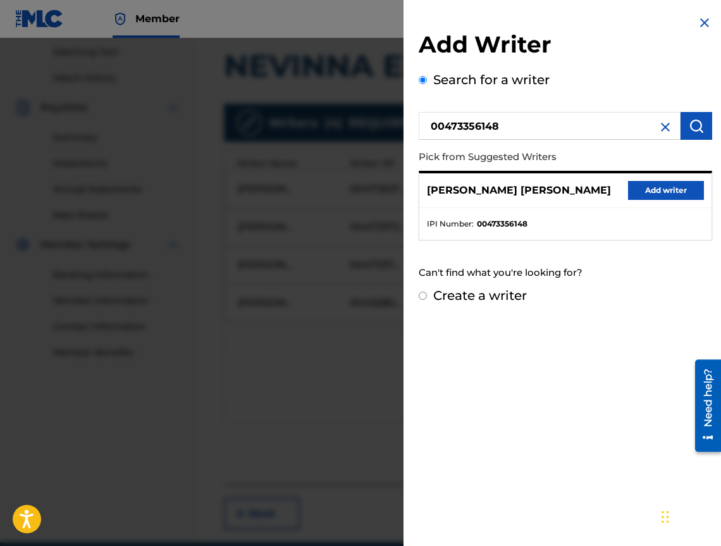
click at [651, 186] on button "Add writer" at bounding box center [666, 190] width 76 height 19
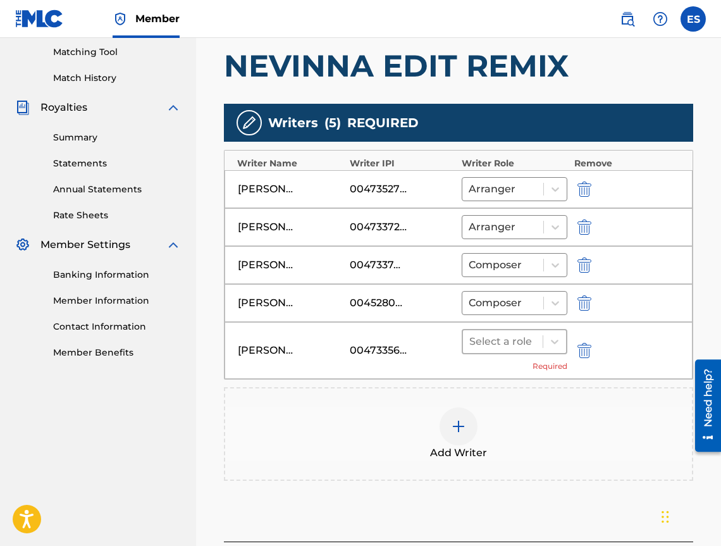
click at [501, 342] on div at bounding box center [503, 342] width 67 height 18
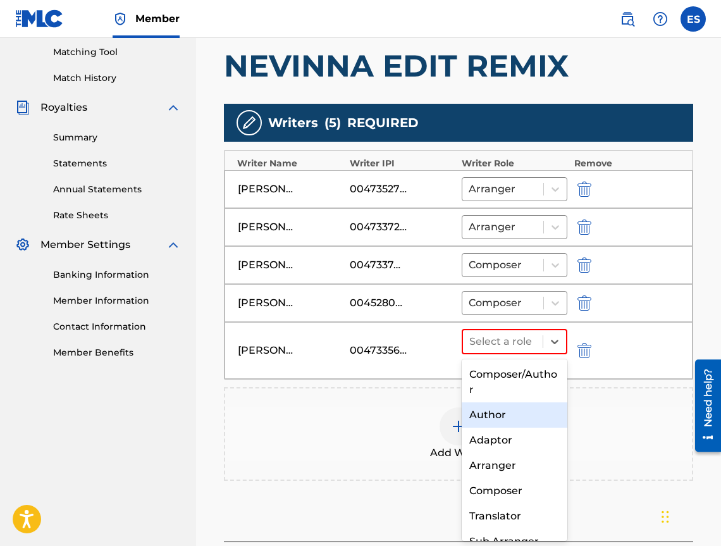
click at [500, 412] on div "Author" at bounding box center [515, 415] width 106 height 25
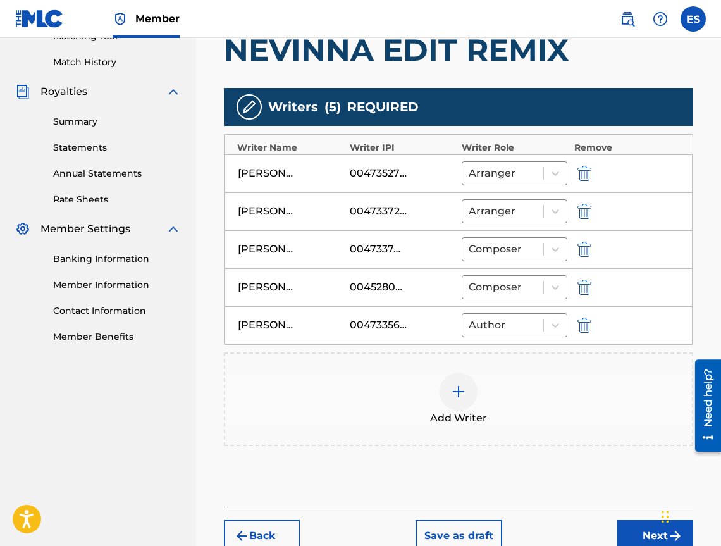
scroll to position [418, 0]
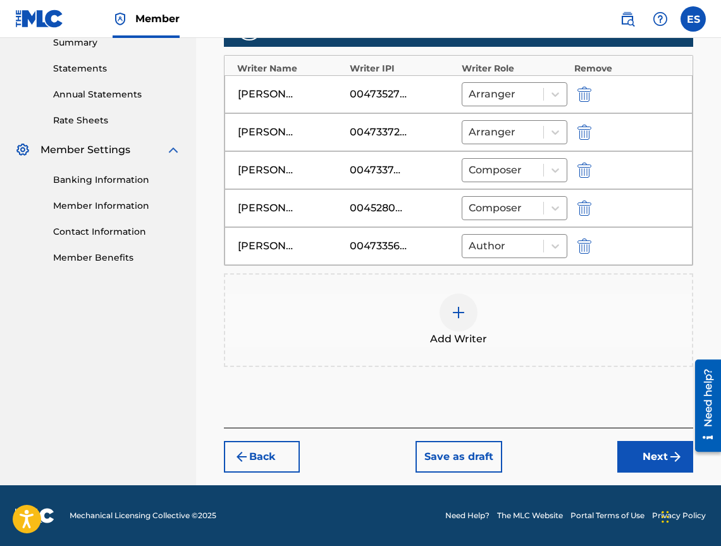
click at [621, 463] on button "Next" at bounding box center [656, 457] width 76 height 32
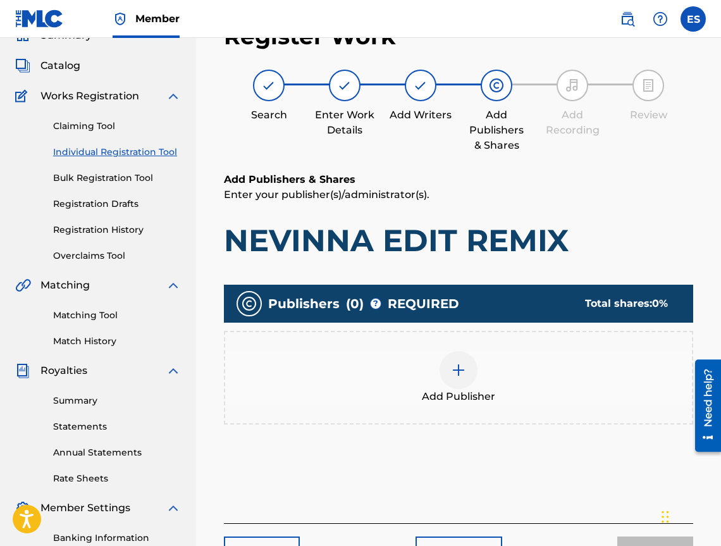
scroll to position [57, 0]
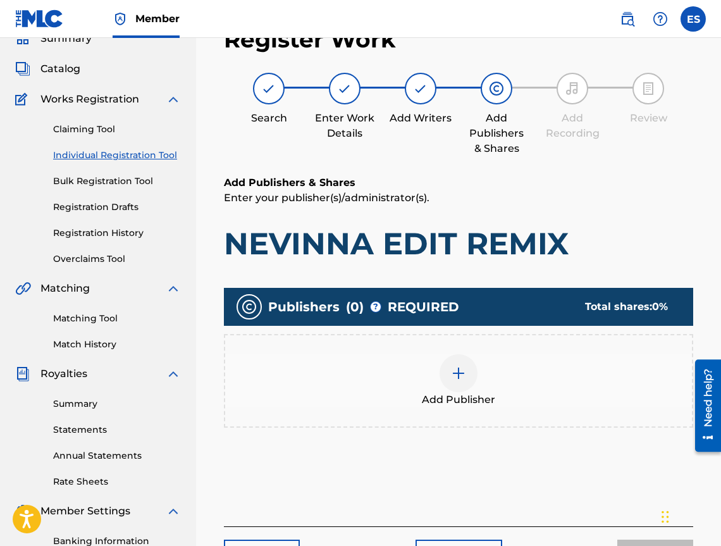
click at [460, 357] on div at bounding box center [459, 373] width 38 height 38
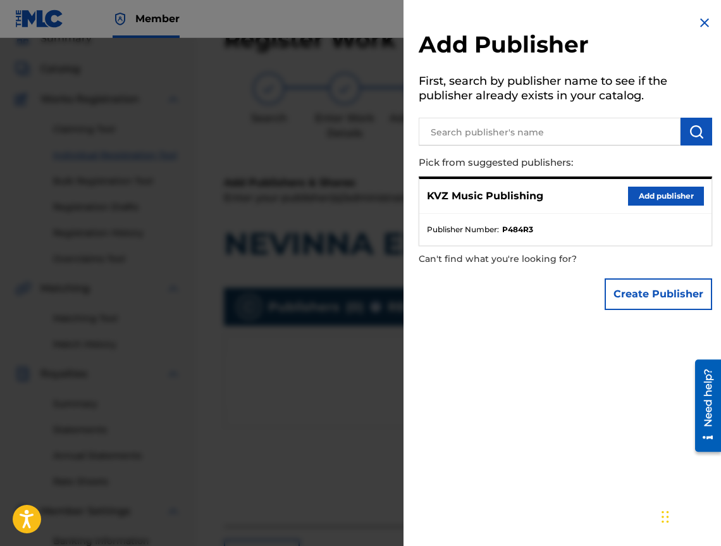
click at [653, 185] on div "KVZ Music Publishing Add publisher" at bounding box center [566, 196] width 292 height 35
click at [647, 192] on button "Add publisher" at bounding box center [666, 196] width 76 height 19
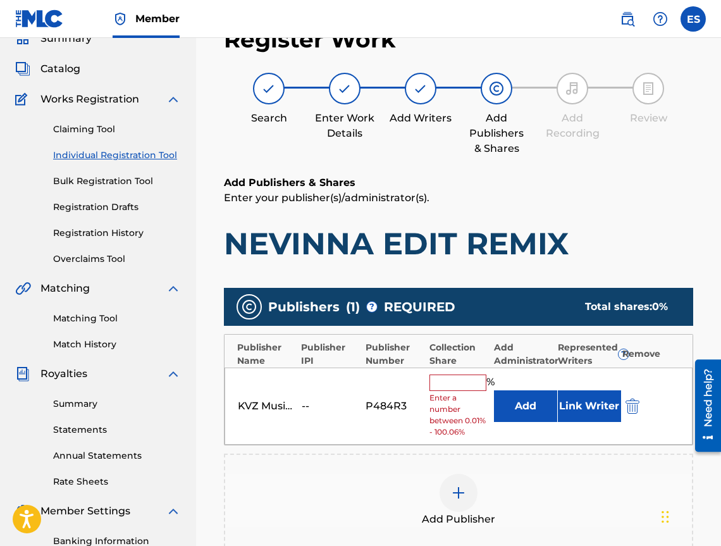
click at [454, 397] on span "Enter a number between 0.01% - 100.06%" at bounding box center [459, 415] width 58 height 46
click at [454, 388] on input "text" at bounding box center [458, 383] width 57 height 16
type input "50"
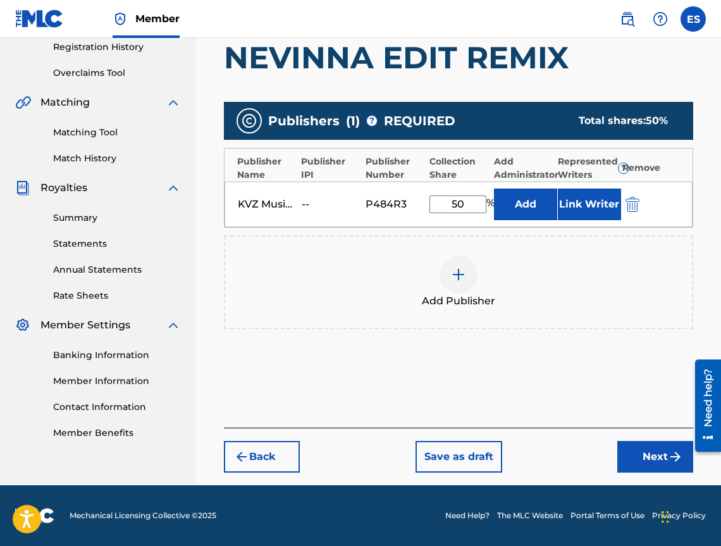
click at [634, 461] on button "Next" at bounding box center [656, 457] width 76 height 32
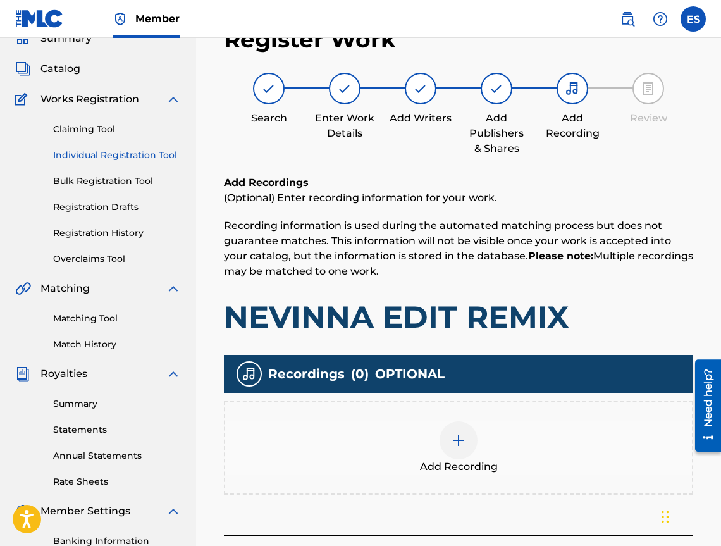
click at [537, 444] on div "Add Recording" at bounding box center [458, 447] width 467 height 53
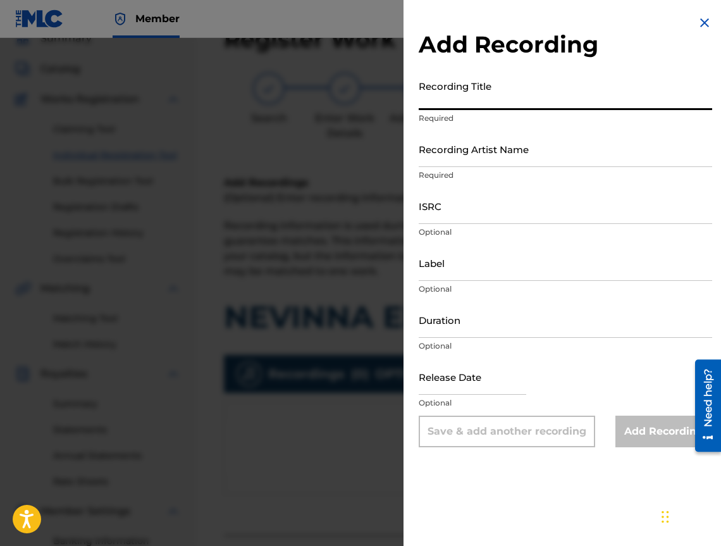
paste input "NEVINNA EDIT REMIX"
type input "NEVINNA EDIT REMIX"
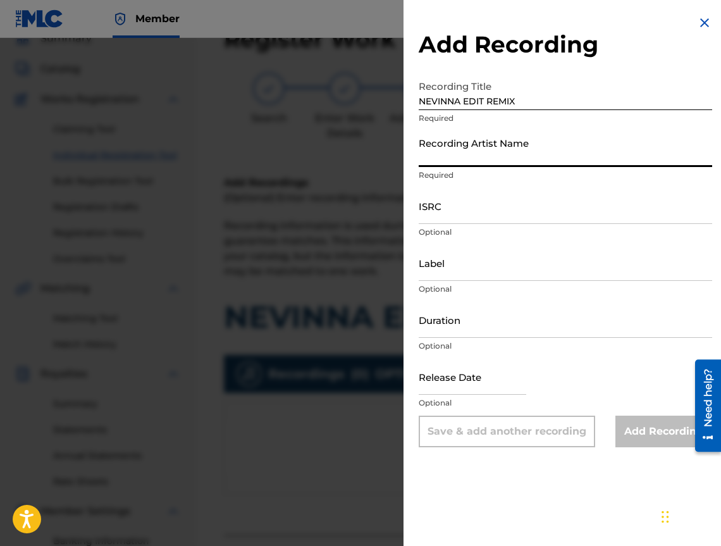
paste input "LILANA"
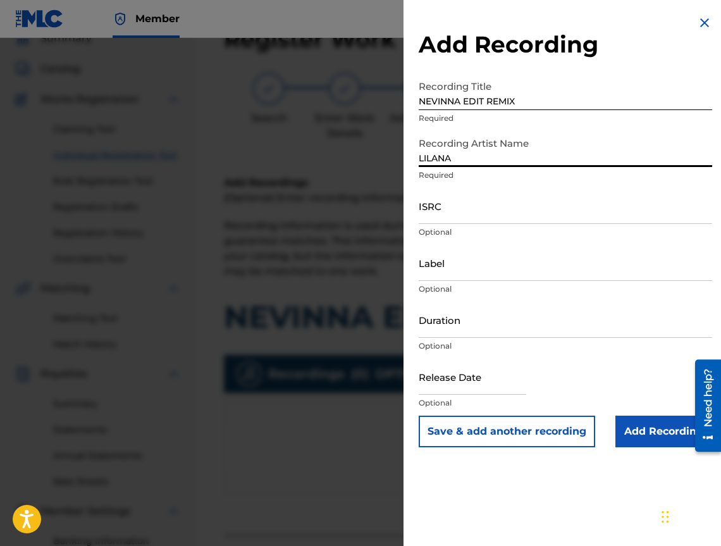
type input "LILANA"
click at [440, 338] on div "Duration Optional" at bounding box center [566, 330] width 294 height 57
click at [440, 323] on input "Duration" at bounding box center [566, 320] width 294 height 36
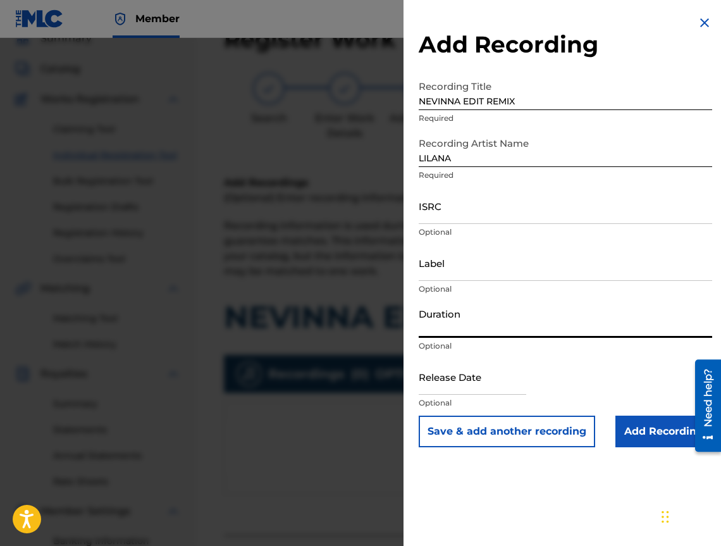
type input "03:00"
click at [678, 437] on input "Add Recording" at bounding box center [664, 432] width 97 height 32
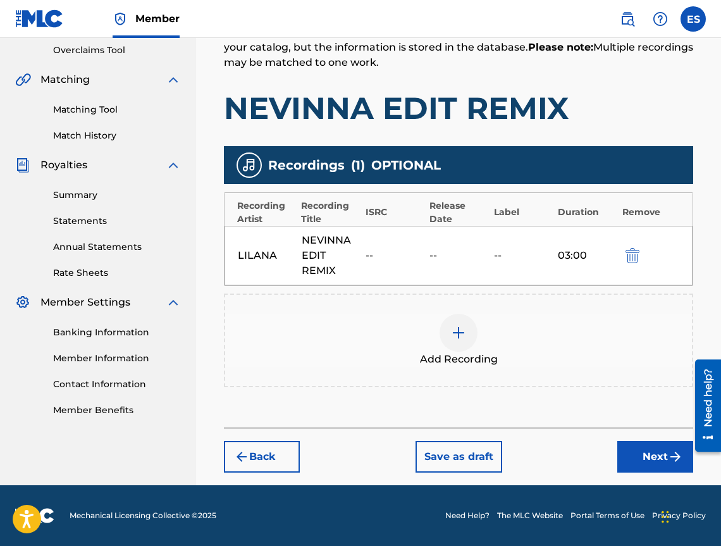
click at [623, 463] on button "Next" at bounding box center [656, 457] width 76 height 32
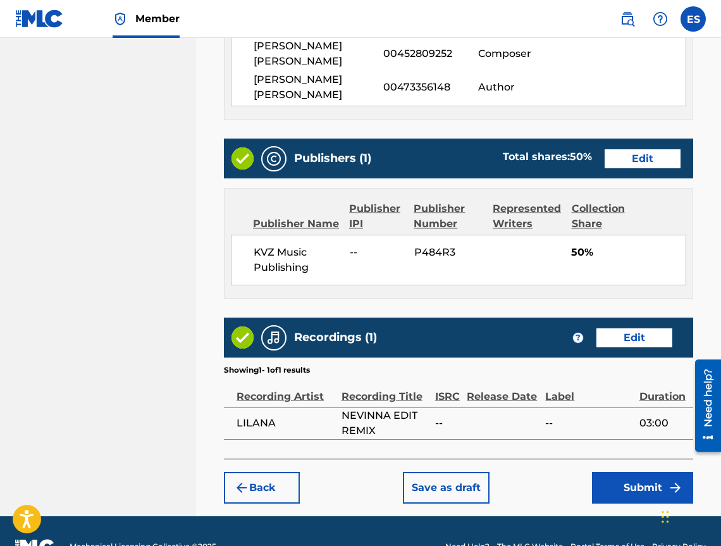
scroll to position [819, 0]
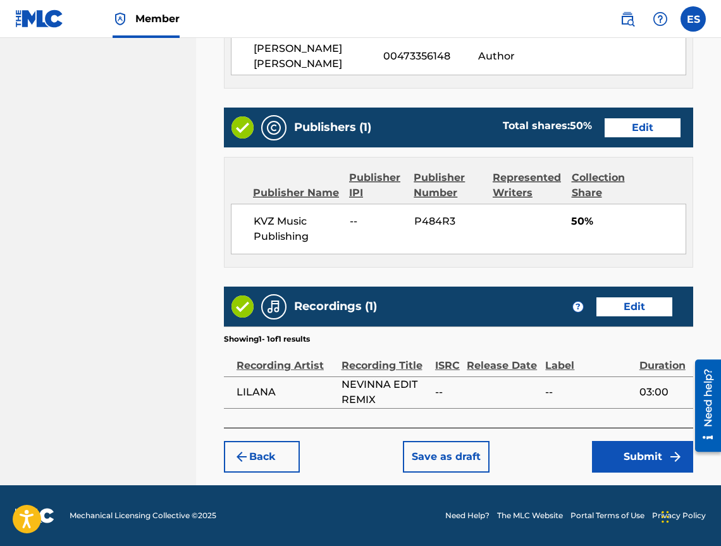
click at [657, 455] on button "Submit" at bounding box center [642, 457] width 101 height 32
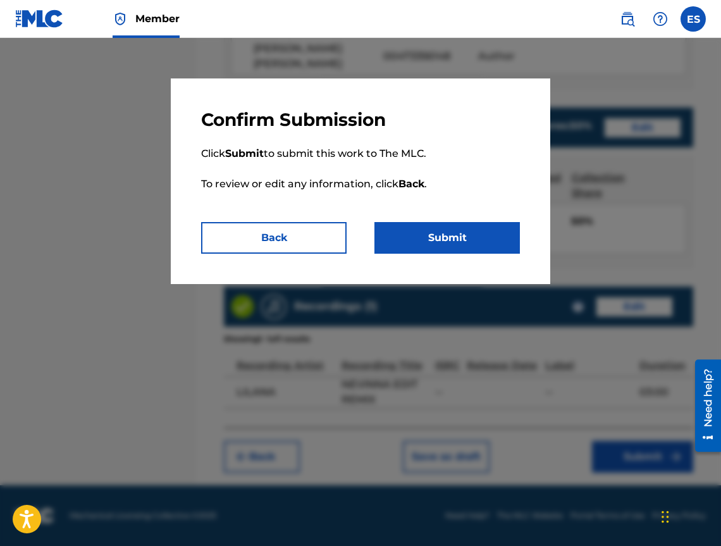
click at [454, 239] on button "Submit" at bounding box center [448, 238] width 146 height 32
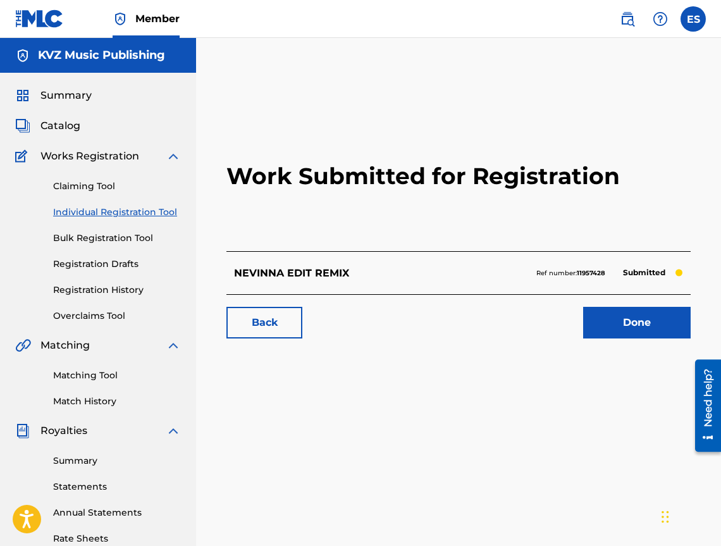
click at [151, 213] on link "Individual Registration Tool" at bounding box center [117, 212] width 128 height 13
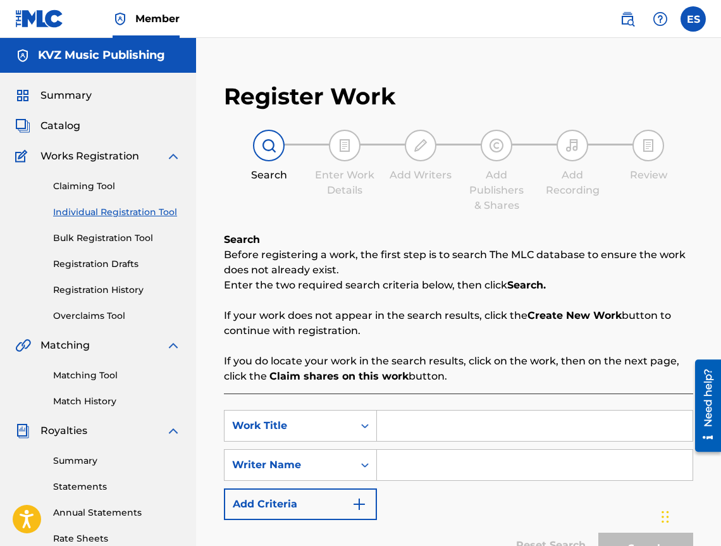
scroll to position [190, 0]
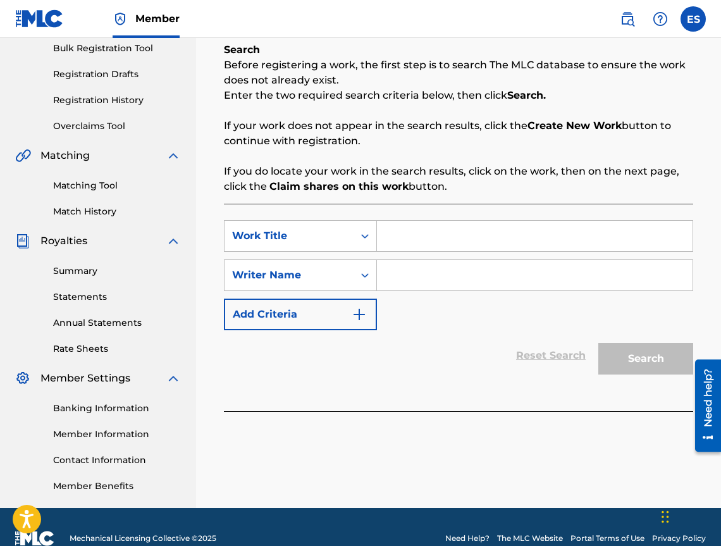
paste input "NEVINNA REMIX"
type input "NEVINNA REMIX"
click at [423, 279] on input "Search Form" at bounding box center [535, 275] width 316 height 30
type input "[PERSON_NAME]"
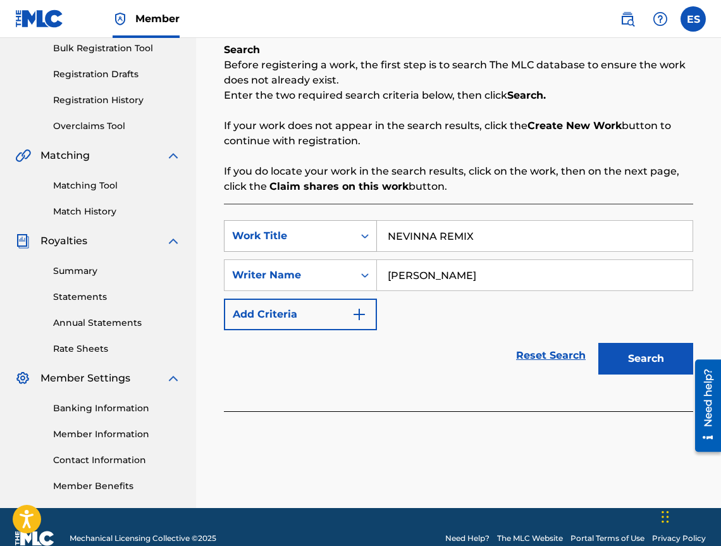
drag, startPoint x: 389, startPoint y: 246, endPoint x: 359, endPoint y: 248, distance: 29.9
click at [359, 248] on div "SearchWithCriteria703d41a2-012f-4140-ab1d-cc16f45c7775 Work Title NEVINNA REMIX" at bounding box center [459, 236] width 470 height 32
click at [625, 351] on button "Search" at bounding box center [646, 359] width 95 height 32
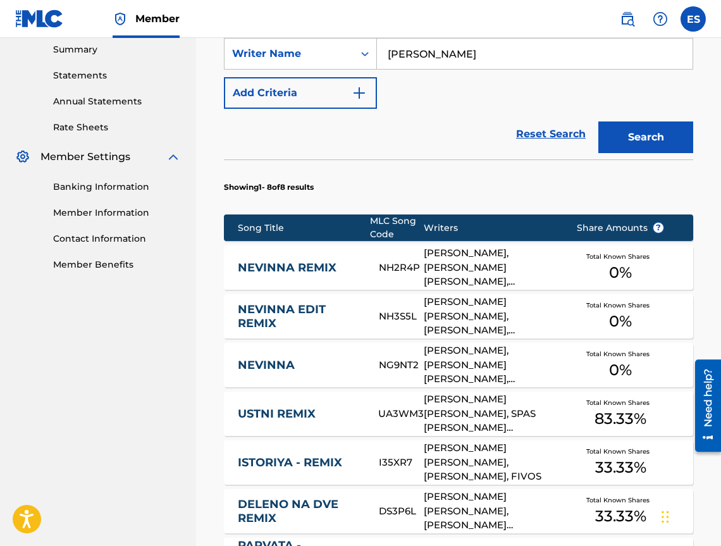
scroll to position [413, 0]
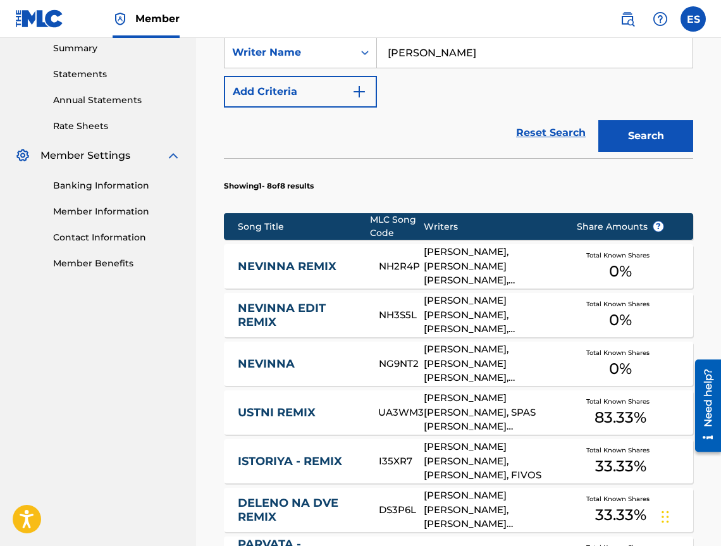
click at [314, 263] on link "NEVINNA REMIX" at bounding box center [300, 266] width 124 height 15
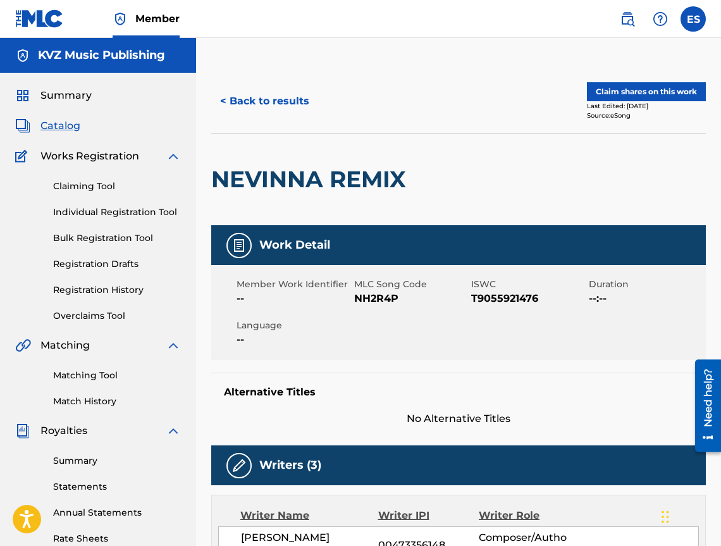
click at [253, 111] on button "< Back to results" at bounding box center [264, 101] width 107 height 32
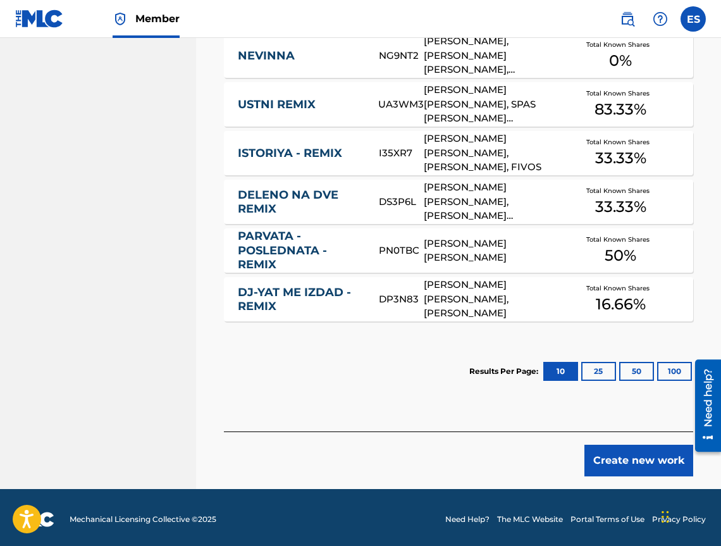
scroll to position [725, 0]
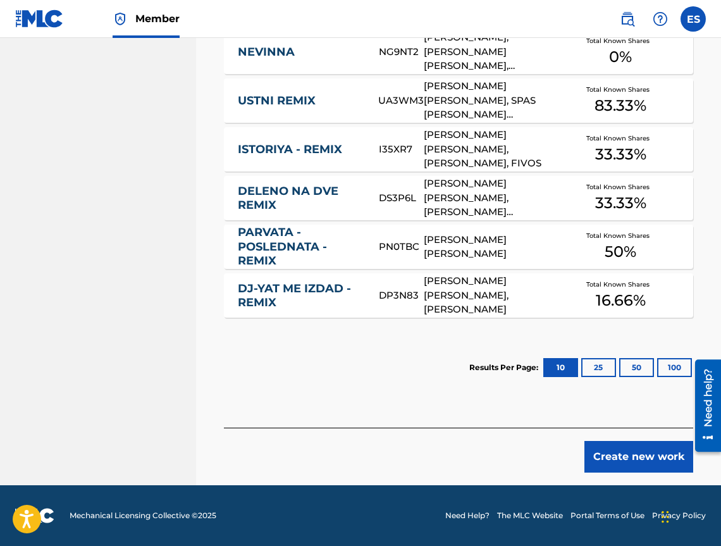
click at [627, 472] on button "Create new work" at bounding box center [639, 457] width 109 height 32
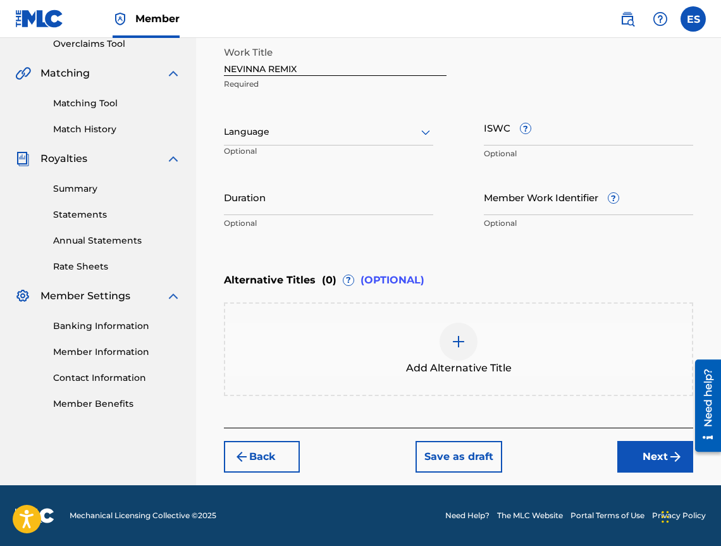
click at [270, 131] on div at bounding box center [328, 132] width 209 height 16
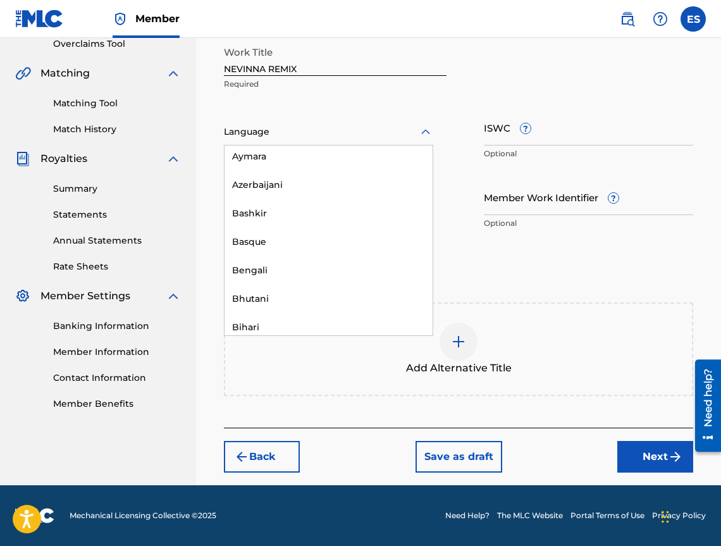
scroll to position [443, 0]
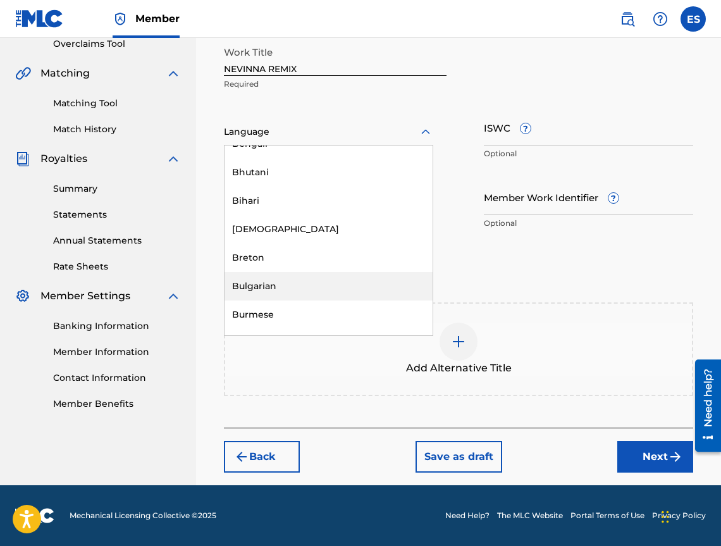
click at [307, 300] on div "Bulgarian" at bounding box center [329, 286] width 208 height 28
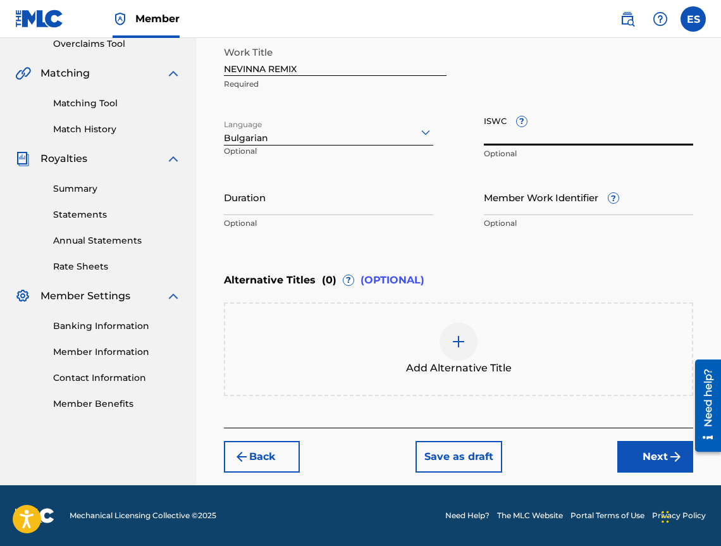
paste input "T9055921476"
type input "T9055921476"
click at [324, 182] on input "Duration" at bounding box center [328, 197] width 209 height 36
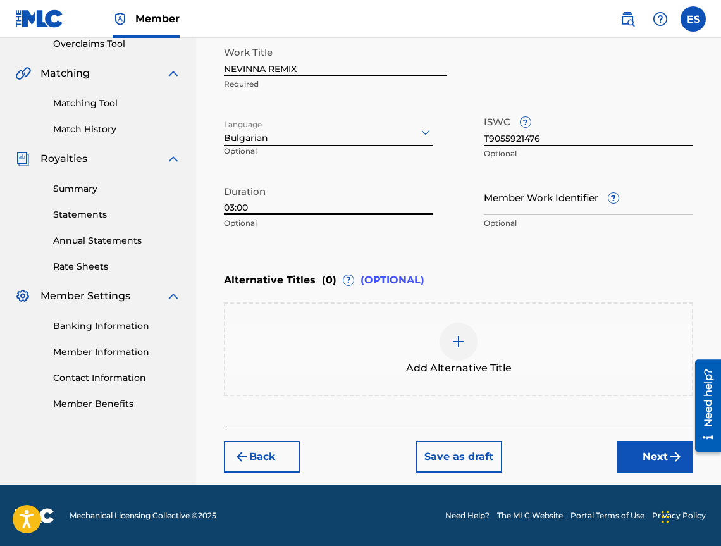
type input "03:00"
click at [453, 361] on span "Add Alternative Title" at bounding box center [459, 368] width 106 height 15
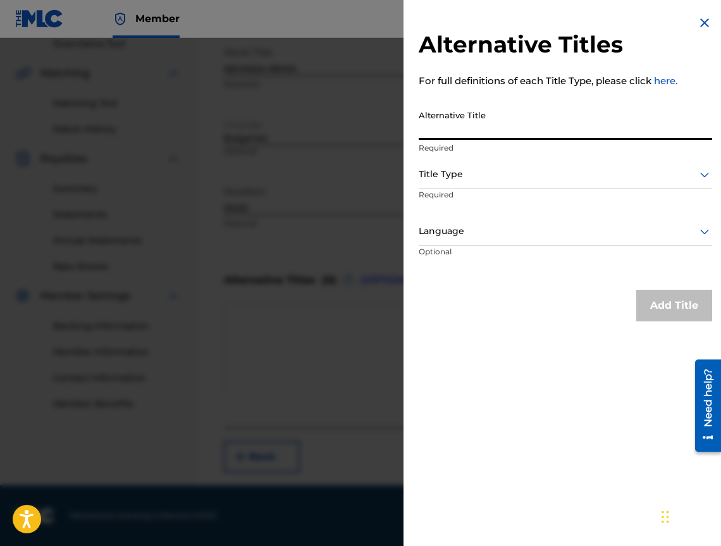
paste input "НЕВИННА РЕМИКС"
type input "НЕВИННА РЕМИКС"
click at [495, 196] on p "Required" at bounding box center [467, 203] width 97 height 28
click at [496, 193] on p "Required" at bounding box center [467, 203] width 97 height 28
click at [496, 190] on p "Required" at bounding box center [467, 203] width 97 height 28
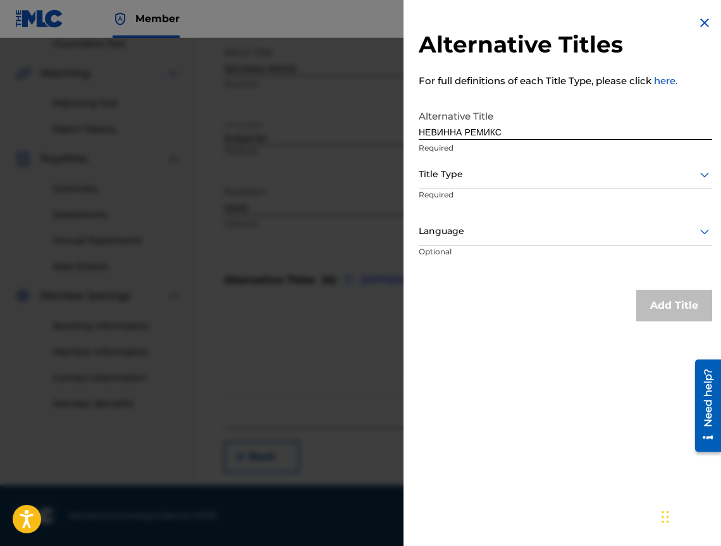
click at [501, 182] on div at bounding box center [566, 174] width 294 height 16
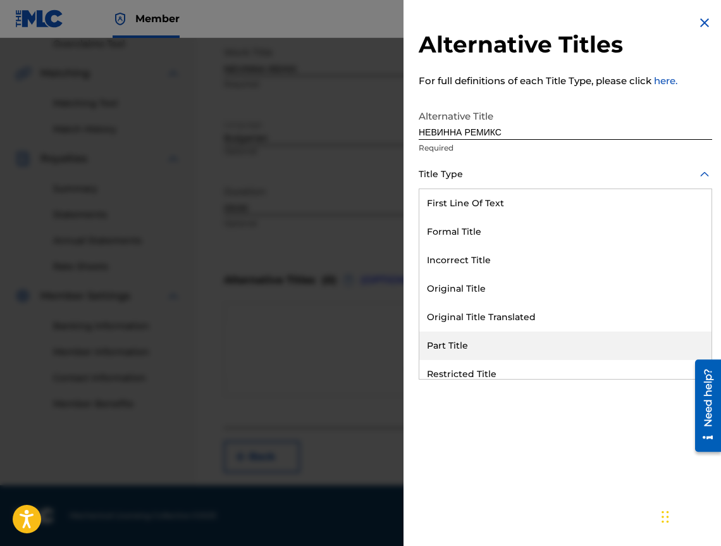
click at [523, 310] on div "Original Title Translated" at bounding box center [566, 317] width 292 height 28
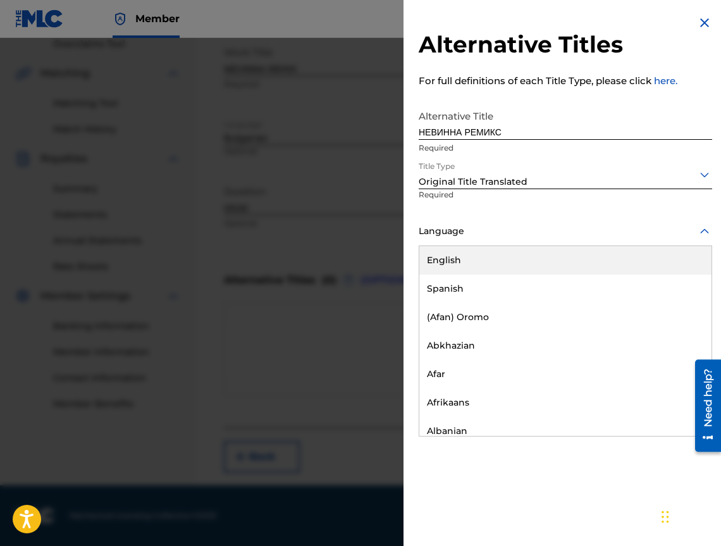
click at [499, 237] on div at bounding box center [566, 231] width 294 height 16
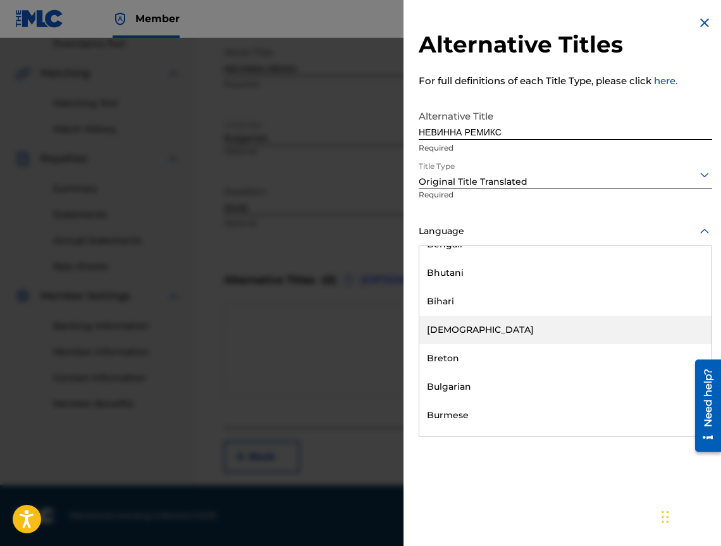
scroll to position [506, 0]
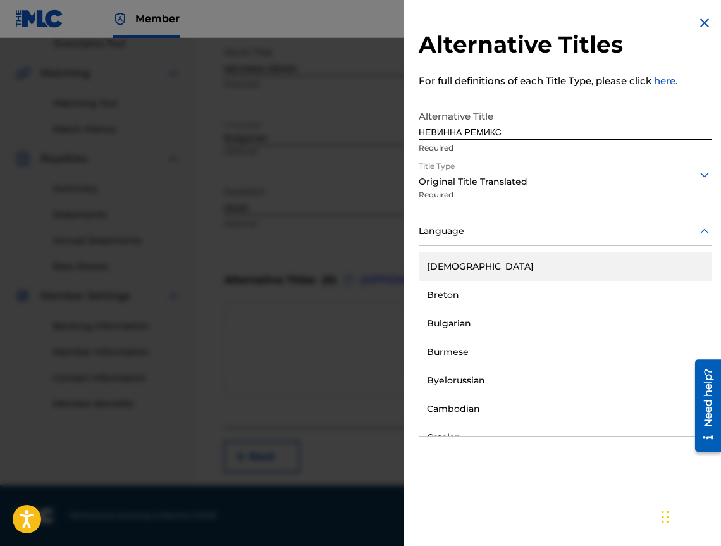
click at [499, 319] on div "Bulgarian" at bounding box center [566, 323] width 292 height 28
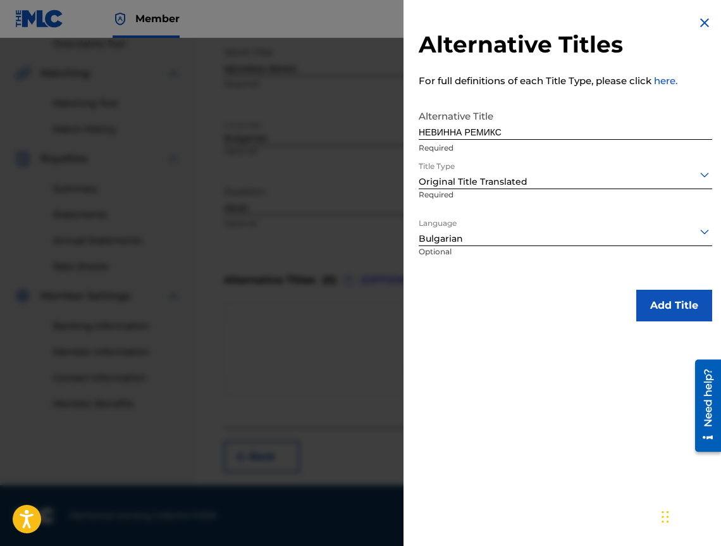
click at [669, 306] on button "Add Title" at bounding box center [675, 306] width 76 height 32
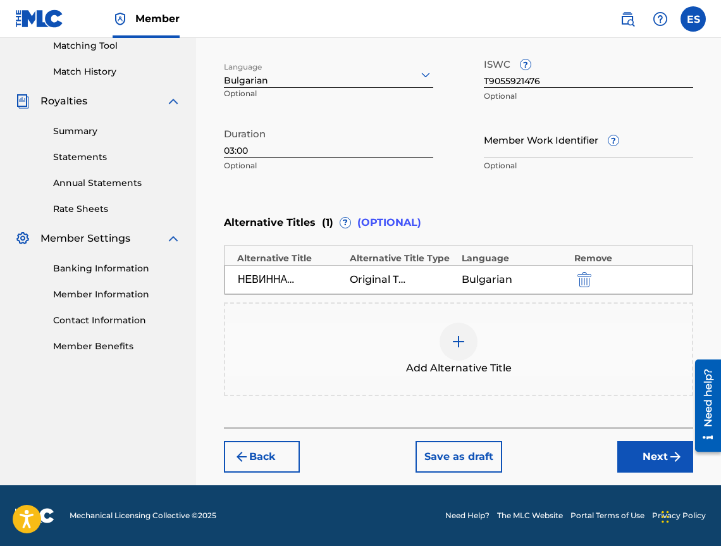
click at [644, 452] on button "Next" at bounding box center [656, 457] width 76 height 32
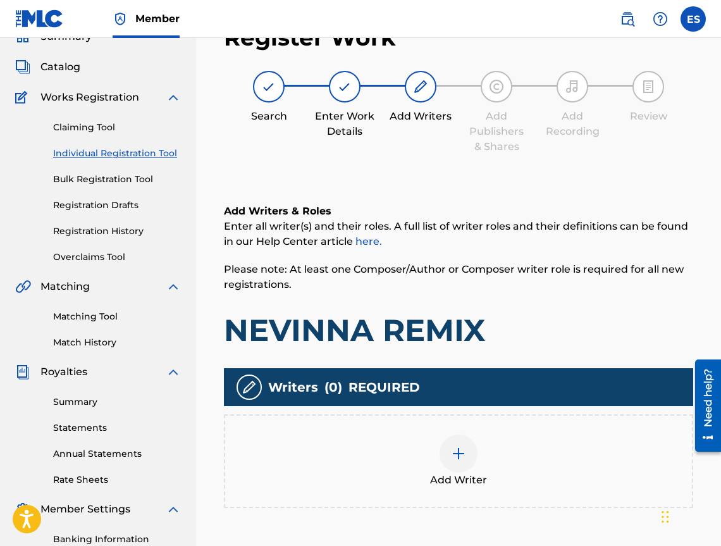
scroll to position [57, 0]
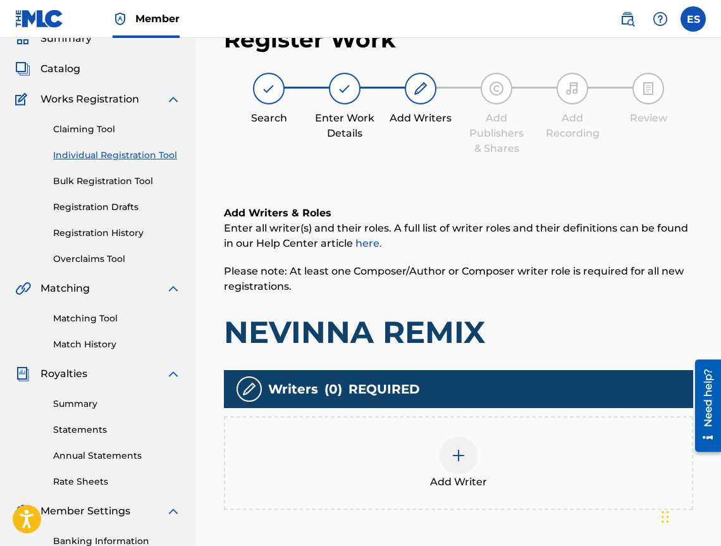
click at [409, 437] on div "Add Writer" at bounding box center [459, 463] width 470 height 94
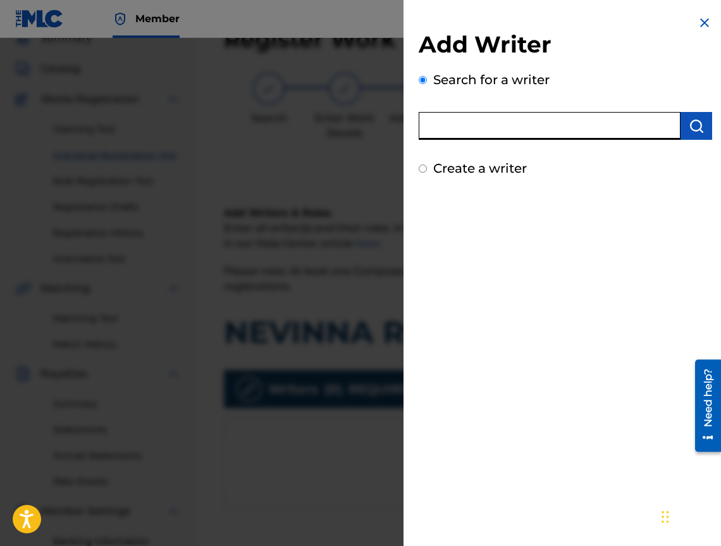
paste input "00452809252"
click at [673, 124] on input "00452809252" at bounding box center [550, 126] width 262 height 28
type input "00452809252"
click at [681, 122] on button "submit" at bounding box center [697, 126] width 32 height 28
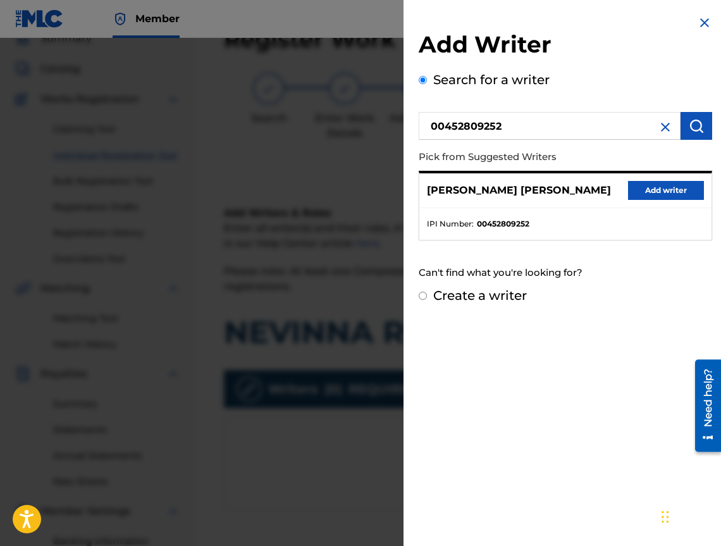
click at [657, 196] on button "Add writer" at bounding box center [666, 190] width 76 height 19
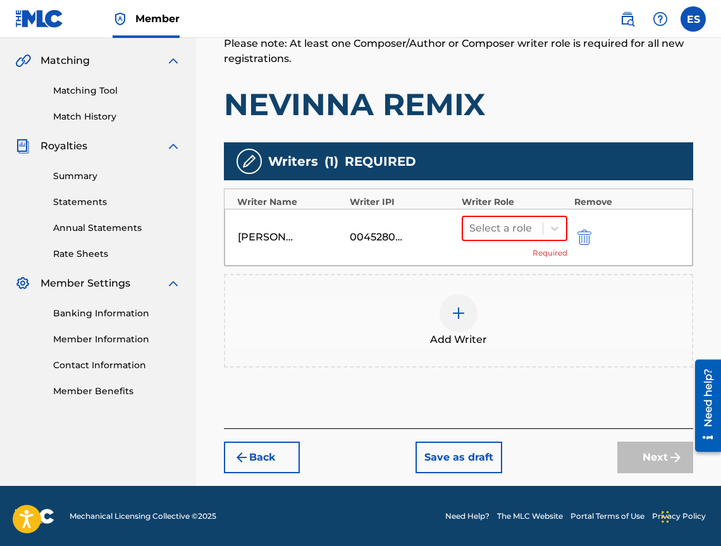
scroll to position [285, 0]
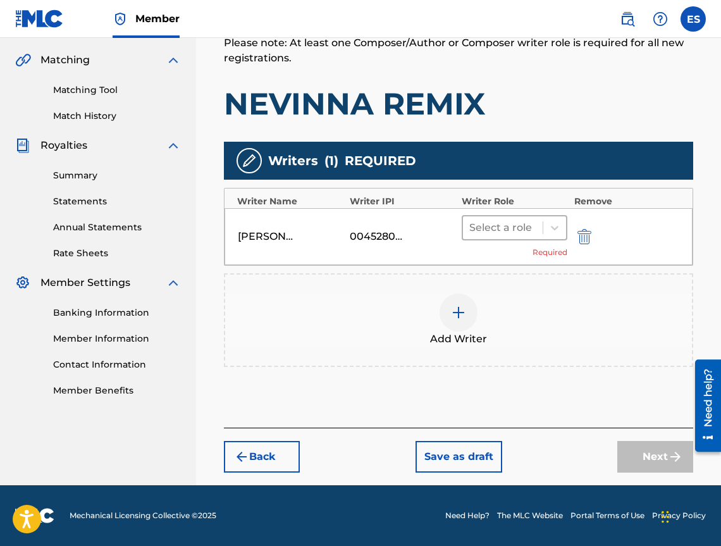
click at [528, 224] on div at bounding box center [503, 228] width 67 height 18
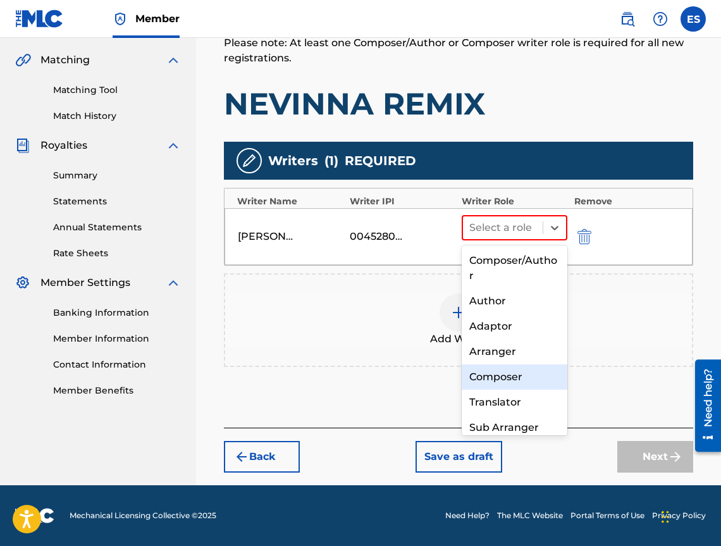
click at [508, 387] on div "Composer" at bounding box center [515, 377] width 106 height 25
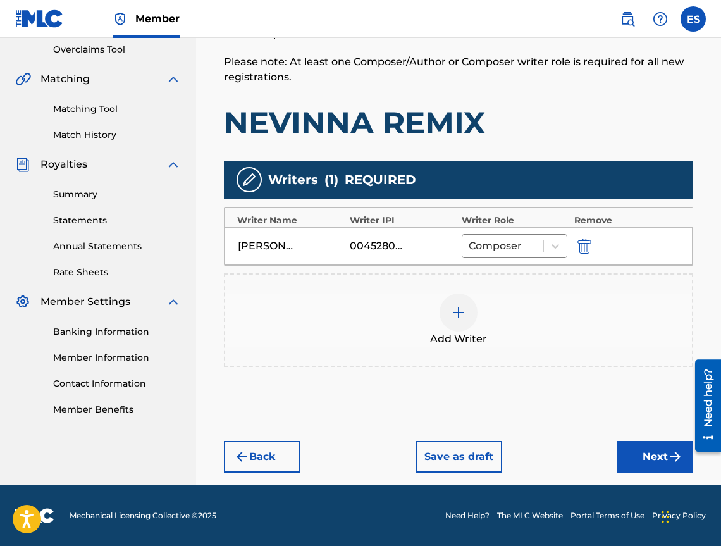
click at [471, 317] on div at bounding box center [459, 313] width 38 height 38
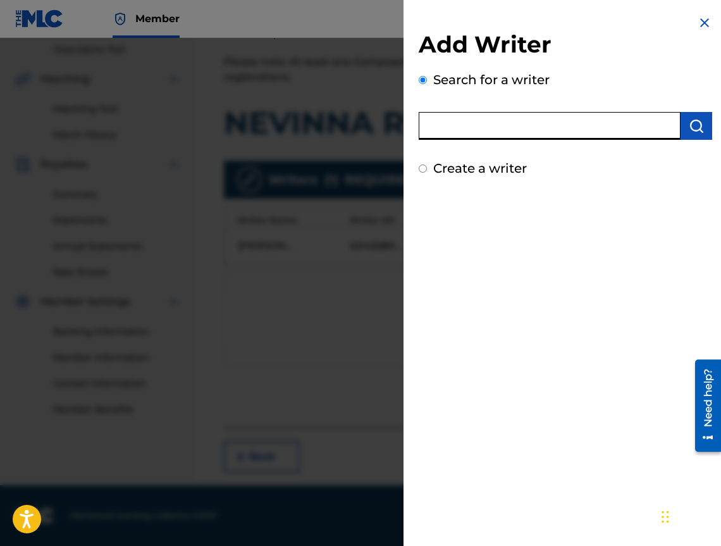
paste input "00473374048"
type input "00473374048"
click at [569, 288] on div "Add Writer Search for a writer 00473374048 Create a writer" at bounding box center [566, 273] width 324 height 546
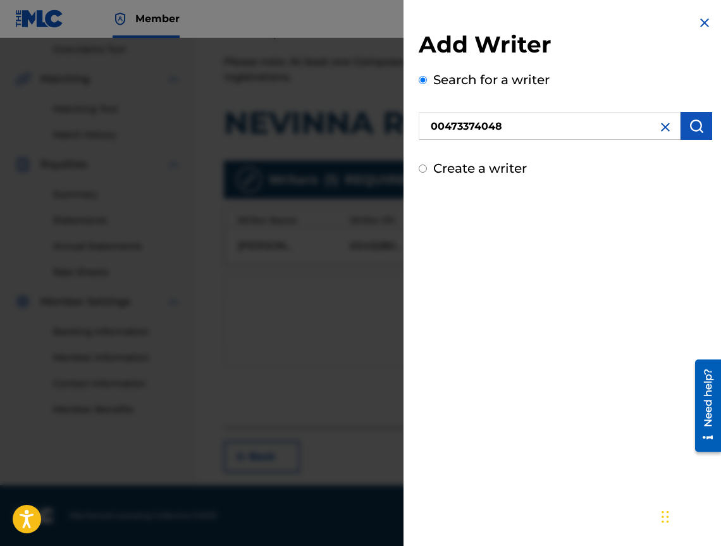
click at [681, 138] on button "submit" at bounding box center [697, 126] width 32 height 28
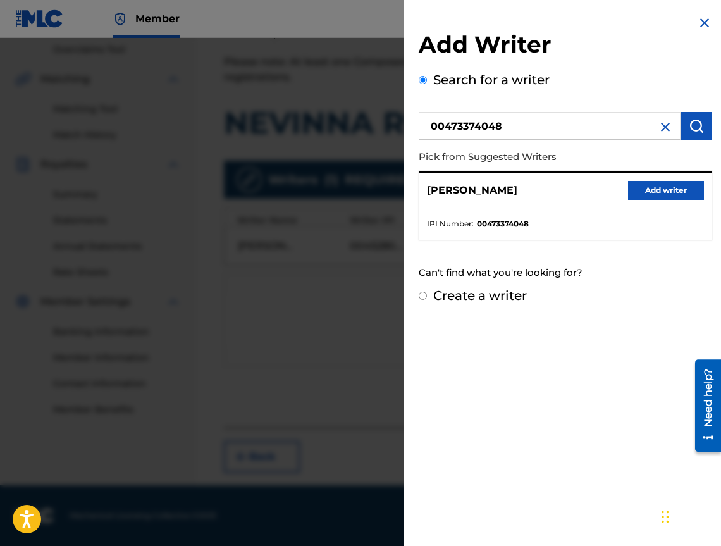
click at [665, 189] on button "Add writer" at bounding box center [666, 190] width 76 height 19
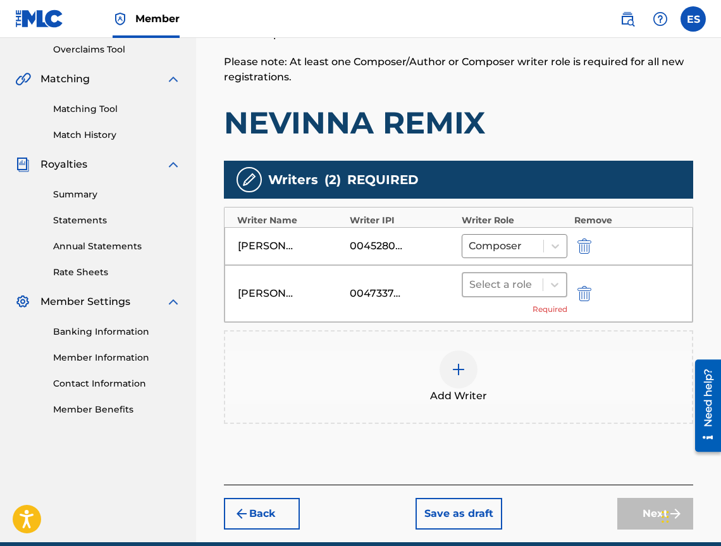
click at [497, 280] on div at bounding box center [503, 285] width 67 height 18
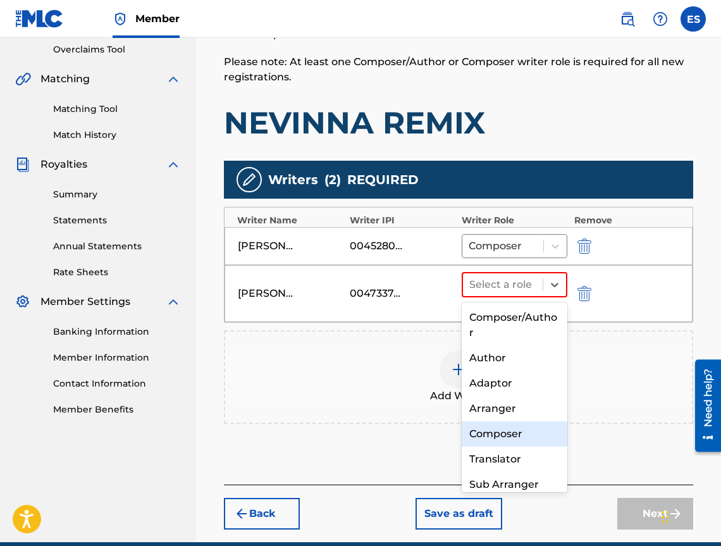
click at [496, 433] on div "Composer" at bounding box center [515, 433] width 106 height 25
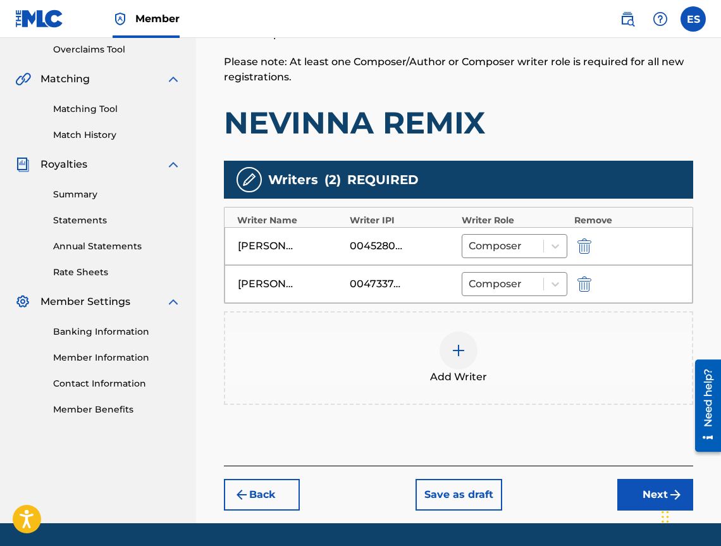
click at [456, 337] on div at bounding box center [459, 351] width 38 height 38
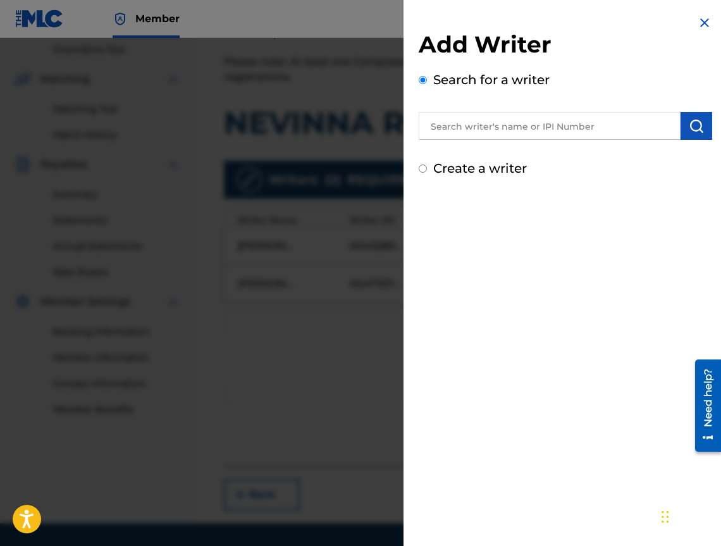
drag, startPoint x: 573, startPoint y: 109, endPoint x: 551, endPoint y: 122, distance: 25.3
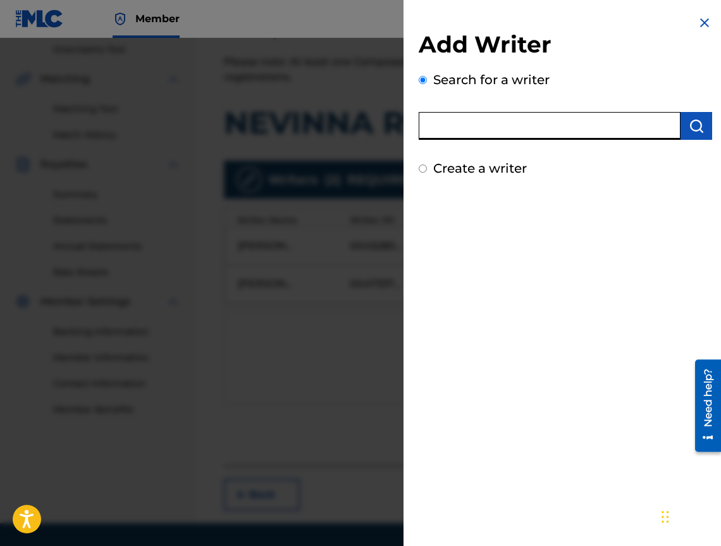
paste input "00473356148"
type input "00473356148"
click at [689, 128] on img "submit" at bounding box center [696, 125] width 15 height 15
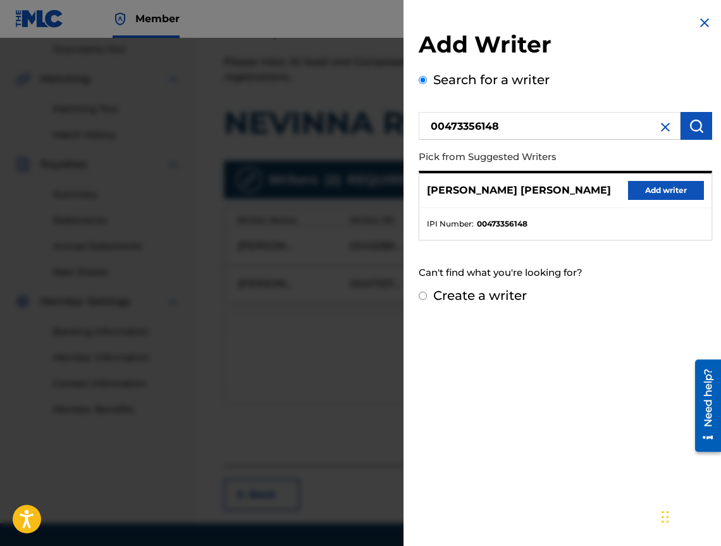
click at [673, 187] on button "Add writer" at bounding box center [666, 190] width 76 height 19
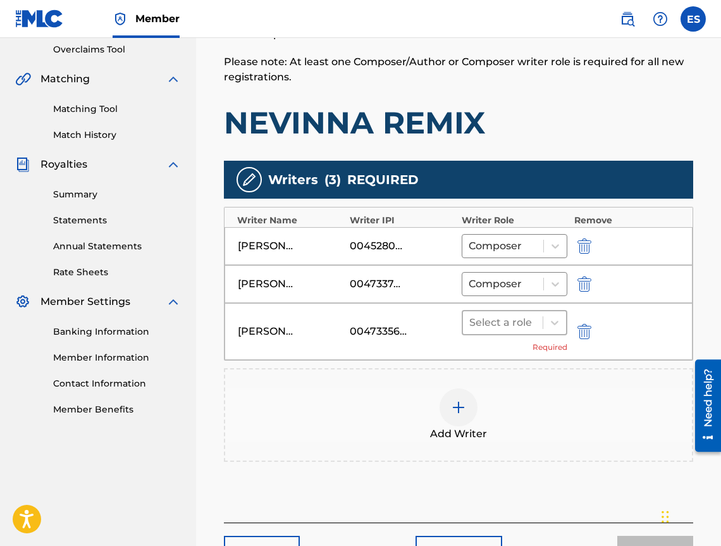
click at [487, 329] on div at bounding box center [503, 323] width 67 height 18
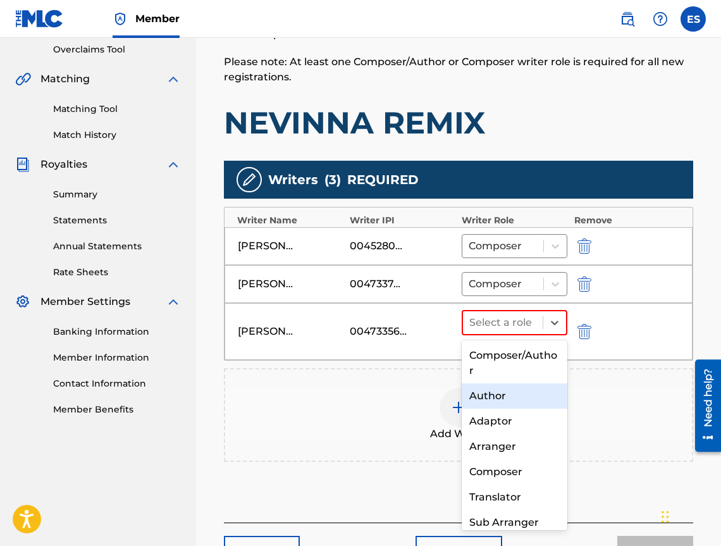
drag, startPoint x: 494, startPoint y: 409, endPoint x: 497, endPoint y: 395, distance: 14.2
click at [497, 395] on div "Composer/Author Author Adaptor Arranger Composer Translator Sub Arranger Sub Au…" at bounding box center [515, 435] width 106 height 190
click at [497, 395] on div "Author" at bounding box center [515, 396] width 106 height 25
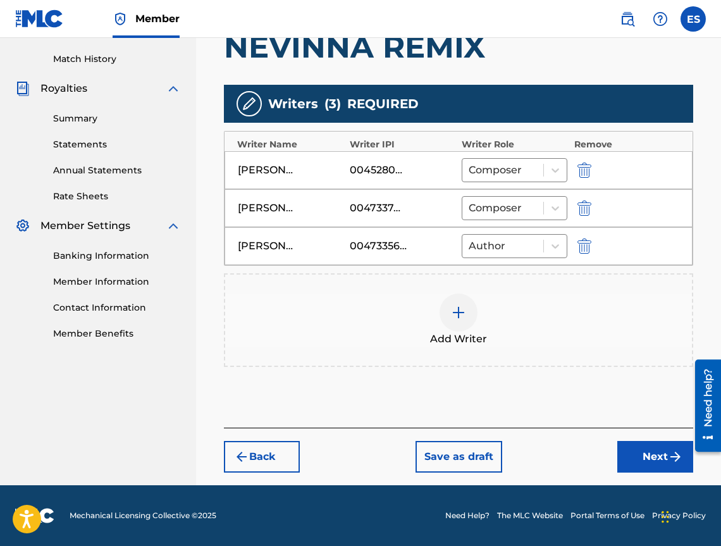
click at [637, 446] on button "Next" at bounding box center [656, 457] width 76 height 32
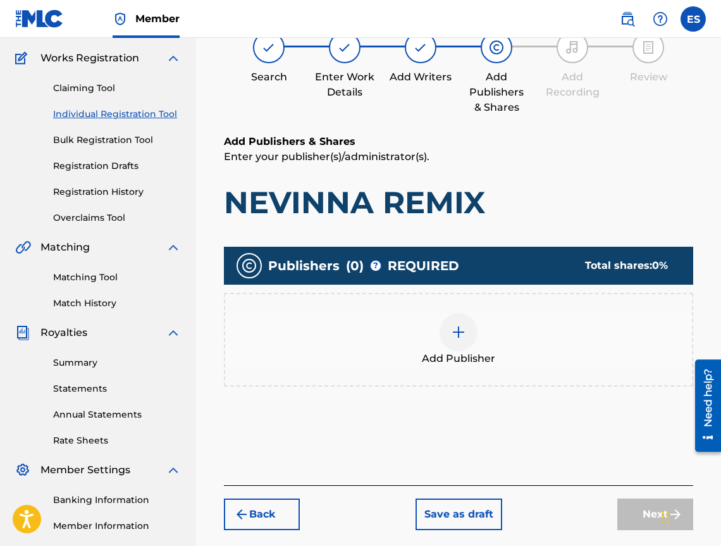
scroll to position [57, 0]
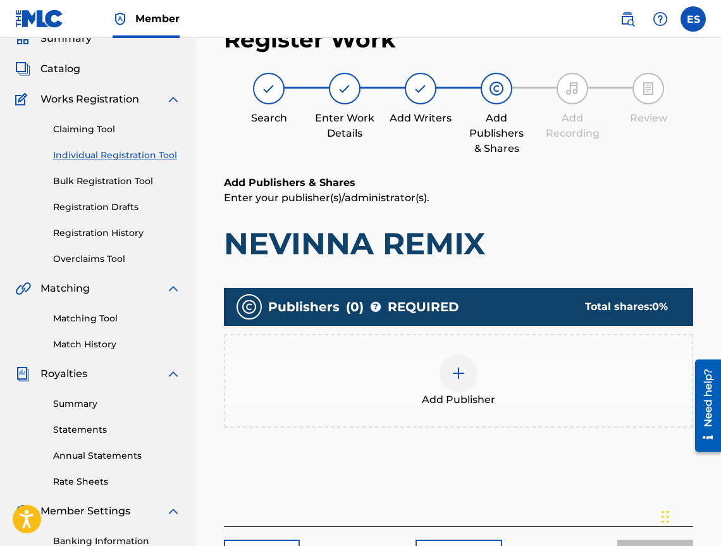
click at [424, 365] on div "Add Publisher" at bounding box center [458, 380] width 467 height 53
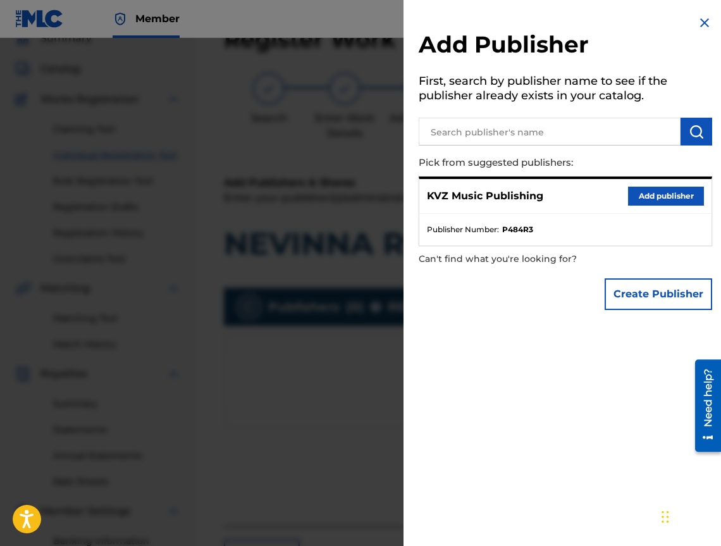
drag, startPoint x: 635, startPoint y: 209, endPoint x: 640, endPoint y: 199, distance: 11.3
click at [637, 204] on div "KVZ Music Publishing Add publisher" at bounding box center [566, 196] width 292 height 35
click at [640, 199] on button "Add publisher" at bounding box center [666, 196] width 76 height 19
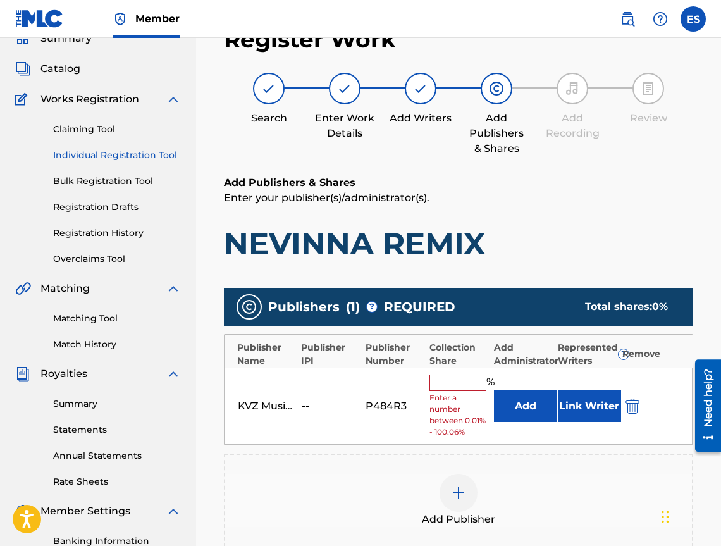
click at [454, 379] on input "text" at bounding box center [458, 383] width 57 height 16
type input "33.33"
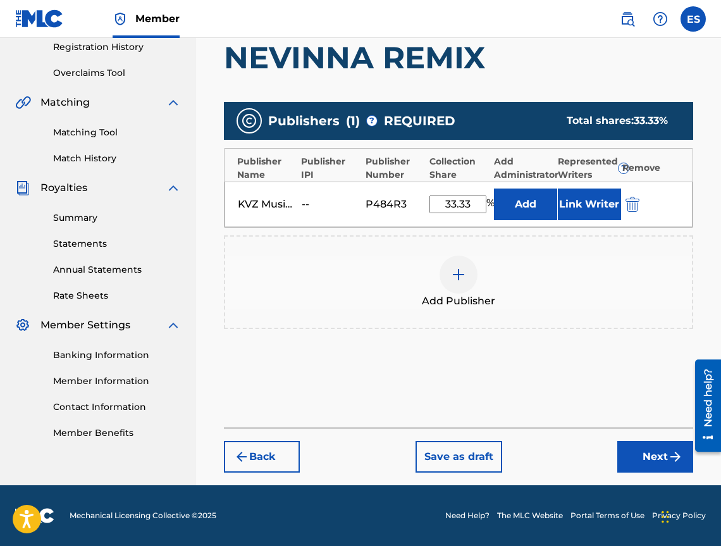
click at [620, 456] on button "Next" at bounding box center [656, 457] width 76 height 32
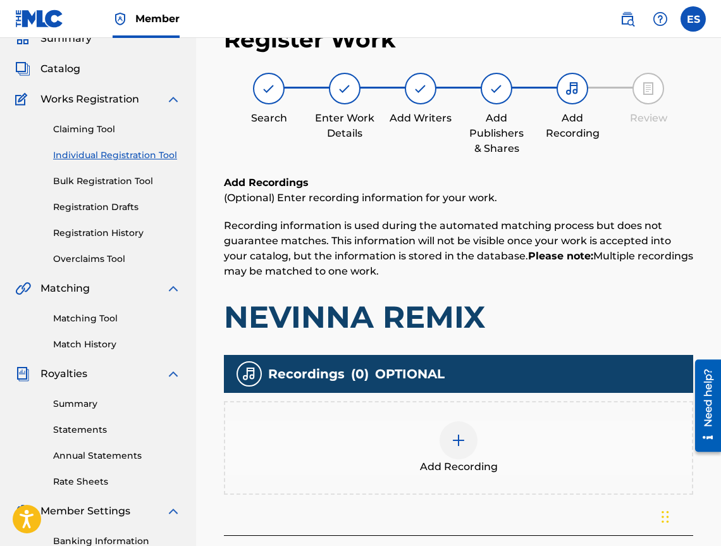
click at [495, 425] on div "Add Recording" at bounding box center [458, 447] width 467 height 53
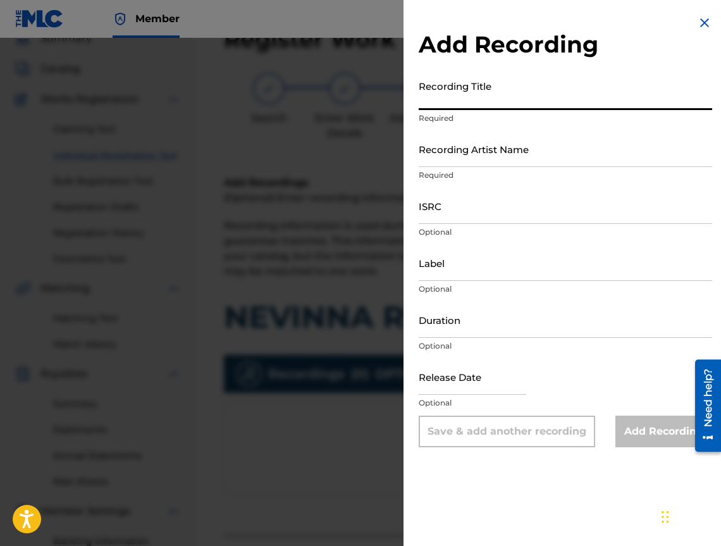
paste input "NEVINNA REMIX"
type input "NEVINNA REMIX"
click at [541, 159] on input "Recording Artist Name" at bounding box center [566, 149] width 294 height 36
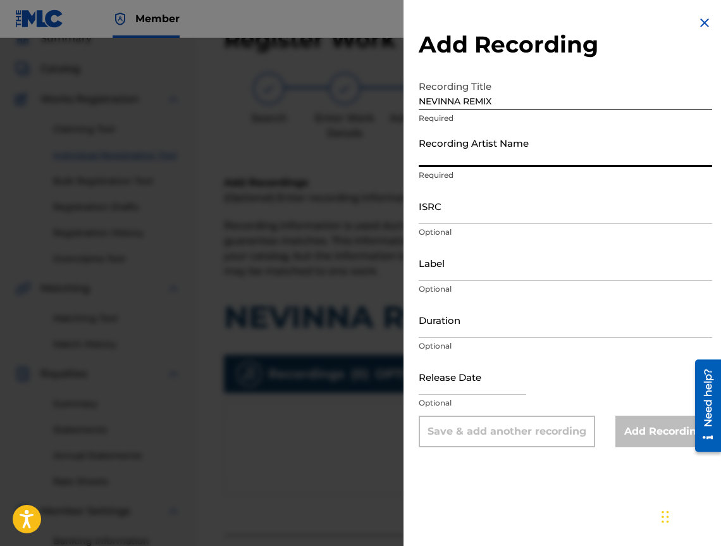
paste input "LILANA"
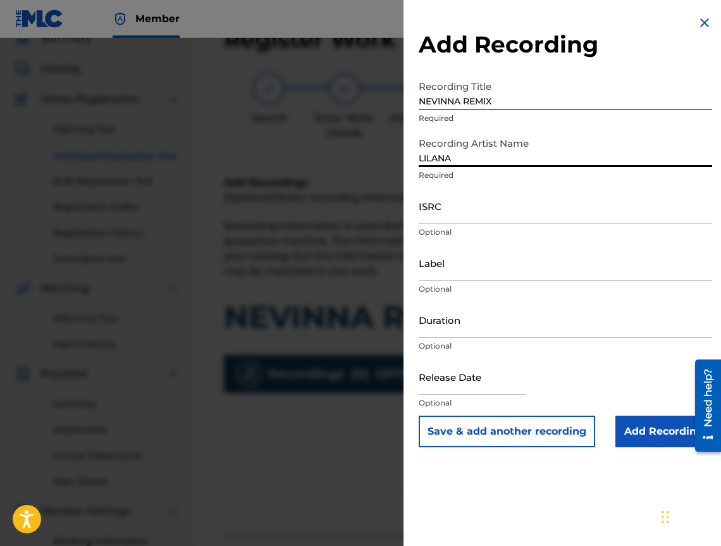
type input "LILANA"
click at [559, 331] on input "Duration" at bounding box center [566, 320] width 294 height 36
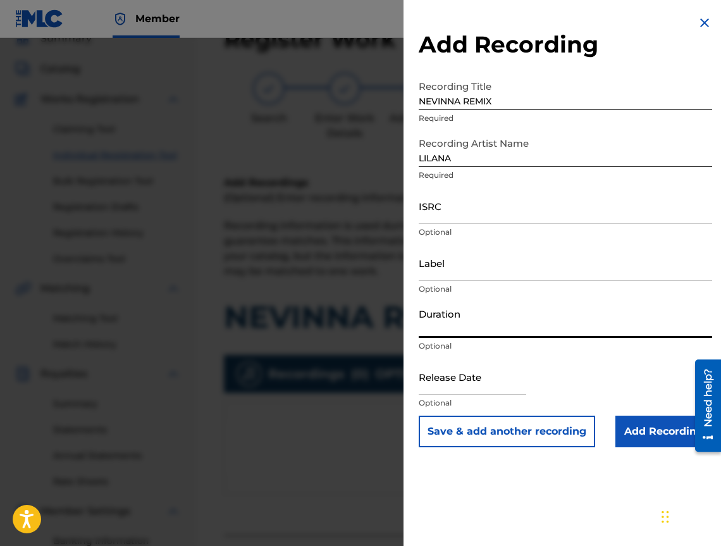
type input "03:00"
click at [639, 428] on input "Add Recording" at bounding box center [664, 432] width 97 height 32
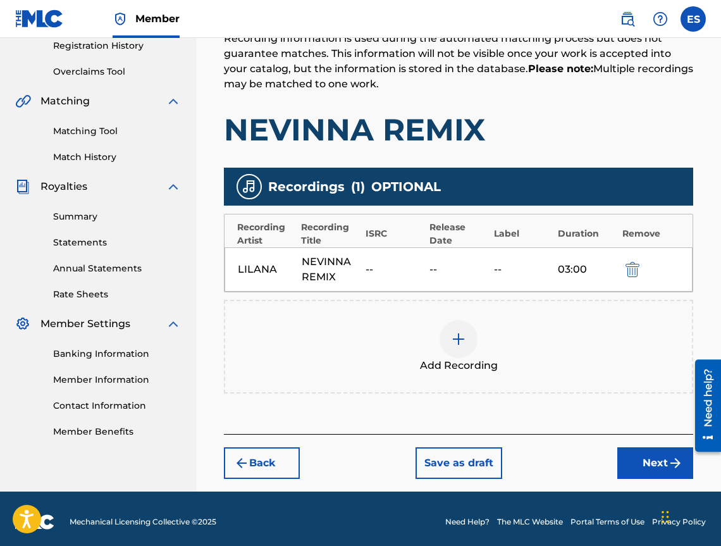
scroll to position [251, 0]
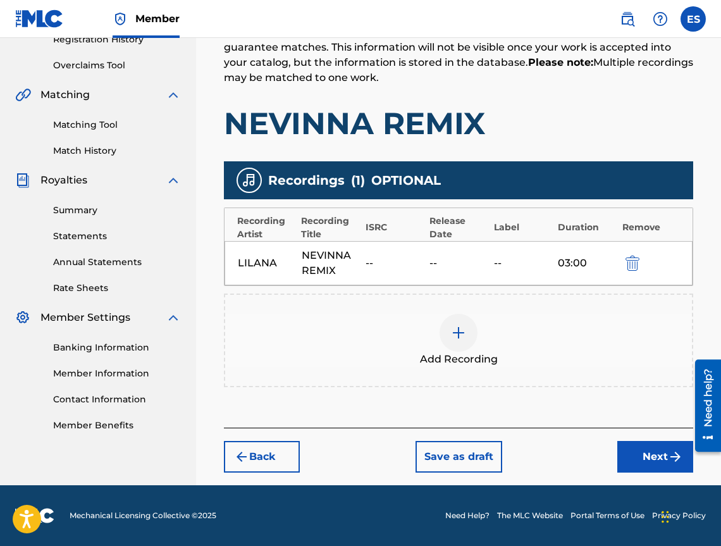
click at [654, 452] on button "Next" at bounding box center [656, 457] width 76 height 32
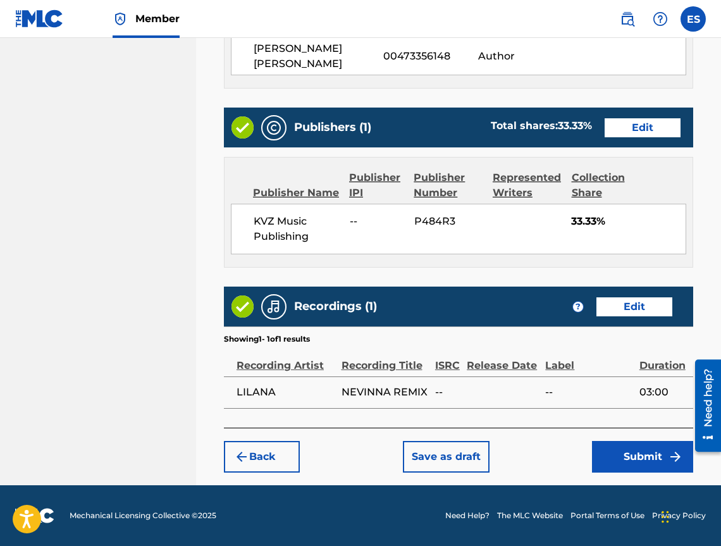
scroll to position [752, 0]
click at [613, 471] on button "Submit" at bounding box center [642, 457] width 101 height 32
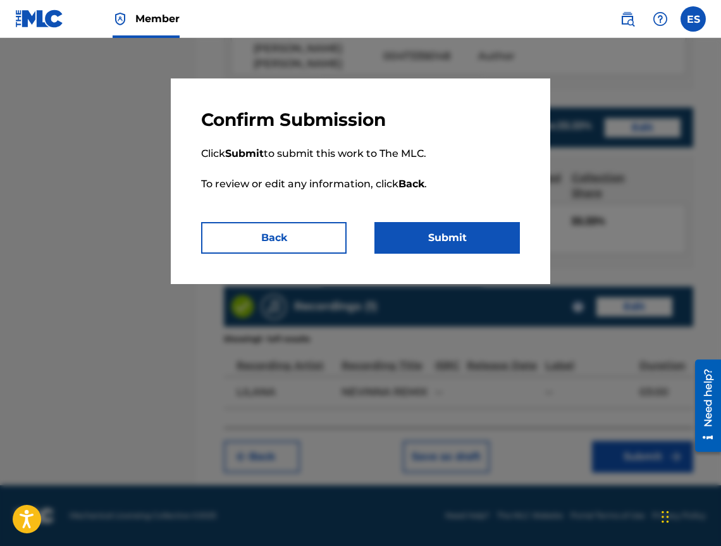
click at [385, 228] on button "Submit" at bounding box center [448, 238] width 146 height 32
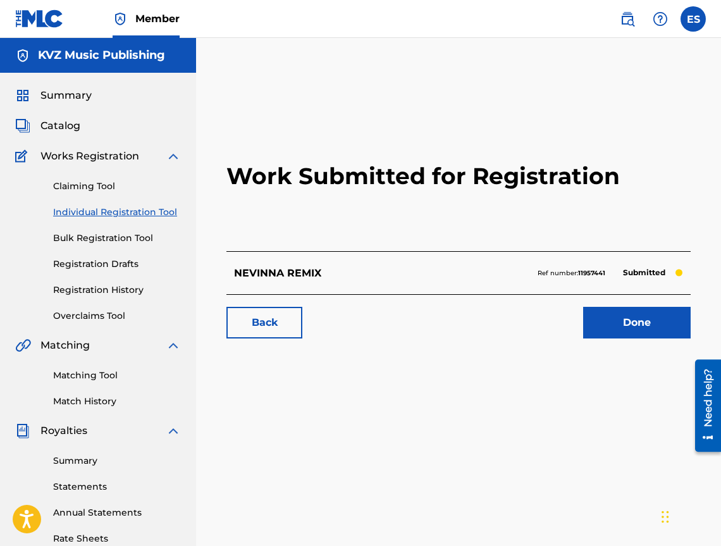
click at [143, 207] on link "Individual Registration Tool" at bounding box center [117, 212] width 128 height 13
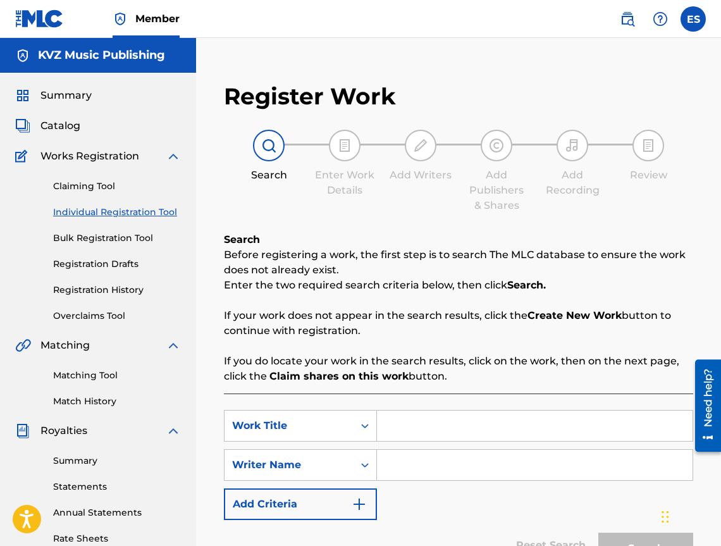
paste input "NYAKUDE V RAYA"
type input "NYAKUDE V RAYA"
click at [428, 454] on input "Search Form" at bounding box center [535, 465] width 316 height 30
type input "[PERSON_NAME]"
click at [618, 534] on button "Search" at bounding box center [646, 549] width 95 height 32
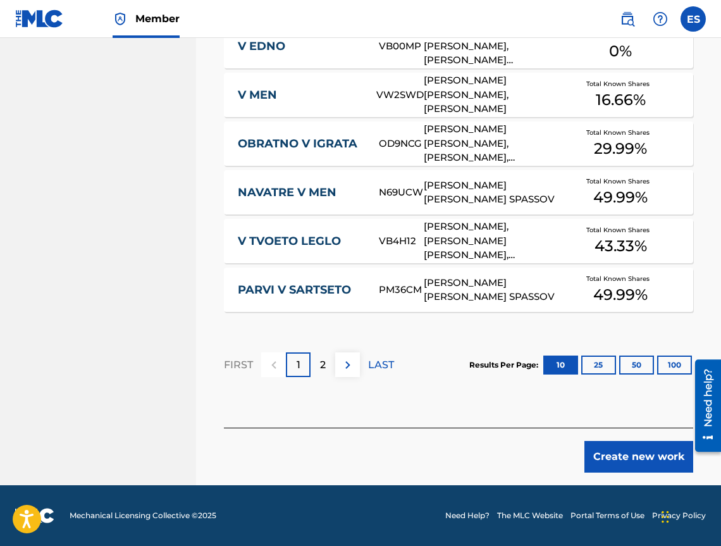
scroll to position [321, 0]
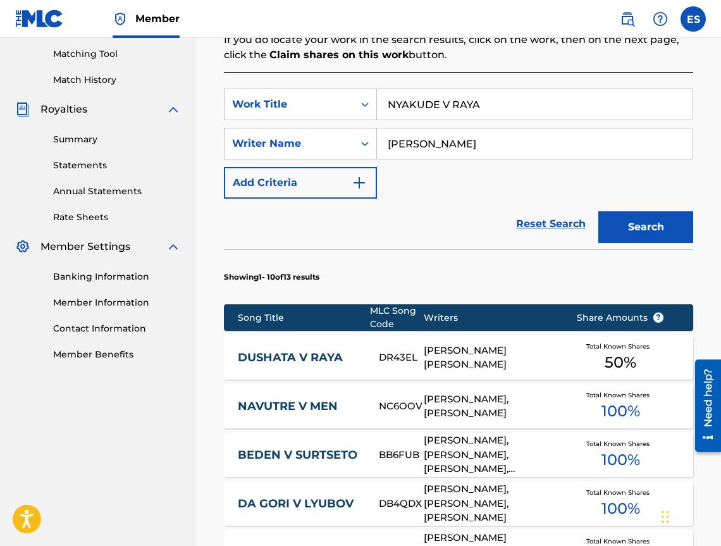
click at [669, 225] on button "Search" at bounding box center [646, 227] width 95 height 32
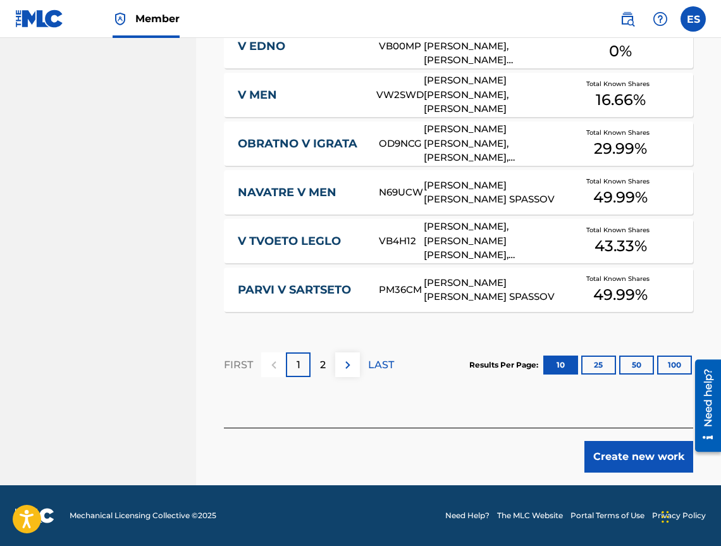
click at [620, 455] on button "Create new work" at bounding box center [639, 457] width 109 height 32
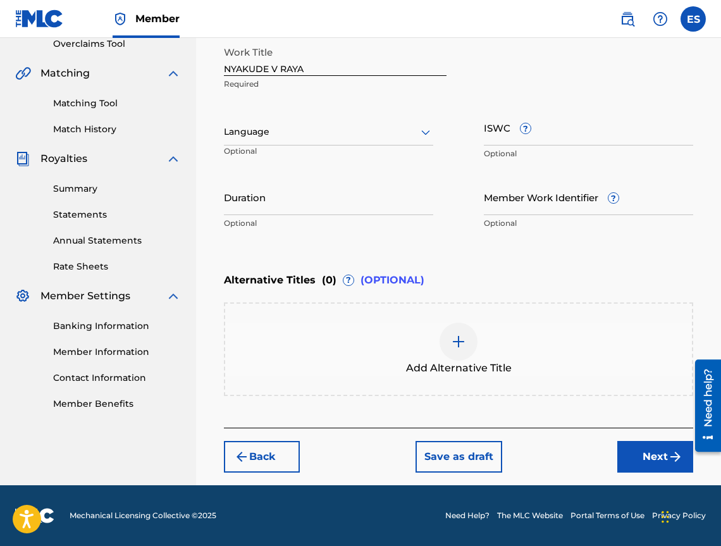
scroll to position [272, 0]
click at [221, 132] on div "Register Work Search Enter Work Details Add Writers Add Publishers & Shares Add…" at bounding box center [458, 141] width 495 height 688
click at [234, 142] on div "Language" at bounding box center [328, 132] width 209 height 27
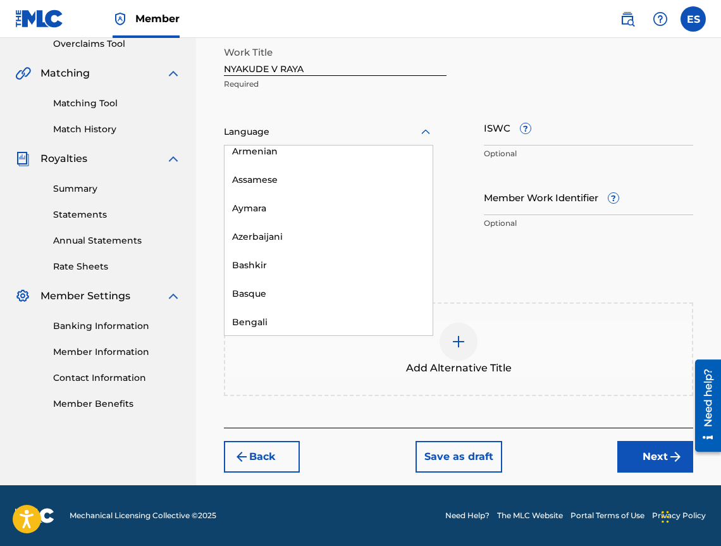
scroll to position [443, 0]
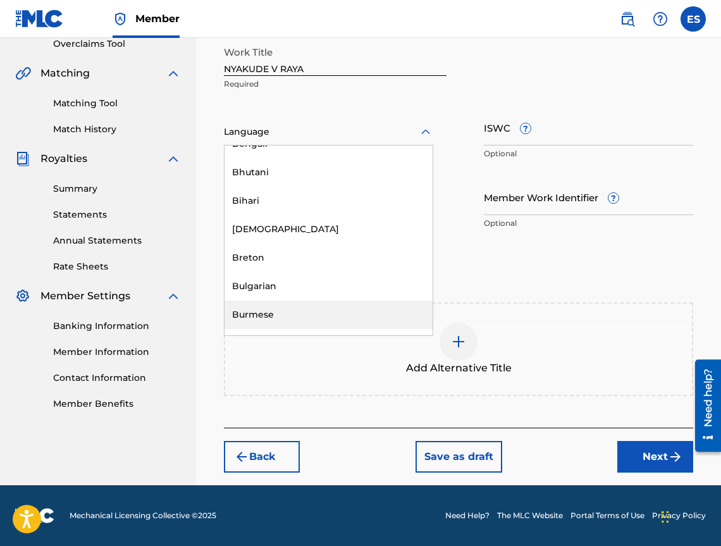
click at [289, 304] on div "Burmese" at bounding box center [329, 315] width 208 height 28
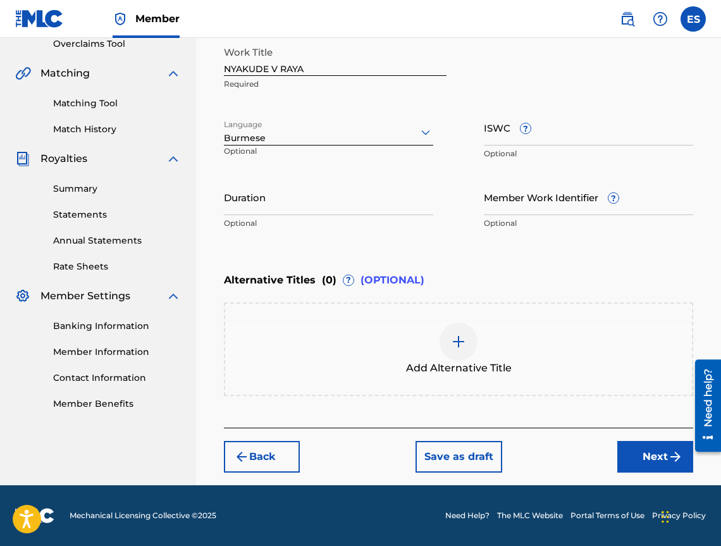
drag, startPoint x: 281, startPoint y: 161, endPoint x: 280, endPoint y: 145, distance: 15.8
click at [281, 157] on p "Optional" at bounding box center [261, 156] width 75 height 21
click at [280, 145] on div "Burmese" at bounding box center [328, 132] width 209 height 27
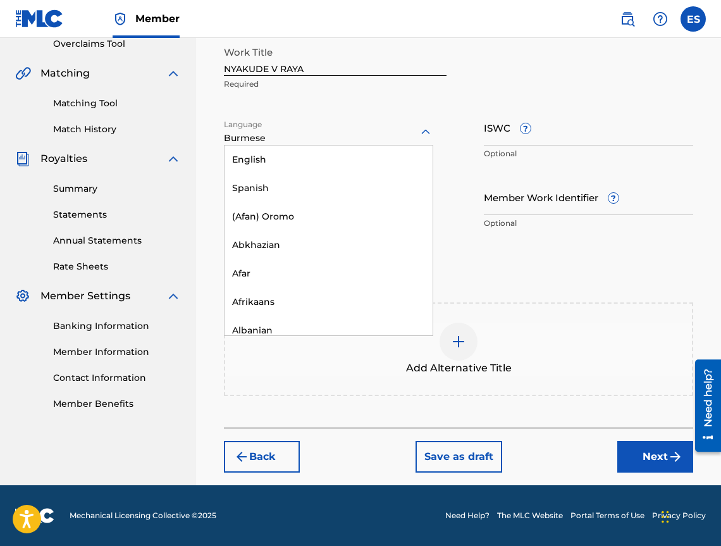
scroll to position [446, 0]
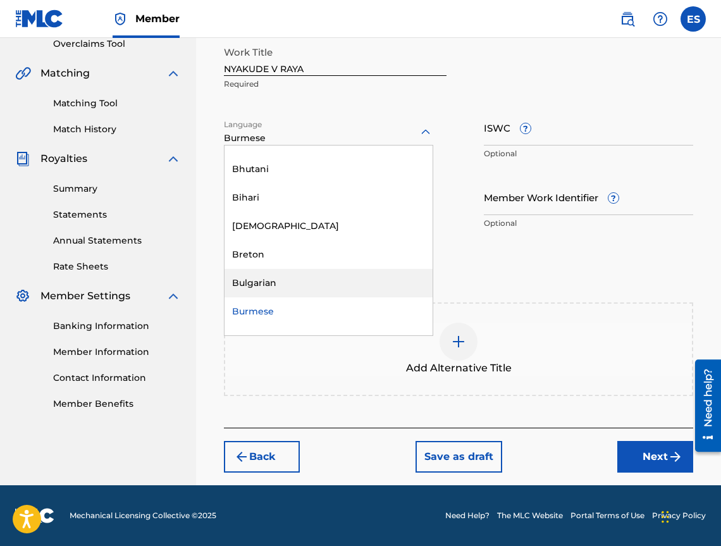
click at [300, 280] on div "Bulgarian" at bounding box center [329, 283] width 208 height 28
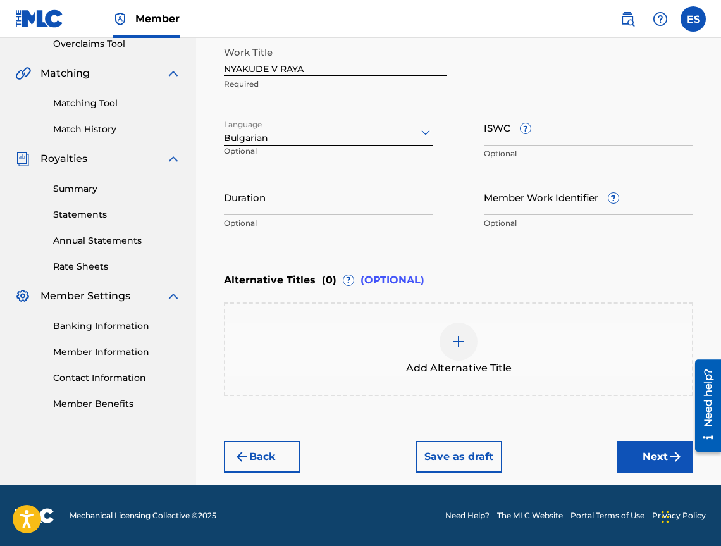
click at [353, 202] on input "Duration" at bounding box center [328, 197] width 209 height 36
type input "03:32"
click at [570, 386] on div "Add Alternative Title" at bounding box center [459, 350] width 470 height 94
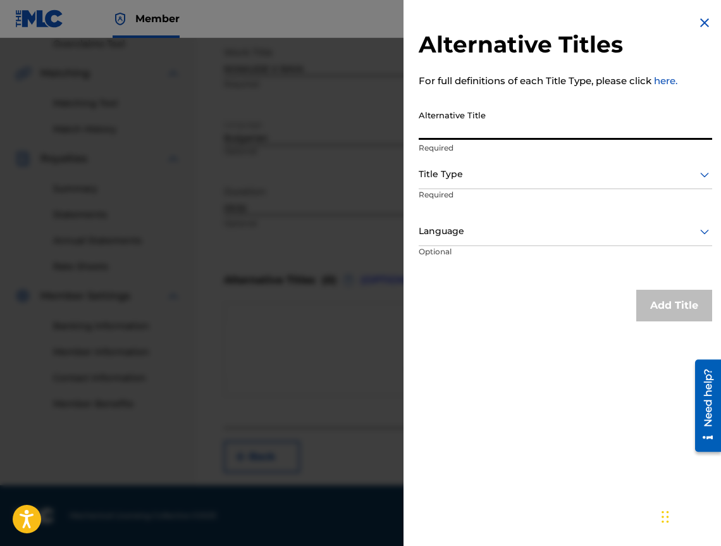
paste input "НЯКЪДЕ В РАЯ"
type input "НЯКЪДЕ В РАЯ"
click at [492, 176] on div at bounding box center [566, 174] width 294 height 16
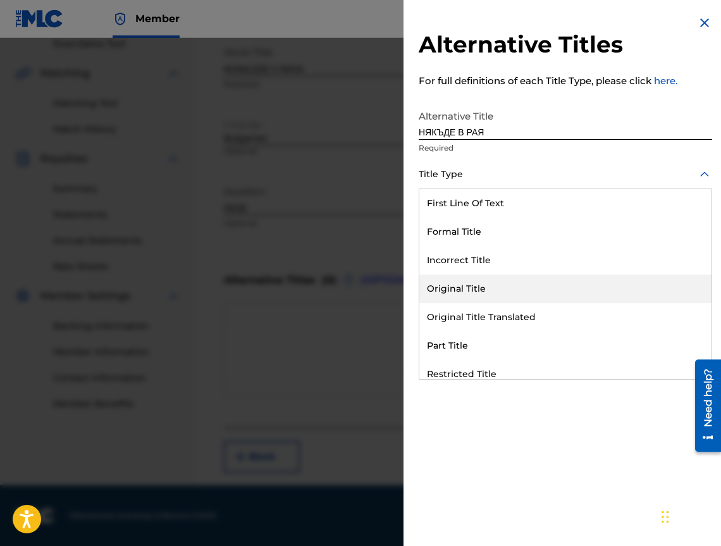
click at [523, 315] on div "Original Title Translated" at bounding box center [566, 317] width 292 height 28
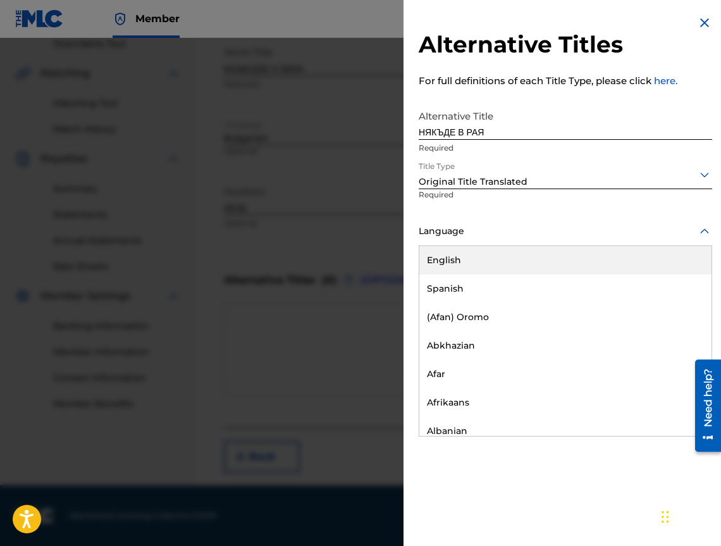
click at [490, 242] on div "Language" at bounding box center [566, 232] width 294 height 28
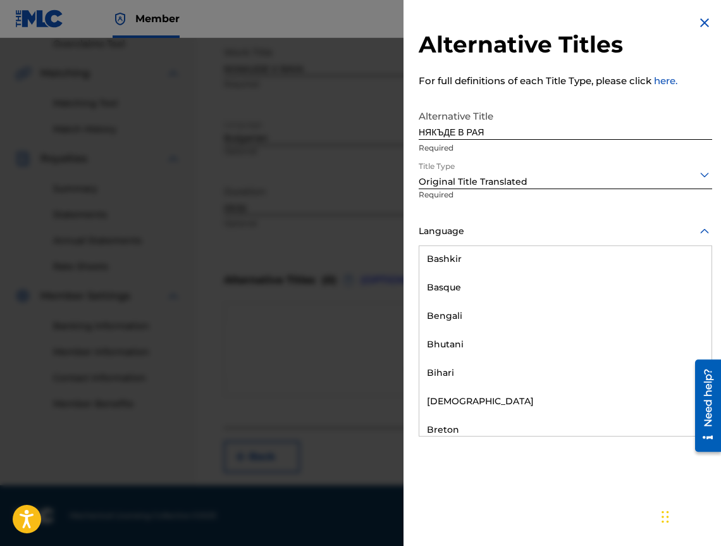
scroll to position [506, 0]
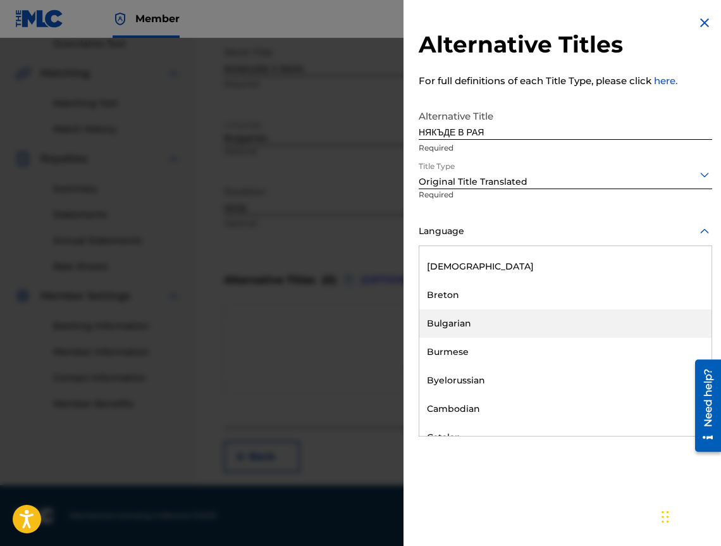
click at [522, 323] on div "Bulgarian" at bounding box center [566, 323] width 292 height 28
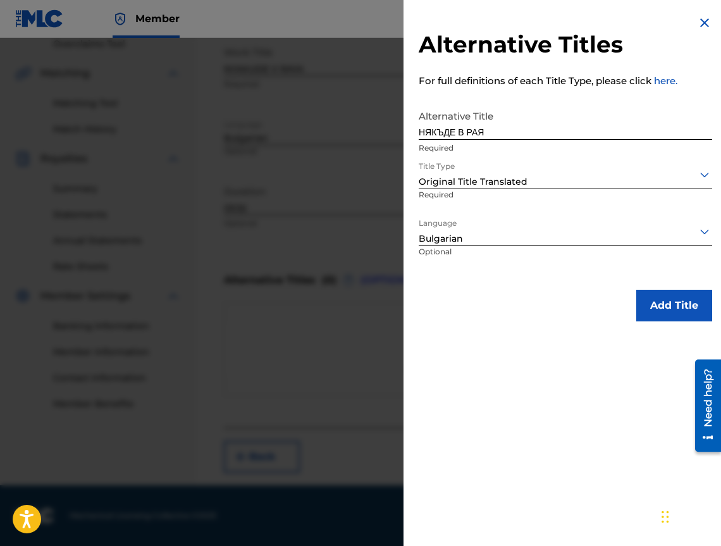
click at [674, 308] on button "Add Title" at bounding box center [675, 306] width 76 height 32
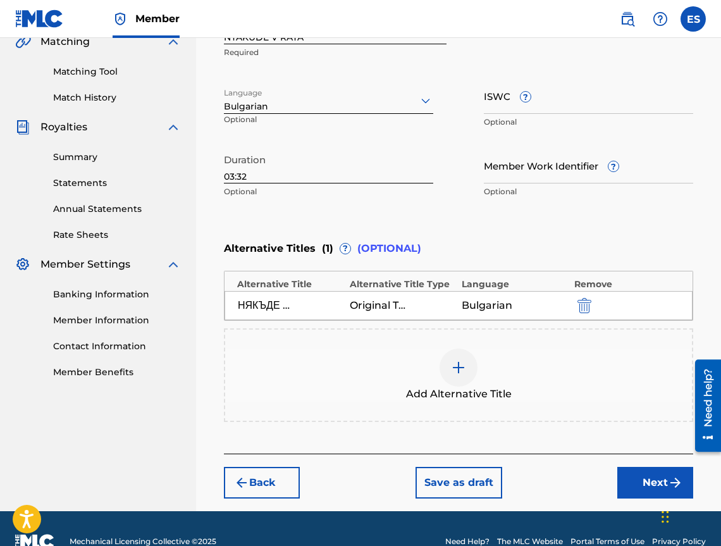
scroll to position [330, 0]
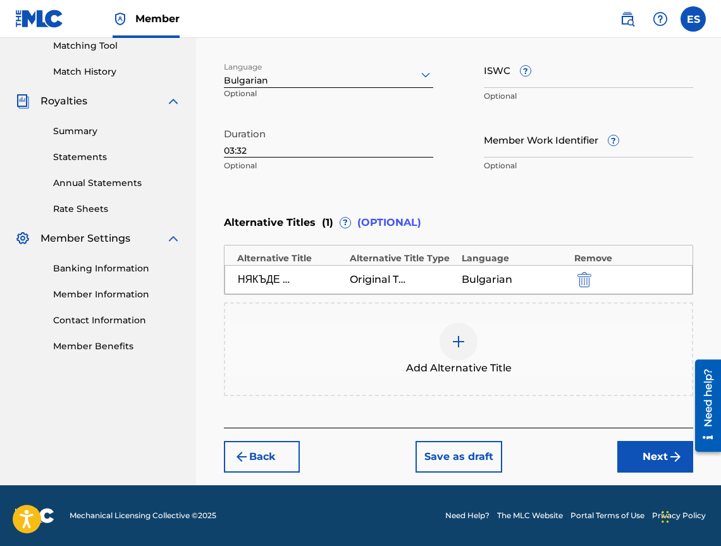
click at [675, 462] on img "submit" at bounding box center [675, 456] width 15 height 15
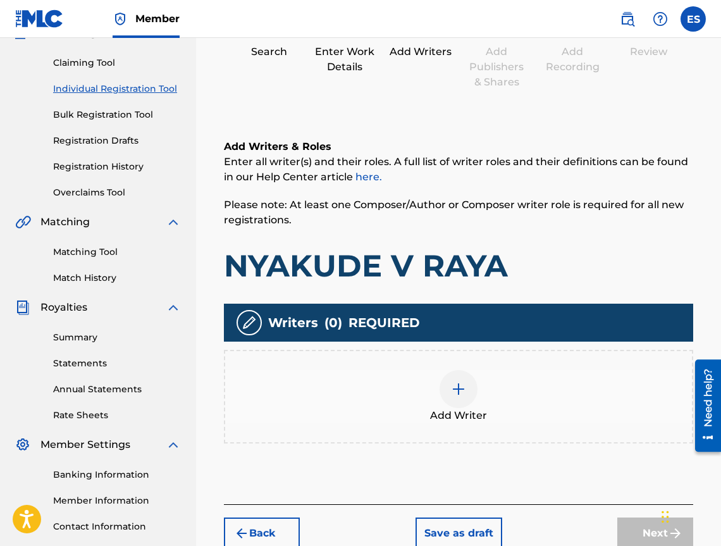
scroll to position [213, 0]
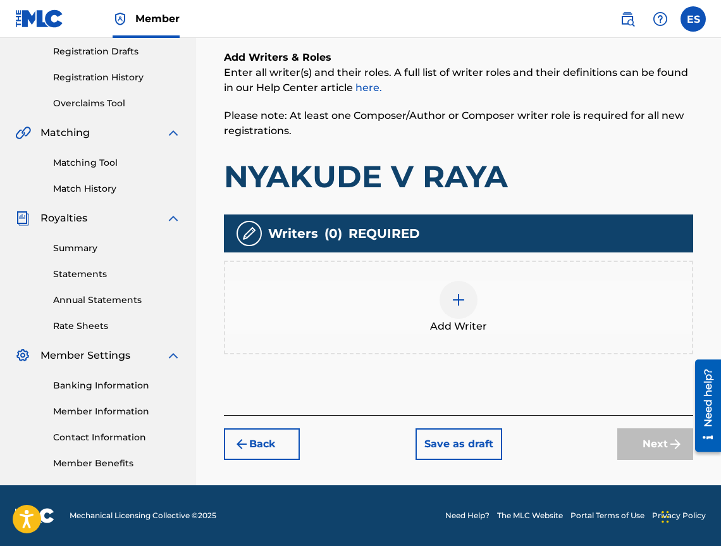
click at [478, 295] on div "Add Writer" at bounding box center [458, 307] width 467 height 53
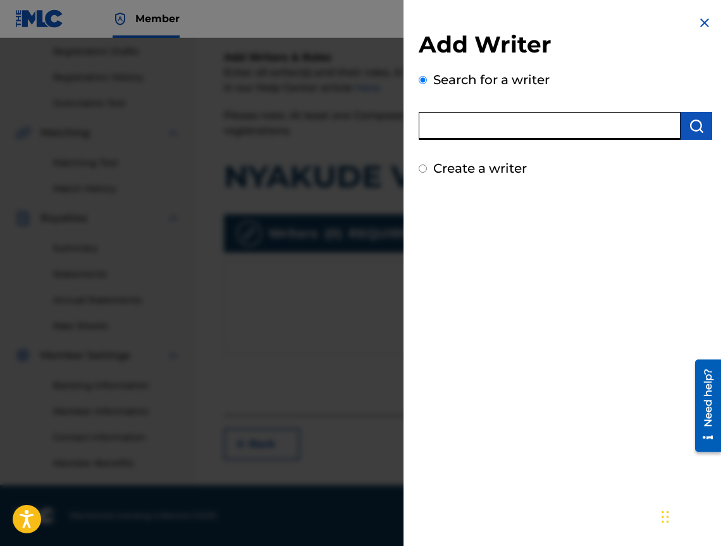
paste input "00473374636"
type input "00473374636"
click at [702, 139] on button "submit" at bounding box center [697, 126] width 32 height 28
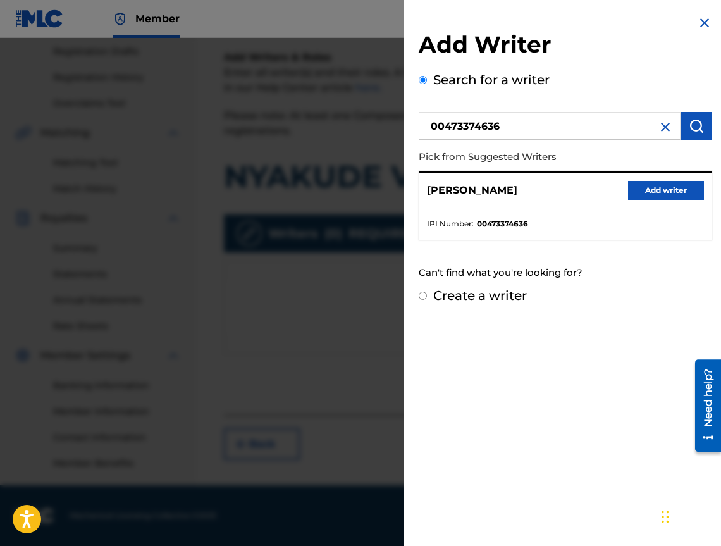
click at [656, 199] on button "Add writer" at bounding box center [666, 190] width 76 height 19
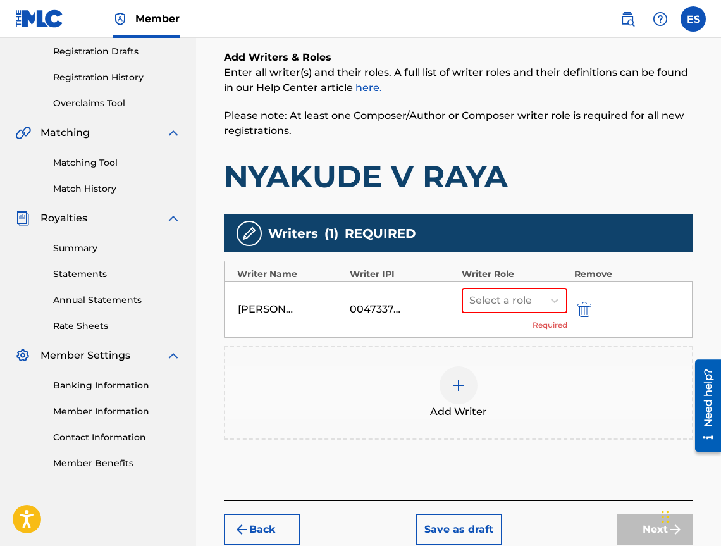
click at [484, 316] on div "Select a role Required" at bounding box center [515, 309] width 106 height 43
click at [485, 308] on div at bounding box center [503, 301] width 67 height 18
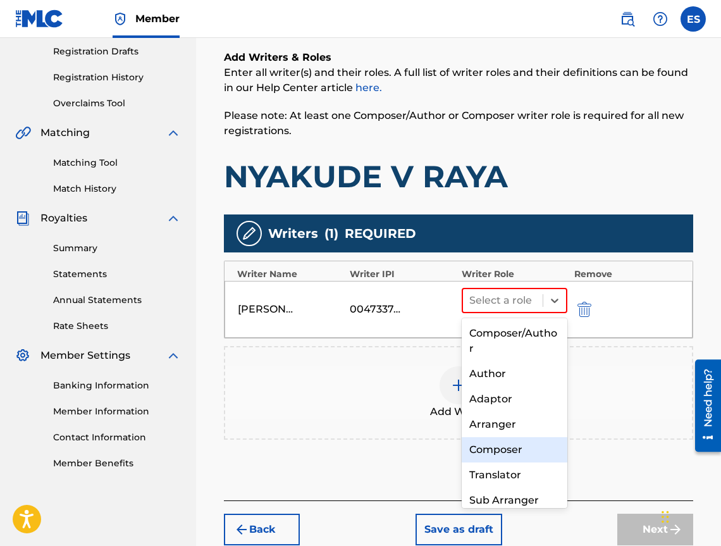
click at [492, 454] on div "Composer" at bounding box center [515, 449] width 106 height 25
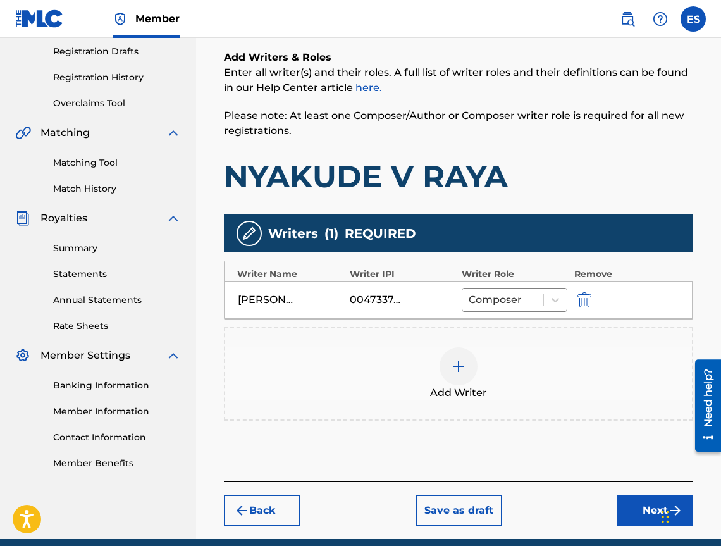
click at [467, 371] on div at bounding box center [459, 366] width 38 height 38
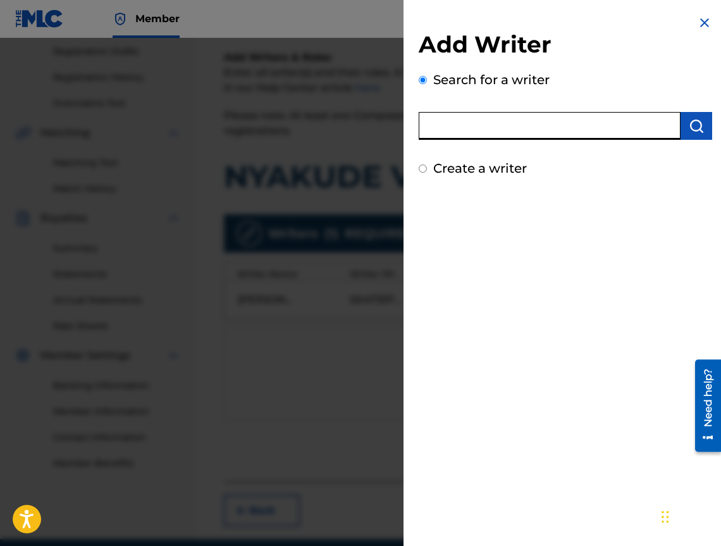
paste input "00473356148"
type input "00473356148"
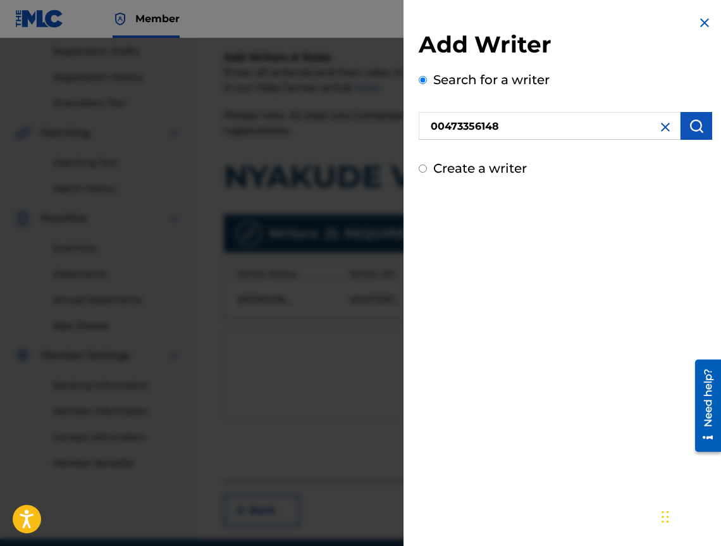
click at [701, 136] on button "submit" at bounding box center [697, 126] width 32 height 28
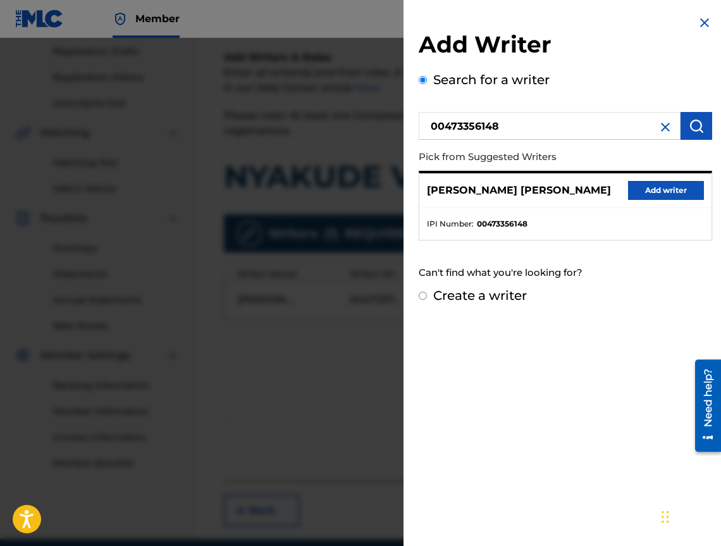
click at [678, 184] on button "Add writer" at bounding box center [666, 190] width 76 height 19
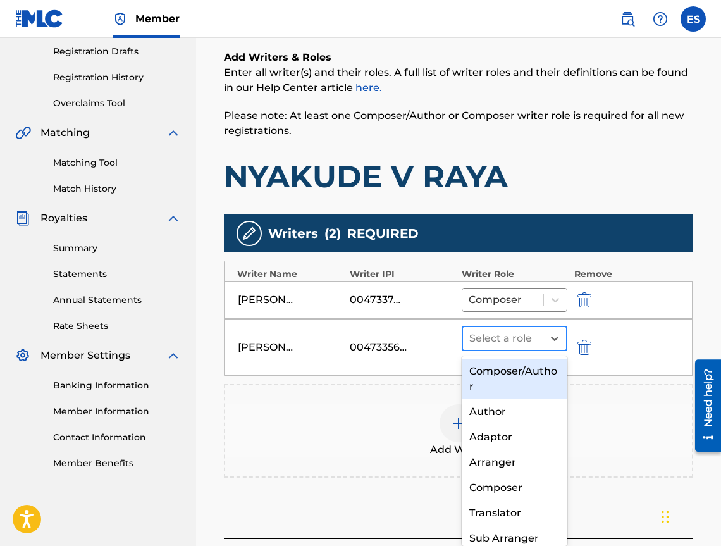
click at [509, 332] on div at bounding box center [503, 339] width 67 height 18
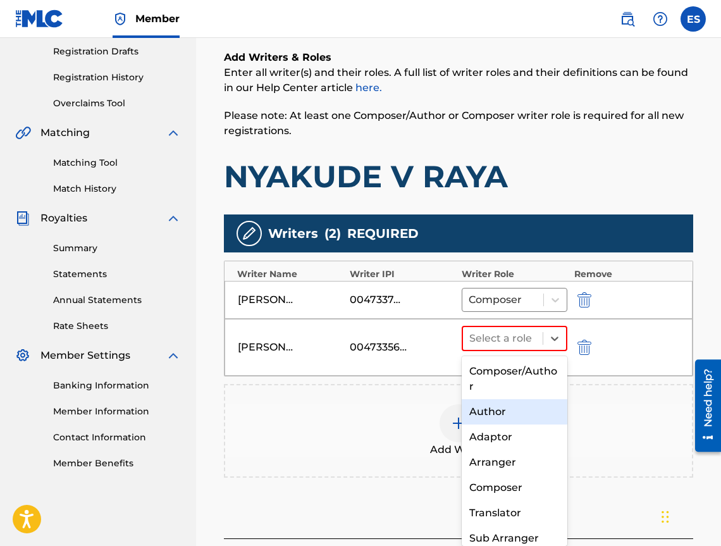
click at [502, 410] on div "Author" at bounding box center [515, 411] width 106 height 25
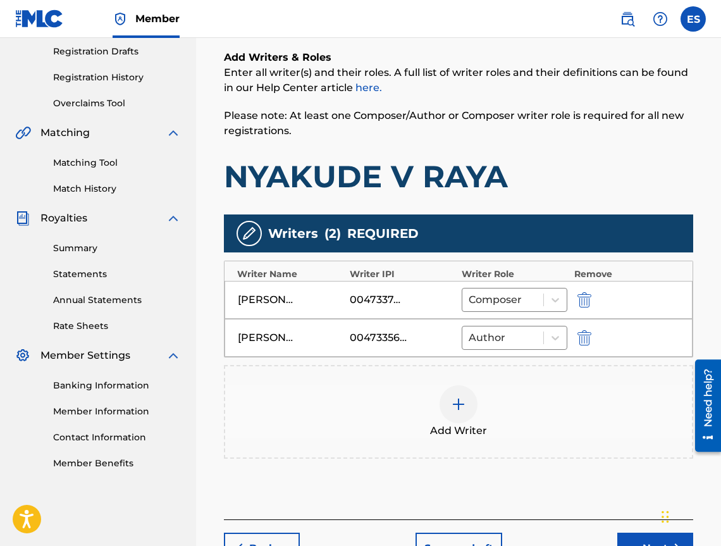
click at [490, 387] on div "Add Writer" at bounding box center [458, 411] width 467 height 53
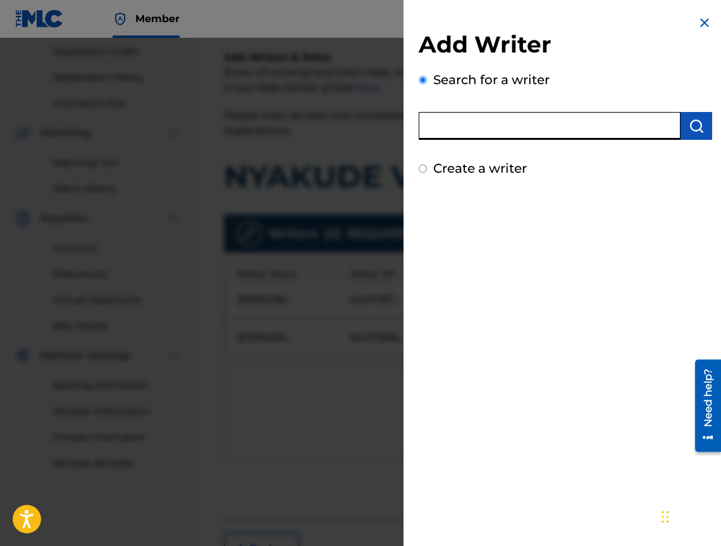
paste input "03908067254"
type input "03908067254"
click at [697, 119] on img "submit" at bounding box center [696, 125] width 15 height 15
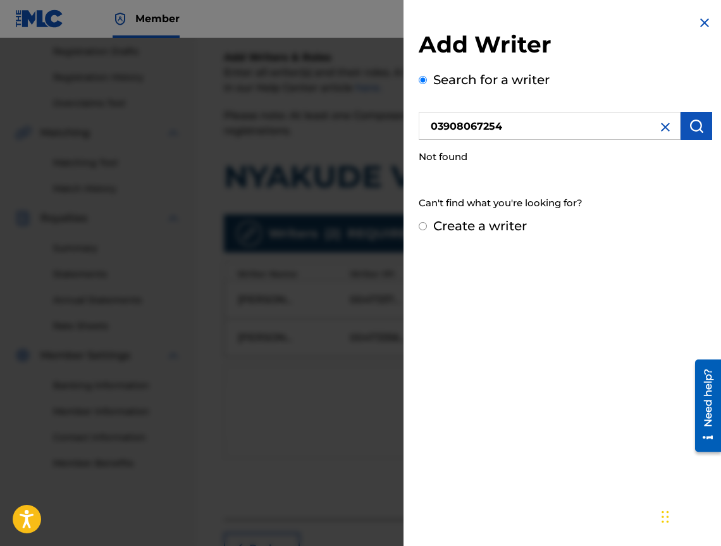
click at [666, 120] on img at bounding box center [665, 127] width 15 height 15
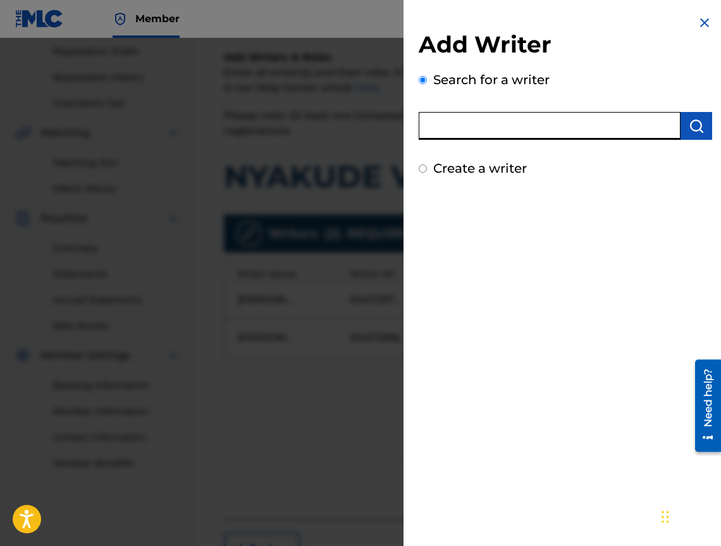
paste input "03908067254"
type input "03908067254"
click at [696, 133] on img "submit" at bounding box center [696, 125] width 15 height 15
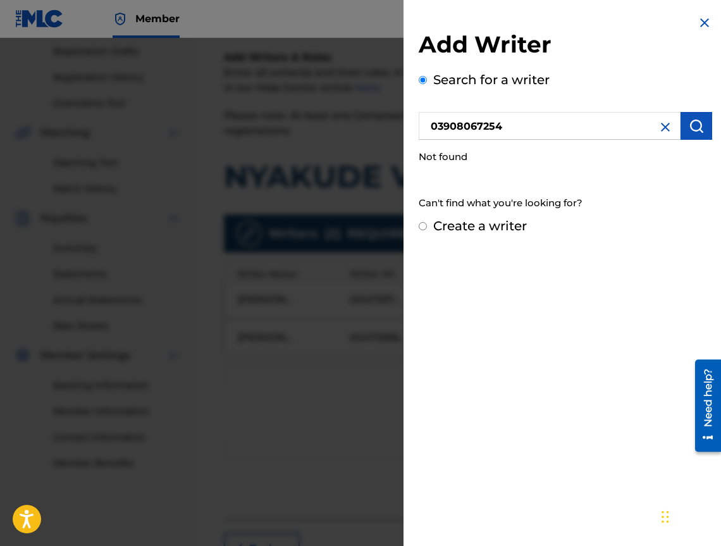
click at [661, 120] on img at bounding box center [665, 127] width 15 height 15
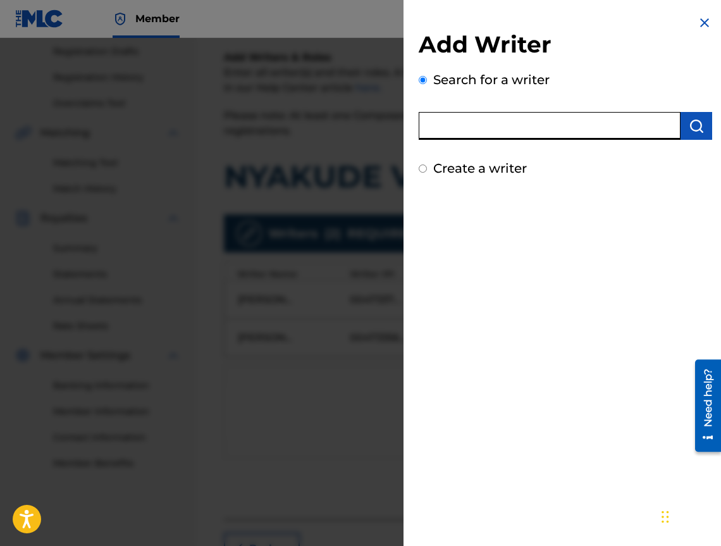
paste input "[PERSON_NAME]"
type input "[PERSON_NAME]"
click at [704, 127] on button "submit" at bounding box center [697, 126] width 32 height 28
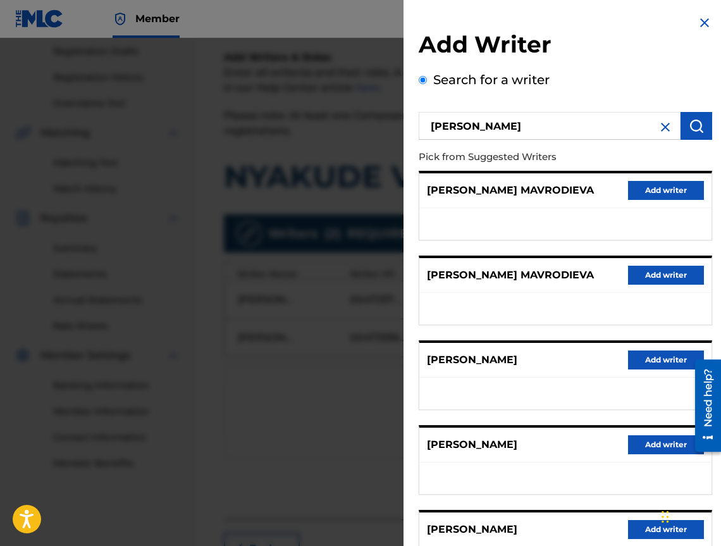
click at [658, 370] on button "Add writer" at bounding box center [666, 360] width 76 height 19
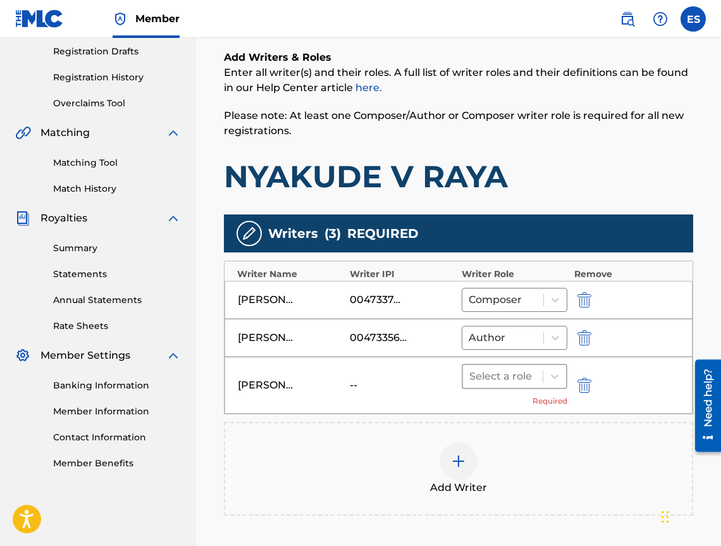
click at [539, 384] on div "Select a role" at bounding box center [503, 376] width 80 height 23
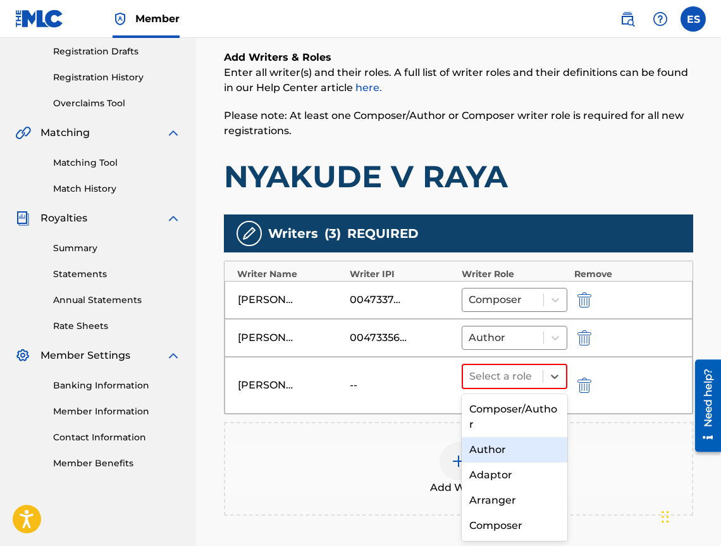
click at [534, 445] on div "Author" at bounding box center [515, 449] width 106 height 25
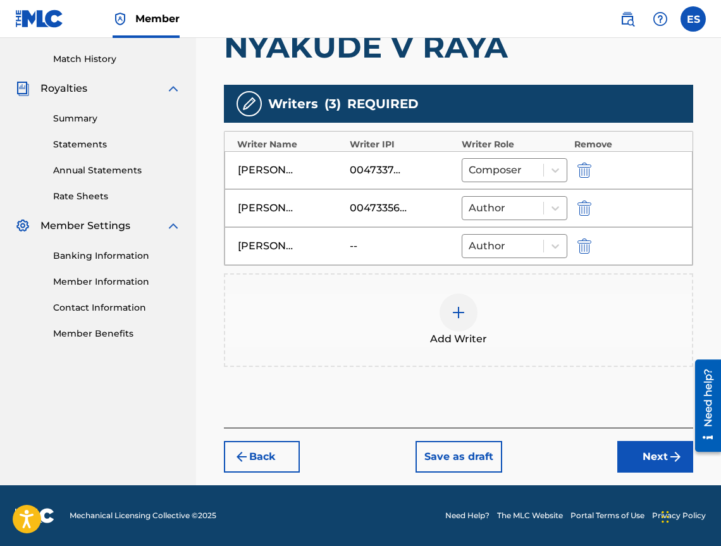
click at [642, 463] on button "Next" at bounding box center [656, 457] width 76 height 32
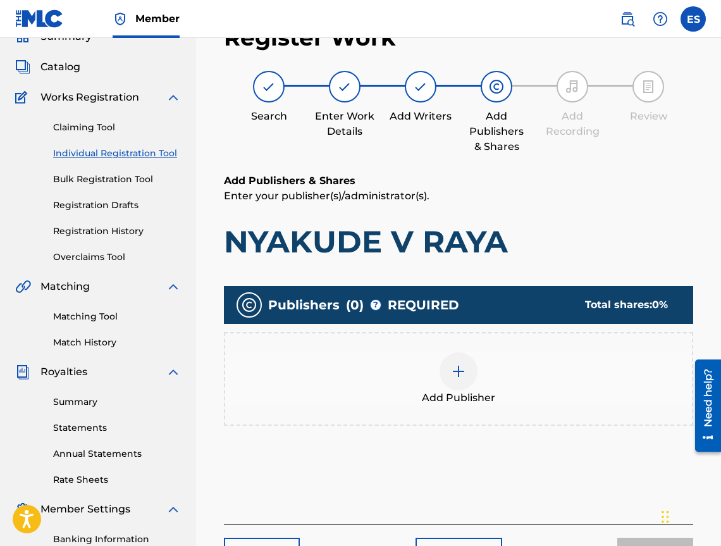
scroll to position [57, 0]
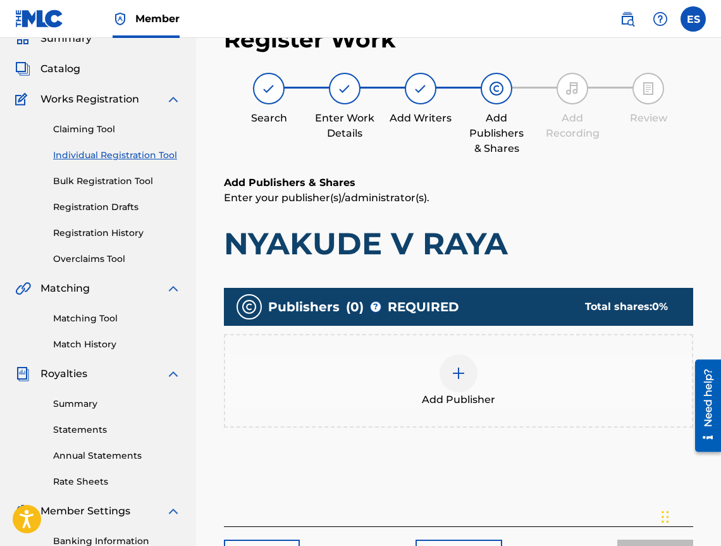
click at [483, 408] on div "Add Publisher" at bounding box center [459, 381] width 470 height 94
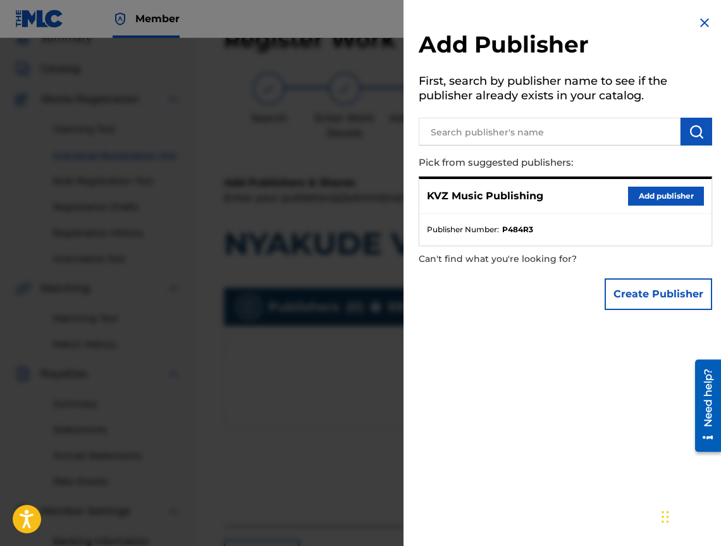
click at [634, 194] on button "Add publisher" at bounding box center [666, 196] width 76 height 19
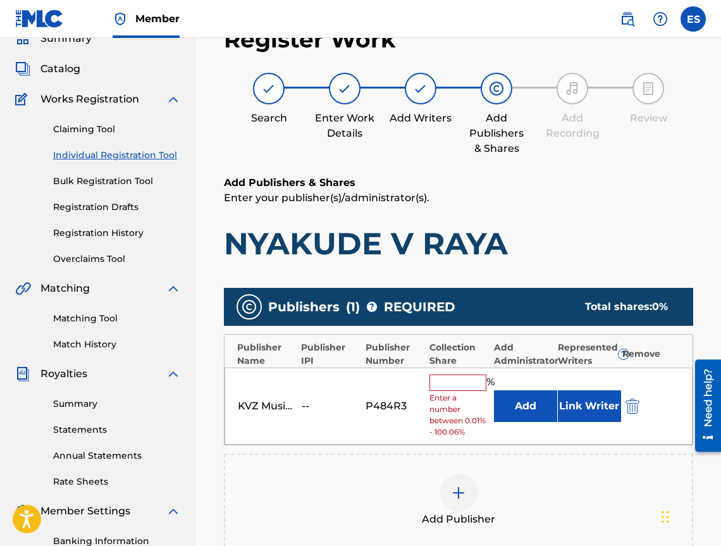
click at [451, 387] on input "text" at bounding box center [458, 383] width 57 height 16
type input "83.33"
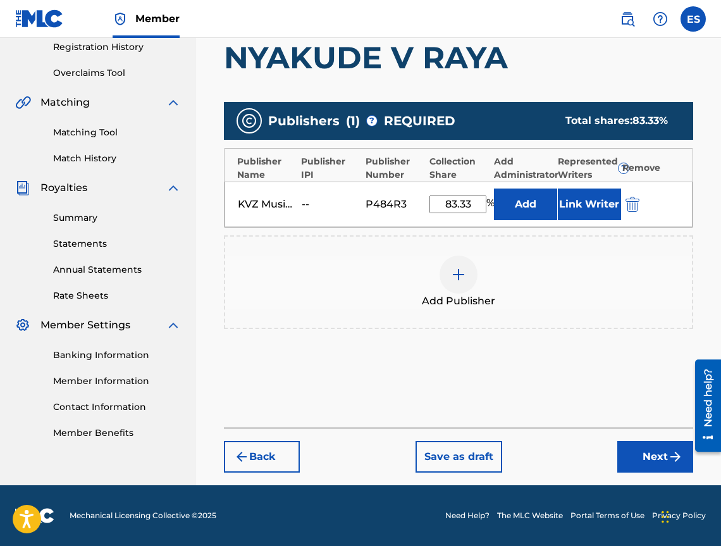
click at [651, 434] on div "Back Save as draft Next" at bounding box center [459, 450] width 470 height 45
click at [647, 446] on button "Next" at bounding box center [656, 457] width 76 height 32
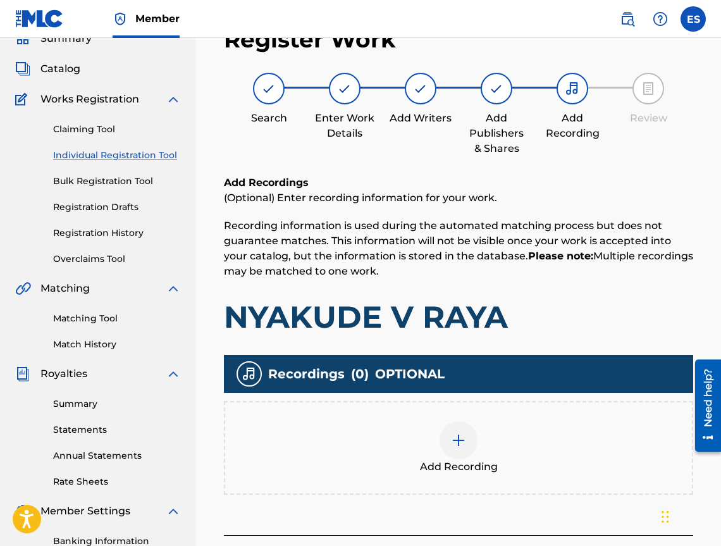
click at [373, 420] on div "Add Recording" at bounding box center [459, 448] width 470 height 94
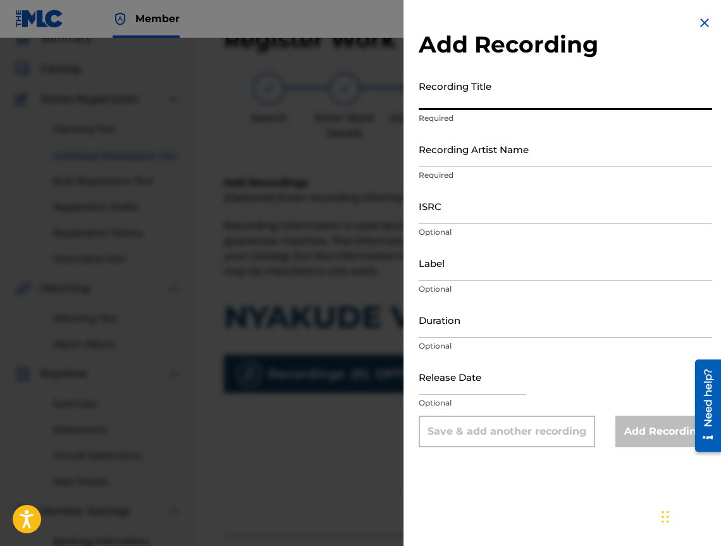
paste input "NYAKUDE V RAYA"
type input "NYAKUDE V RAYA"
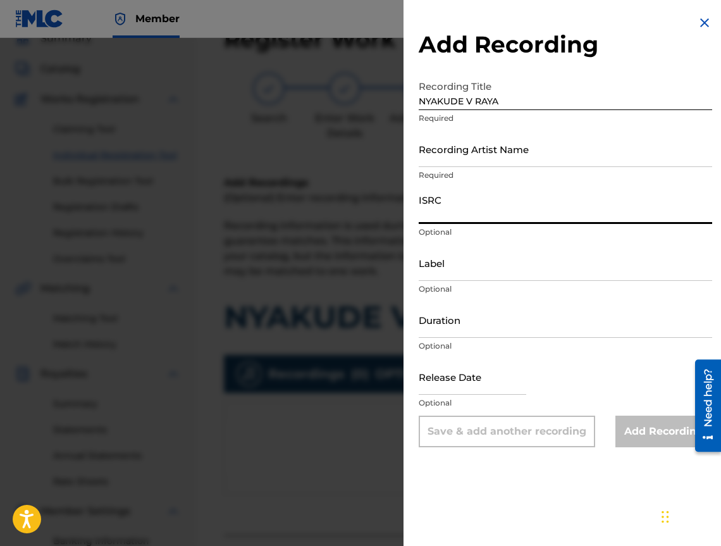
paste input "BGA331950011"
type input "BGA331950011"
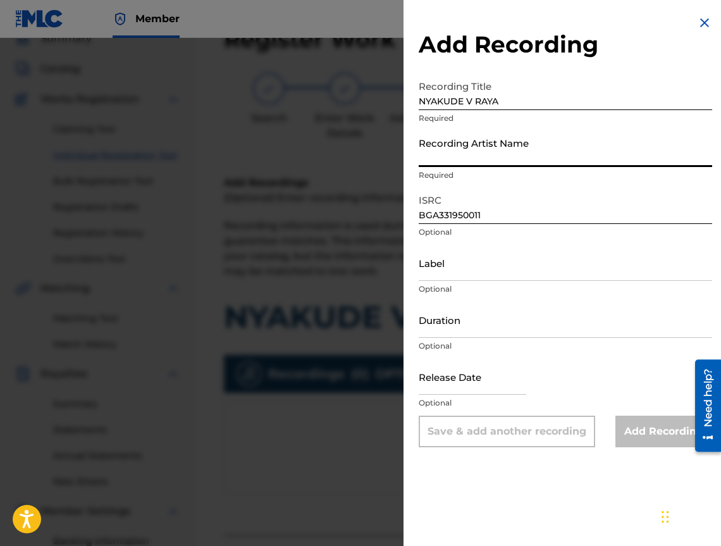
paste input "JORO"
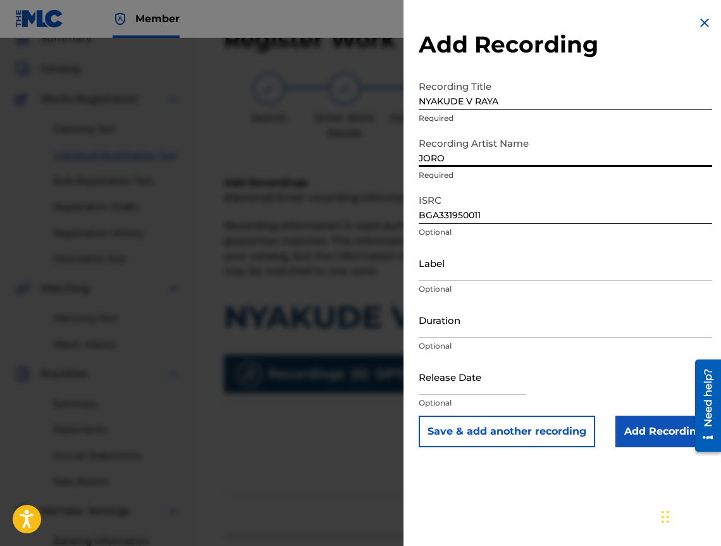
type input "JORO"
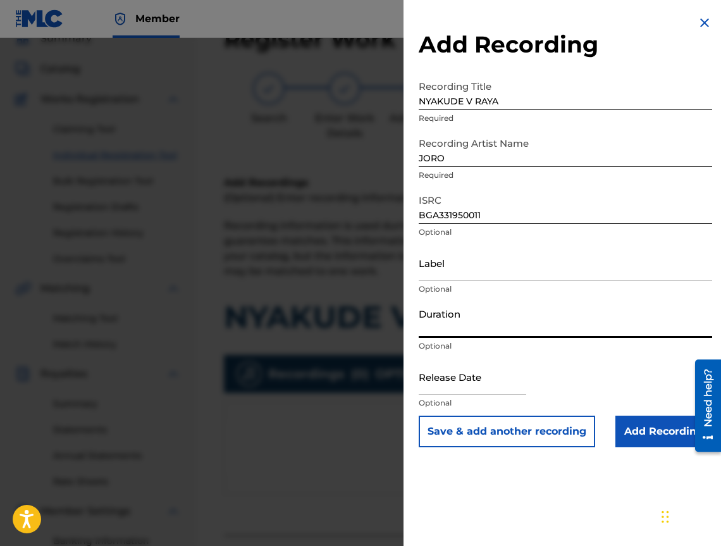
paste input "03:37"
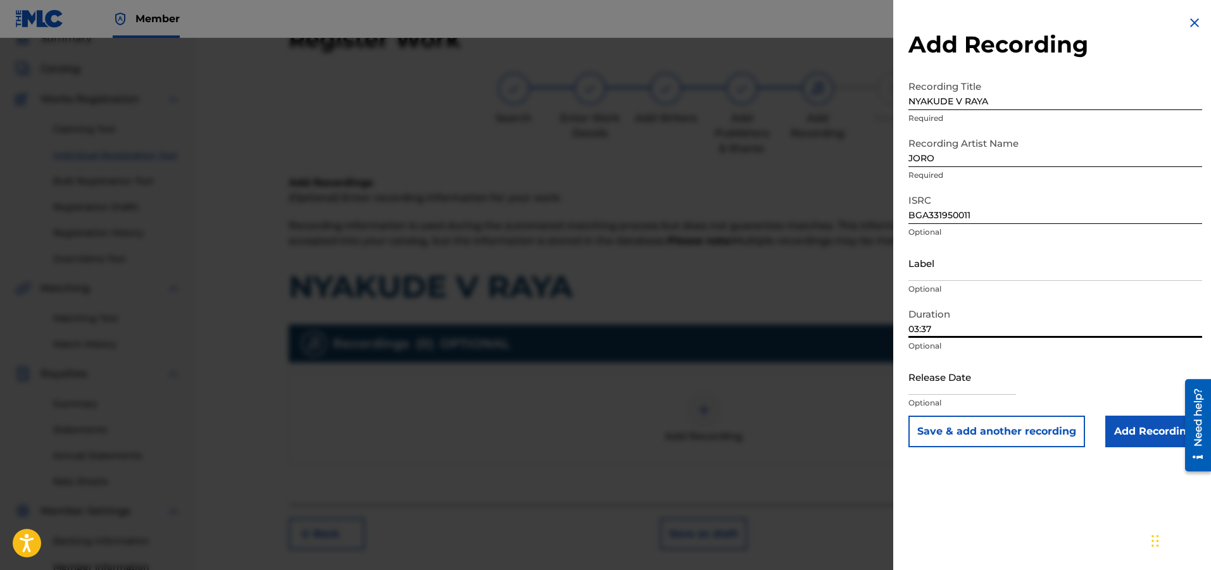
type input "03:37"
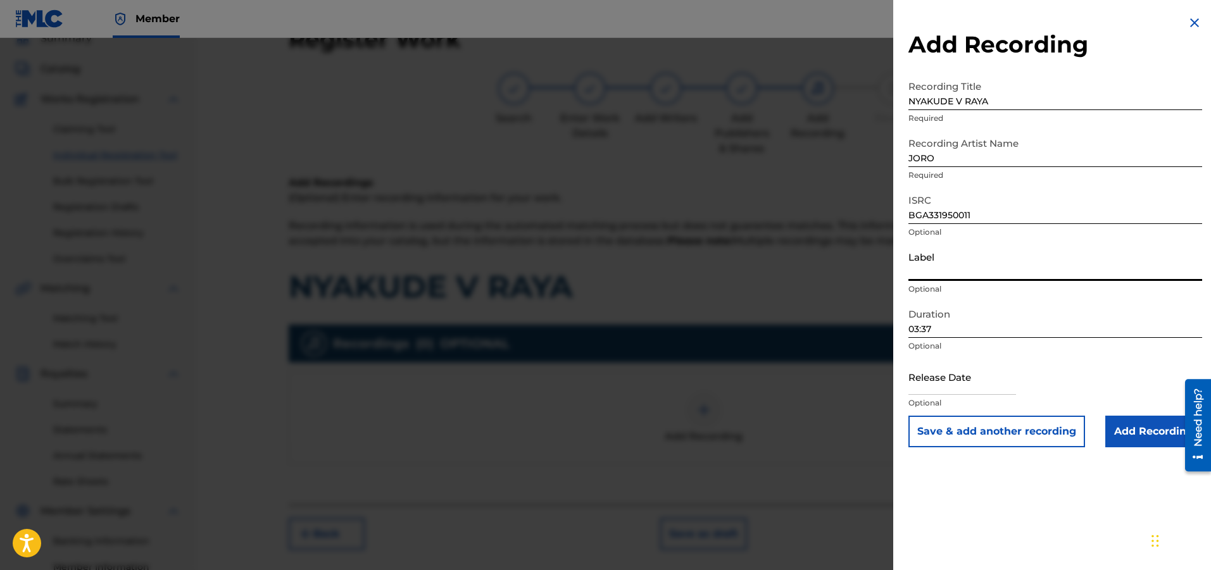
paste input "Diamond Records Company"
type input "Diamond Records Company"
click at [1109, 428] on input "Add Recording" at bounding box center [1153, 432] width 97 height 32
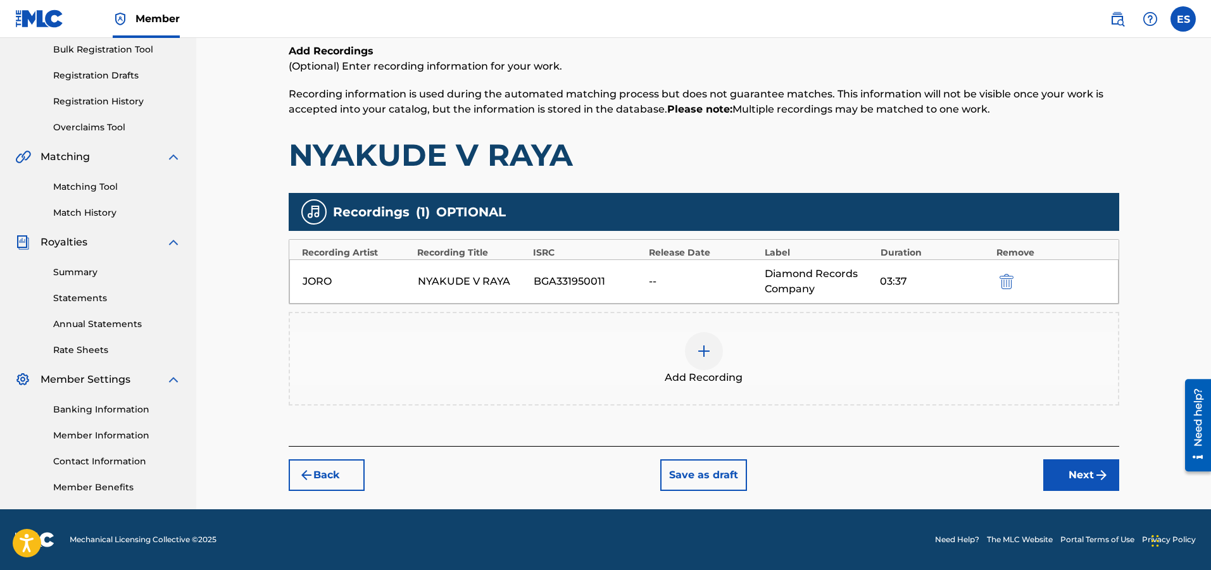
click at [355, 467] on button "Back" at bounding box center [327, 475] width 76 height 32
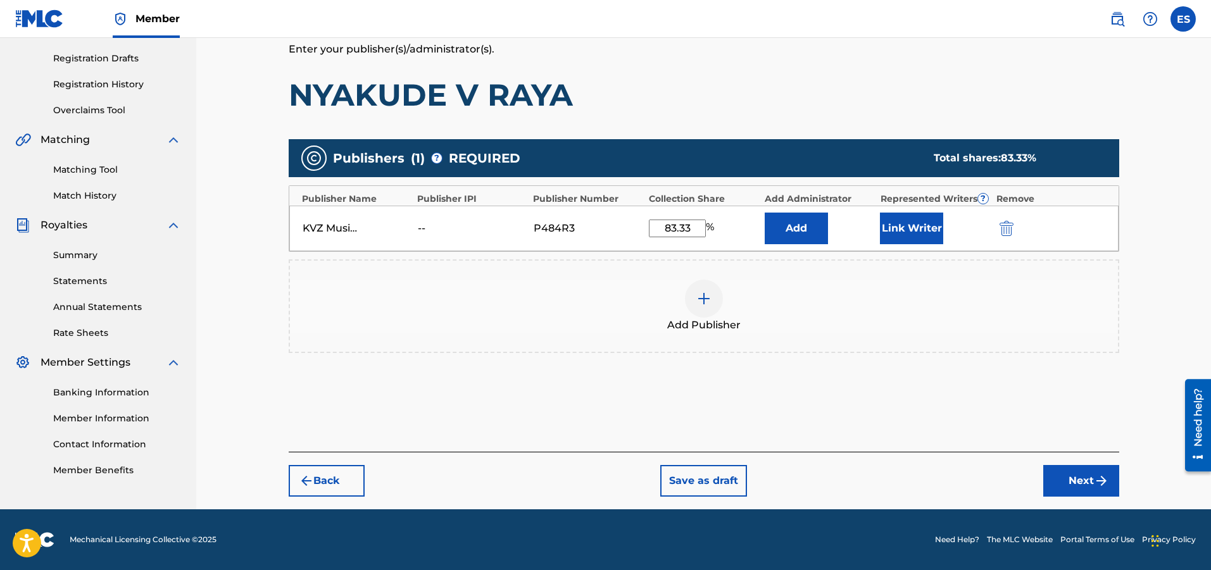
click at [350, 469] on button "Back" at bounding box center [327, 481] width 76 height 32
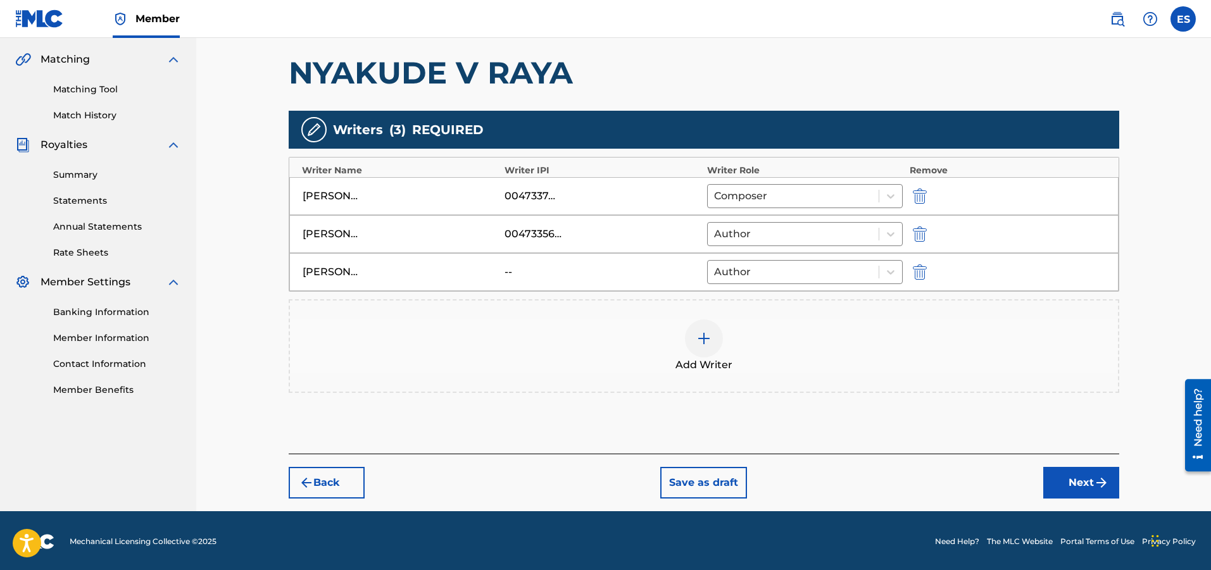
scroll to position [288, 0]
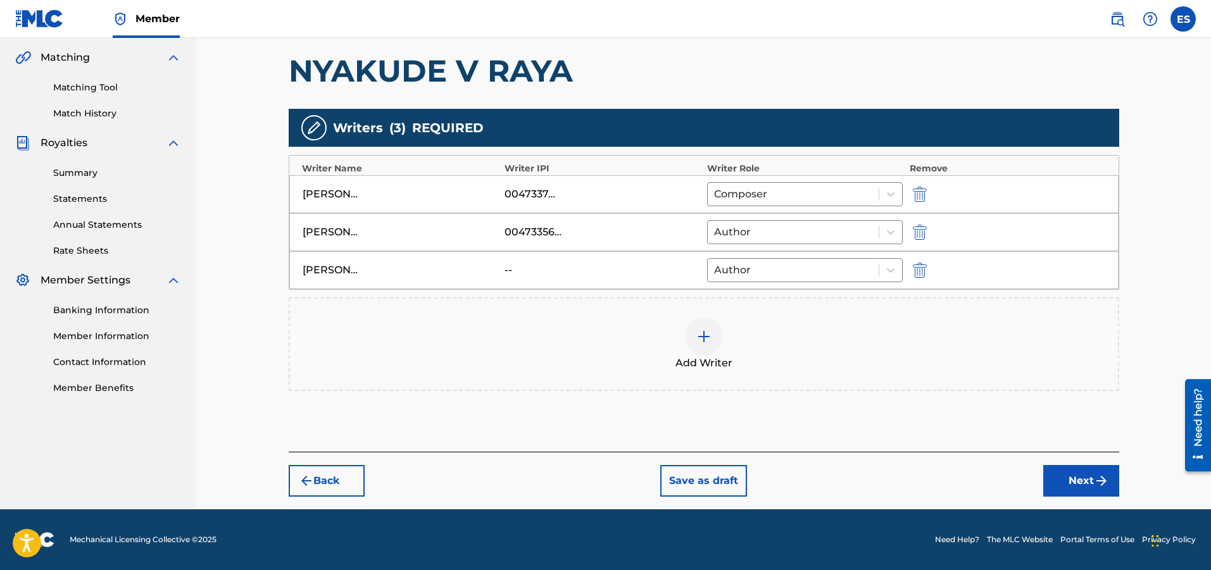
click at [353, 480] on button "Back" at bounding box center [327, 481] width 76 height 32
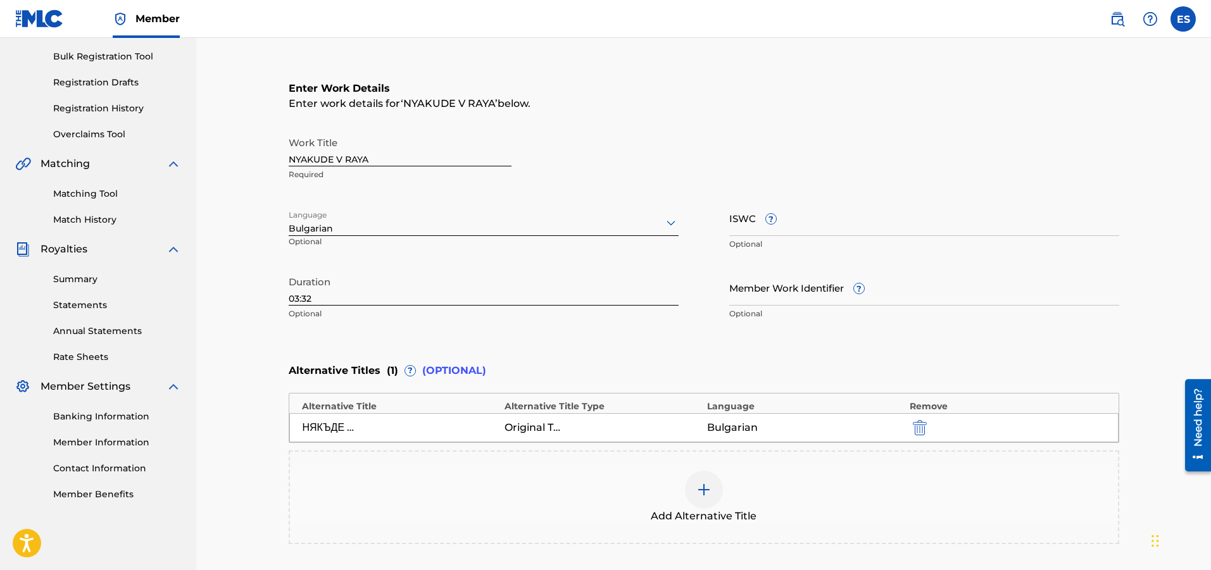
scroll to position [35, 0]
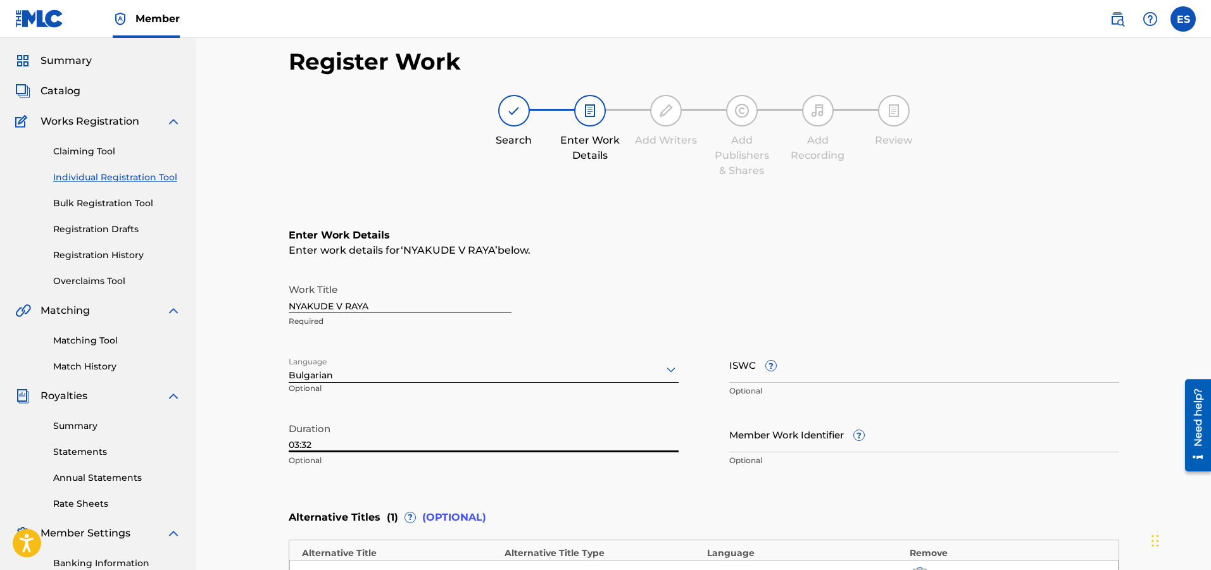
click at [347, 443] on input "03:32" at bounding box center [484, 434] width 390 height 36
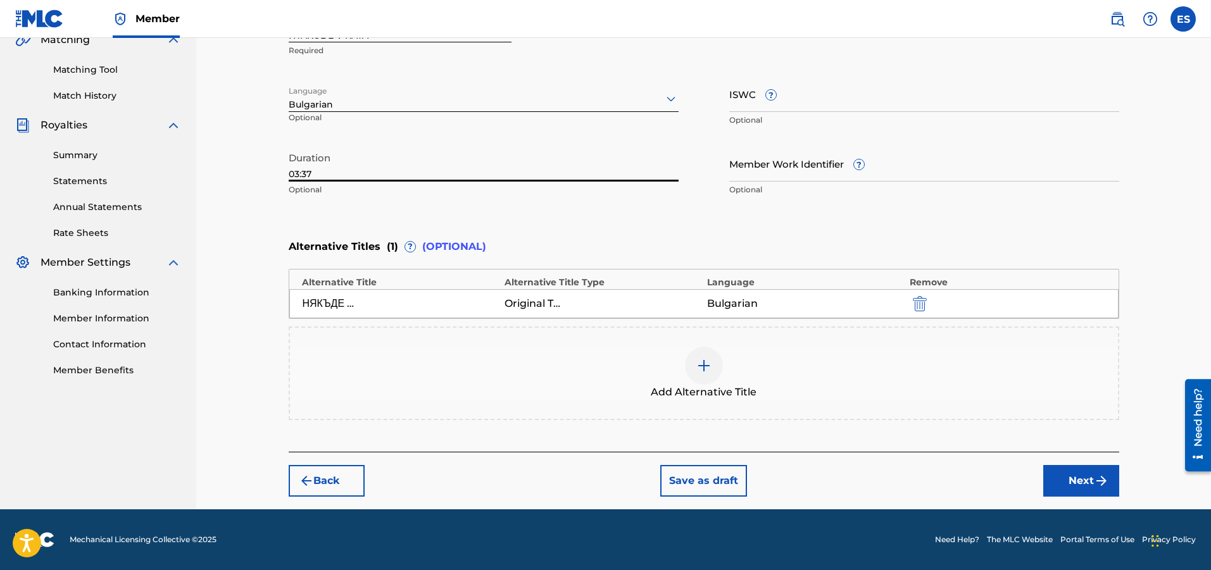
type input "03:37"
click at [1064, 488] on button "Next" at bounding box center [1081, 481] width 76 height 32
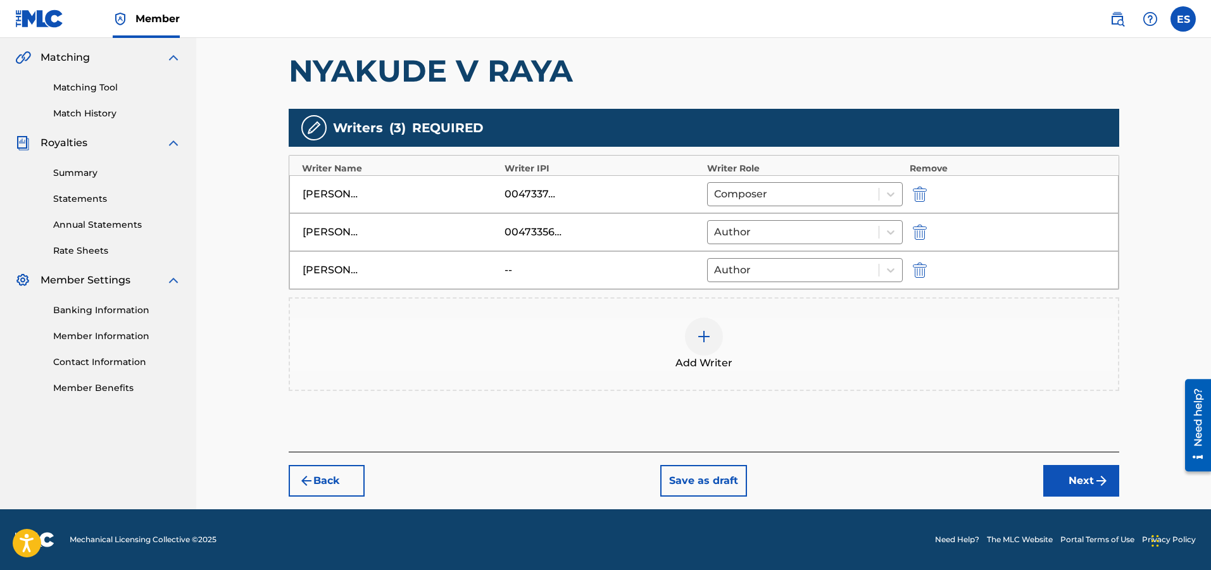
click at [1071, 482] on button "Next" at bounding box center [1081, 481] width 76 height 32
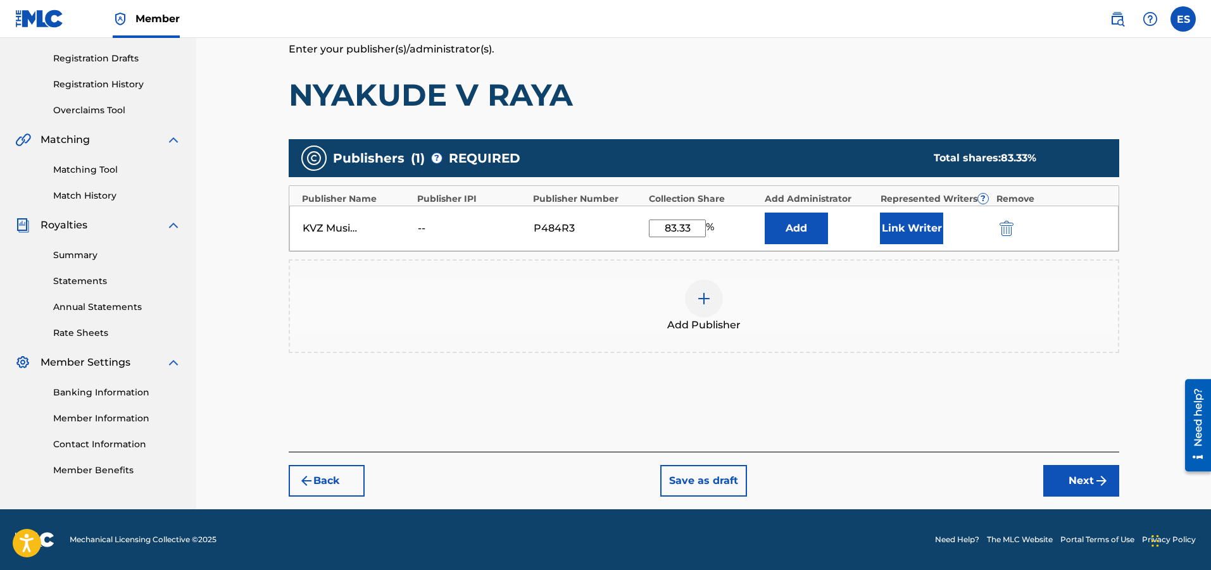
click at [1078, 487] on button "Next" at bounding box center [1081, 481] width 76 height 32
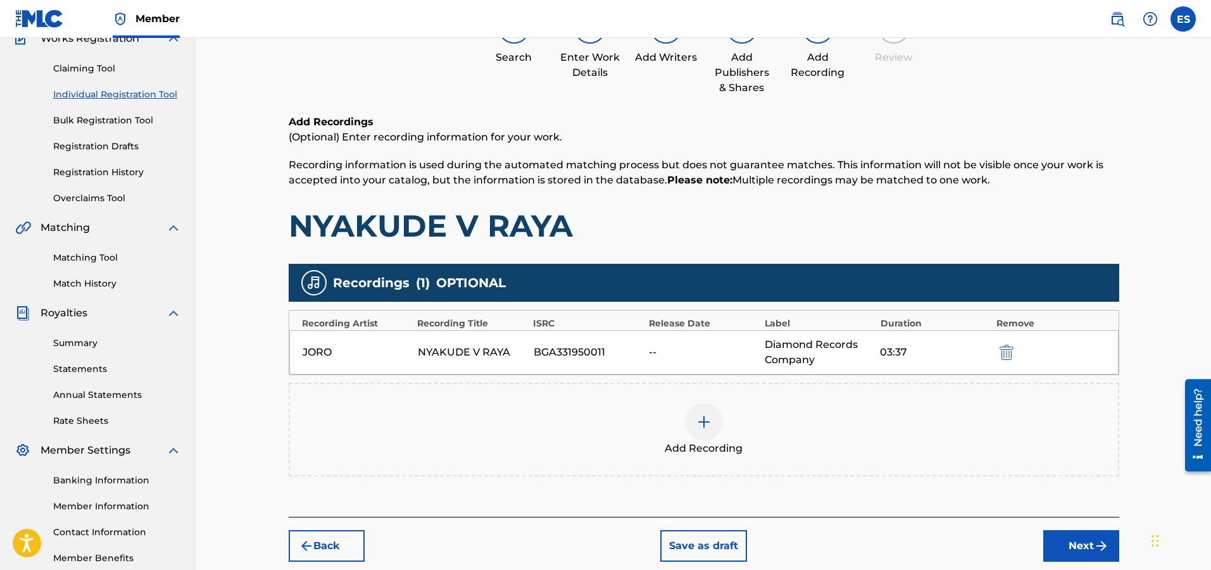
scroll to position [189, 0]
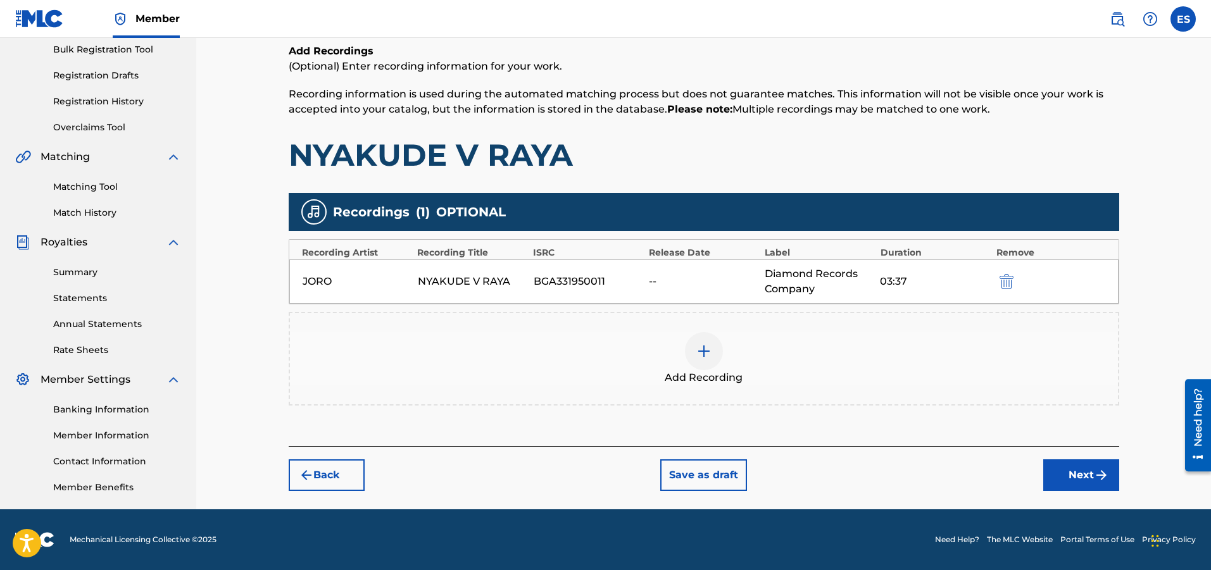
click at [740, 394] on div "Add Recording" at bounding box center [704, 359] width 830 height 94
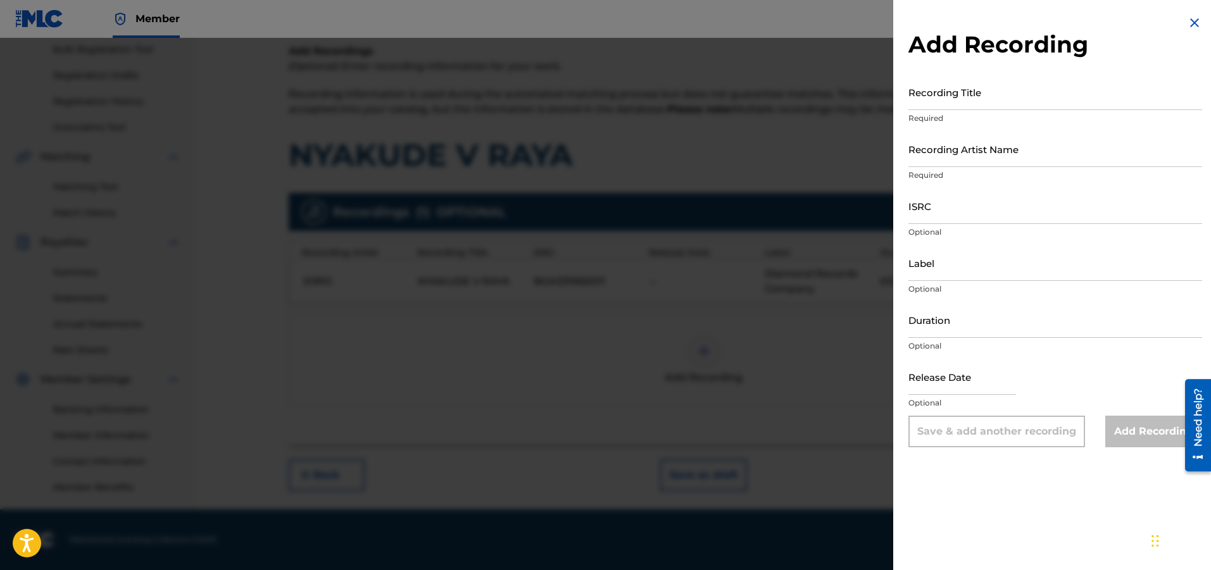
click at [616, 245] on div at bounding box center [605, 323] width 1211 height 570
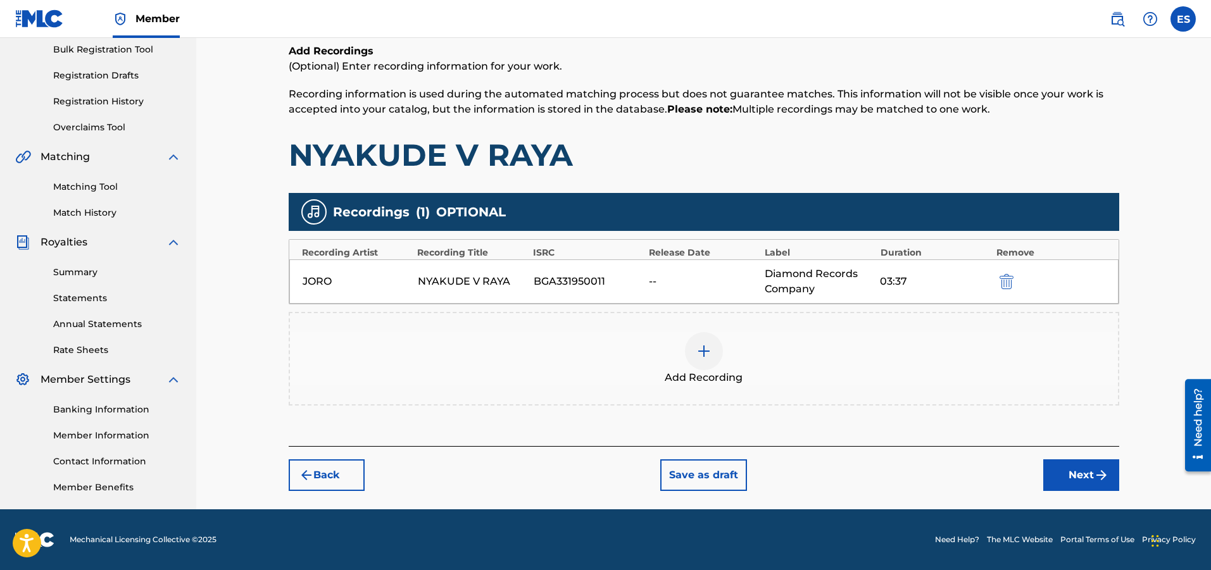
click at [1056, 467] on button "Next" at bounding box center [1081, 475] width 76 height 32
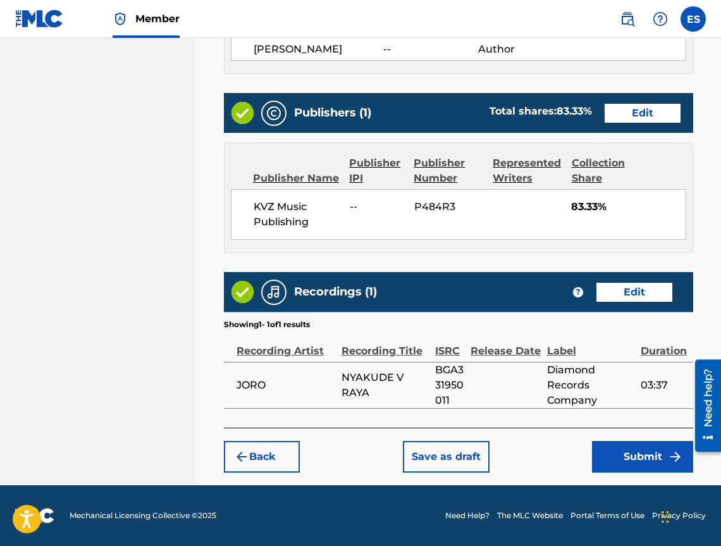
scroll to position [766, 0]
click at [663, 460] on button "Submit" at bounding box center [642, 457] width 101 height 32
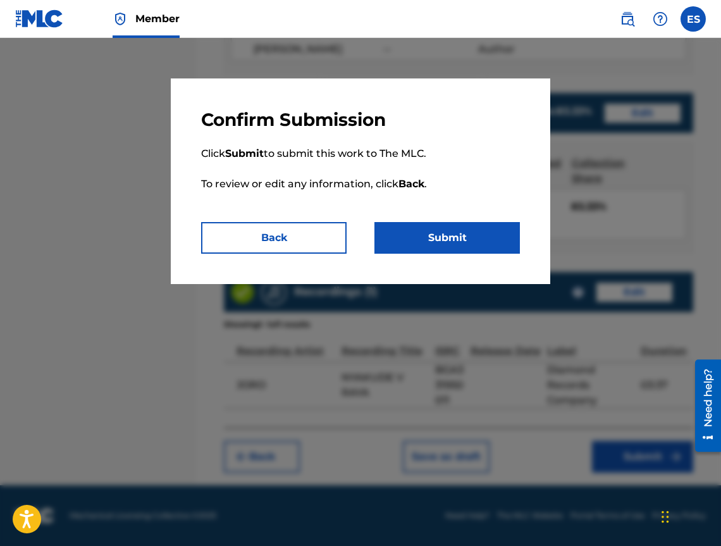
click at [417, 238] on button "Submit" at bounding box center [448, 238] width 146 height 32
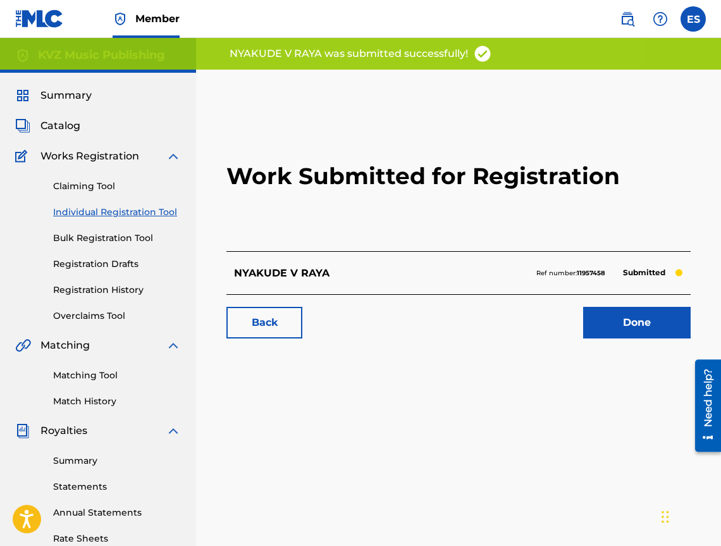
click at [147, 208] on link "Individual Registration Tool" at bounding box center [117, 212] width 128 height 13
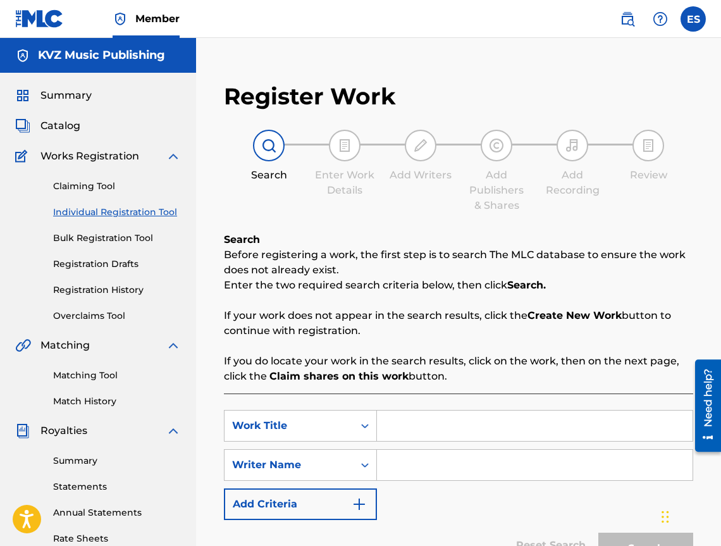
drag, startPoint x: 486, startPoint y: 447, endPoint x: 460, endPoint y: 434, distance: 29.2
paste input "NYAMAM SULZI"
type input "NYAMAM SULZI"
click at [460, 466] on input "Search Form" at bounding box center [535, 465] width 316 height 30
type input "[PERSON_NAME]"
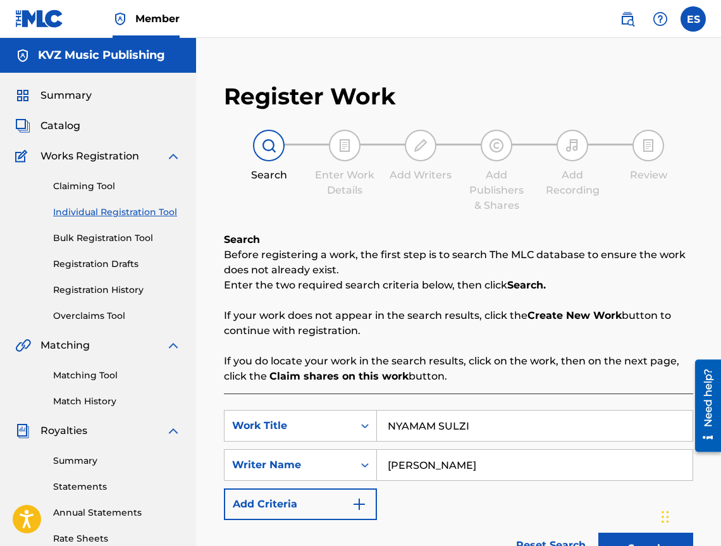
click at [381, 420] on input "NYAMAM SULZI" at bounding box center [535, 426] width 316 height 30
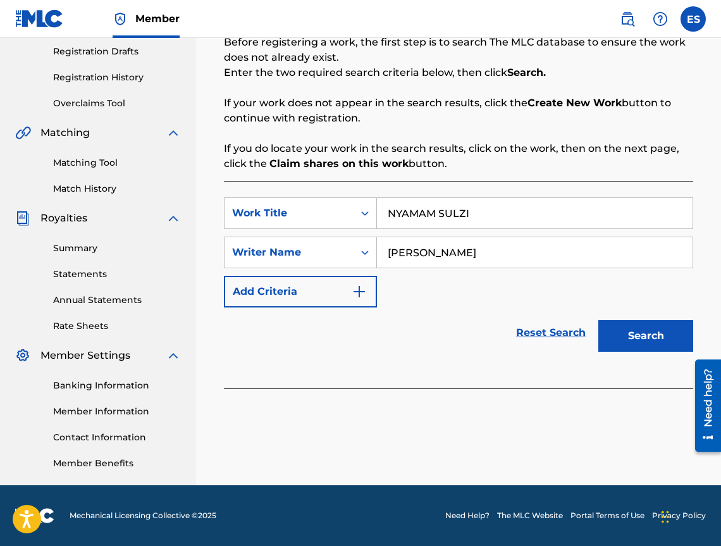
click at [649, 339] on button "Search" at bounding box center [646, 336] width 95 height 32
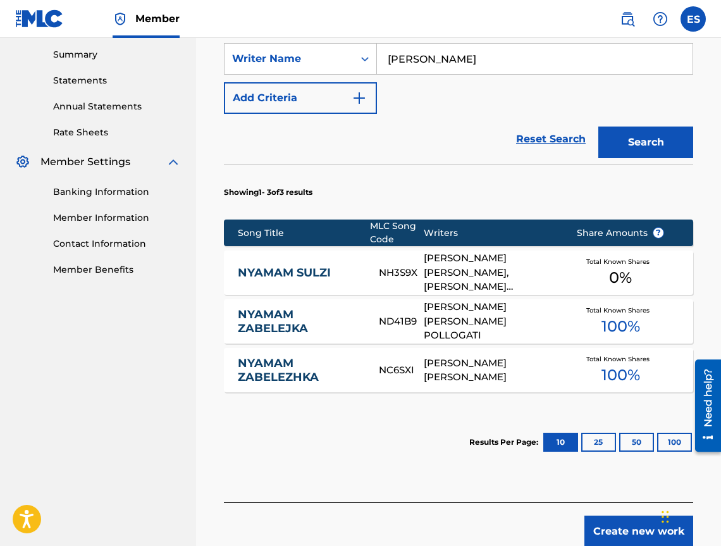
scroll to position [413, 0]
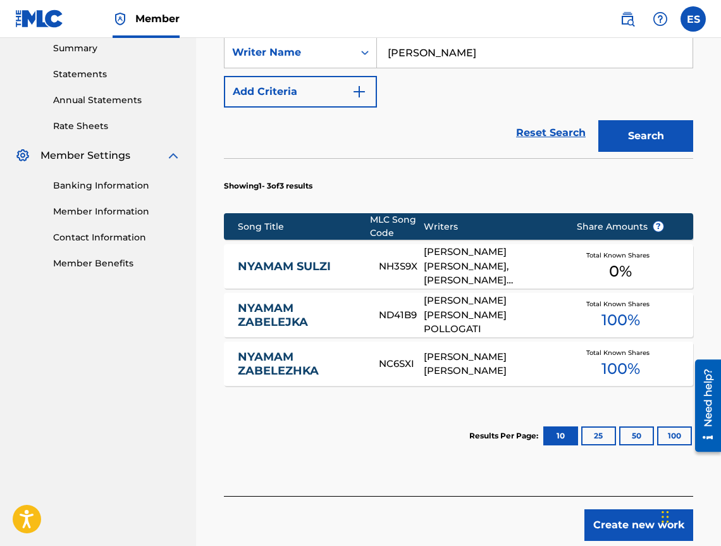
click at [300, 267] on link "NYAMAM SULZI" at bounding box center [300, 266] width 124 height 15
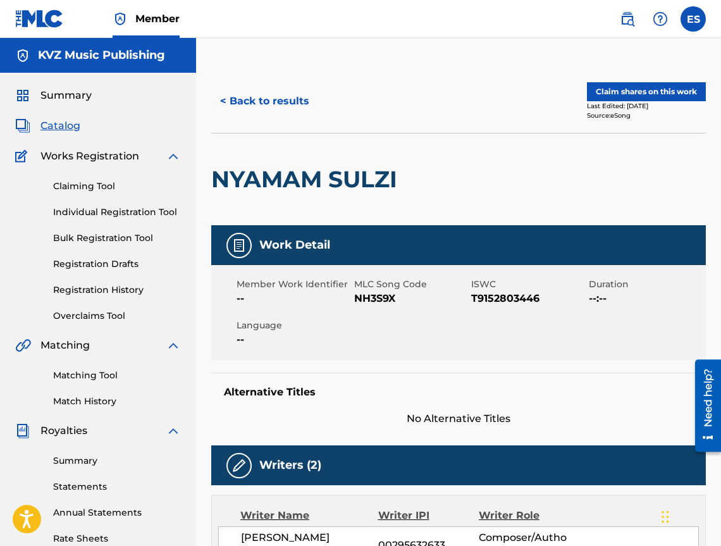
click at [247, 103] on button "< Back to results" at bounding box center [264, 101] width 107 height 32
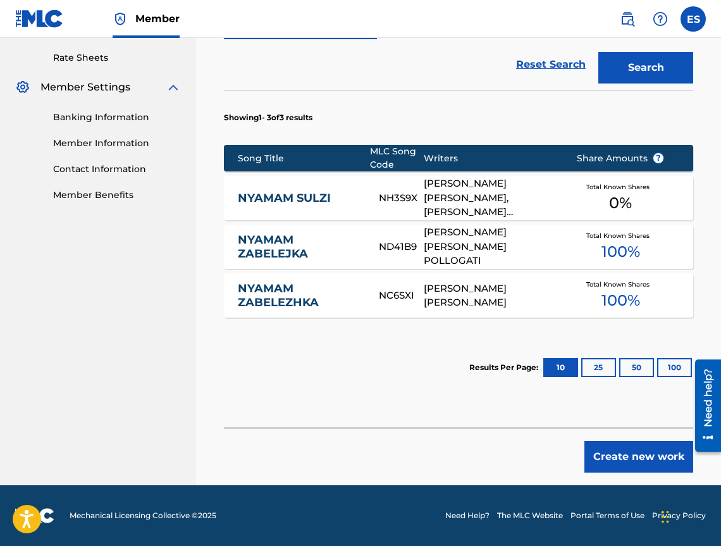
click at [594, 458] on button "Create new work" at bounding box center [639, 457] width 109 height 32
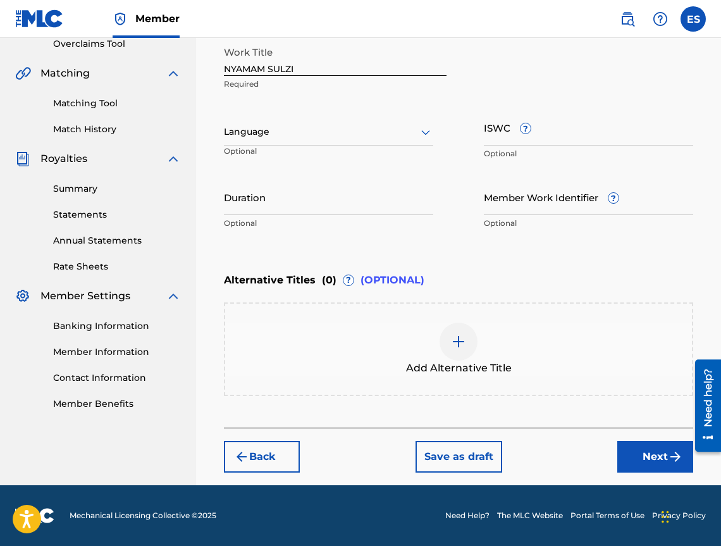
scroll to position [272, 0]
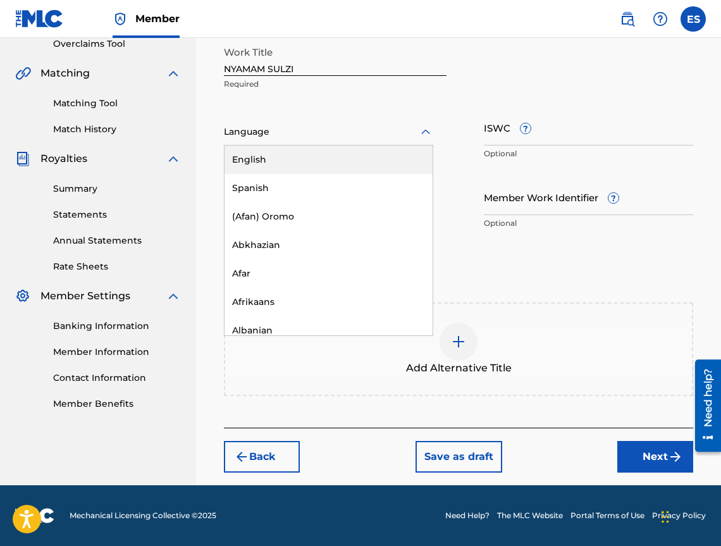
click at [265, 141] on div "Language" at bounding box center [328, 132] width 209 height 27
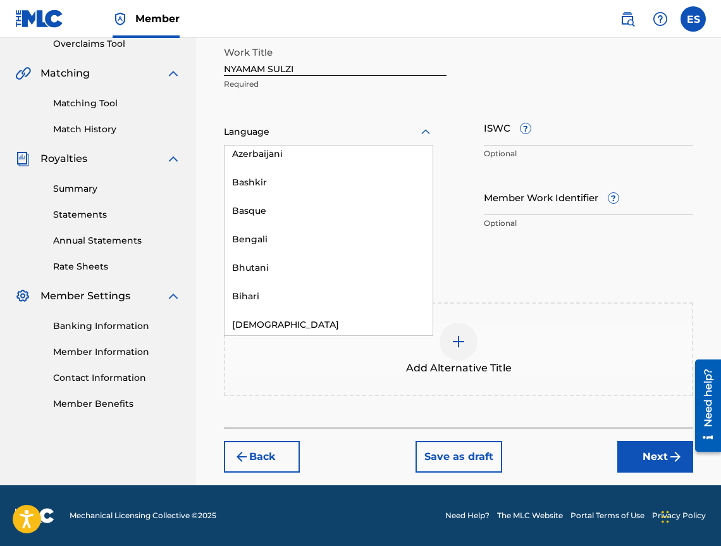
scroll to position [443, 0]
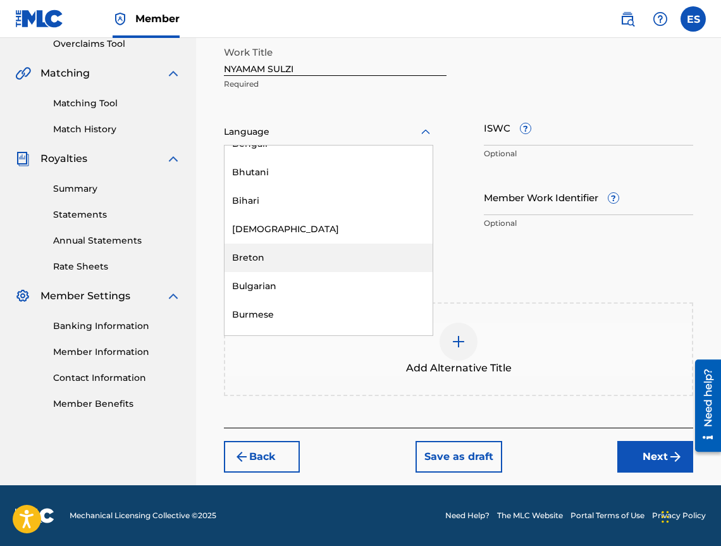
click at [278, 284] on div "Bulgarian" at bounding box center [329, 286] width 208 height 28
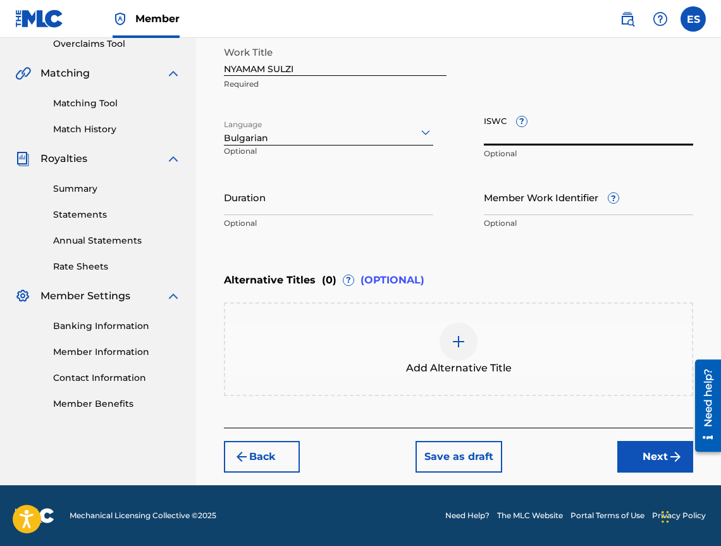
paste input "T9152803446"
type input "T9152803446"
click at [392, 213] on input "Duration" at bounding box center [328, 197] width 209 height 36
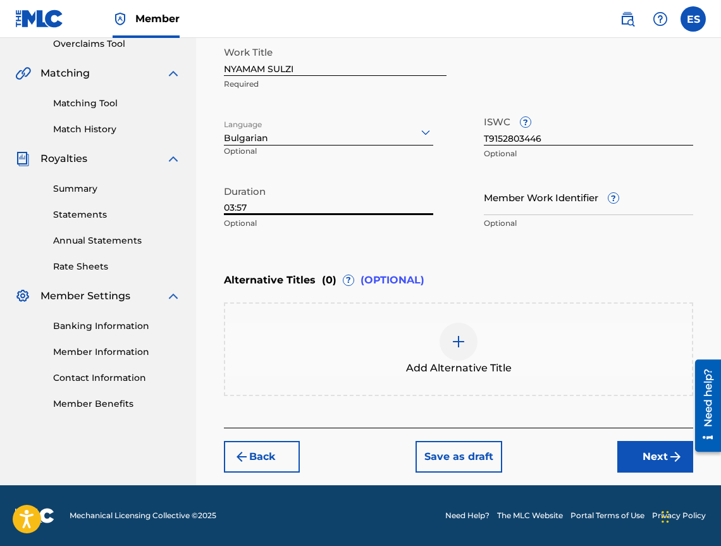
type input "03:57"
click at [480, 330] on div "Add Alternative Title" at bounding box center [458, 349] width 467 height 53
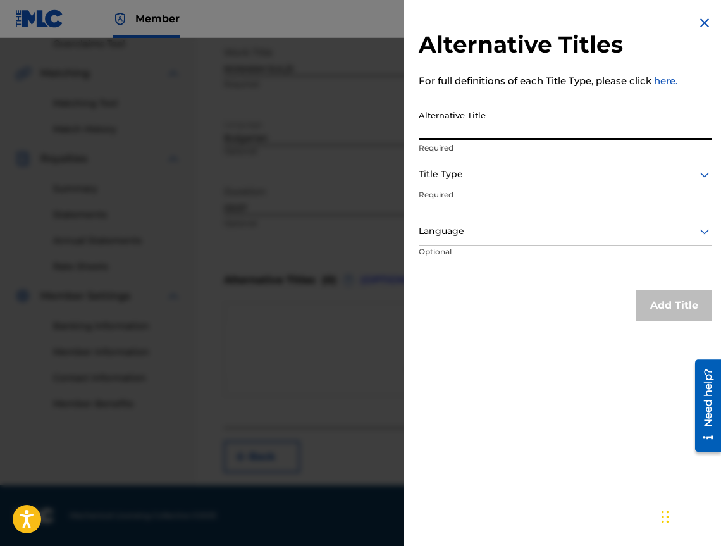
paste input "НЯМАМ СЪЛЗИ"
type input "НЯМАМ СЪЛЗИ"
click at [542, 182] on div at bounding box center [566, 174] width 294 height 16
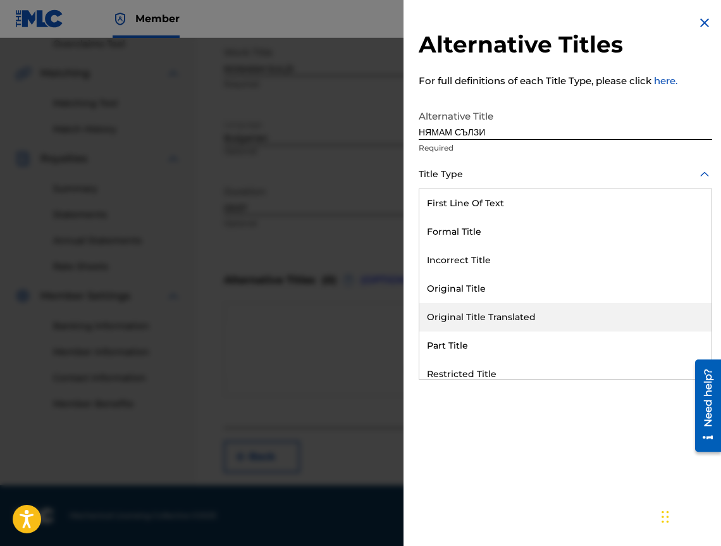
click at [544, 317] on div "Original Title Translated" at bounding box center [566, 317] width 292 height 28
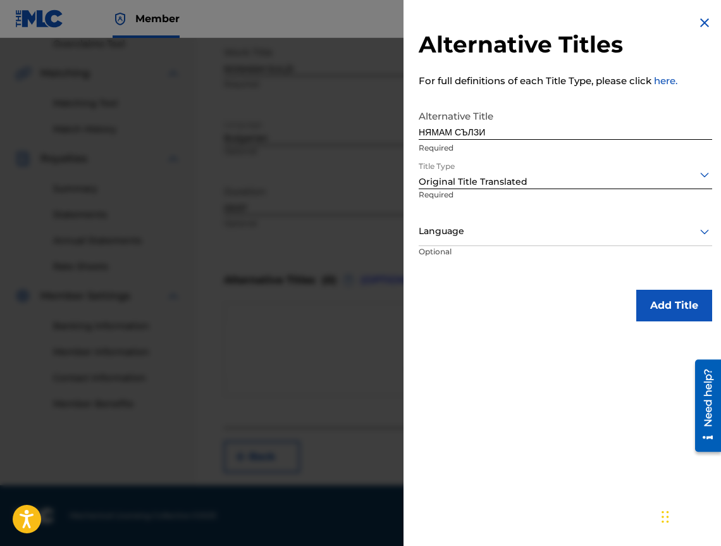
click at [516, 221] on div "Language" at bounding box center [566, 232] width 294 height 28
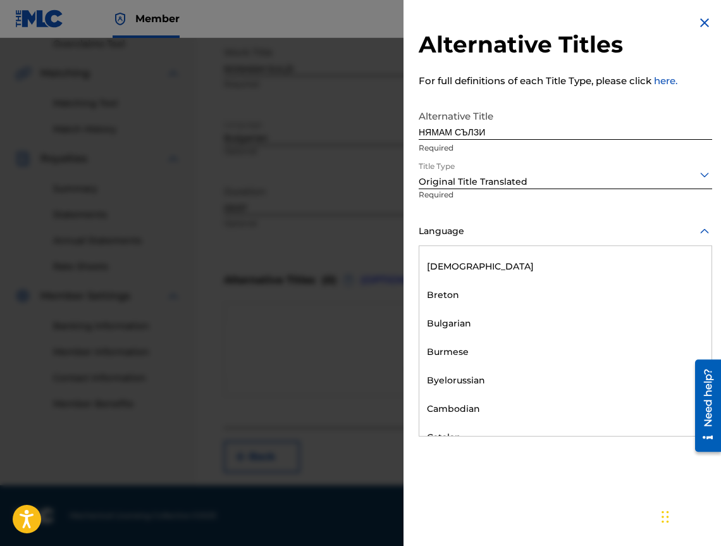
scroll to position [570, 0]
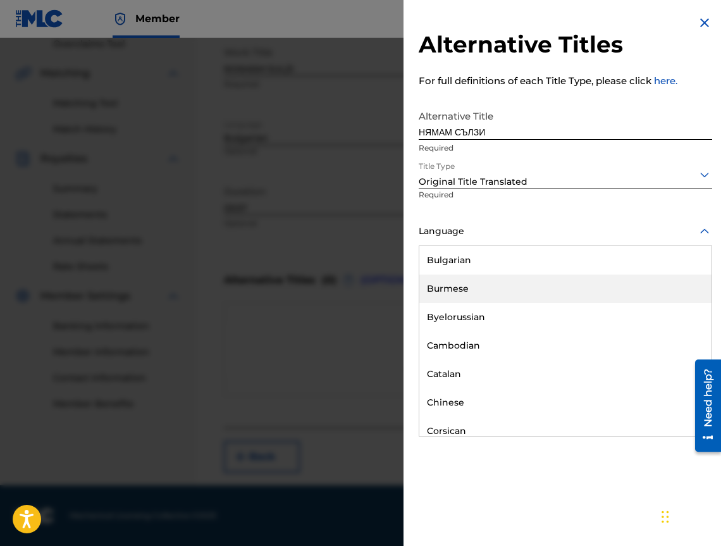
click at [510, 263] on div "Bulgarian" at bounding box center [566, 260] width 292 height 28
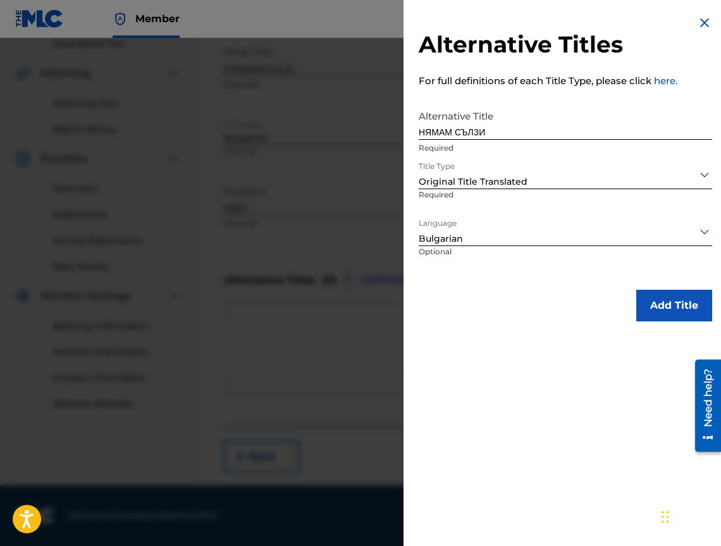
click at [656, 300] on button "Add Title" at bounding box center [675, 306] width 76 height 32
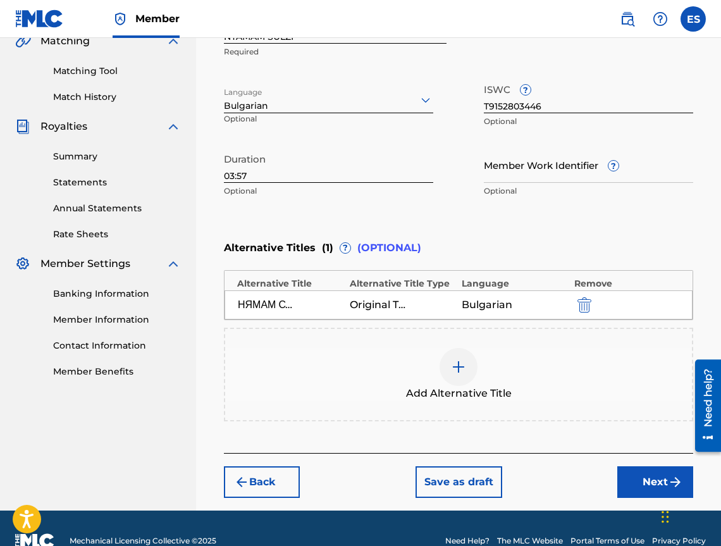
scroll to position [330, 0]
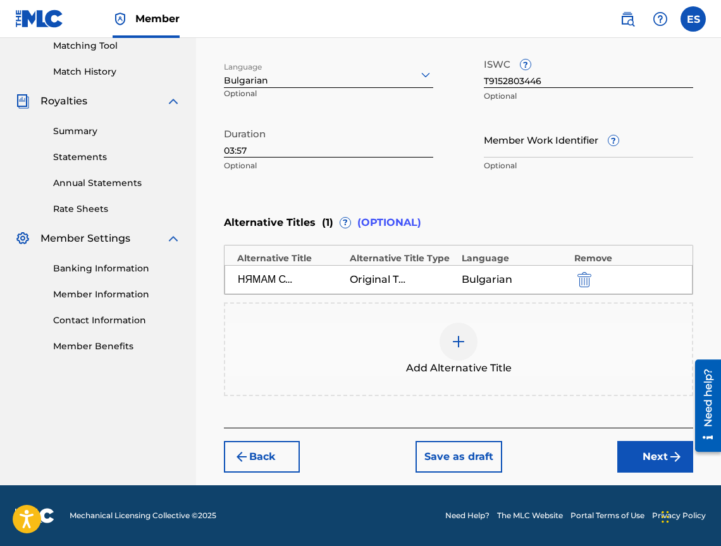
click at [671, 450] on img "submit" at bounding box center [675, 456] width 15 height 15
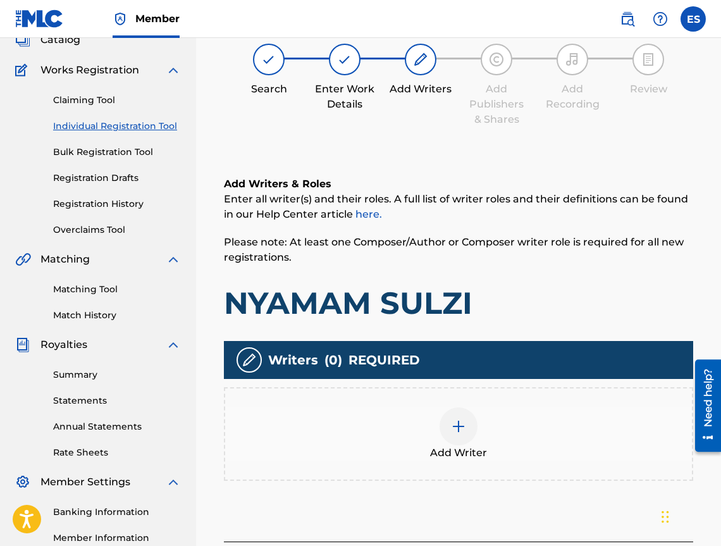
scroll to position [57, 0]
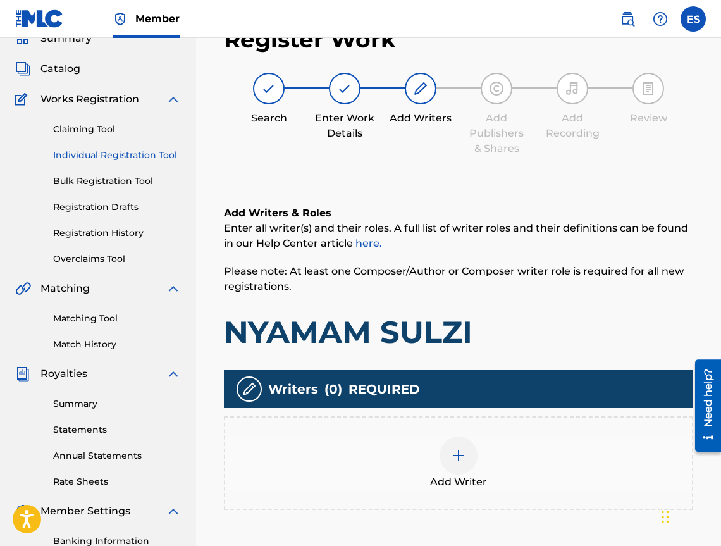
click at [458, 472] on div at bounding box center [459, 456] width 38 height 38
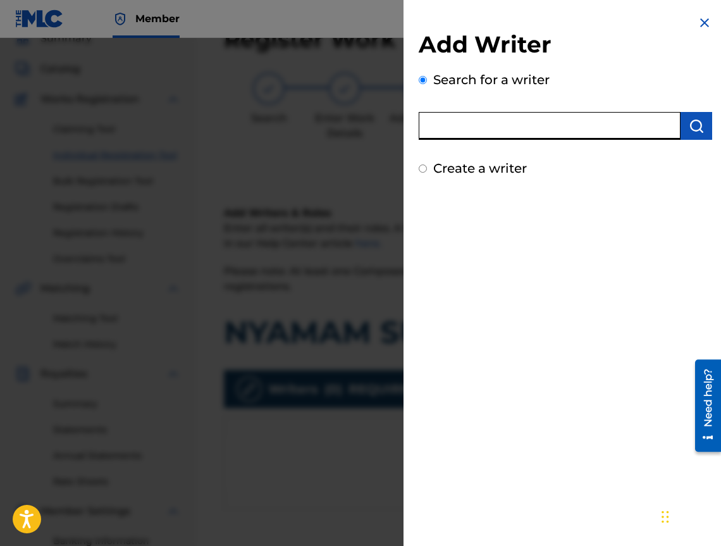
paste input "00295632633"
type input "00295632633"
click at [690, 123] on img "submit" at bounding box center [696, 125] width 15 height 15
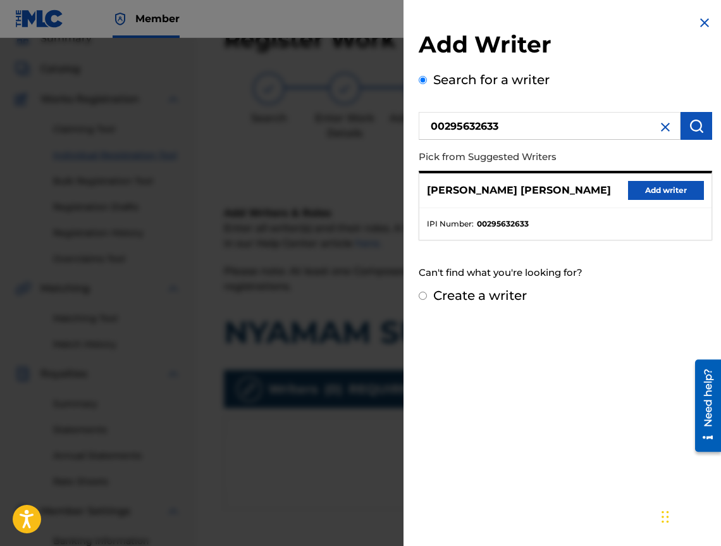
click at [648, 190] on button "Add writer" at bounding box center [666, 190] width 76 height 19
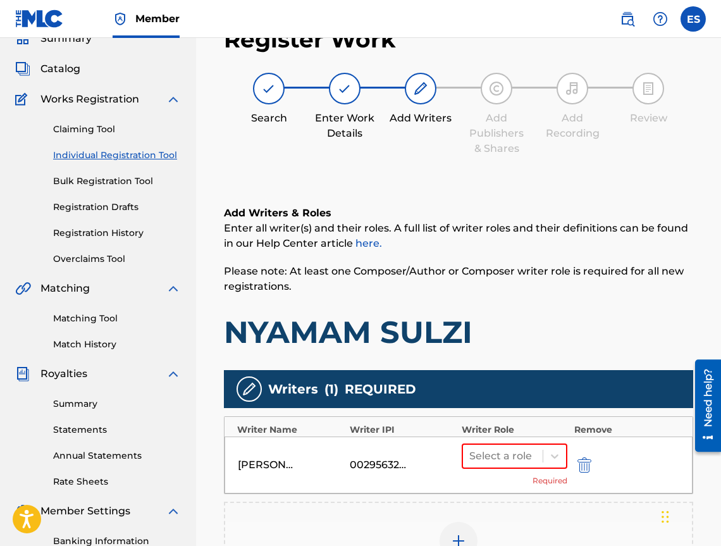
click at [498, 470] on div "Select a role Required" at bounding box center [515, 465] width 106 height 43
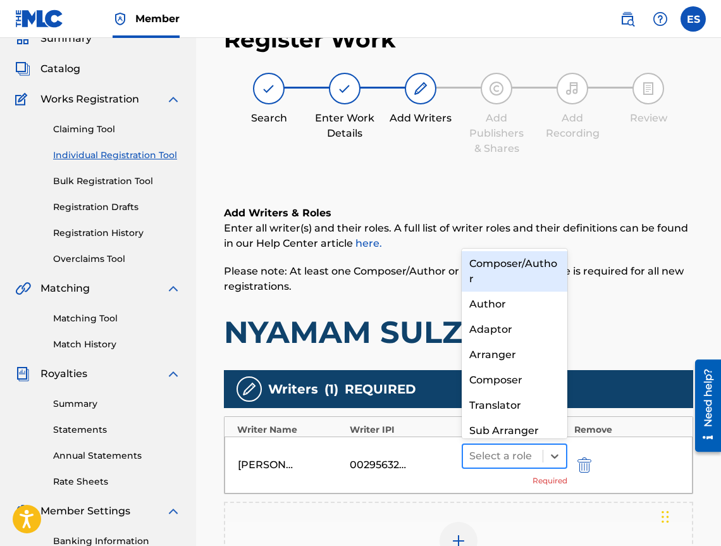
click at [498, 467] on div "Select a role" at bounding box center [503, 456] width 80 height 23
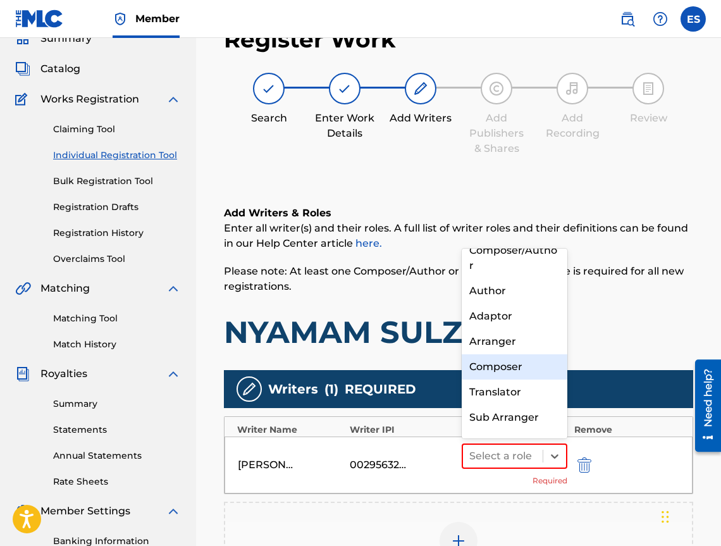
click at [529, 358] on div "Composer" at bounding box center [515, 366] width 106 height 25
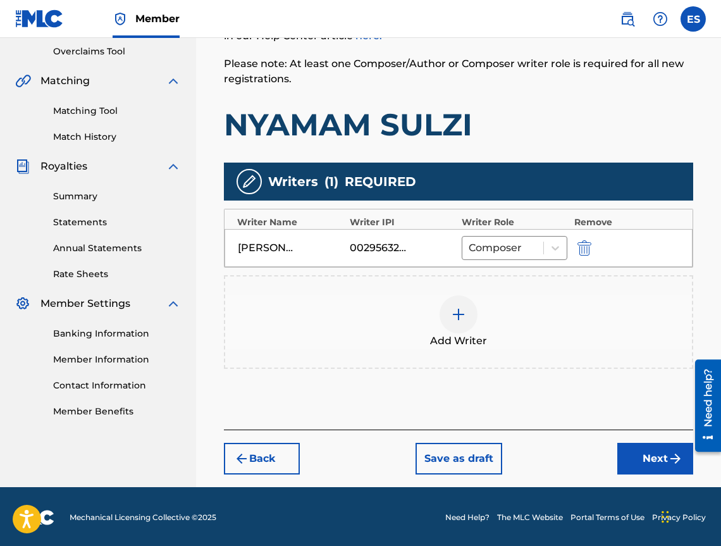
scroll to position [266, 0]
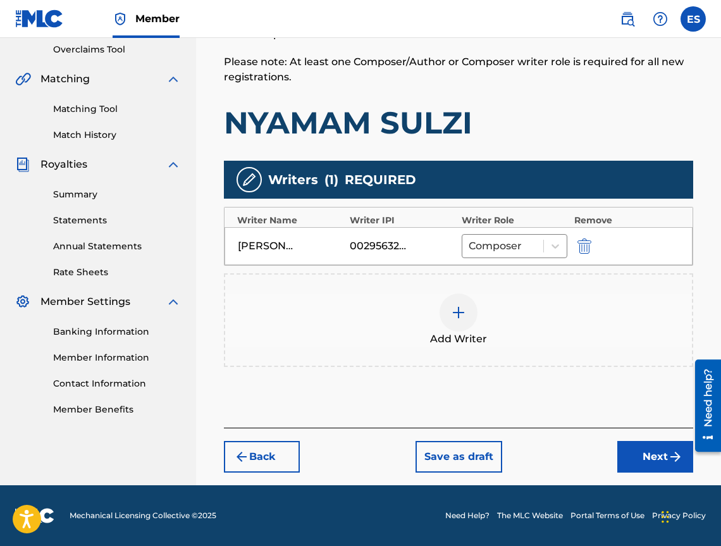
click at [456, 340] on span "Add Writer" at bounding box center [458, 339] width 57 height 15
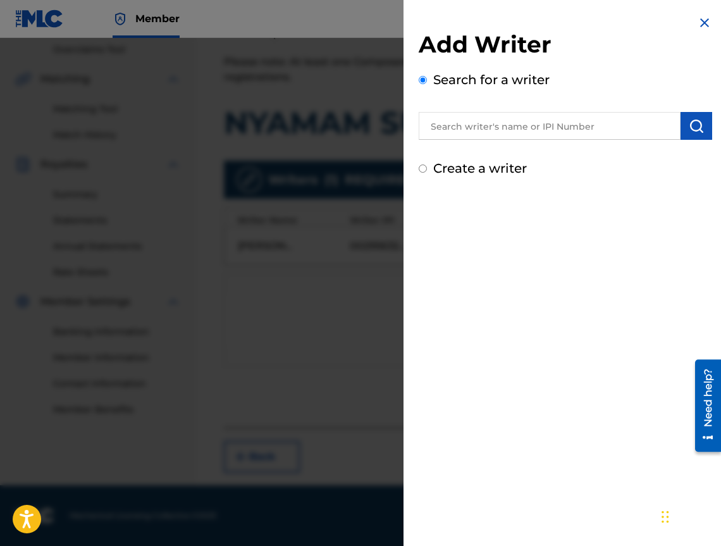
drag, startPoint x: 521, startPoint y: 109, endPoint x: 470, endPoint y: 122, distance: 52.7
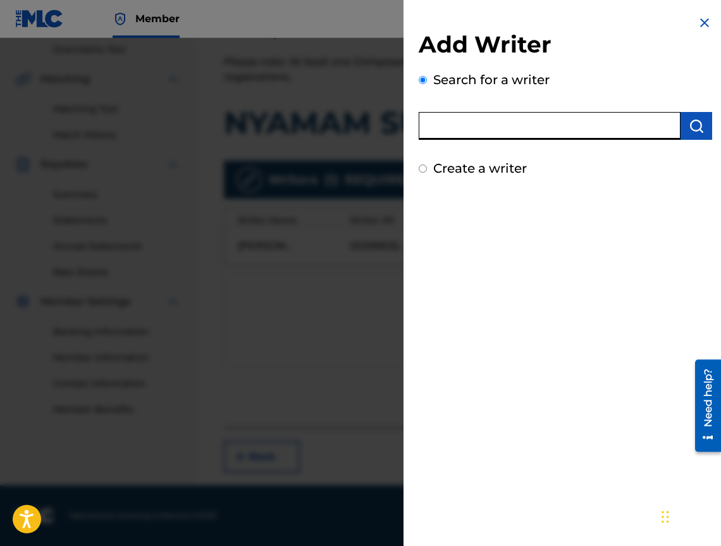
paste input "00473356148"
type input "00473356148"
click at [688, 138] on button "submit" at bounding box center [697, 126] width 32 height 28
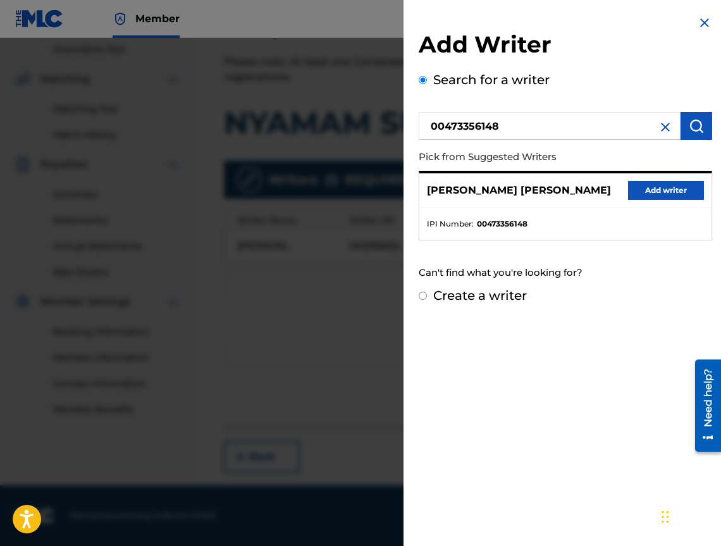
click at [661, 186] on button "Add writer" at bounding box center [666, 190] width 76 height 19
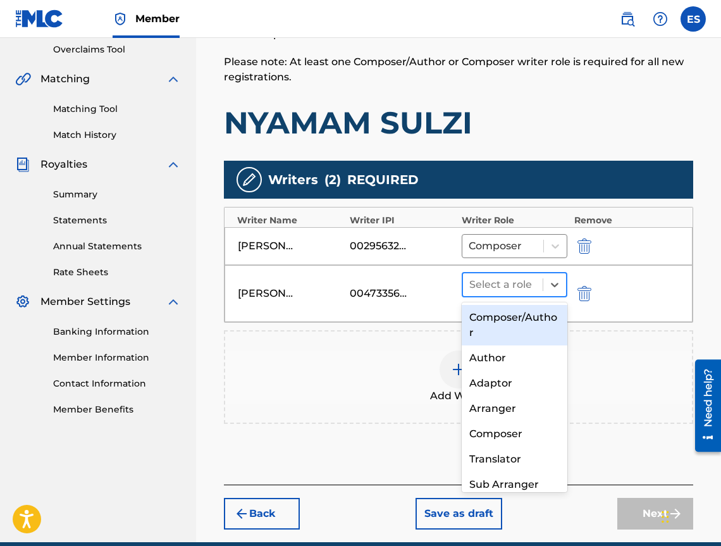
click at [467, 290] on div "Select a role" at bounding box center [503, 284] width 80 height 23
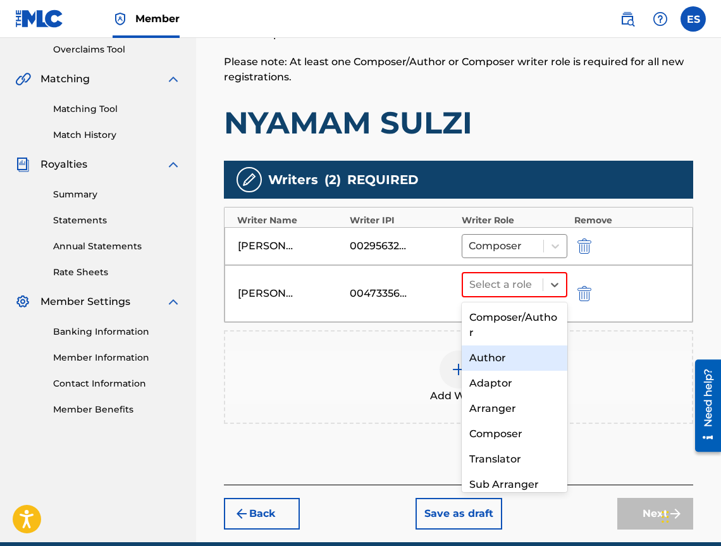
click at [485, 365] on div "Author" at bounding box center [515, 358] width 106 height 25
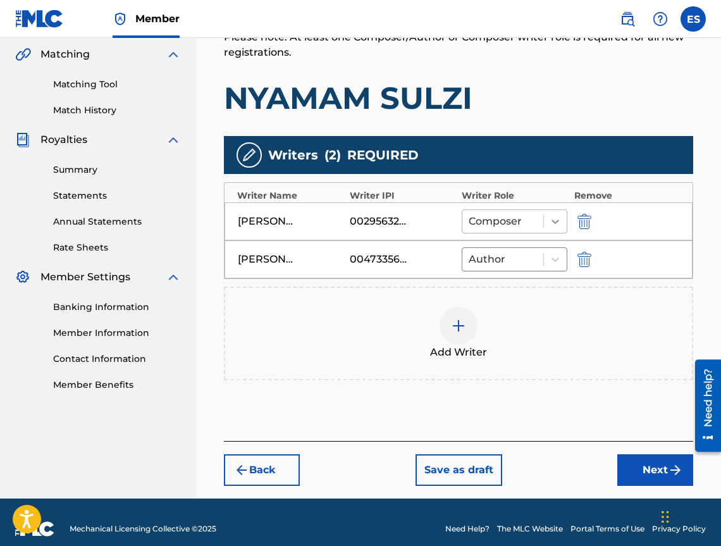
scroll to position [304, 0]
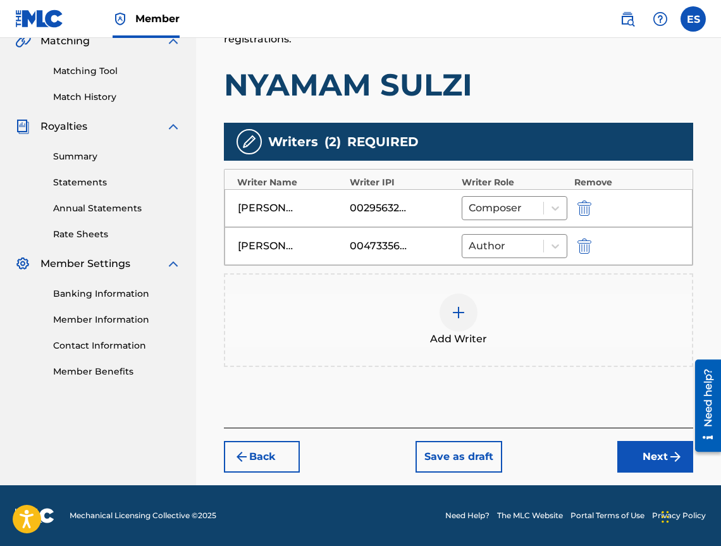
click at [658, 438] on div "Back Save as draft Next" at bounding box center [459, 450] width 470 height 45
click at [656, 446] on button "Next" at bounding box center [656, 457] width 76 height 32
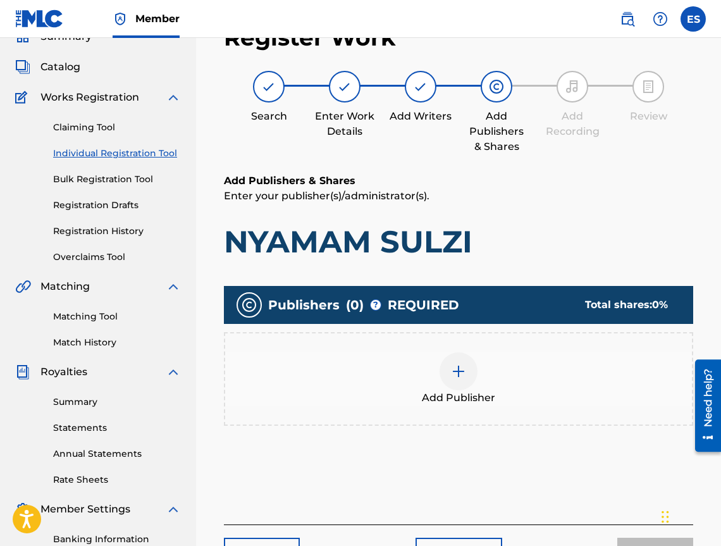
scroll to position [57, 0]
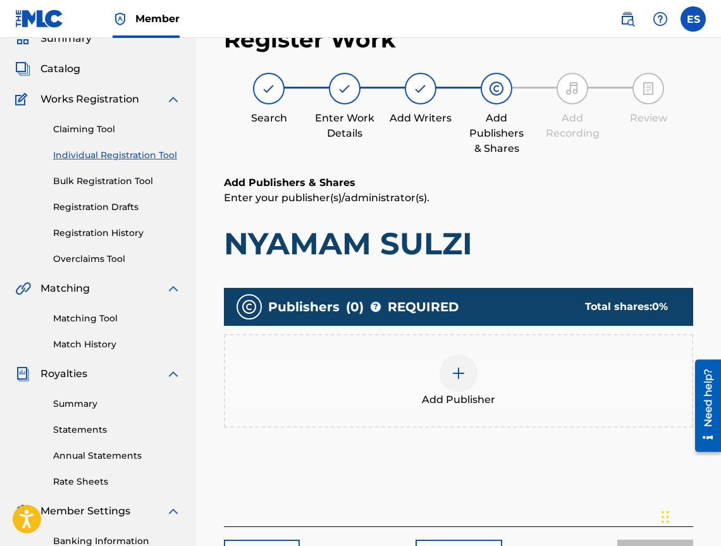
click at [492, 366] on div "Add Publisher" at bounding box center [458, 380] width 467 height 53
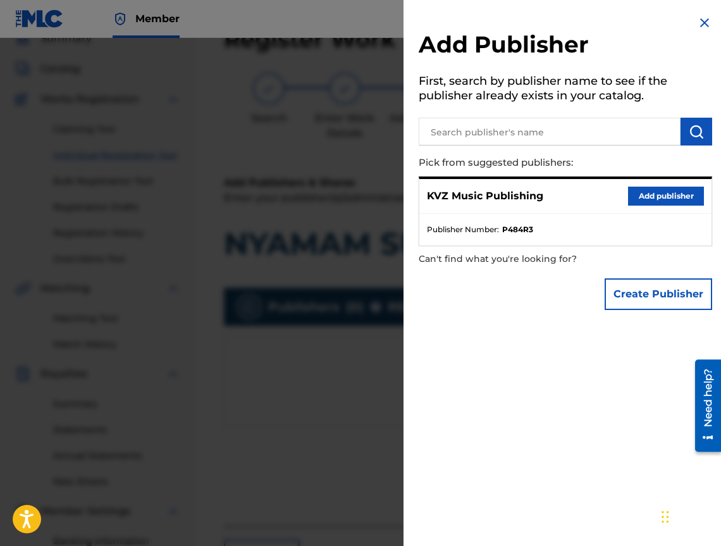
click at [678, 177] on div "KVZ Music Publishing Add publisher Publisher Number : P484R3" at bounding box center [566, 212] width 294 height 70
click at [662, 211] on div "KVZ Music Publishing Add publisher" at bounding box center [566, 196] width 292 height 35
click at [702, 179] on div "KVZ Music Publishing Add publisher" at bounding box center [566, 196] width 292 height 35
click at [687, 191] on button "Add publisher" at bounding box center [666, 196] width 76 height 19
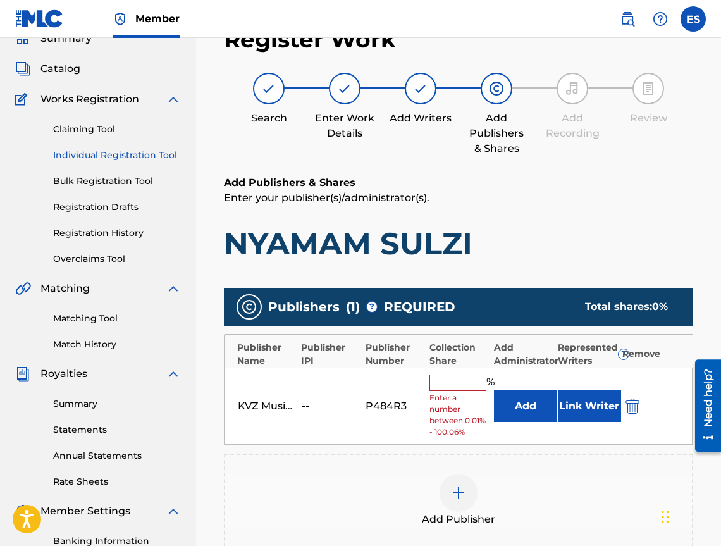
click at [456, 380] on input "text" at bounding box center [458, 383] width 57 height 16
type input "33.33"
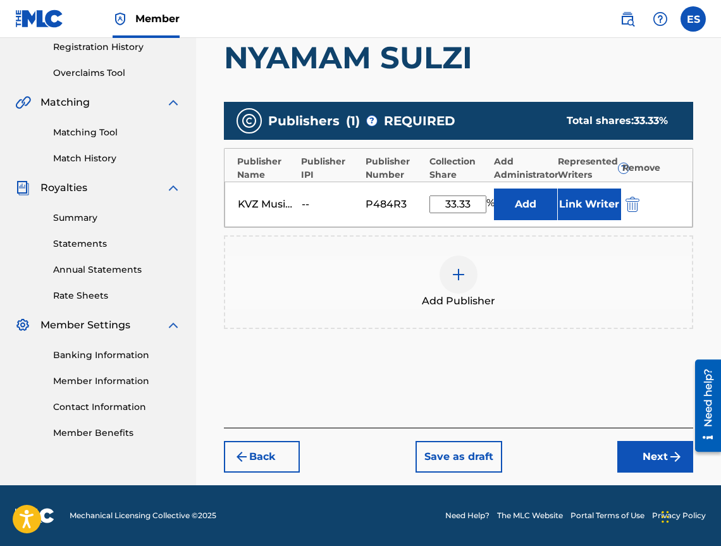
click at [638, 463] on button "Next" at bounding box center [656, 457] width 76 height 32
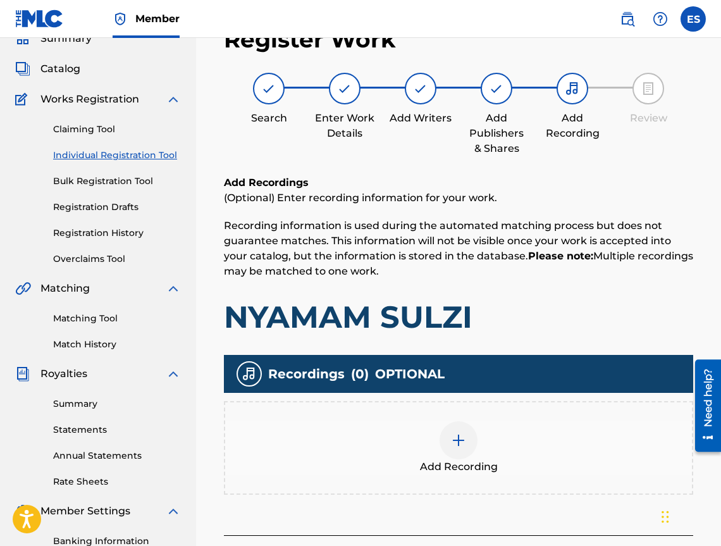
click at [462, 440] on img at bounding box center [458, 440] width 15 height 15
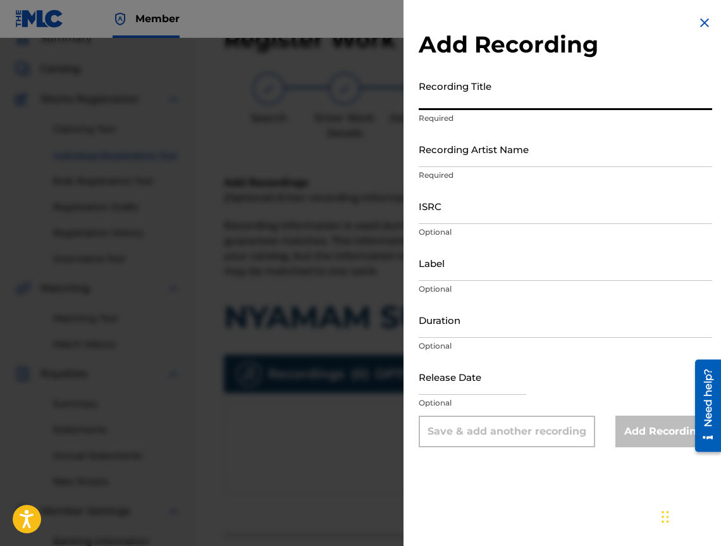
paste input "NYAMAM SULZI"
type input "NYAMAM SULZI"
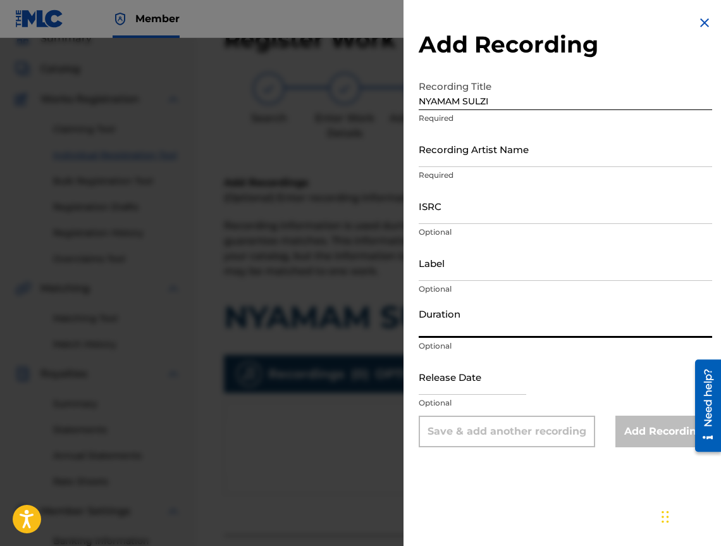
click at [554, 313] on input "Duration" at bounding box center [566, 320] width 294 height 36
type input "03:57"
drag, startPoint x: 516, startPoint y: 175, endPoint x: 508, endPoint y: 159, distance: 18.1
drag, startPoint x: 508, startPoint y: 159, endPoint x: 482, endPoint y: 152, distance: 26.9
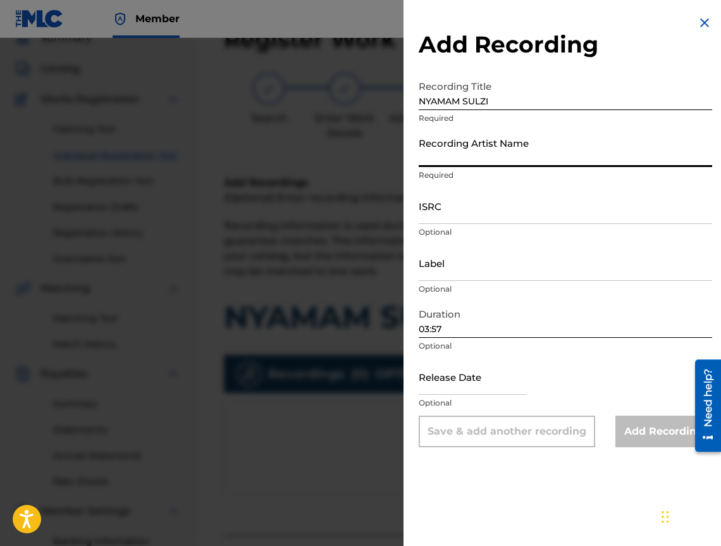
paste input "NEDA KAROVA"
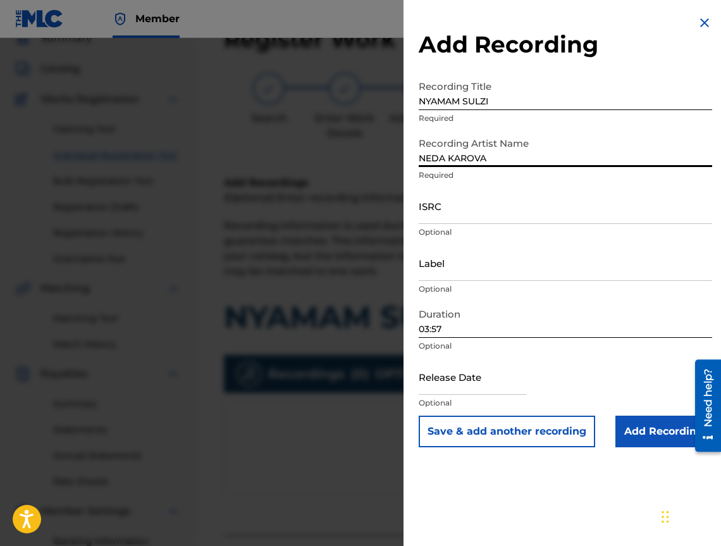
type input "NEDA KAROVA"
click at [636, 434] on input "Add Recording" at bounding box center [664, 432] width 97 height 32
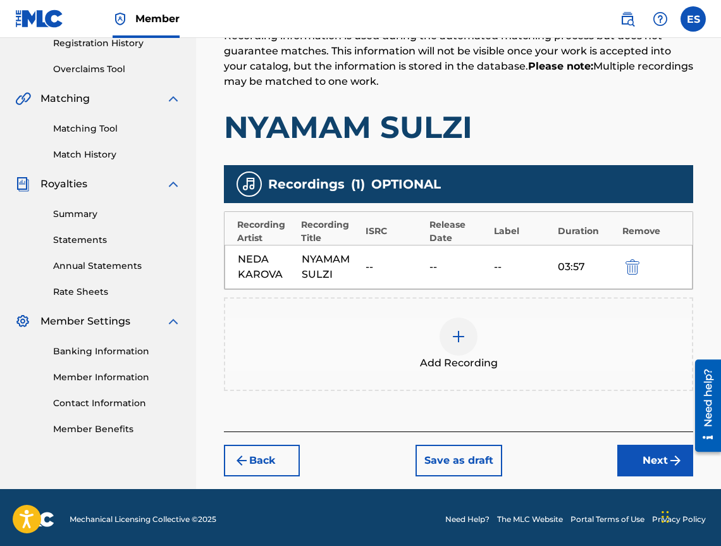
click at [632, 456] on button "Next" at bounding box center [656, 461] width 76 height 32
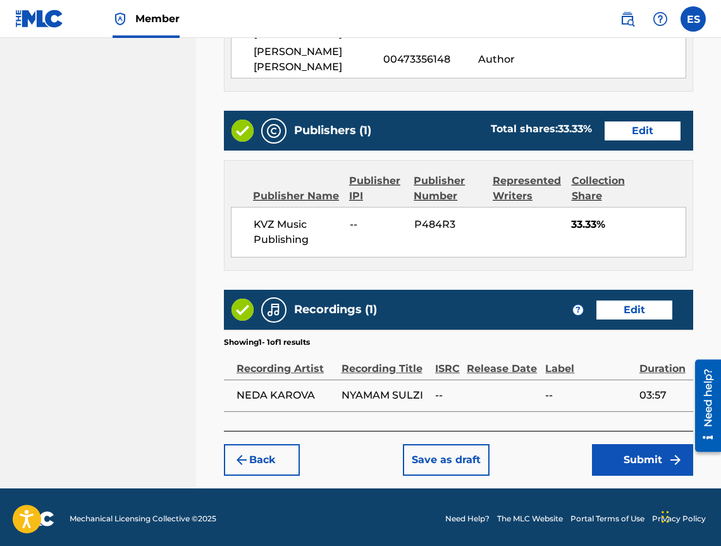
scroll to position [718, 0]
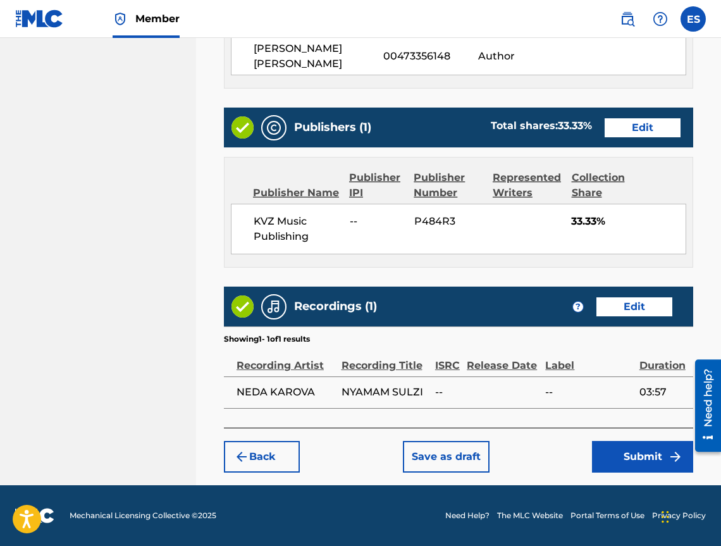
click at [629, 449] on button "Submit" at bounding box center [642, 457] width 101 height 32
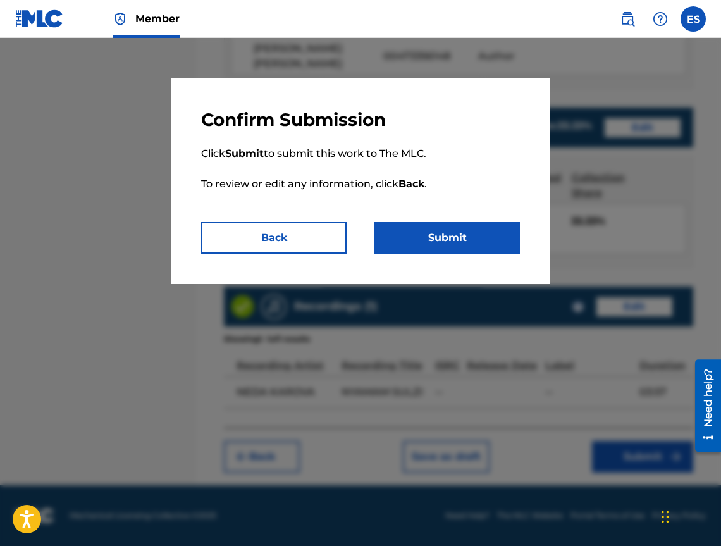
click at [416, 251] on button "Submit" at bounding box center [448, 238] width 146 height 32
